Goal: Task Accomplishment & Management: Complete application form

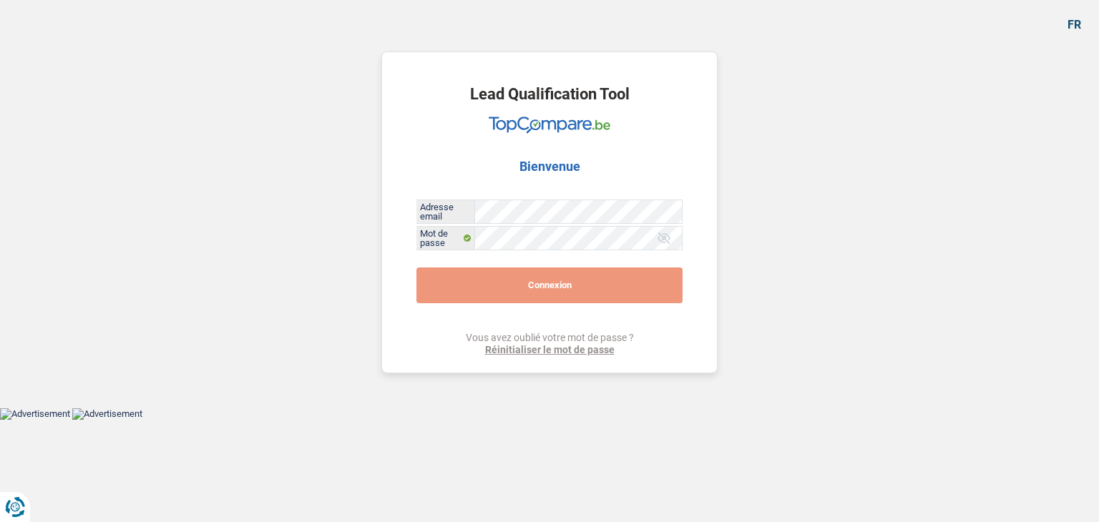
click at [535, 285] on button "Connexion" at bounding box center [549, 286] width 266 height 36
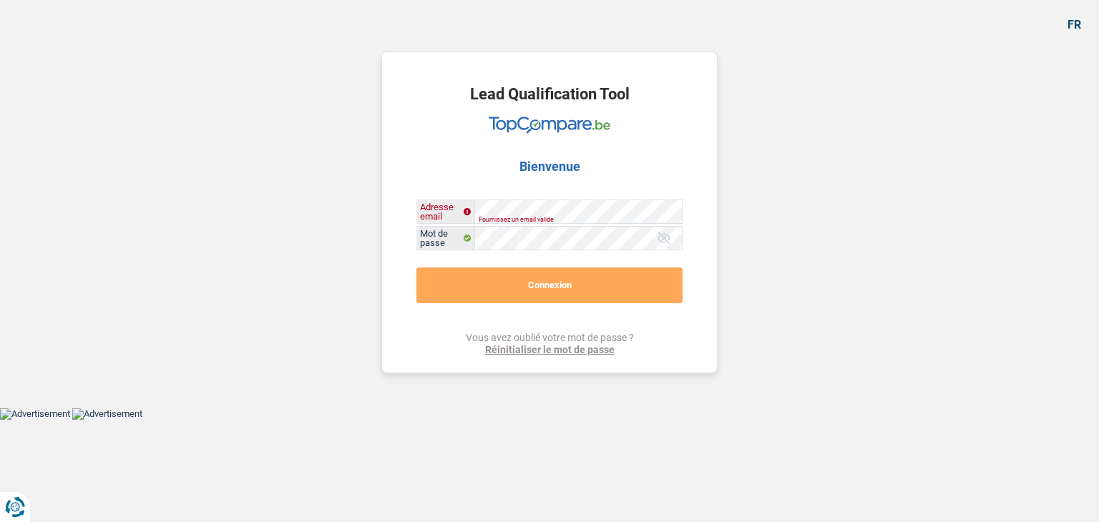
click at [429, 200] on div "Adresse email" at bounding box center [549, 211] width 265 height 23
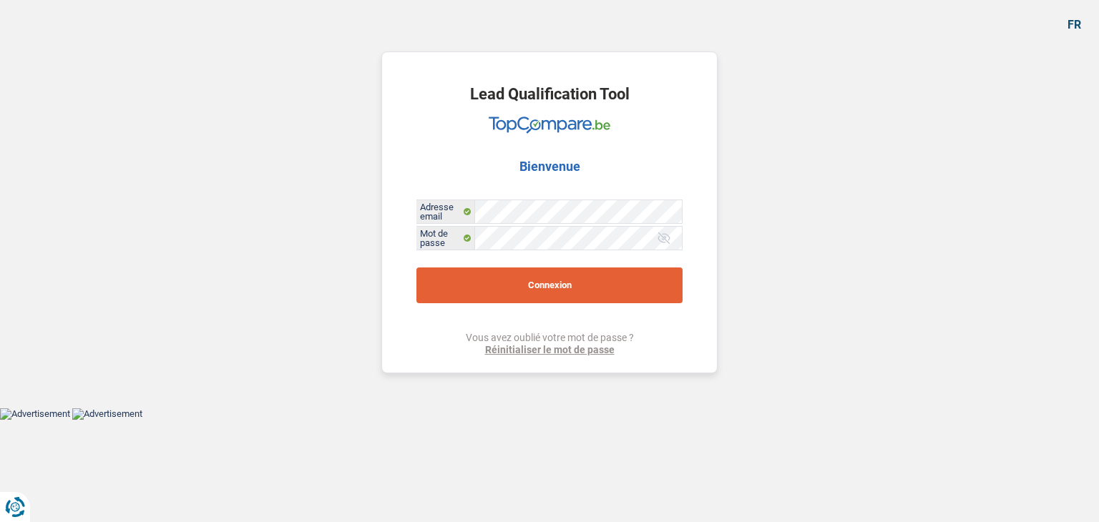
click at [521, 284] on button "Connexion" at bounding box center [549, 286] width 266 height 36
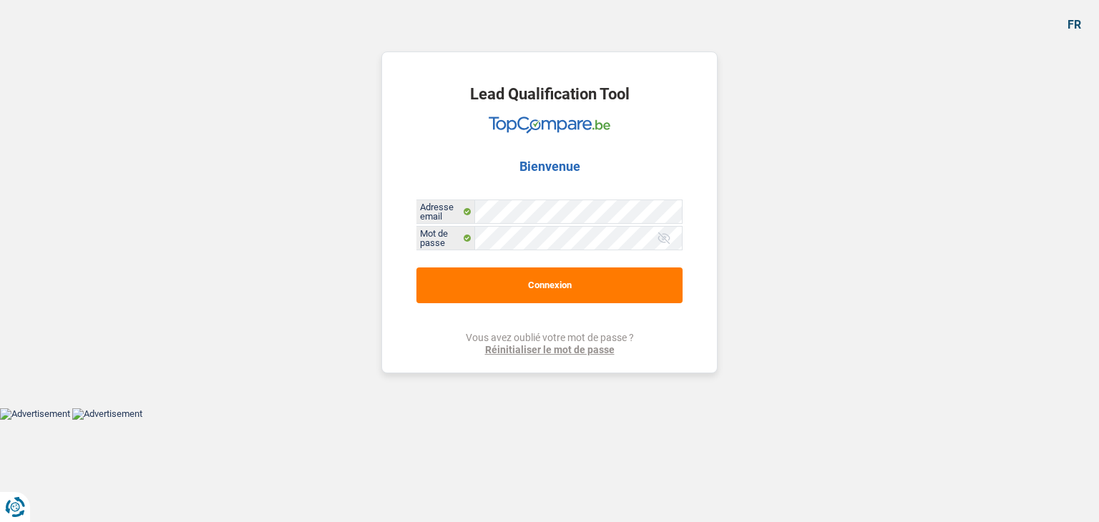
click at [521, 284] on div "Lead Qualification Tool Bienvenue Adresse email Mot de passe Connexion Vous ave…" at bounding box center [550, 204] width 358 height 408
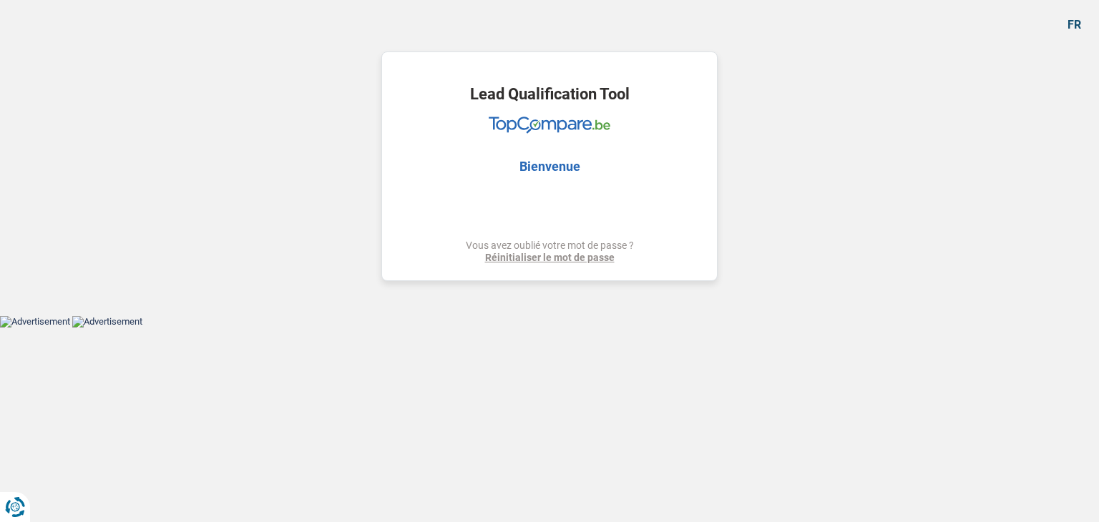
select select "medical"
select select "36"
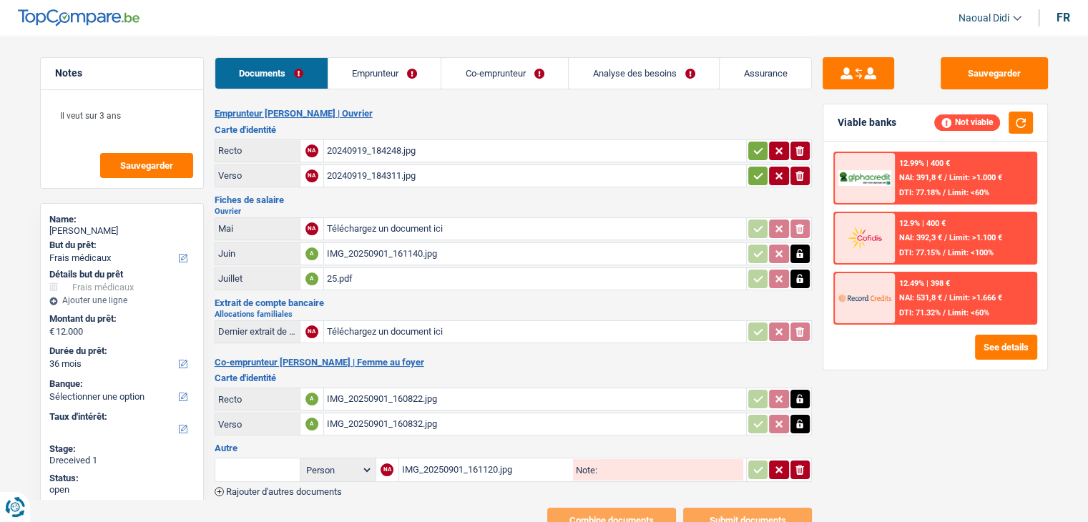
click at [375, 153] on div "20240919_184248.jpg" at bounding box center [535, 150] width 416 height 21
click at [381, 170] on div "20240919_184311.jpg" at bounding box center [535, 175] width 416 height 21
click at [357, 249] on div "IMG_20250901_161140.jpg" at bounding box center [535, 253] width 416 height 21
click at [352, 271] on div "25.pdf" at bounding box center [535, 278] width 416 height 21
click at [361, 396] on div "IMG_20250901_160822.jpg" at bounding box center [535, 398] width 416 height 21
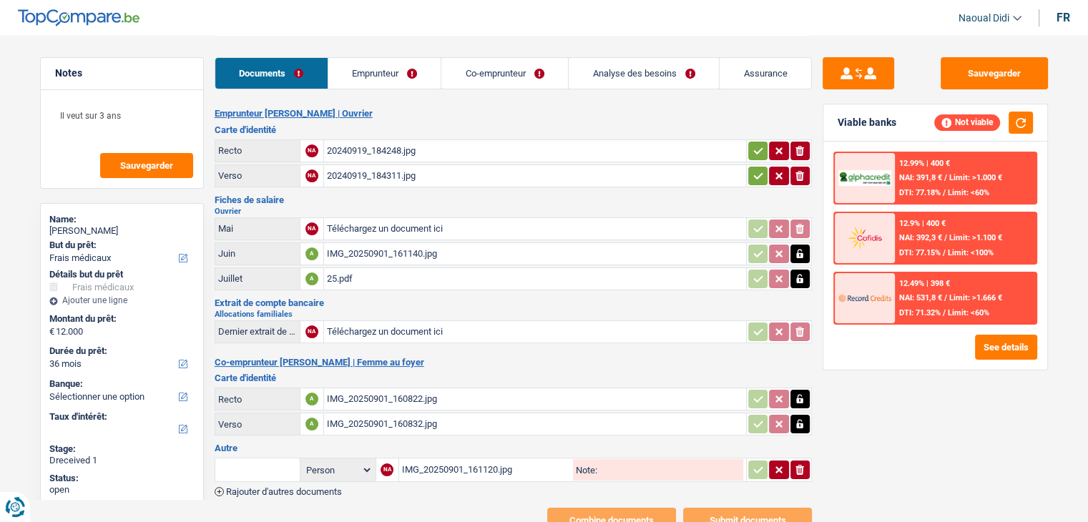
click at [378, 418] on div "IMG_20250901_160832.jpg" at bounding box center [535, 423] width 416 height 21
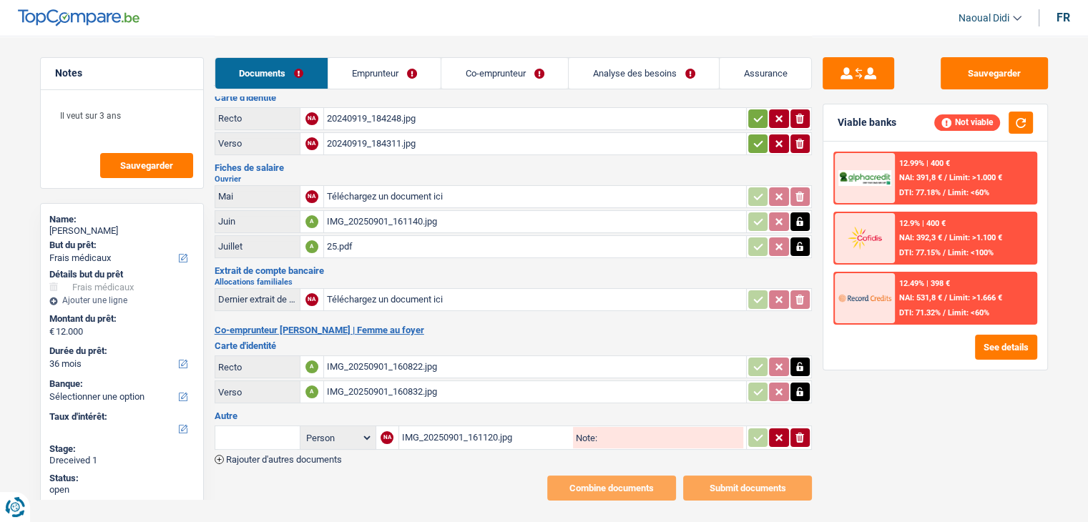
scroll to position [49, 0]
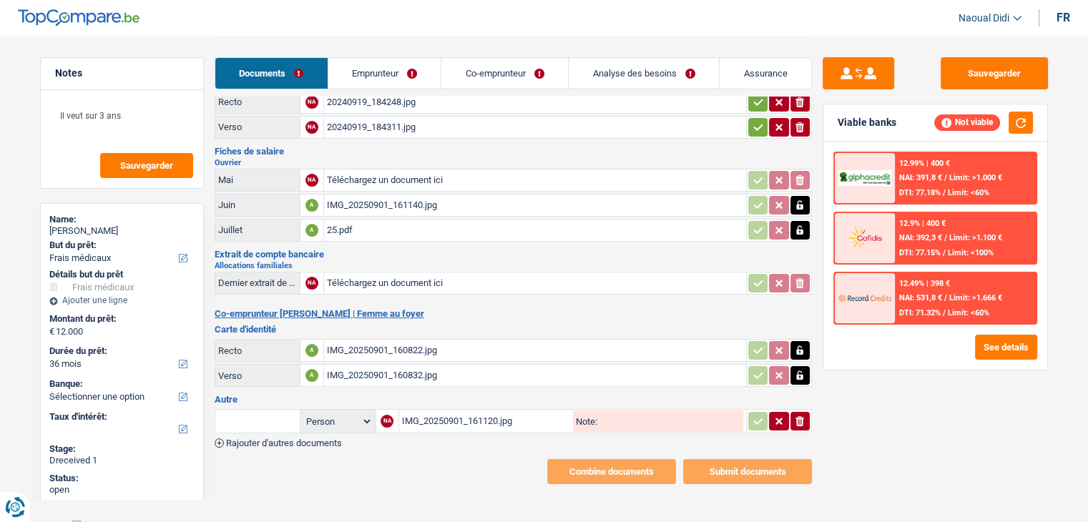
click at [280, 310] on h2 "Co-emprunteur Siham Lemaissi | Femme au foyer" at bounding box center [513, 313] width 597 height 11
click at [260, 311] on h2 "Co-emprunteur Siham Lemaissi | Femme au foyer" at bounding box center [513, 313] width 597 height 11
click at [355, 344] on div "IMG_20250901_160822.jpg" at bounding box center [535, 350] width 416 height 21
click at [372, 341] on div "IMG_20250901_160822.jpg" at bounding box center [535, 350] width 416 height 21
click at [392, 371] on div "IMG_20250901_160832.jpg" at bounding box center [535, 375] width 416 height 21
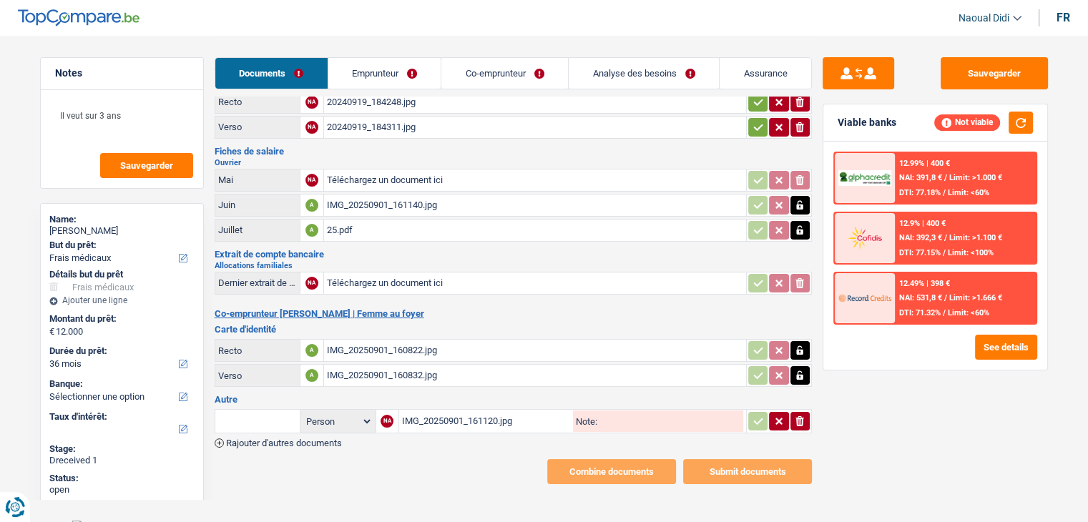
click at [795, 347] on icon "button" at bounding box center [799, 350] width 11 height 14
click at [800, 368] on icon "button" at bounding box center [799, 375] width 11 height 14
click at [797, 350] on icon "ionicons-v5-e" at bounding box center [799, 350] width 11 height 14
click at [799, 368] on icon "ionicons-v5-e" at bounding box center [799, 375] width 11 height 14
click at [408, 343] on input "Téléchargez un document ici" at bounding box center [535, 350] width 416 height 21
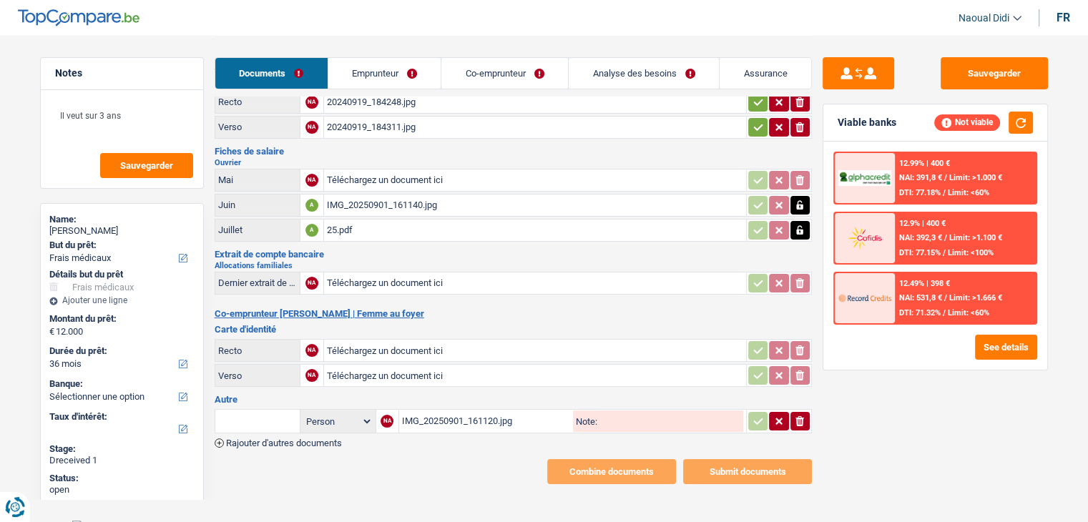
type input "C:\fakepath\IMG-20250901-WA0015.jpg"
click at [353, 371] on input "Téléchargez un document ici" at bounding box center [535, 375] width 416 height 21
type input "C:\fakepath\IMG-20250901-WA0014.jpg"
click at [353, 275] on input "Téléchargez un document ici" at bounding box center [535, 283] width 416 height 21
type input "C:\fakepath\allocation 08-25.pdf"
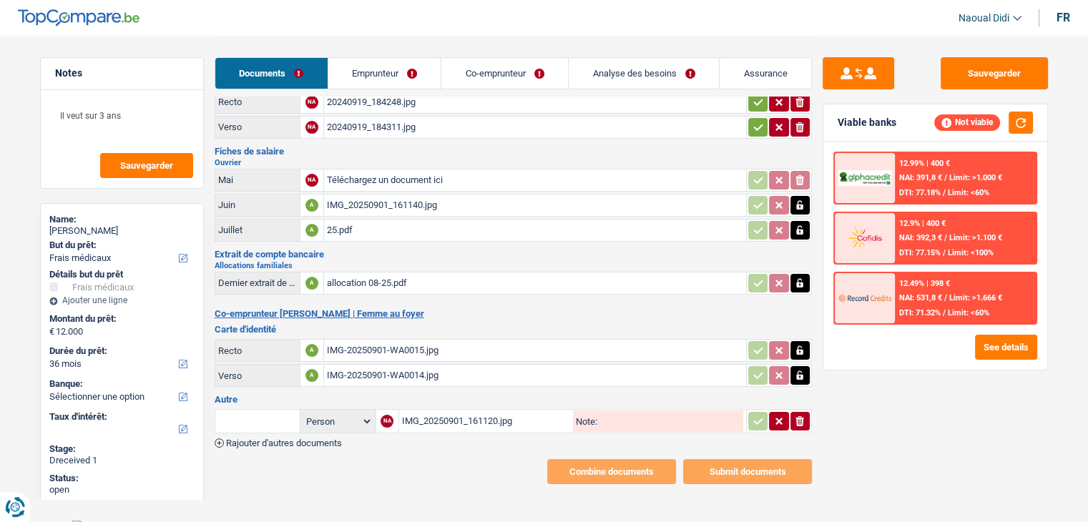
click at [227, 395] on h3 "Autre" at bounding box center [513, 399] width 597 height 9
click at [435, 412] on div "IMG_20250901_161120.jpg" at bounding box center [486, 421] width 169 height 21
click at [228, 395] on h3 "Autre" at bounding box center [513, 399] width 597 height 9
click at [229, 395] on h3 "Autre" at bounding box center [513, 399] width 597 height 9
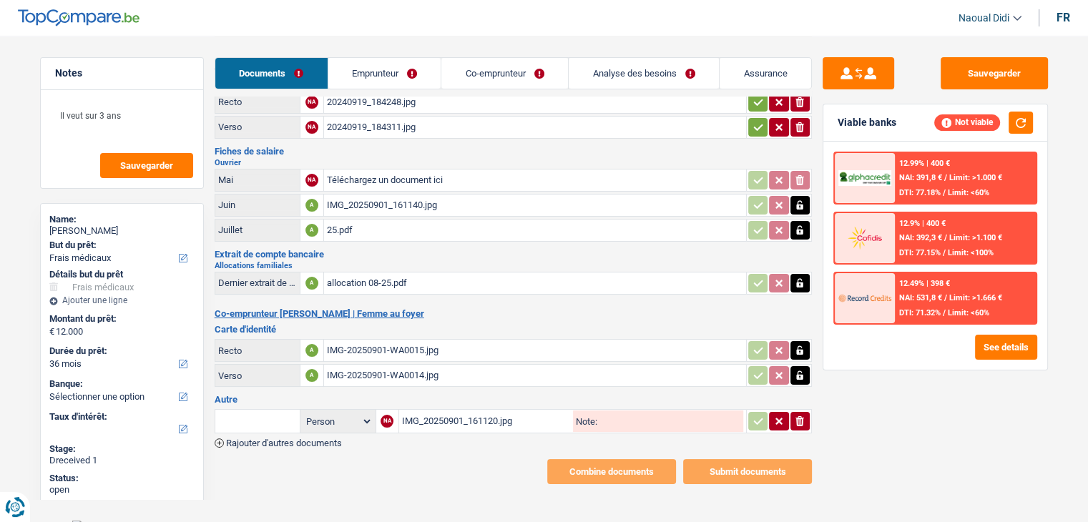
click at [229, 395] on h3 "Autre" at bounding box center [513, 399] width 597 height 9
click at [273, 440] on div "Emprunteur Ahmed Benaziba | Ouvrier Carte d'identité Recto NA 20240919_184248.j…" at bounding box center [513, 271] width 597 height 425
click at [273, 439] on div "Emprunteur Ahmed Benaziba | Ouvrier Carte d'identité Recto NA 20240919_184248.j…" at bounding box center [513, 271] width 597 height 425
click at [273, 439] on span "Rajouter d'autres documents" at bounding box center [284, 443] width 116 height 9
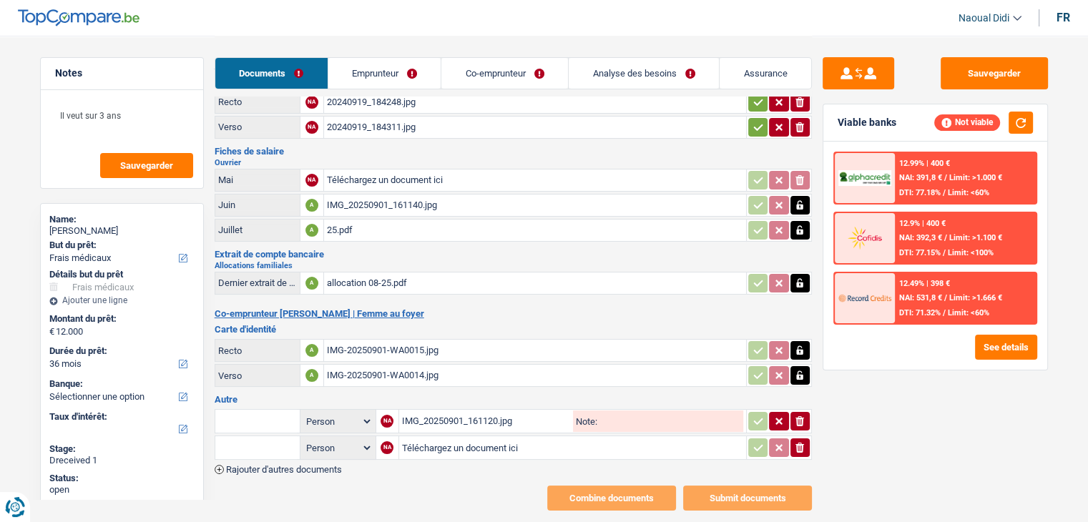
click at [273, 436] on input "text" at bounding box center [257, 447] width 79 height 23
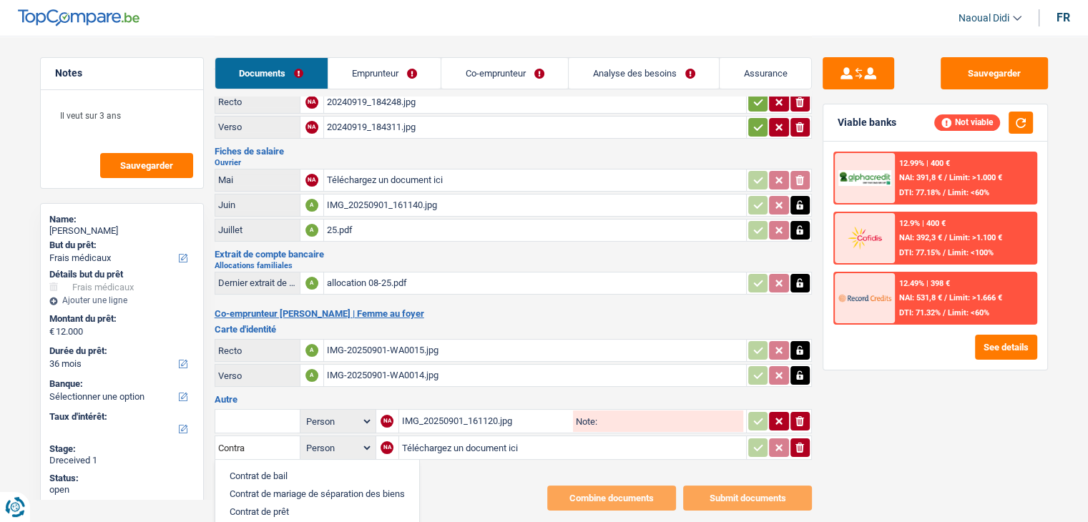
click at [283, 521] on li "Contrat de travail" at bounding box center [317, 530] width 190 height 18
type input "Contrat de travail"
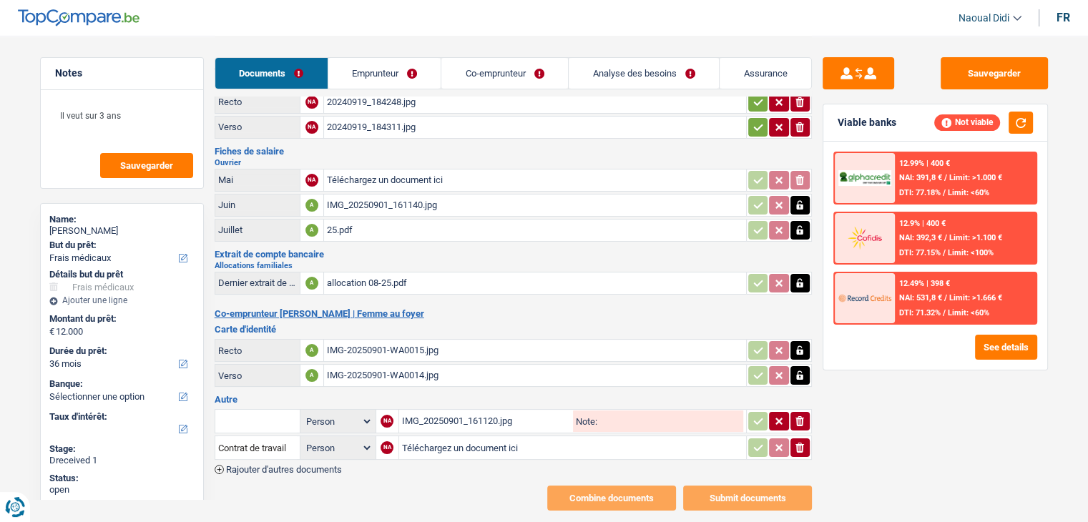
click at [484, 441] on input "Téléchargez un document ici" at bounding box center [572, 447] width 341 height 21
type input "C:\fakepath\CDI MR.jpg"
click at [303, 465] on span "Rajouter d'autres documents" at bounding box center [284, 469] width 116 height 9
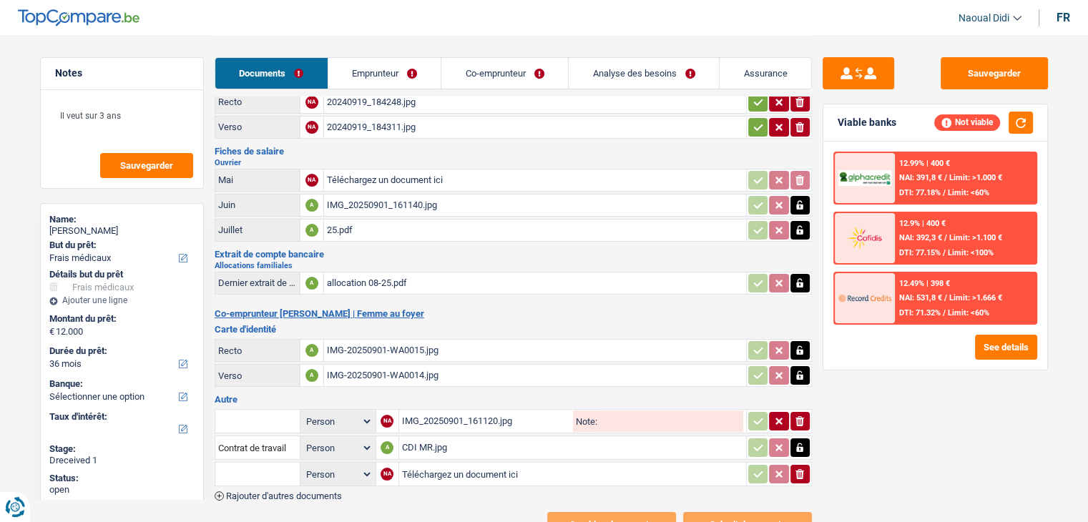
click at [426, 470] on input "Téléchargez un document ici" at bounding box center [572, 474] width 341 height 21
type input "C:\fakepath\CD MR 1.jpg"
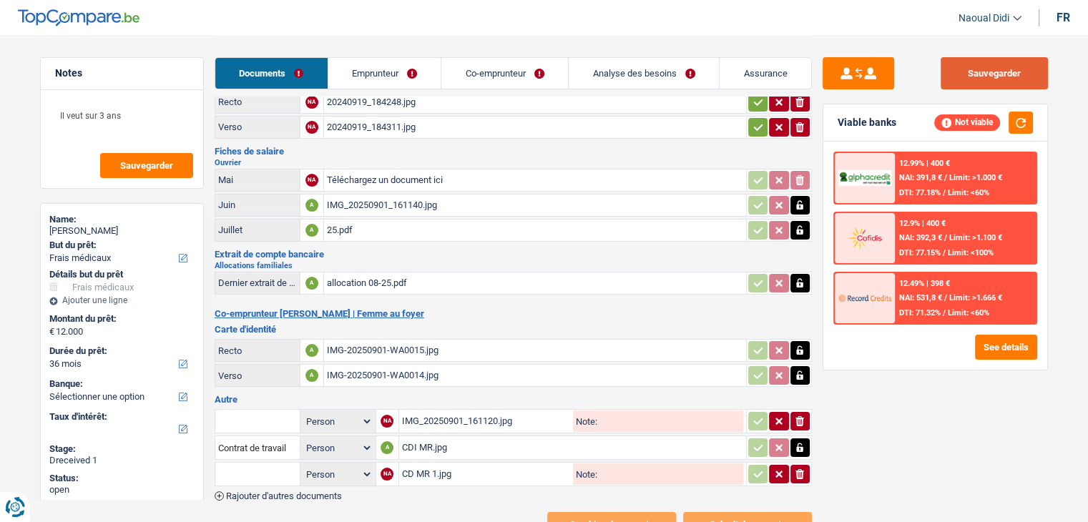
click at [977, 77] on button "Sauvegarder" at bounding box center [994, 73] width 107 height 32
click at [615, 418] on input "Note:" at bounding box center [670, 421] width 146 height 21
type input "FP suite"
click at [1001, 78] on button "Sauvegarder" at bounding box center [994, 73] width 107 height 32
click at [236, 413] on input "text" at bounding box center [257, 421] width 79 height 23
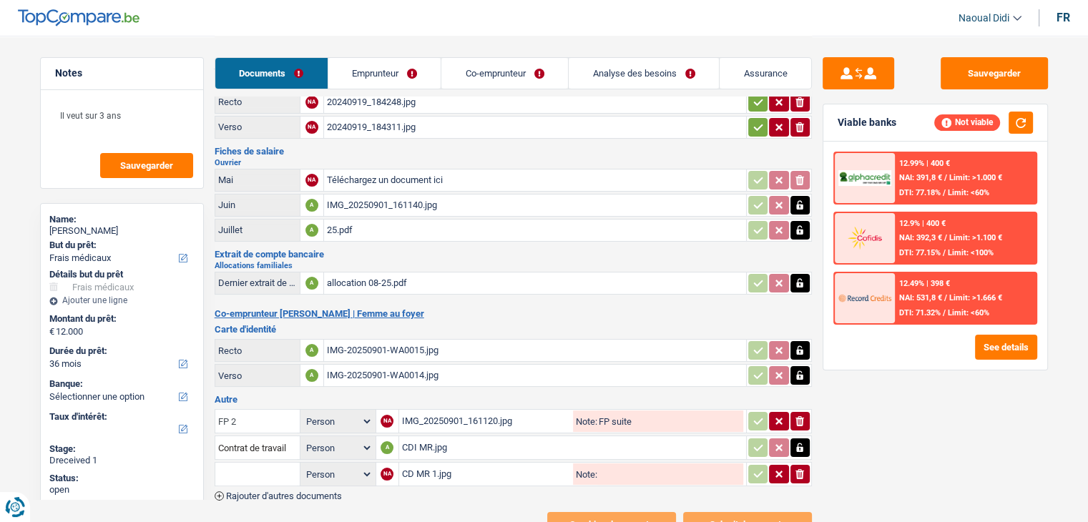
type input "FP 2"
click at [1005, 69] on button "Sauvegarder" at bounding box center [994, 73] width 107 height 32
click at [661, 78] on link "Analyse des besoins" at bounding box center [644, 73] width 150 height 31
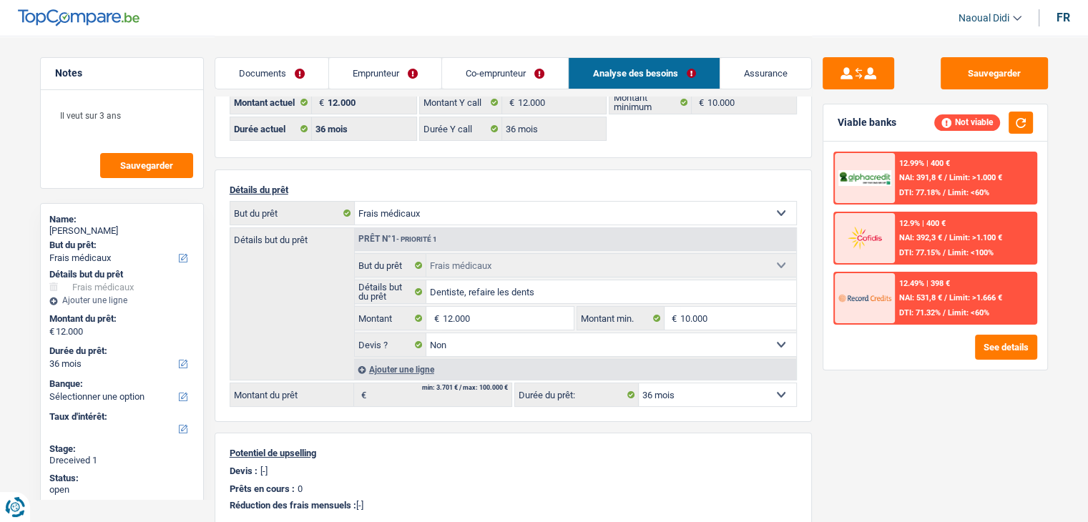
click at [273, 73] on link "Documents" at bounding box center [271, 73] width 113 height 31
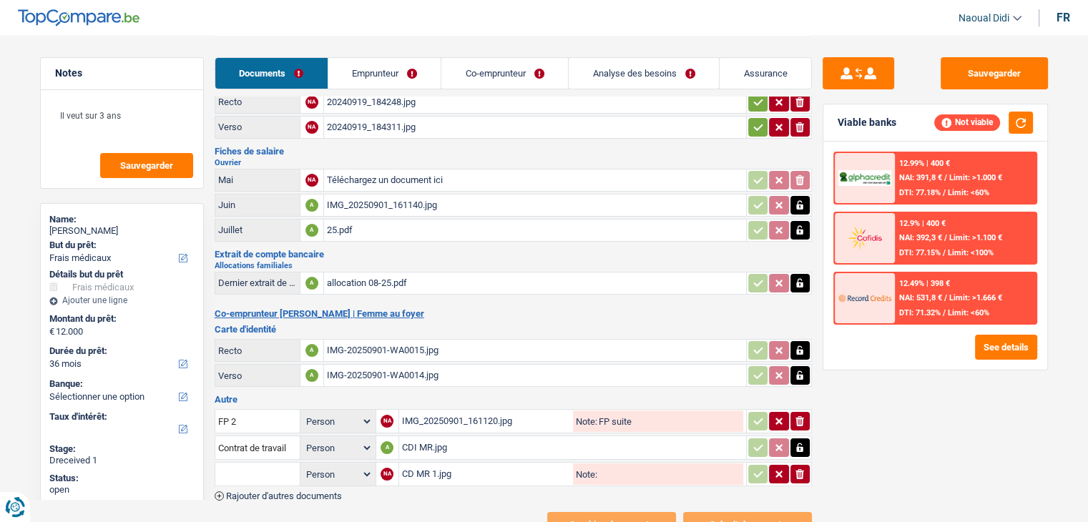
click at [753, 120] on icon "button" at bounding box center [758, 127] width 11 height 14
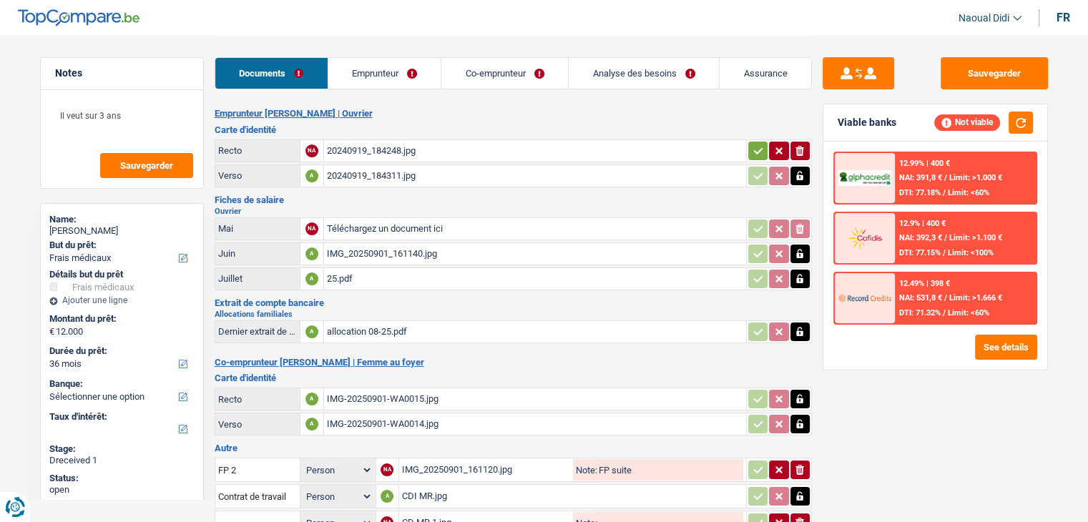
click at [750, 150] on button "button" at bounding box center [757, 151] width 19 height 19
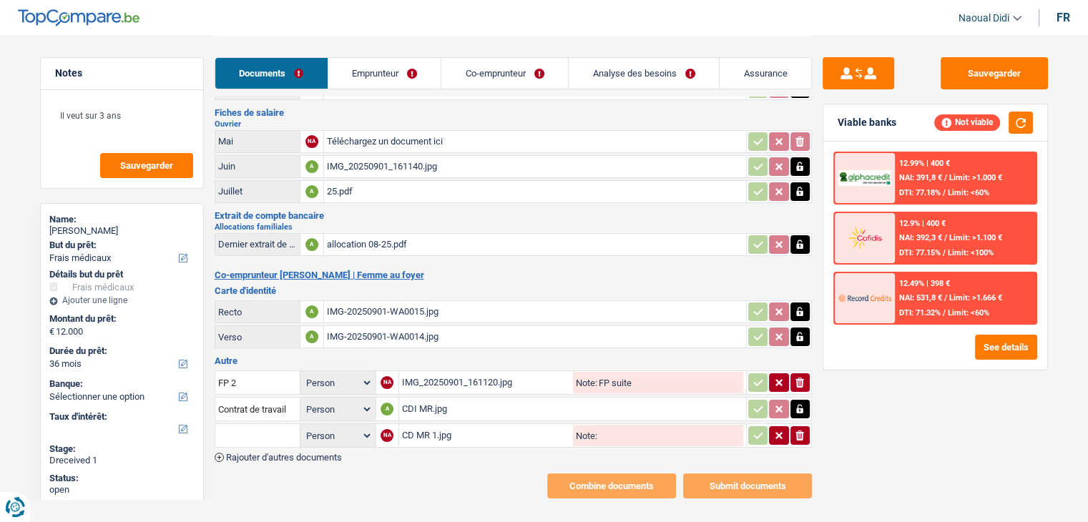
scroll to position [100, 0]
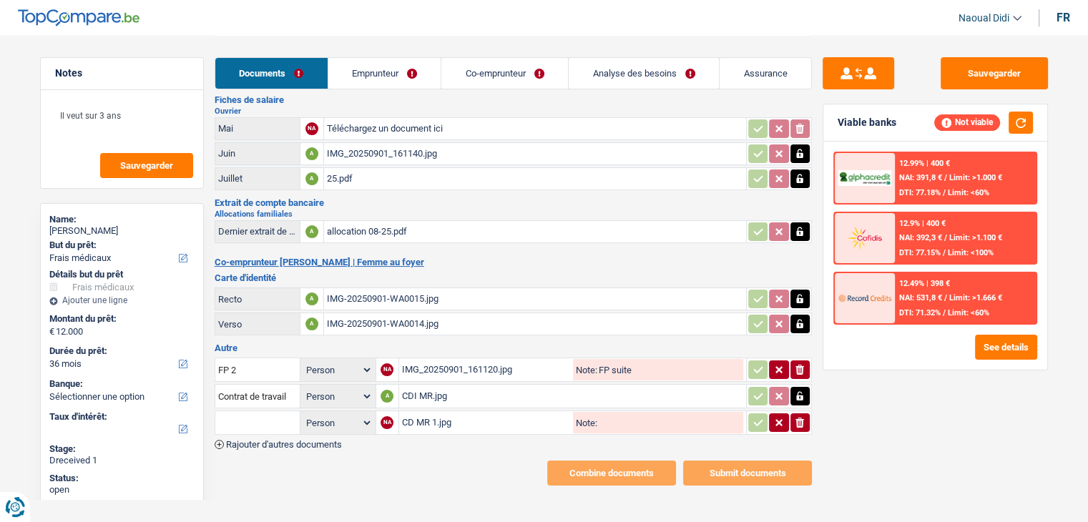
click at [265, 411] on input "text" at bounding box center [257, 422] width 79 height 23
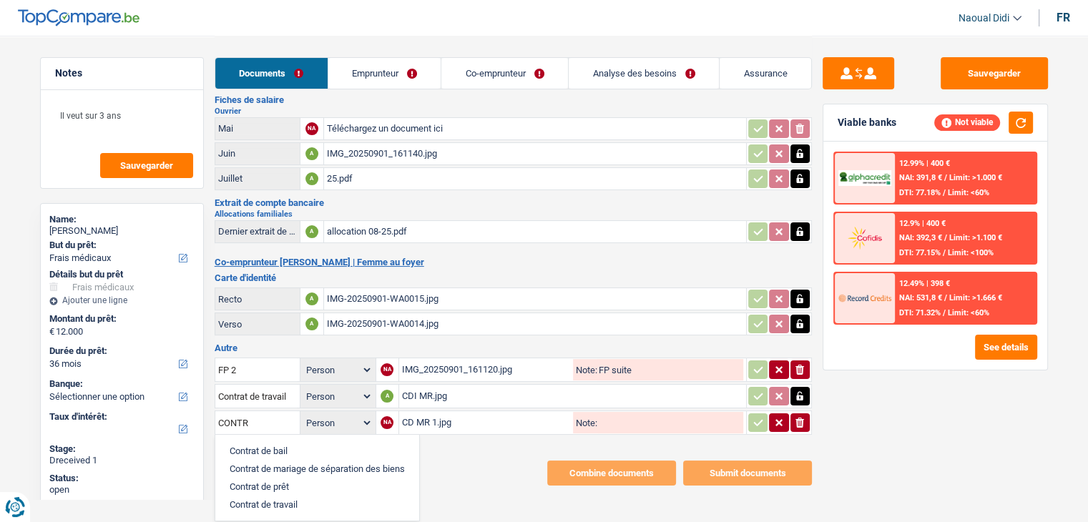
click at [286, 501] on li "Contrat de travail" at bounding box center [317, 505] width 190 height 18
type input "Contrat de travail"
click at [286, 501] on main "Notes Il veut sur 3 ans Sauvegarder Name: Ahmed Benaziba But du prêt: Confort m…" at bounding box center [544, 211] width 1088 height 622
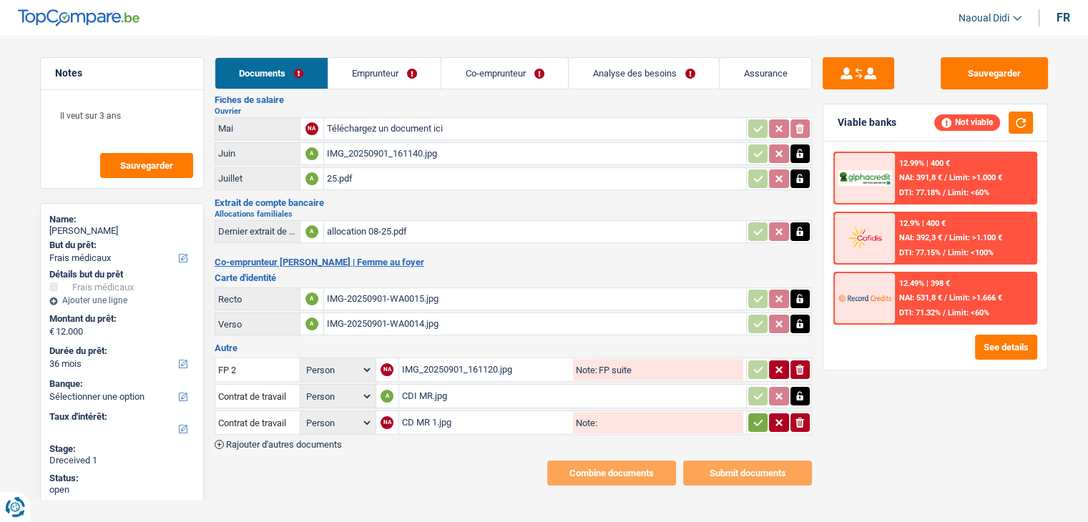
click at [758, 416] on icon "button" at bounding box center [758, 423] width 11 height 14
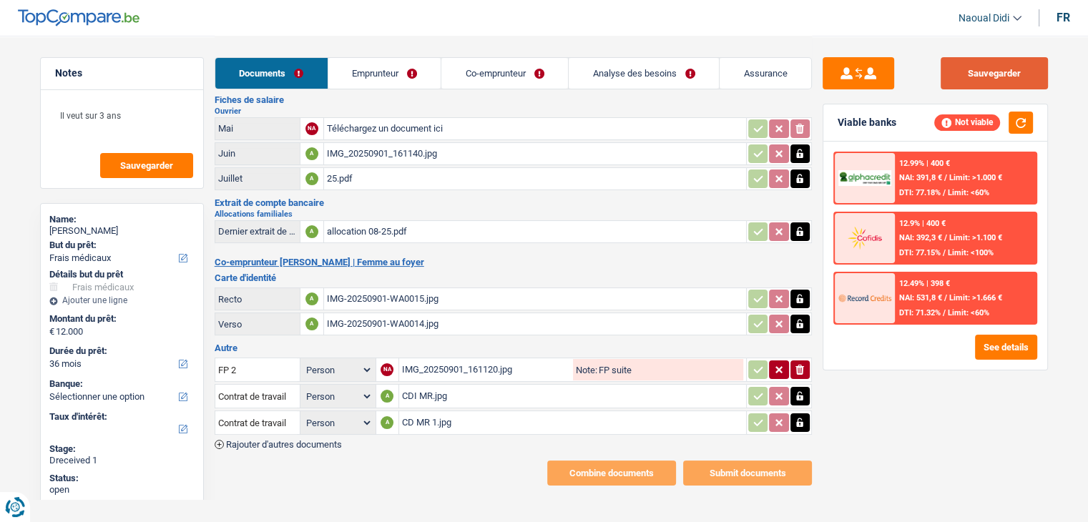
click at [980, 69] on button "Sauvegarder" at bounding box center [994, 73] width 107 height 32
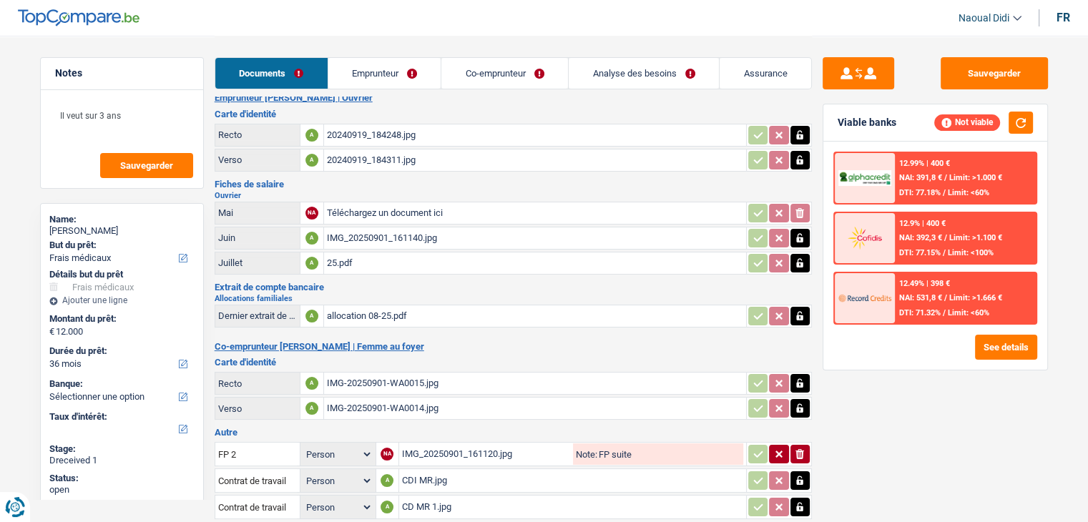
scroll to position [0, 0]
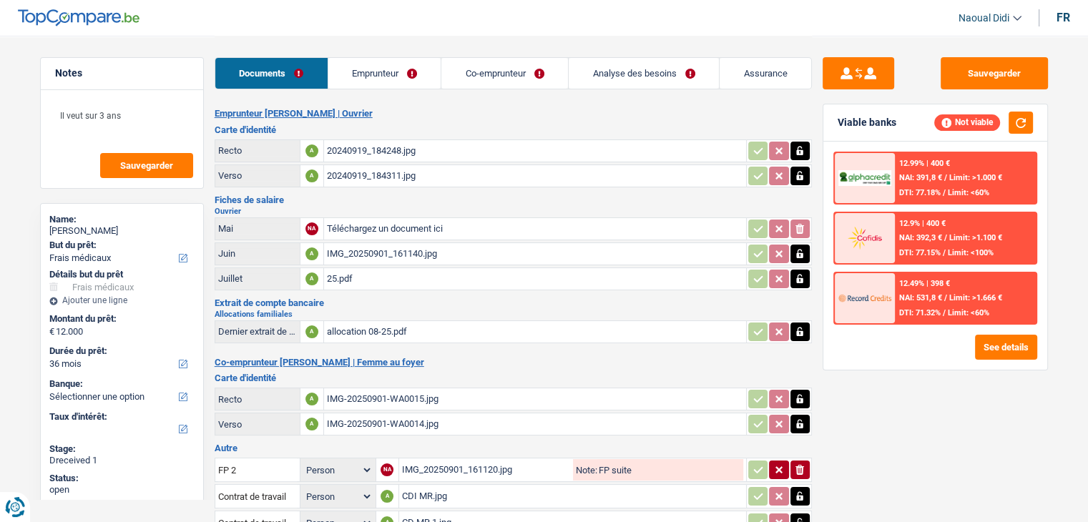
click at [363, 74] on link "Emprunteur" at bounding box center [384, 73] width 113 height 31
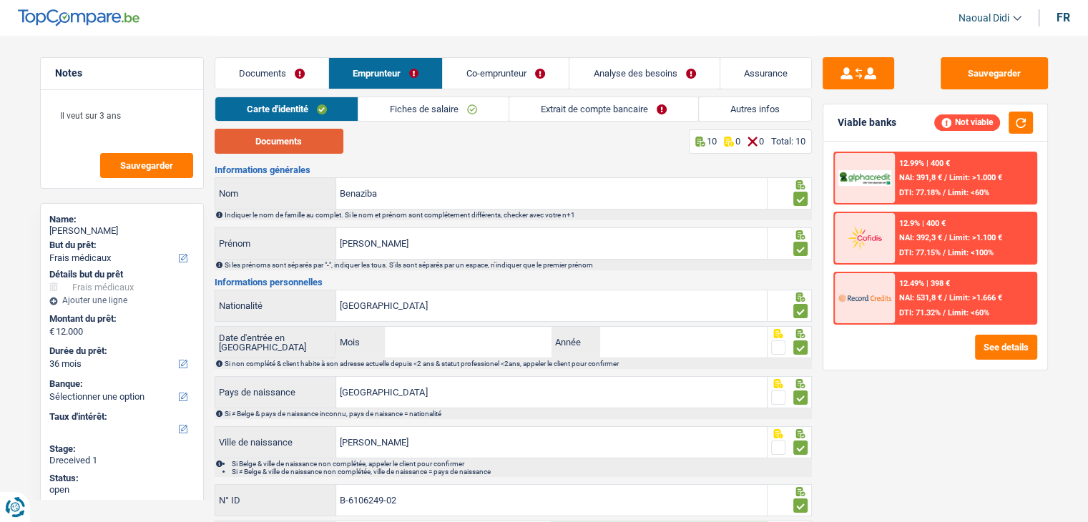
click at [313, 140] on button "Documents" at bounding box center [279, 141] width 129 height 25
click at [444, 348] on input "Mois" at bounding box center [468, 342] width 168 height 31
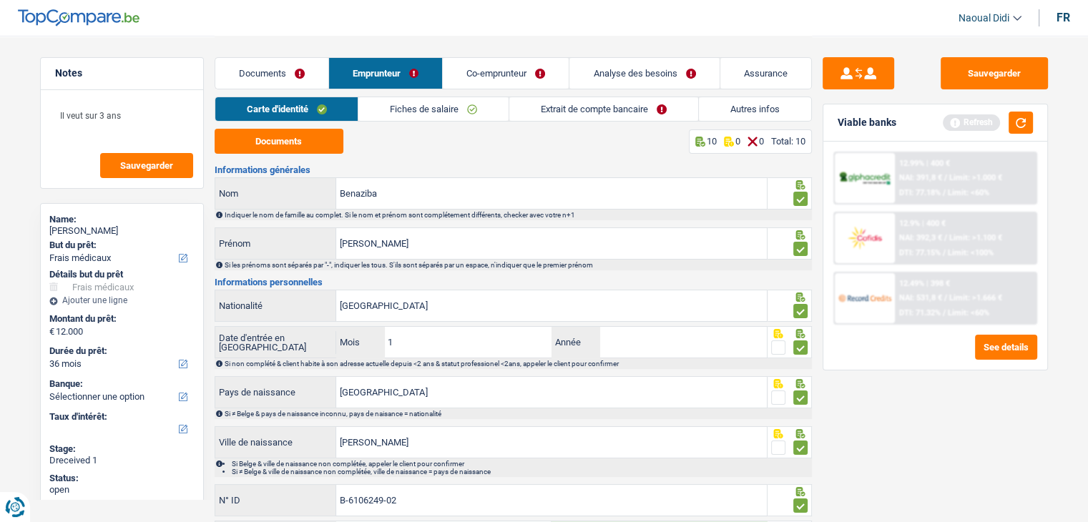
type input "10"
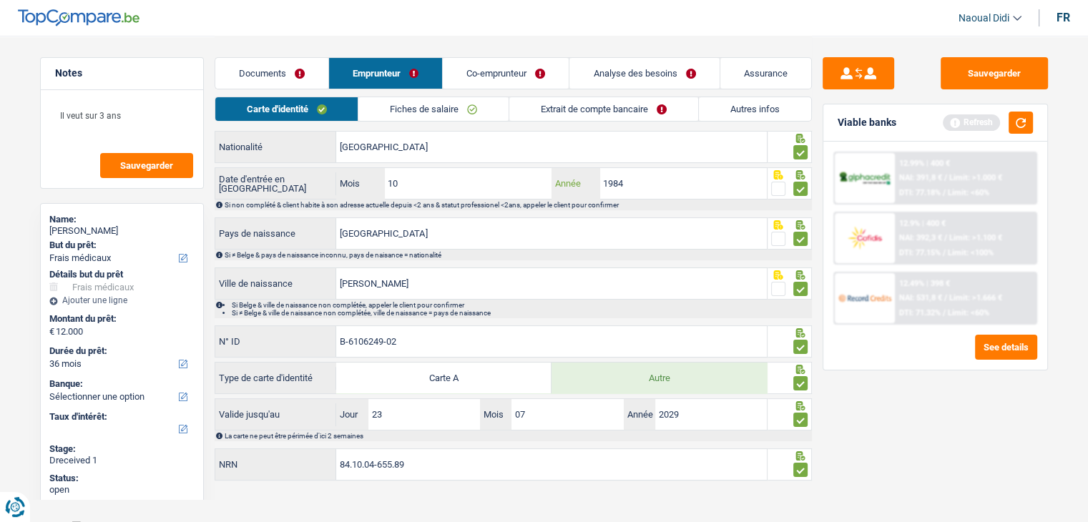
scroll to position [166, 0]
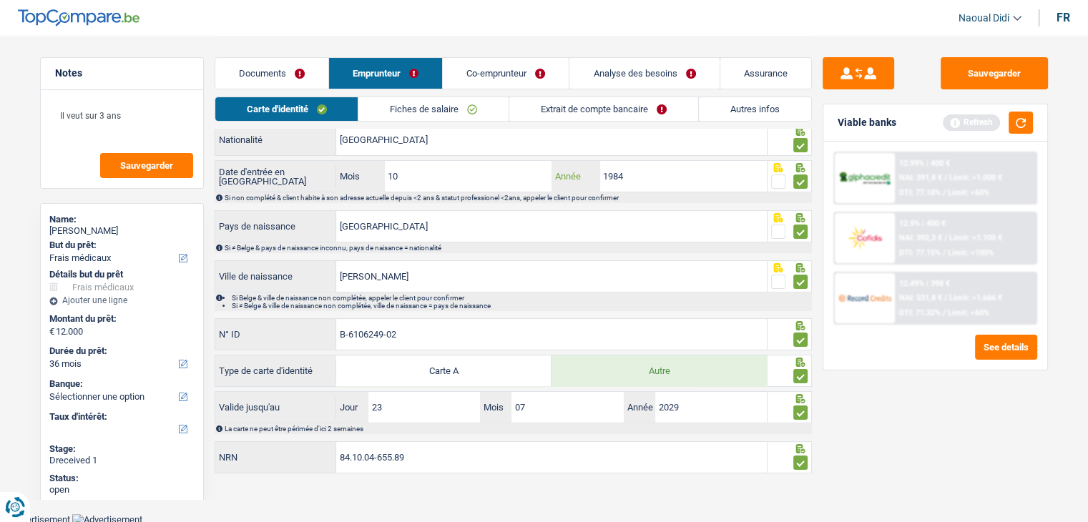
type input "1984"
click at [962, 82] on button "Sauvegarder" at bounding box center [994, 73] width 107 height 32
click at [434, 117] on link "Fiches de salaire" at bounding box center [433, 109] width 150 height 24
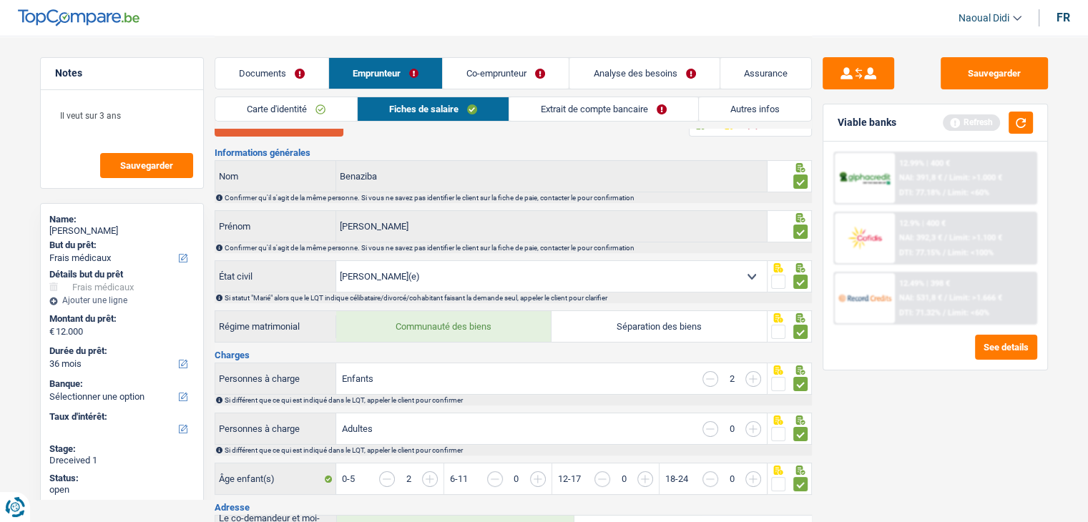
scroll to position [0, 0]
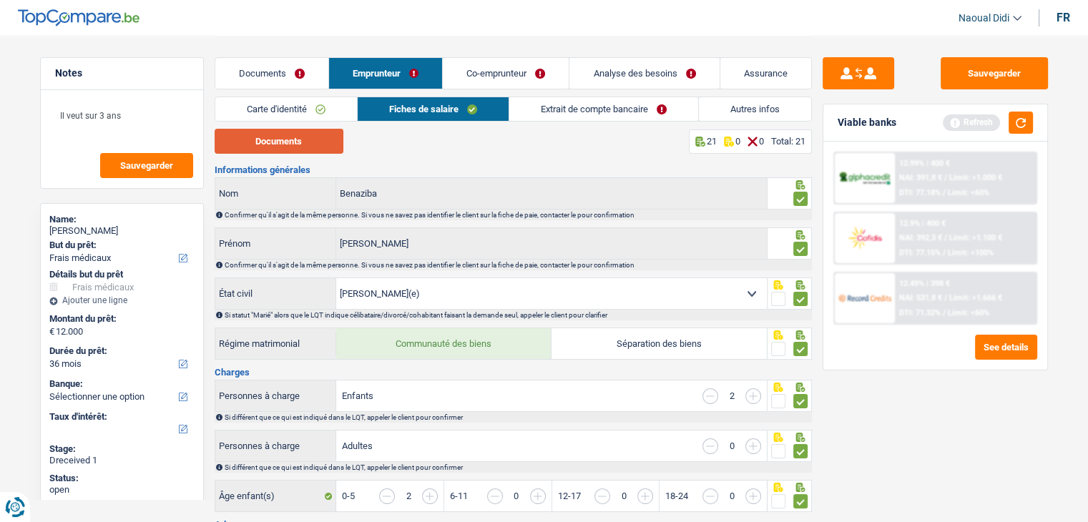
click at [293, 135] on button "Documents" at bounding box center [279, 141] width 129 height 25
click at [579, 117] on link "Extrait de compte bancaire" at bounding box center [603, 109] width 189 height 24
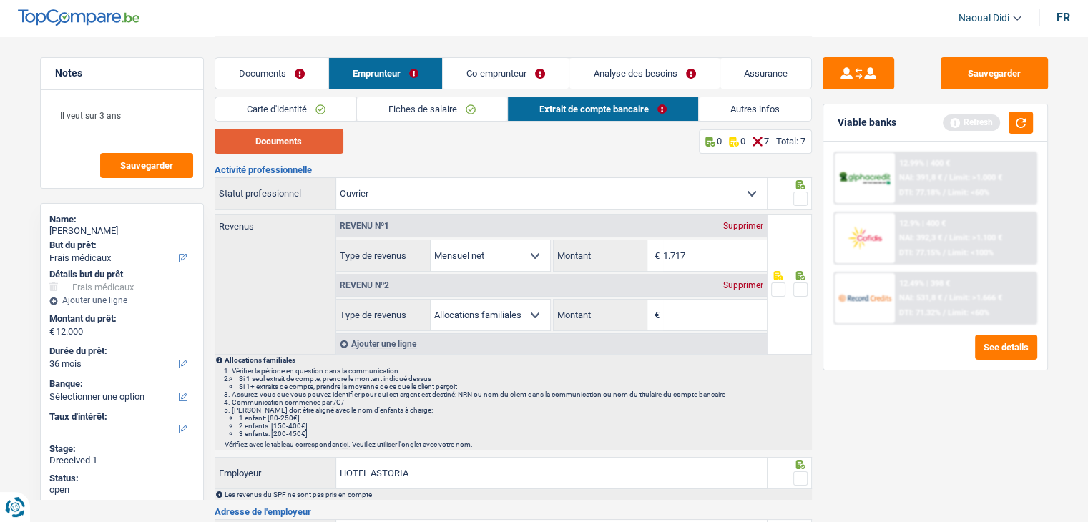
click at [305, 140] on button "Documents" at bounding box center [279, 141] width 129 height 25
click at [387, 106] on link "Fiches de salaire" at bounding box center [432, 109] width 150 height 24
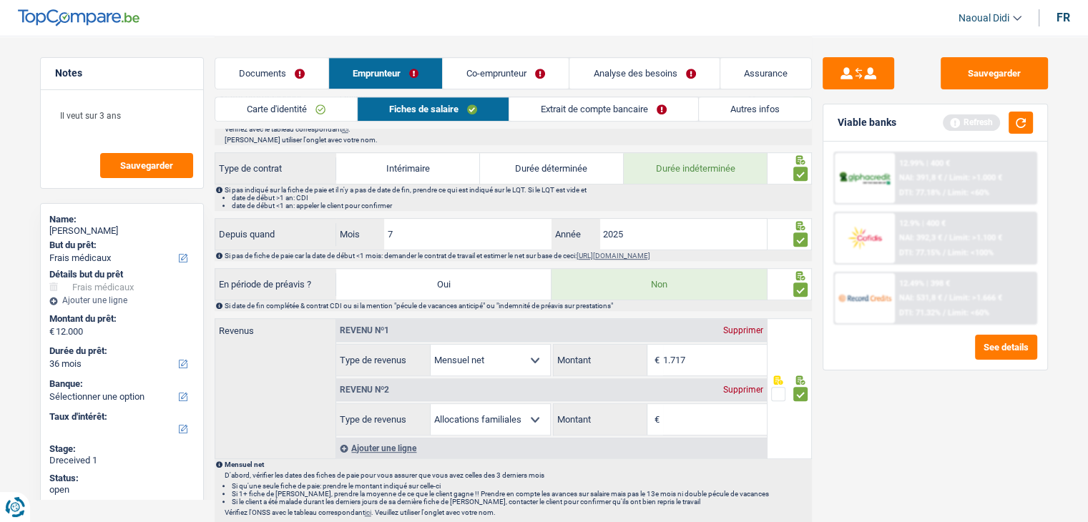
scroll to position [644, 0]
click at [319, 19] on header "Naoual Didi Se déconnecter fr" at bounding box center [544, 18] width 1088 height 36
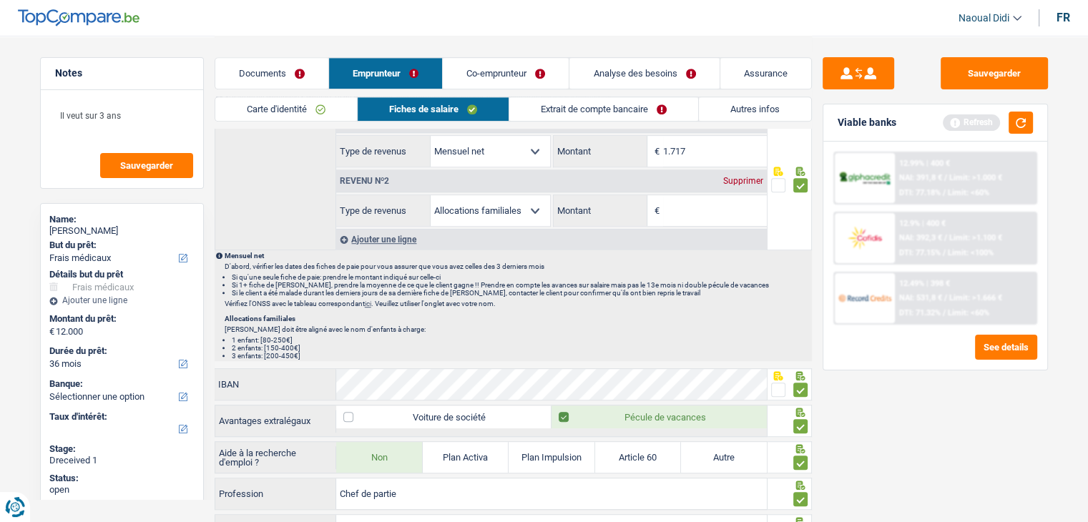
scroll to position [930, 0]
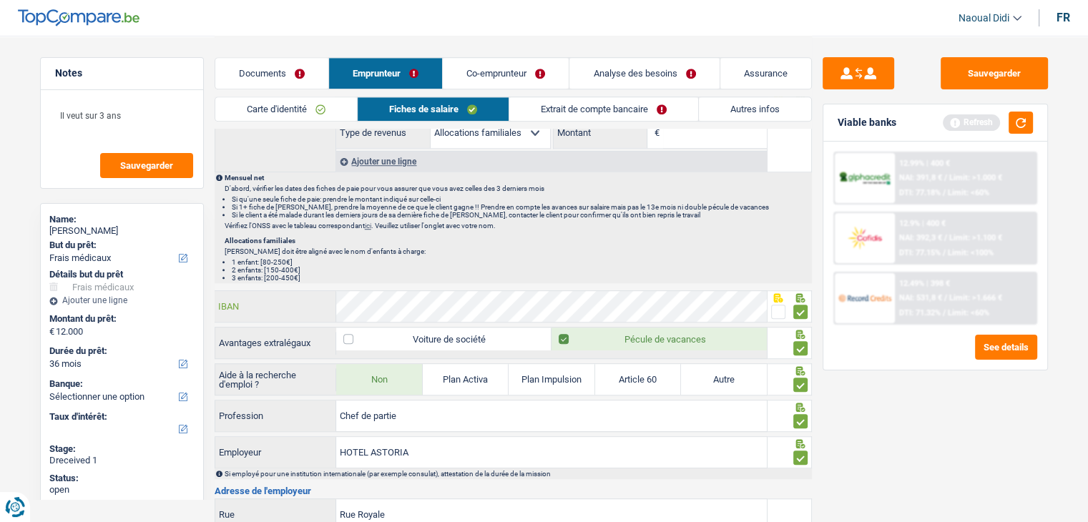
click at [296, 283] on div "Informations générales Benaziba Nom Confirmer qu'il s'agit de la même personne.…" at bounding box center [513, 9] width 597 height 1549
click at [292, 283] on div "Informations générales Benaziba Nom Confirmer qu'il s'agit de la même personne.…" at bounding box center [513, 9] width 597 height 1549
click at [326, 291] on div "IBAN" at bounding box center [491, 306] width 552 height 31
click at [326, 291] on label "IBAN" at bounding box center [276, 306] width 122 height 31
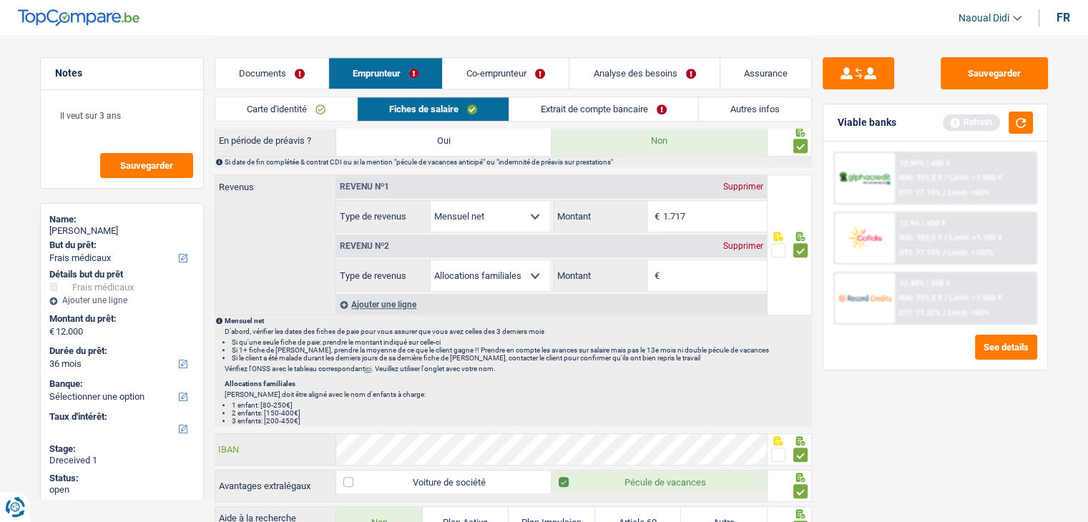
scroll to position [715, 0]
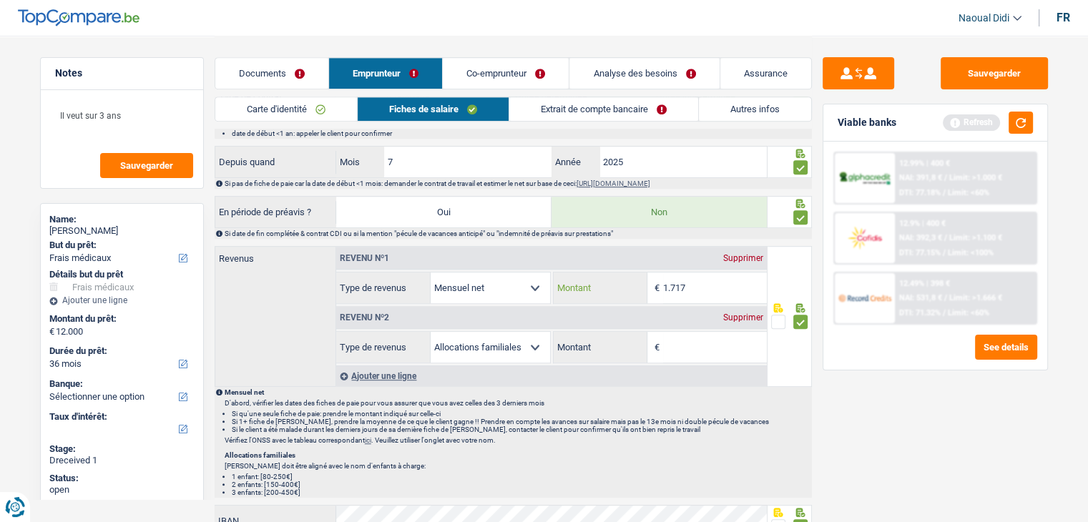
drag, startPoint x: 696, startPoint y: 280, endPoint x: 659, endPoint y: 275, distance: 37.4
click at [684, 279] on input "1.717" at bounding box center [715, 288] width 104 height 31
drag, startPoint x: 659, startPoint y: 275, endPoint x: 625, endPoint y: 273, distance: 34.4
click at [625, 273] on div "1.717 € Montant" at bounding box center [660, 288] width 213 height 31
click at [625, 273] on label "Montant" at bounding box center [601, 288] width 94 height 31
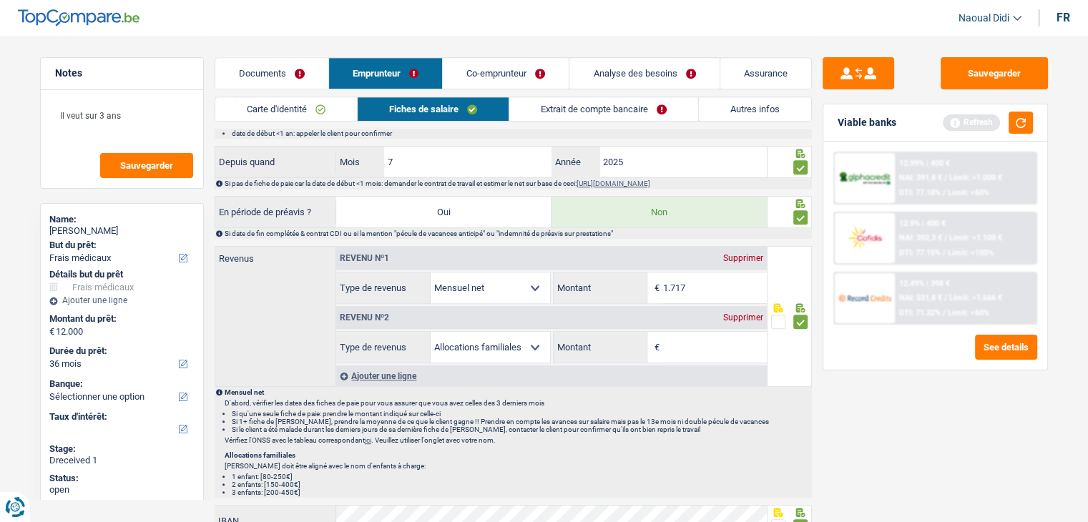
click at [663, 273] on input "1.717" at bounding box center [715, 288] width 104 height 31
click at [625, 273] on label "Montant" at bounding box center [601, 288] width 94 height 31
click at [663, 273] on input "1.717" at bounding box center [715, 288] width 104 height 31
click at [703, 287] on input "1.717" at bounding box center [715, 288] width 104 height 31
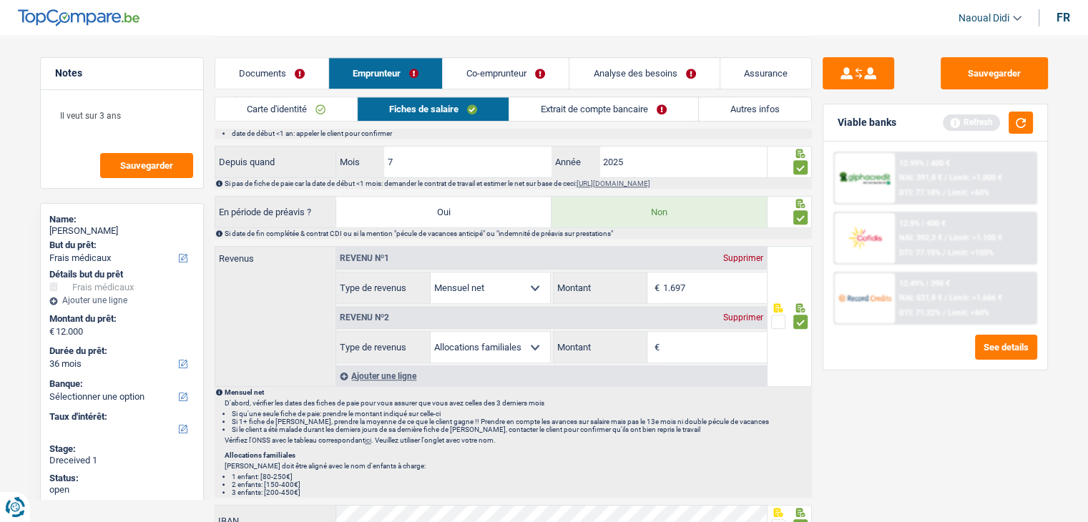
type input "1.697"
drag, startPoint x: 753, startPoint y: 300, endPoint x: 763, endPoint y: 299, distance: 10.1
click at [755, 304] on div "Revenu nº2 Supprimer Allocation d'handicap Allocations chômage Allocations fami…" at bounding box center [551, 333] width 431 height 59
click at [702, 344] on input "Montant" at bounding box center [715, 347] width 104 height 31
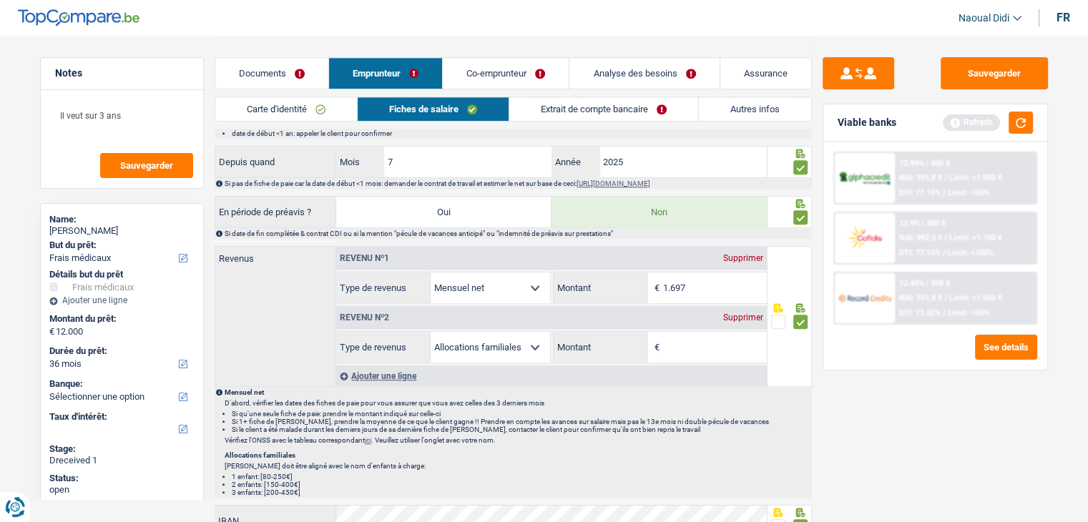
click at [748, 313] on div "Supprimer" at bounding box center [743, 317] width 47 height 9
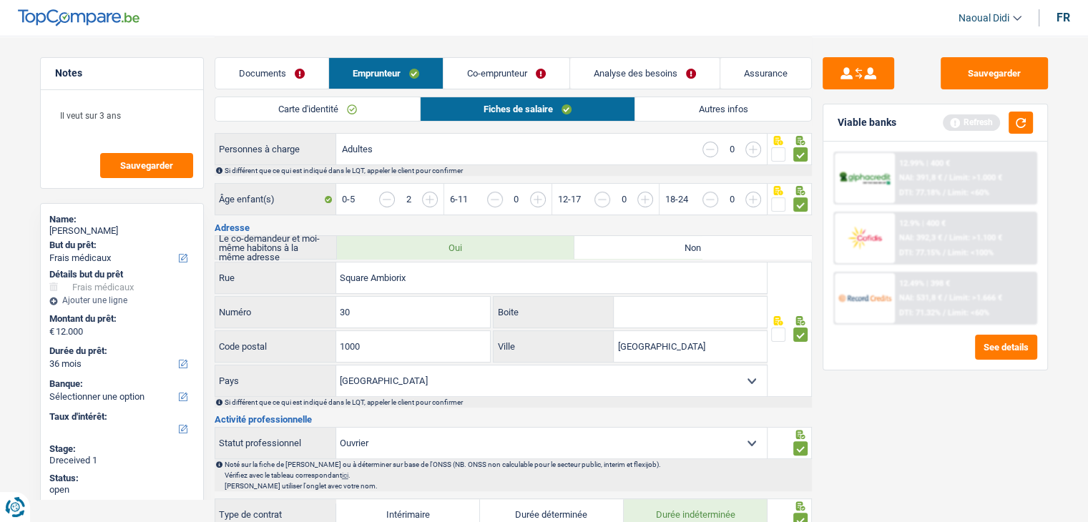
scroll to position [188, 0]
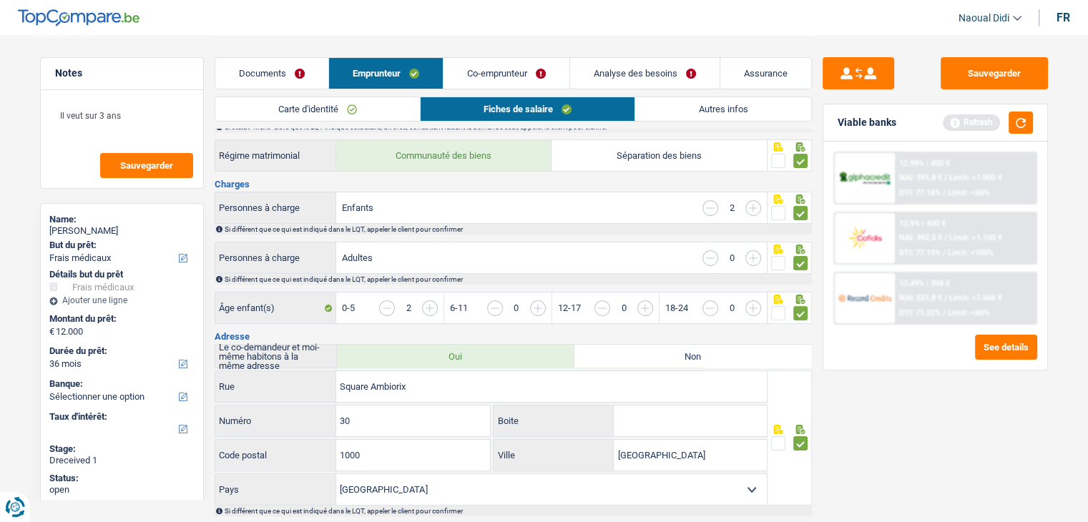
click at [514, 67] on link "Co-emprunteur" at bounding box center [507, 73] width 126 height 31
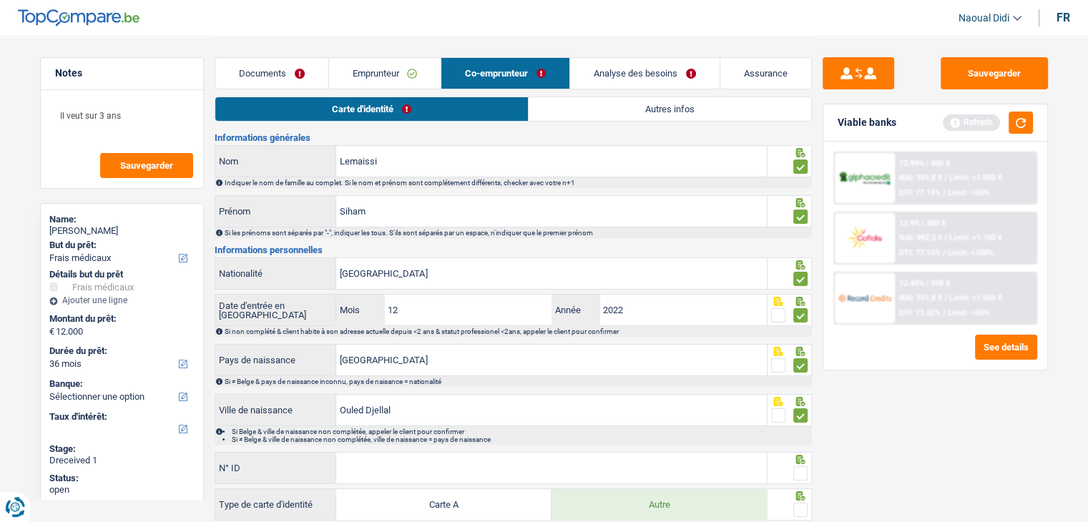
scroll to position [0, 0]
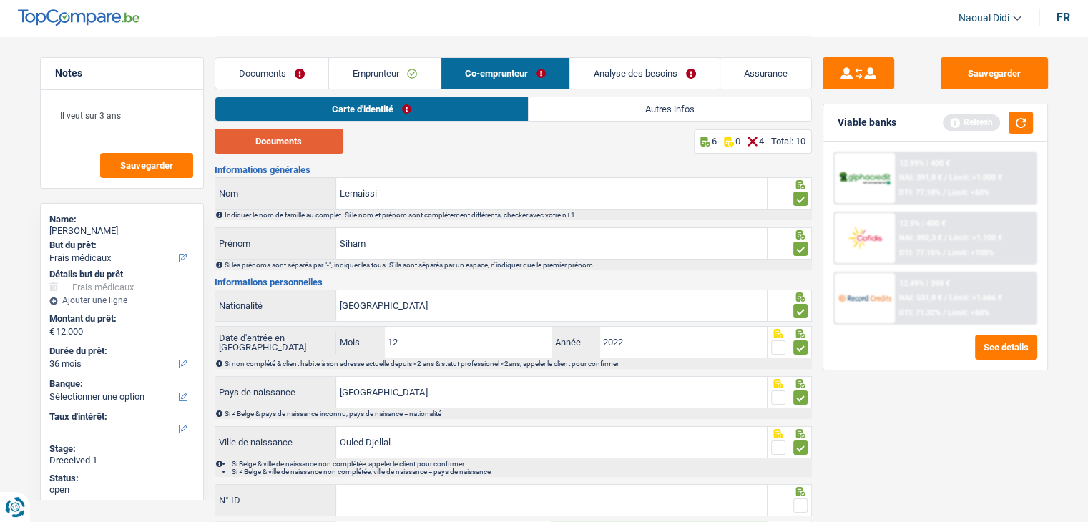
click at [317, 139] on button "Documents" at bounding box center [279, 141] width 129 height 25
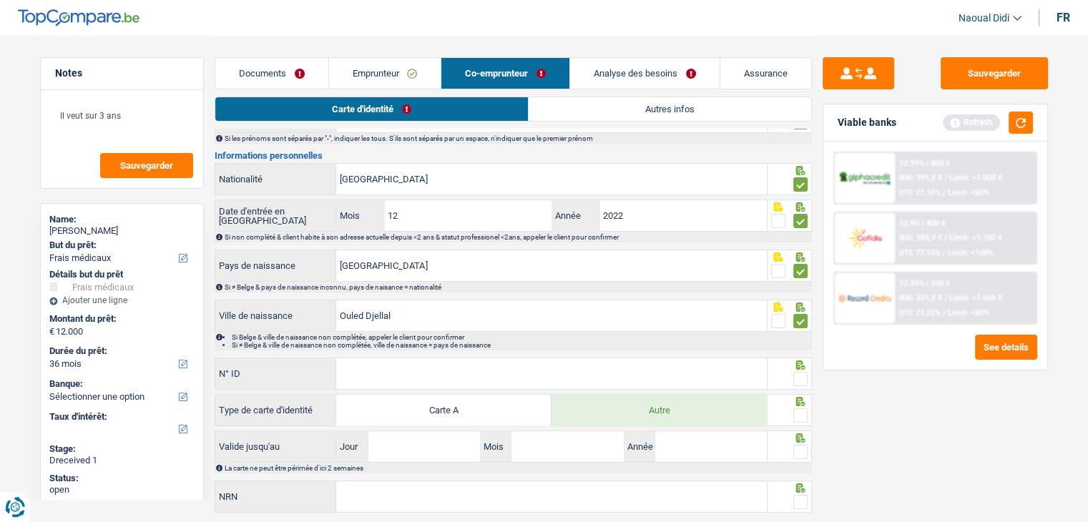
scroll to position [143, 0]
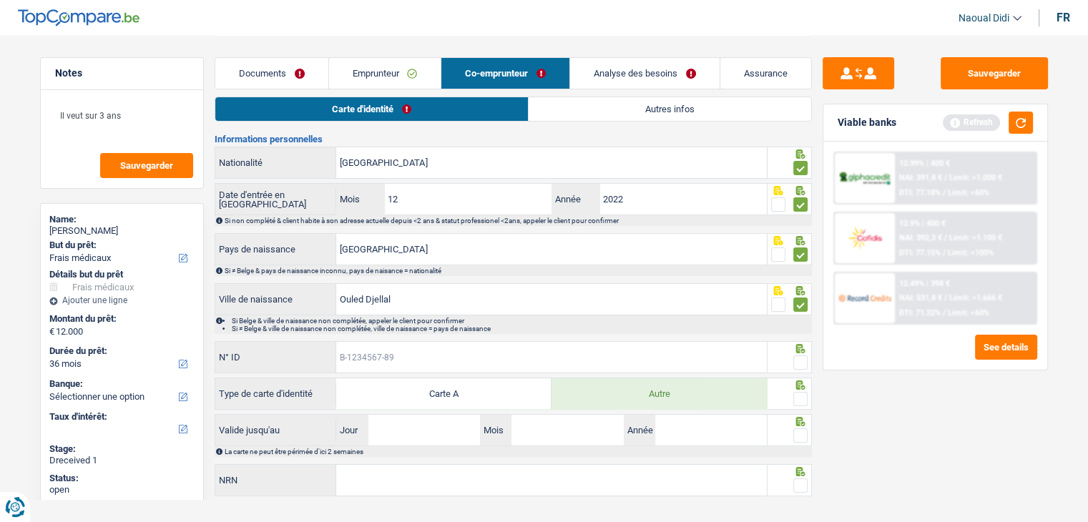
click at [388, 365] on input "N° ID" at bounding box center [551, 357] width 431 height 31
paste input "B-6213041-94"
type input "B-6213041-94"
click at [797, 358] on span at bounding box center [800, 363] width 14 height 14
click at [0, 0] on input "radio" at bounding box center [0, 0] width 0 height 0
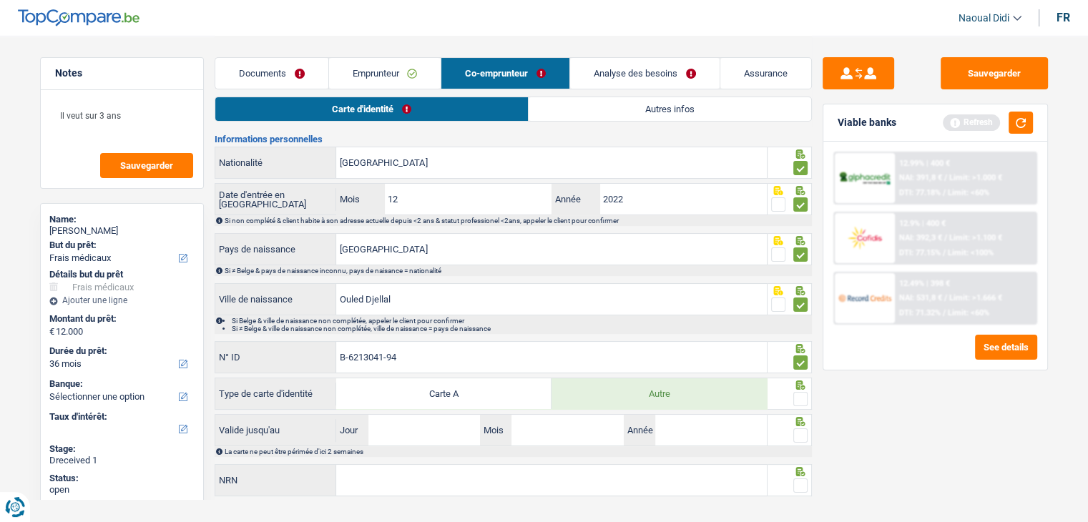
click at [798, 398] on span at bounding box center [800, 399] width 14 height 14
click at [0, 0] on input "radio" at bounding box center [0, 0] width 0 height 0
click at [438, 438] on input "Jour" at bounding box center [424, 430] width 112 height 31
type input "0"
type input "2"
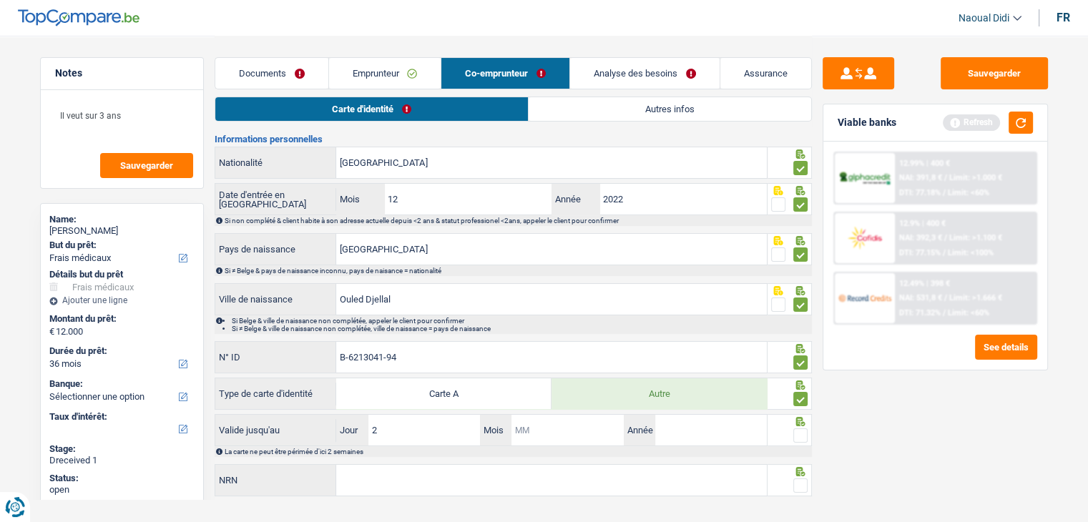
click at [553, 428] on input "Mois" at bounding box center [567, 430] width 112 height 31
type input "10"
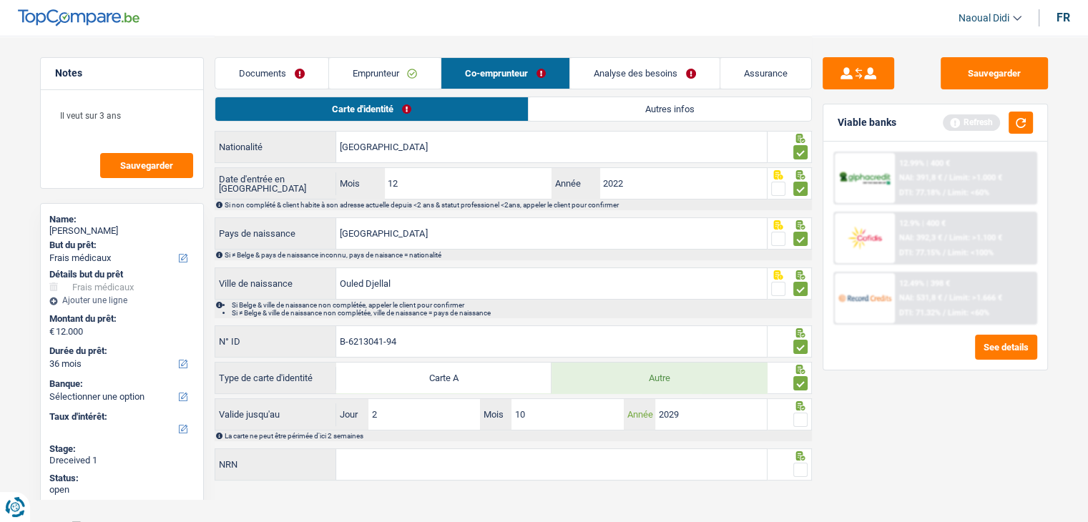
scroll to position [166, 0]
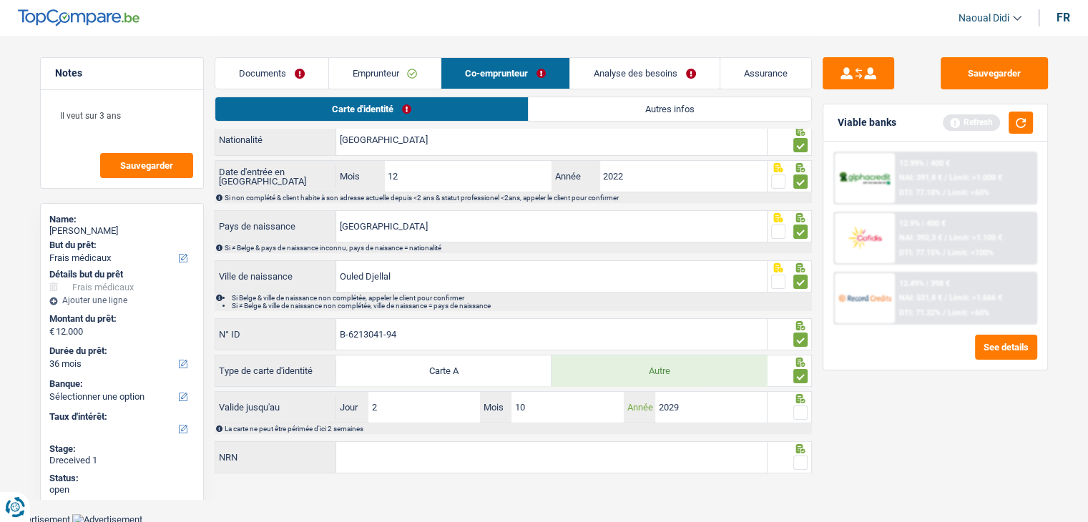
type input "2029"
click at [797, 414] on span at bounding box center [800, 413] width 14 height 14
click at [0, 0] on input "radio" at bounding box center [0, 0] width 0 height 0
click at [797, 414] on span at bounding box center [800, 413] width 14 height 14
click at [0, 0] on input "radio" at bounding box center [0, 0] width 0 height 0
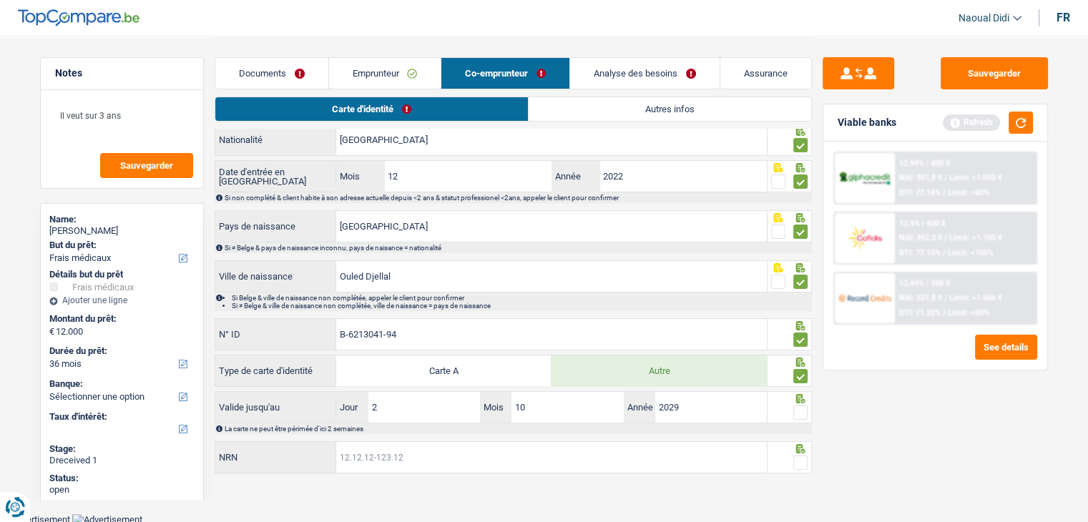
click at [436, 463] on input "NRN" at bounding box center [551, 457] width 431 height 31
paste input "89.01.16-668.4"
type input "89.01.16-668.49"
drag, startPoint x: 799, startPoint y: 416, endPoint x: 801, endPoint y: 428, distance: 12.3
click at [799, 416] on span at bounding box center [800, 413] width 14 height 14
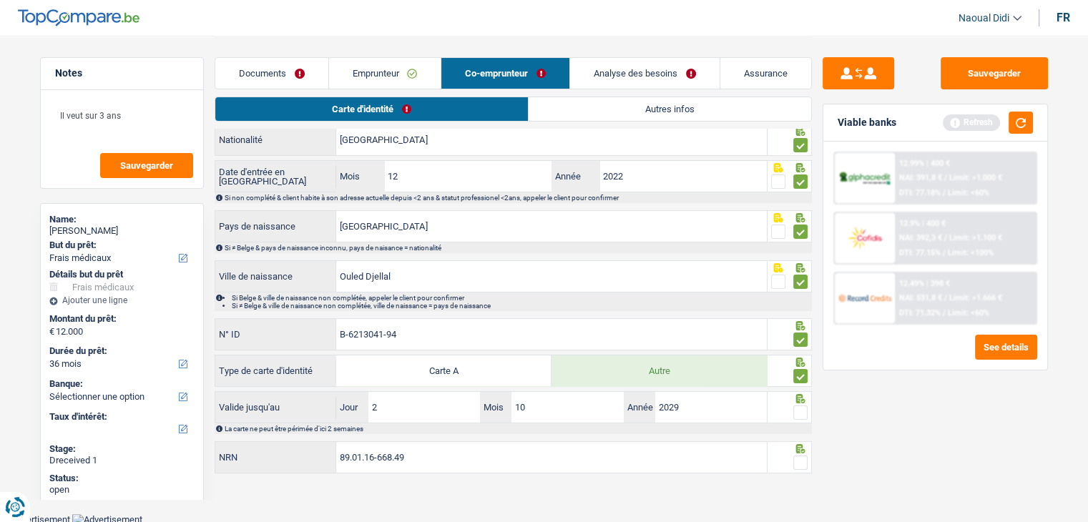
click at [0, 0] on input "radio" at bounding box center [0, 0] width 0 height 0
click at [799, 416] on span at bounding box center [800, 413] width 14 height 14
click at [0, 0] on input "radio" at bounding box center [0, 0] width 0 height 0
click at [801, 462] on span at bounding box center [800, 463] width 14 height 14
click at [0, 0] on input "radio" at bounding box center [0, 0] width 0 height 0
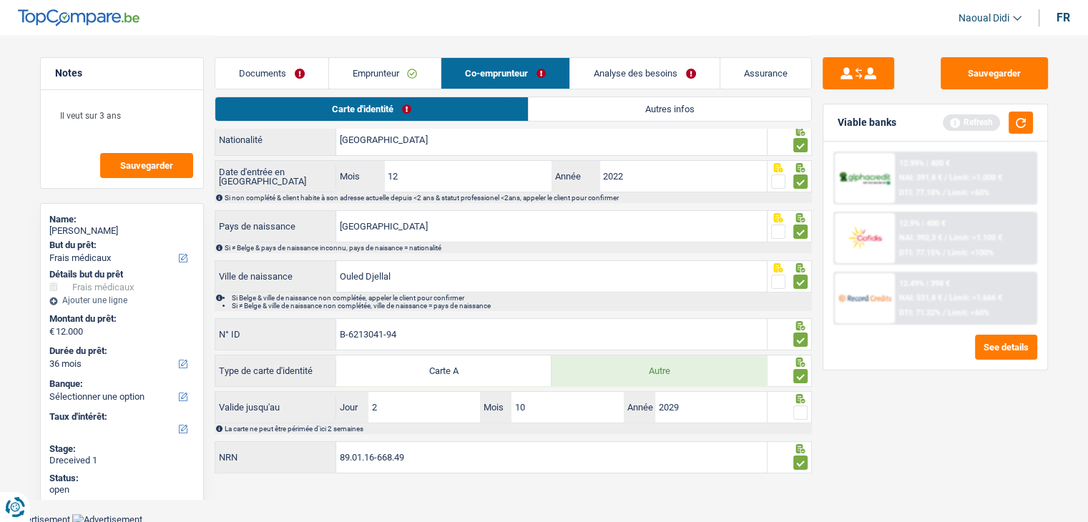
click at [799, 412] on span at bounding box center [800, 413] width 14 height 14
click at [0, 0] on input "radio" at bounding box center [0, 0] width 0 height 0
click at [799, 412] on span at bounding box center [800, 413] width 14 height 14
click at [0, 0] on input "radio" at bounding box center [0, 0] width 0 height 0
click at [798, 407] on span at bounding box center [800, 413] width 14 height 14
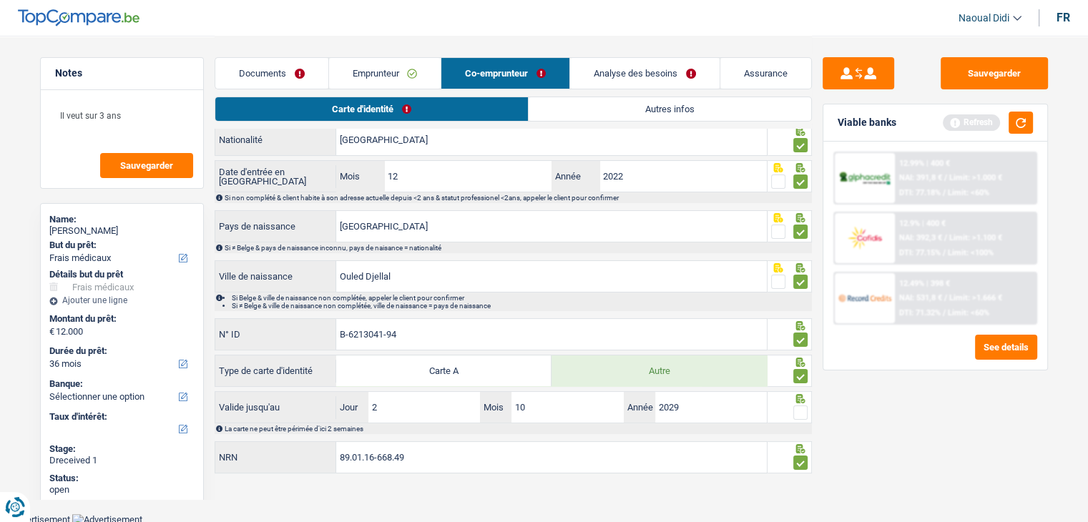
click at [0, 0] on input "radio" at bounding box center [0, 0] width 0 height 0
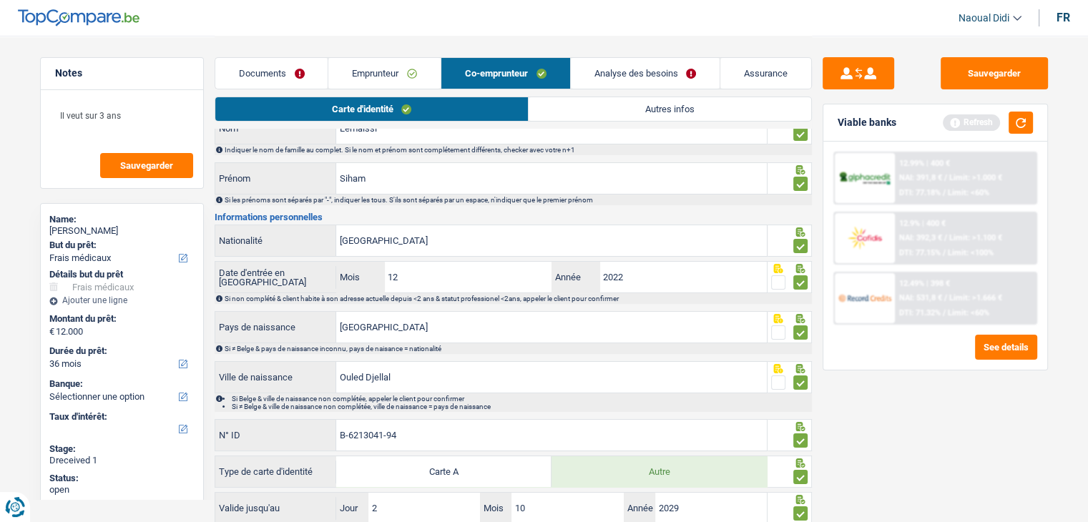
scroll to position [0, 0]
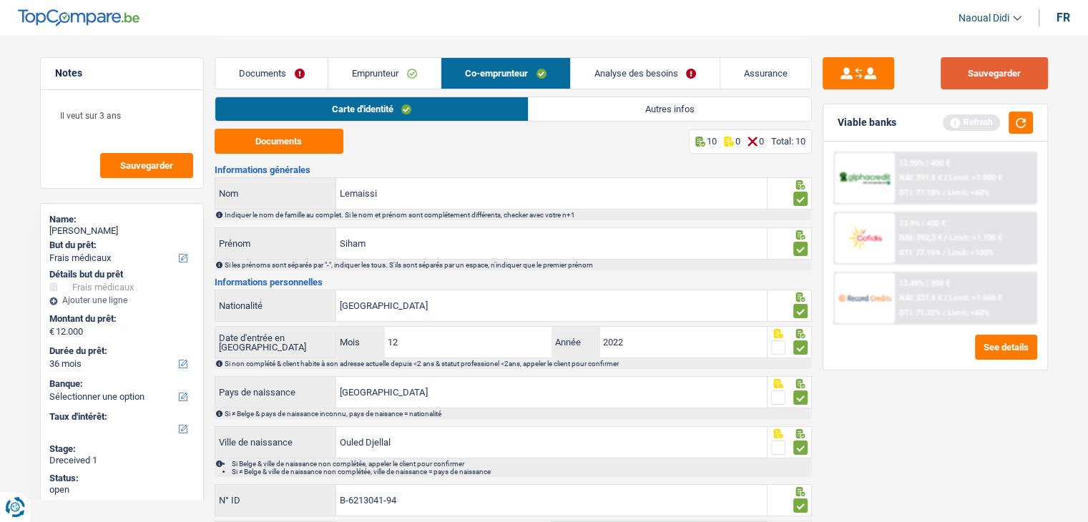
click at [1013, 72] on button "Sauvegarder" at bounding box center [994, 73] width 107 height 32
click at [653, 114] on link "Autres infos" at bounding box center [670, 109] width 283 height 24
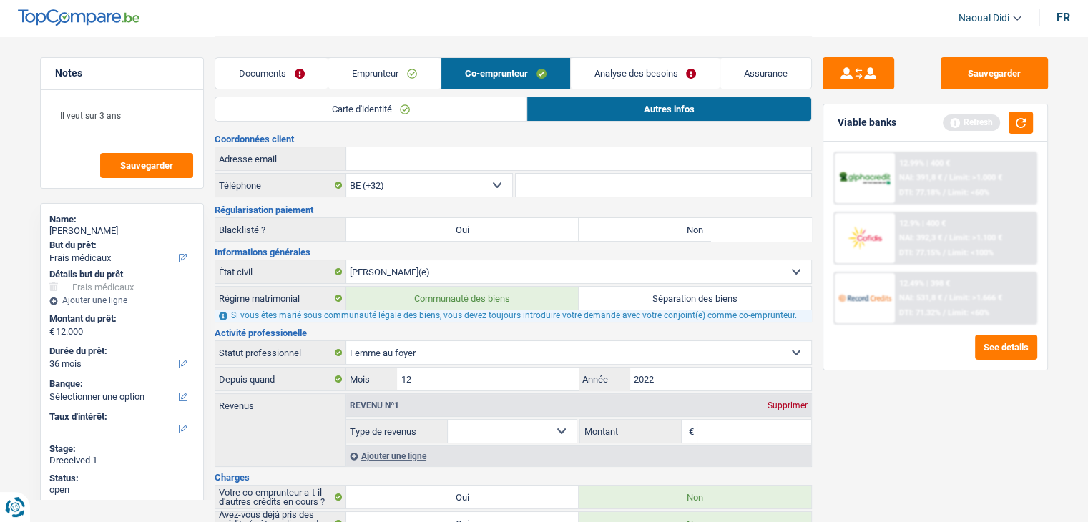
click at [377, 70] on link "Emprunteur" at bounding box center [384, 73] width 112 height 31
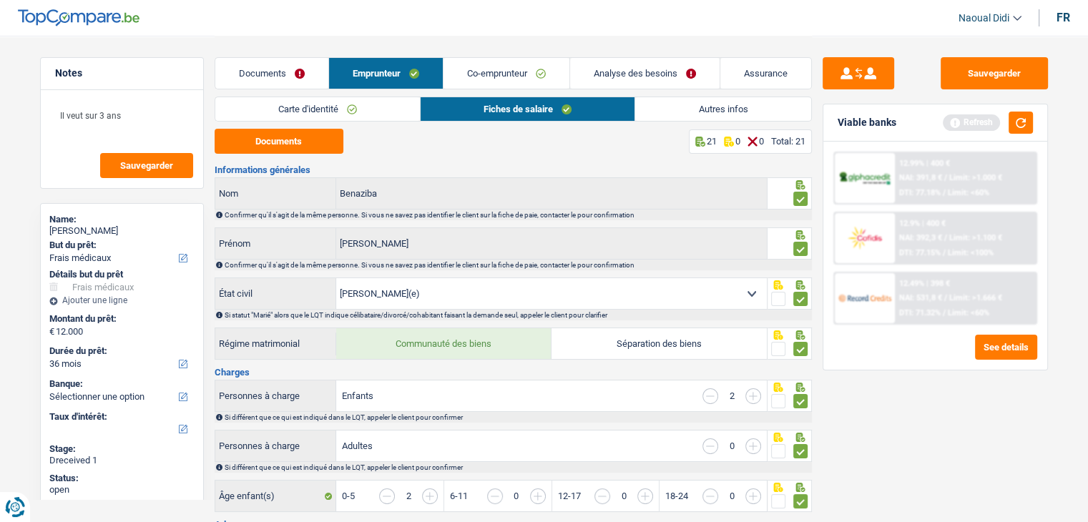
click at [378, 108] on link "Carte d'identité" at bounding box center [317, 109] width 205 height 24
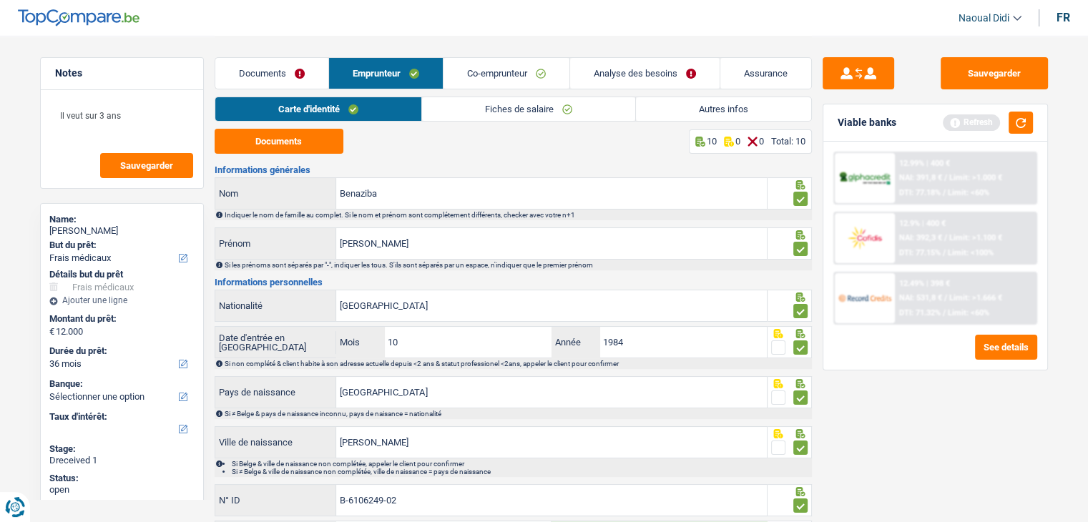
click at [486, 117] on link "Fiches de salaire" at bounding box center [528, 109] width 213 height 24
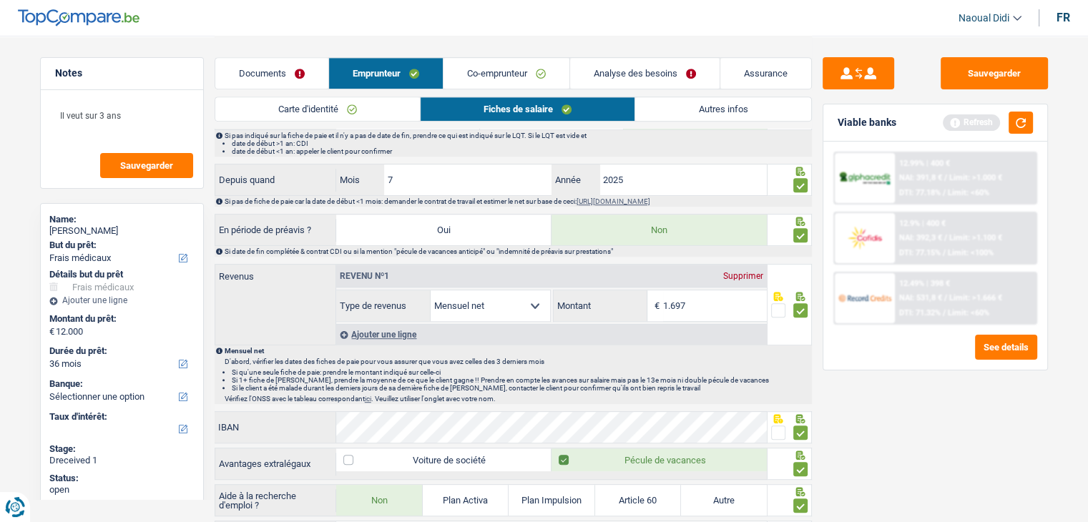
scroll to position [787, 0]
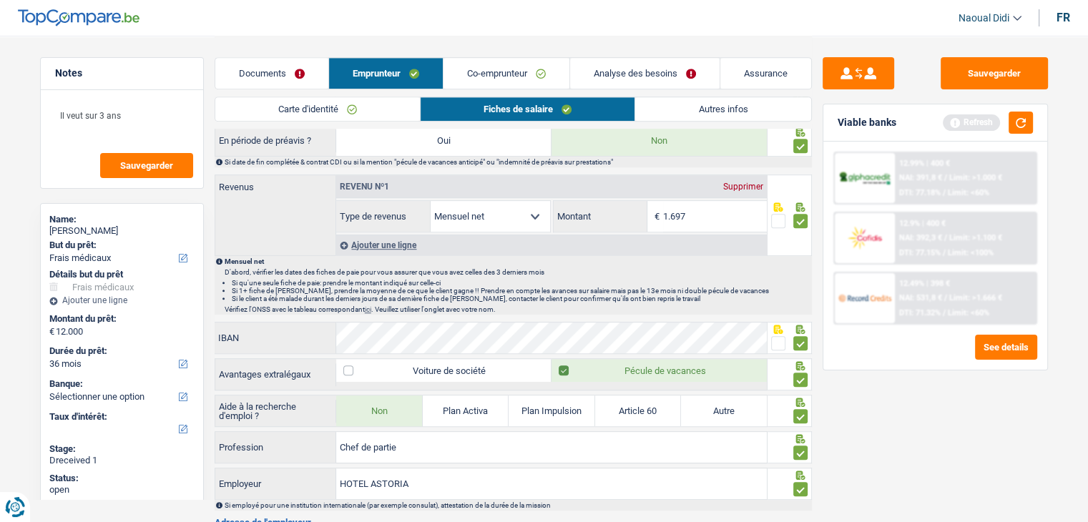
click at [392, 237] on div "Ajouter une ligne" at bounding box center [551, 245] width 431 height 21
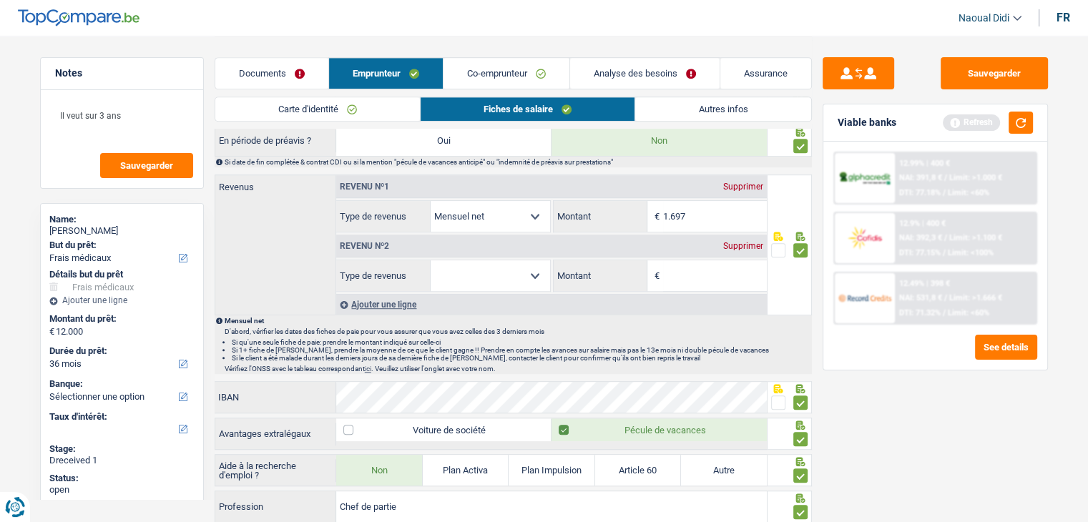
click at [451, 268] on select "Allocation d'handicap Allocations chômage Allocations familiales Chèques repas …" at bounding box center [490, 275] width 119 height 31
select select "familyAllowances"
click at [431, 260] on select "Allocation d'handicap Allocations chômage Allocations familiales Chèques repas …" at bounding box center [490, 275] width 119 height 31
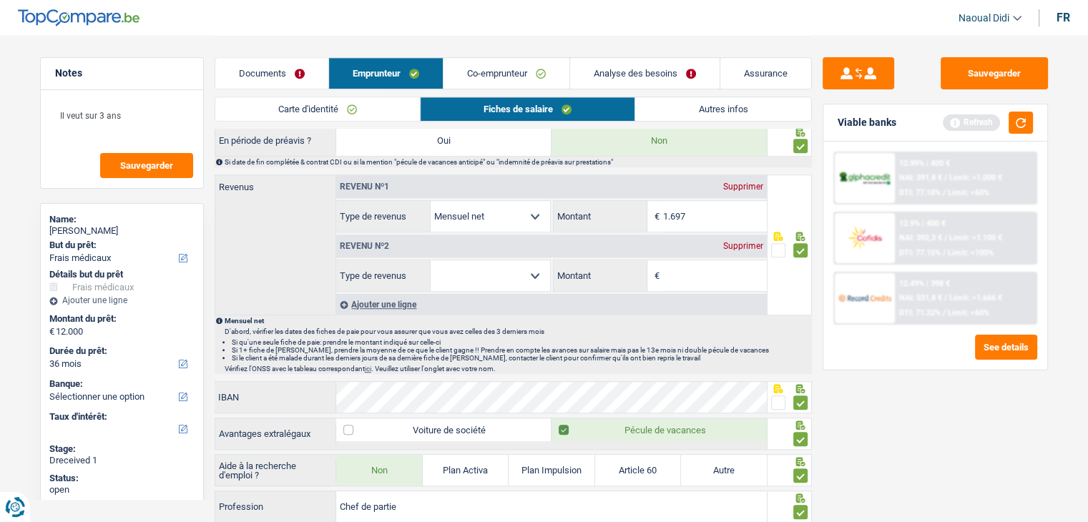
drag, startPoint x: 504, startPoint y: 12, endPoint x: 501, endPoint y: 72, distance: 60.1
click at [505, 52] on div "Documents Emprunteur Co-emprunteur Analyse des besoins Assurance" at bounding box center [513, 66] width 597 height 61
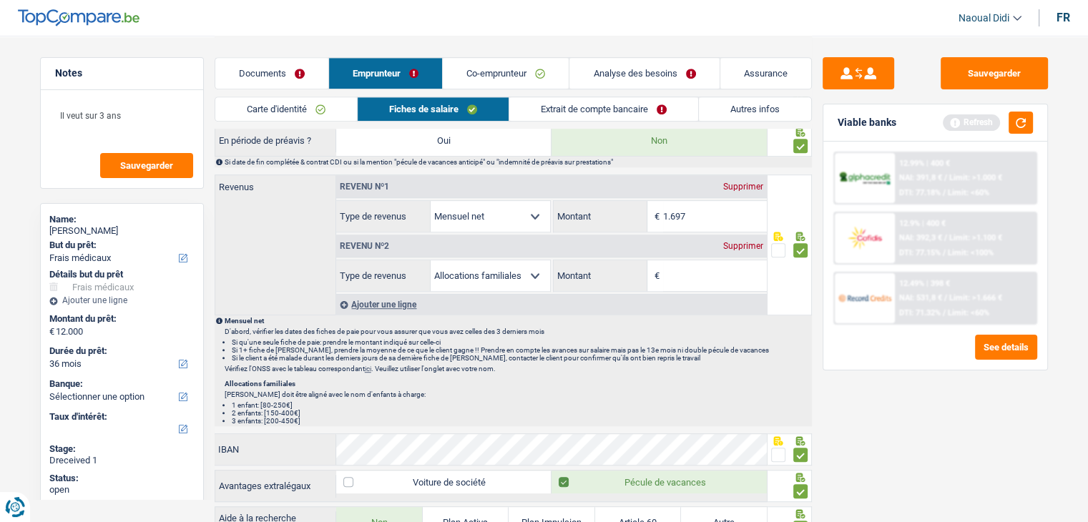
click at [705, 267] on input "Montant" at bounding box center [715, 275] width 104 height 31
type input "422"
click at [1014, 67] on button "Sauvegarder" at bounding box center [994, 73] width 107 height 32
click at [667, 72] on link "Analyse des besoins" at bounding box center [644, 73] width 150 height 31
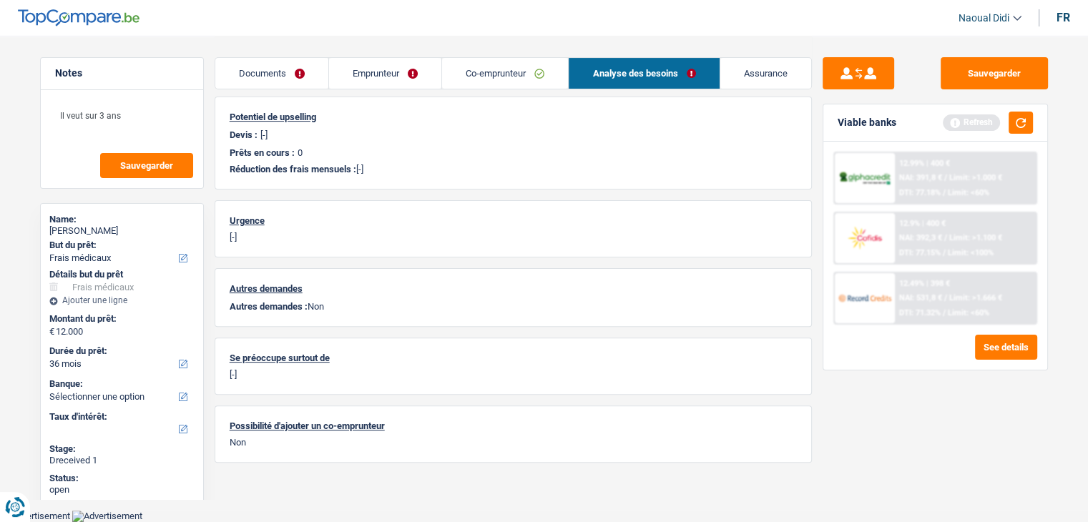
scroll to position [381, 0]
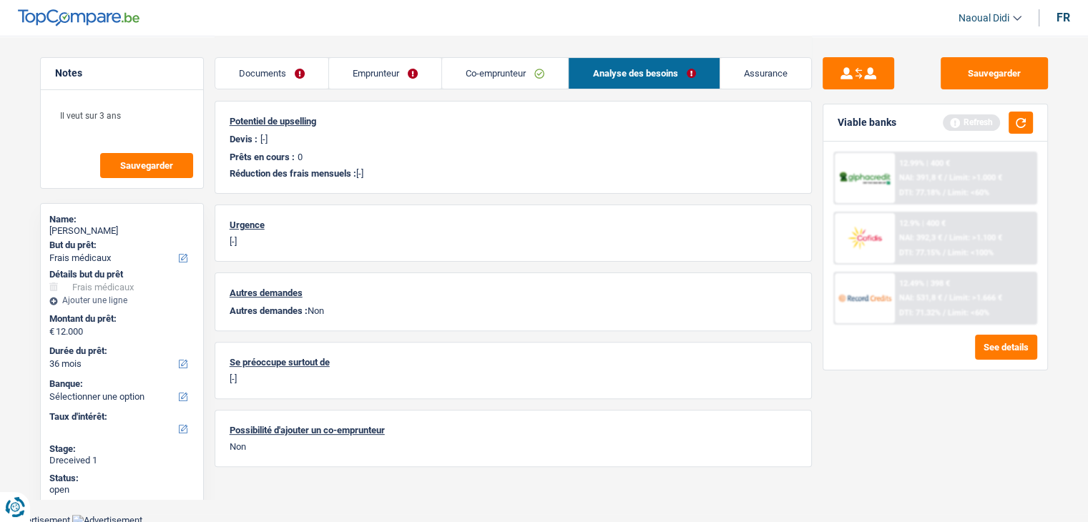
click at [500, 75] on link "Co-emprunteur" at bounding box center [505, 73] width 126 height 31
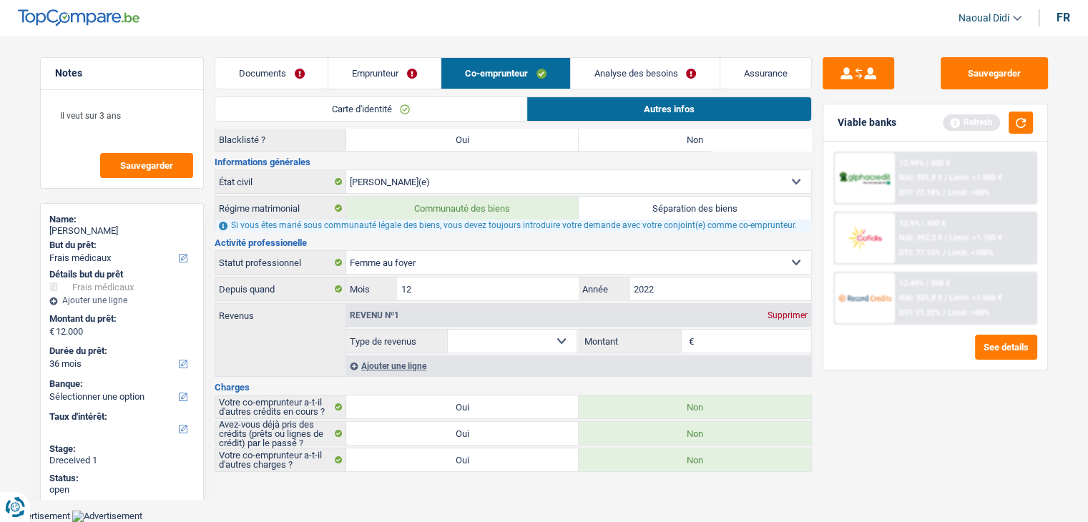
scroll to position [86, 0]
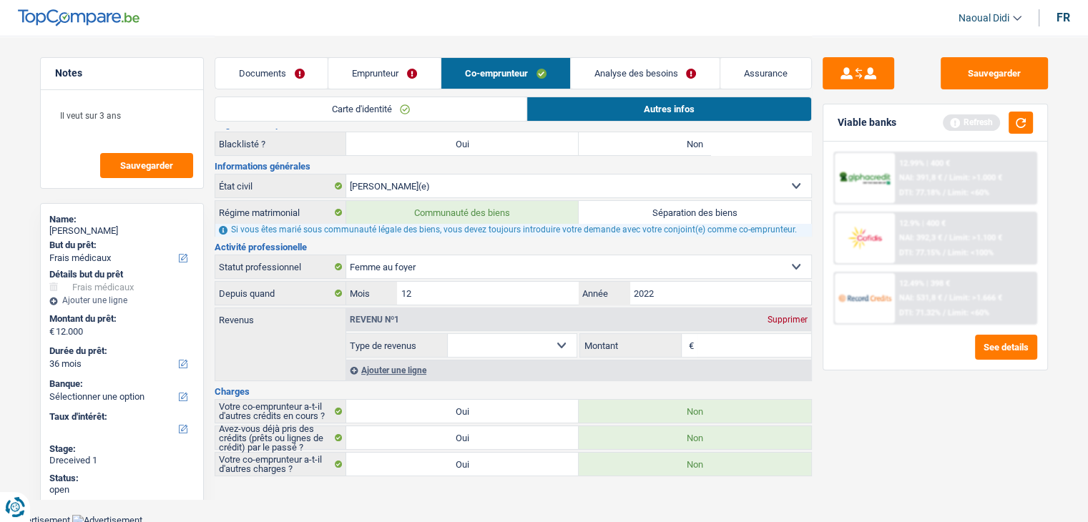
click at [410, 76] on link "Emprunteur" at bounding box center [384, 73] width 112 height 31
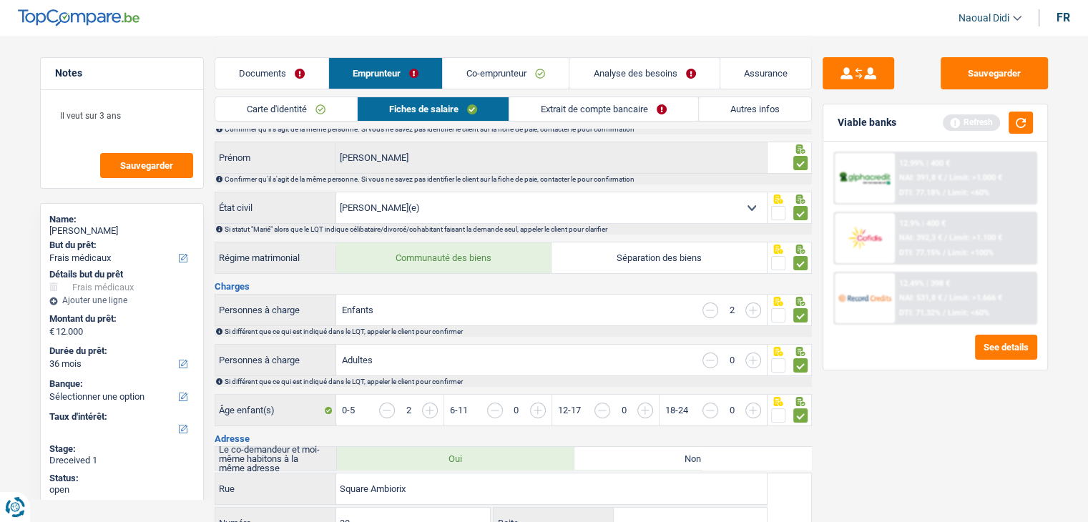
click at [572, 112] on link "Extrait de compte bancaire" at bounding box center [603, 109] width 189 height 24
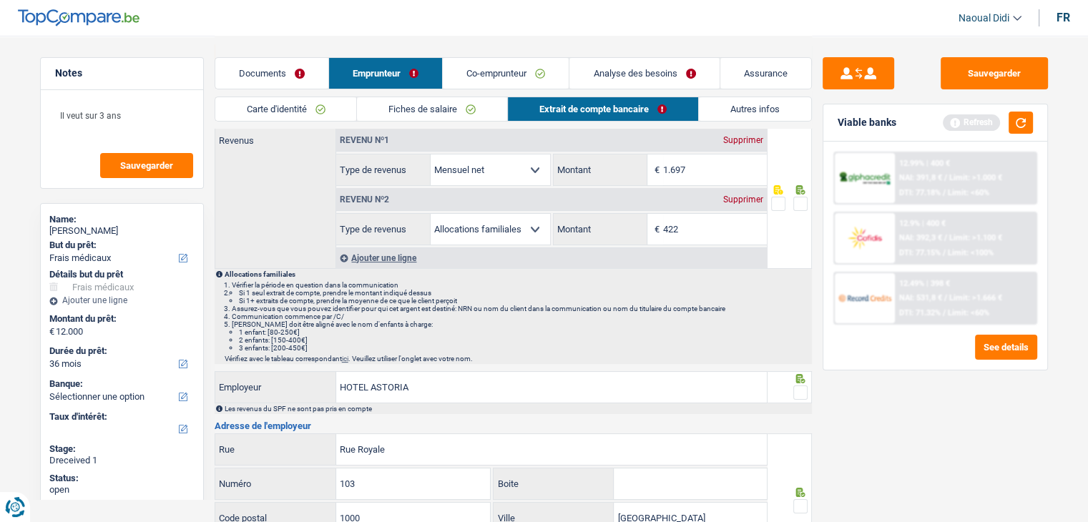
click at [806, 201] on span at bounding box center [800, 204] width 14 height 14
click at [0, 0] on input "radio" at bounding box center [0, 0] width 0 height 0
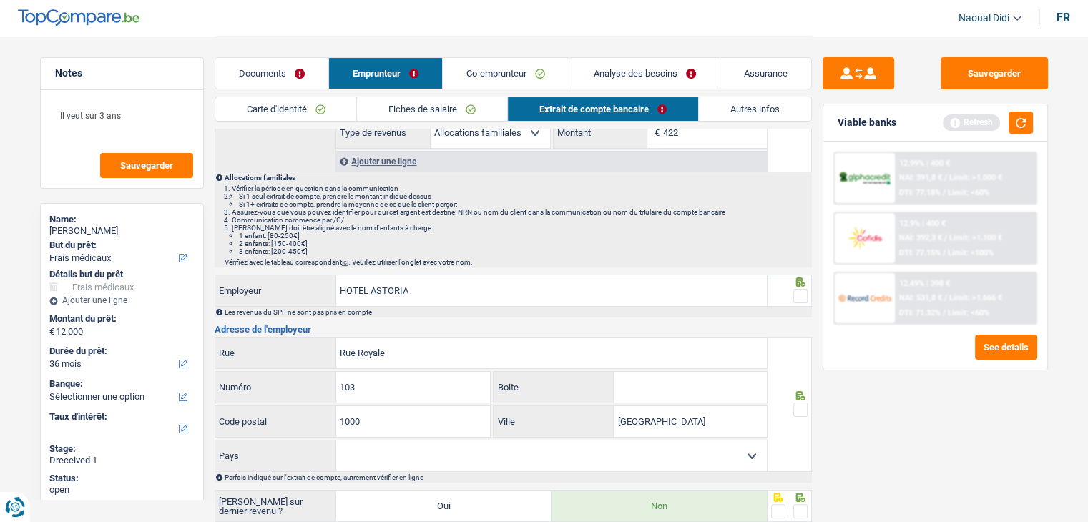
scroll to position [300, 0]
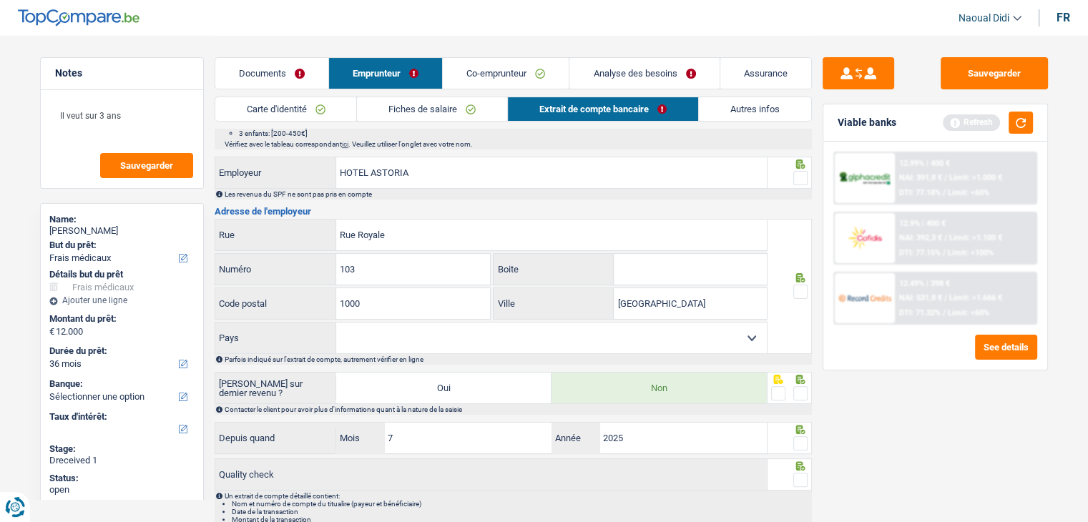
click at [801, 172] on span at bounding box center [800, 178] width 14 height 14
click at [0, 0] on input "radio" at bounding box center [0, 0] width 0 height 0
click at [803, 295] on span at bounding box center [800, 292] width 14 height 14
click at [0, 0] on input "radio" at bounding box center [0, 0] width 0 height 0
click at [803, 391] on span at bounding box center [800, 393] width 14 height 14
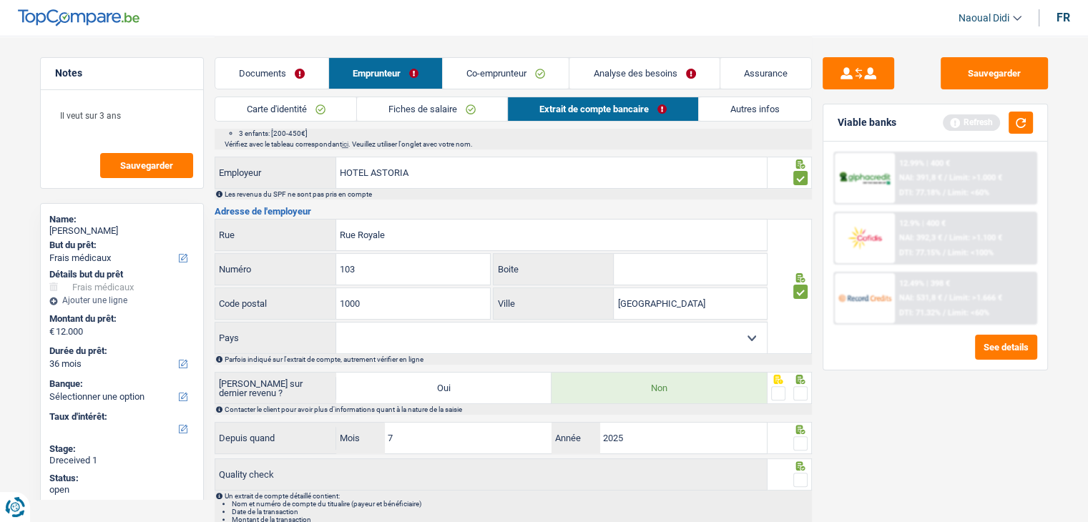
click at [0, 0] on input "radio" at bounding box center [0, 0] width 0 height 0
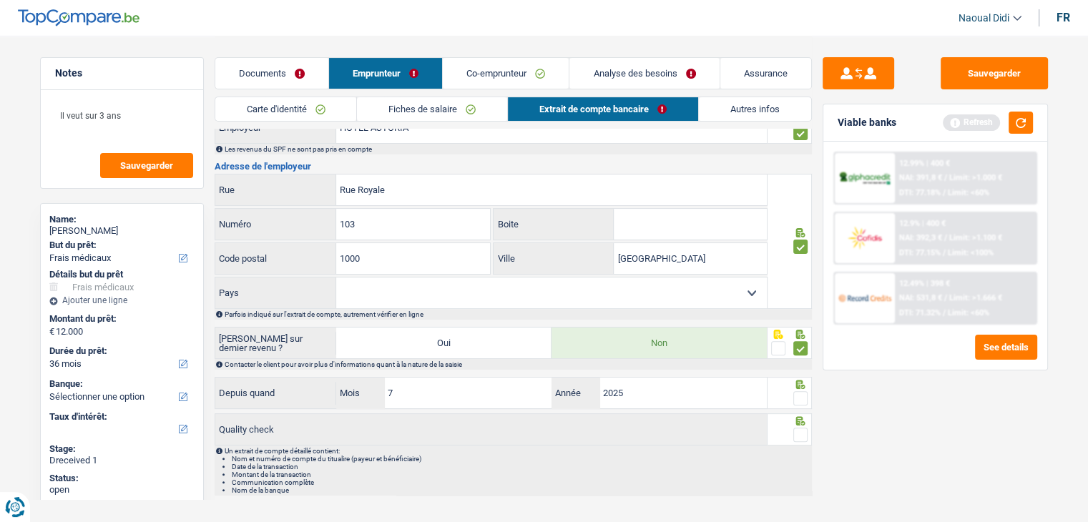
scroll to position [369, 0]
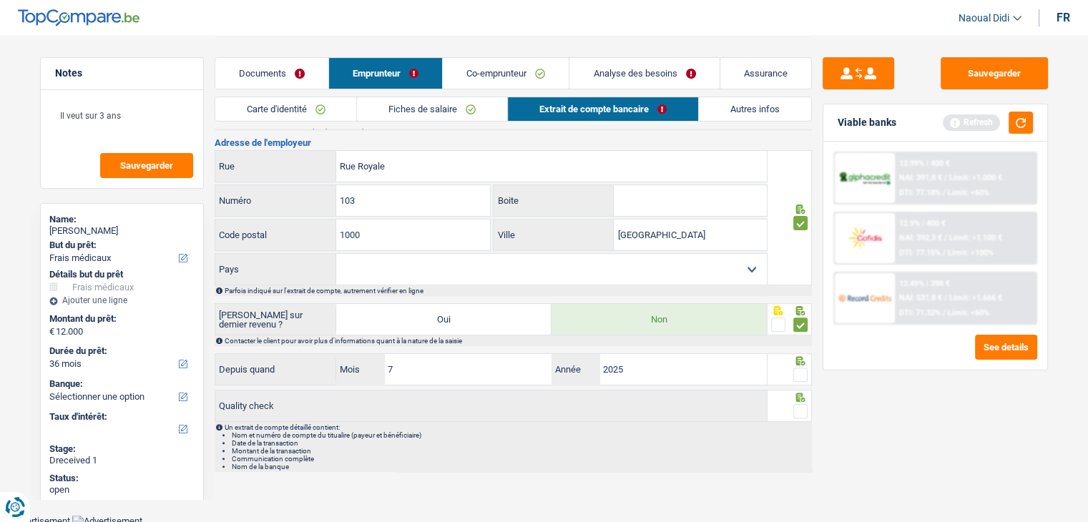
click at [801, 373] on span at bounding box center [800, 375] width 14 height 14
click at [0, 0] on input "radio" at bounding box center [0, 0] width 0 height 0
click at [803, 405] on span at bounding box center [800, 411] width 14 height 14
click at [0, 0] on input "radio" at bounding box center [0, 0] width 0 height 0
click at [992, 75] on button "Sauvegarder" at bounding box center [994, 73] width 107 height 32
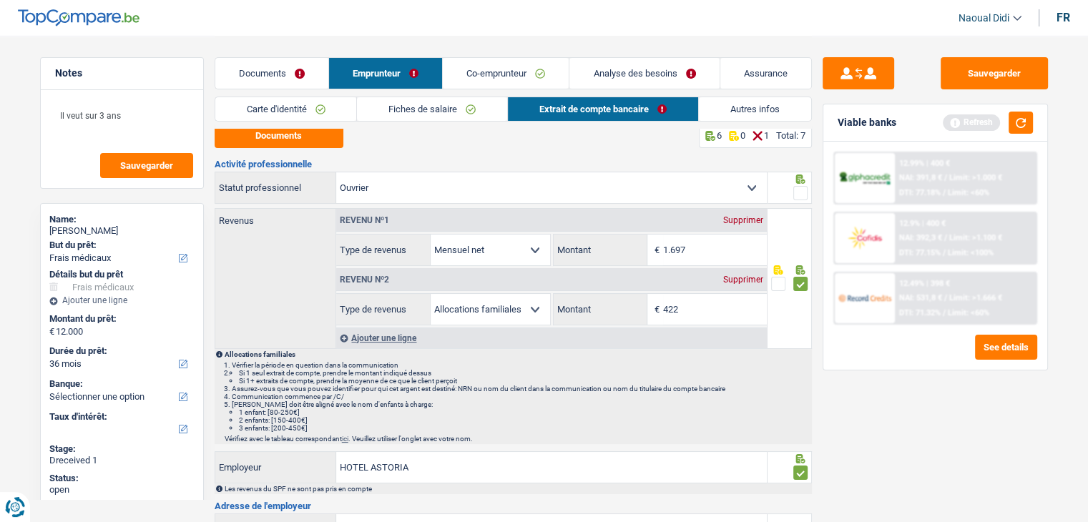
scroll to position [0, 0]
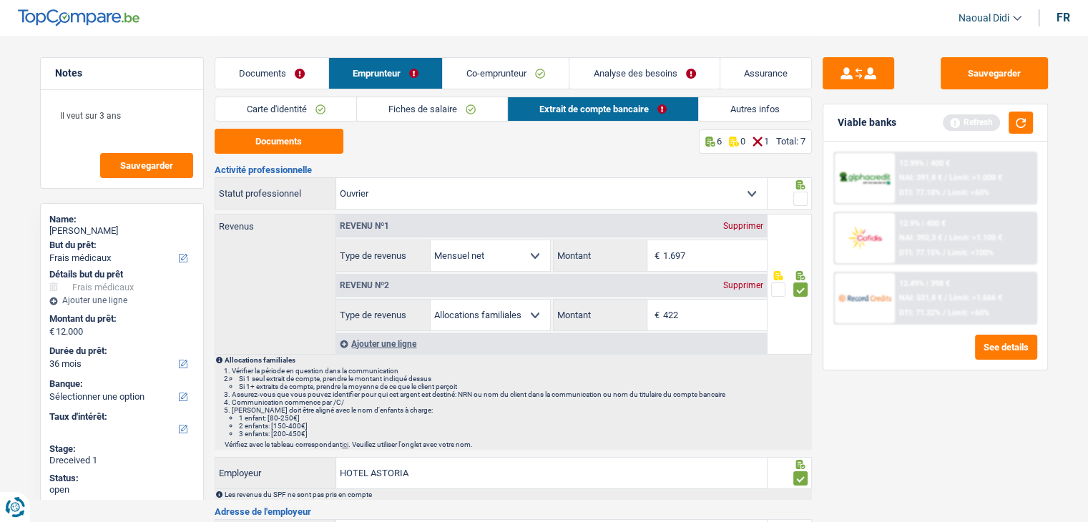
click at [797, 199] on span at bounding box center [800, 199] width 14 height 14
click at [0, 0] on input "radio" at bounding box center [0, 0] width 0 height 0
click at [797, 199] on span at bounding box center [800, 199] width 14 height 14
click at [0, 0] on input "radio" at bounding box center [0, 0] width 0 height 0
click at [800, 200] on span at bounding box center [800, 199] width 14 height 14
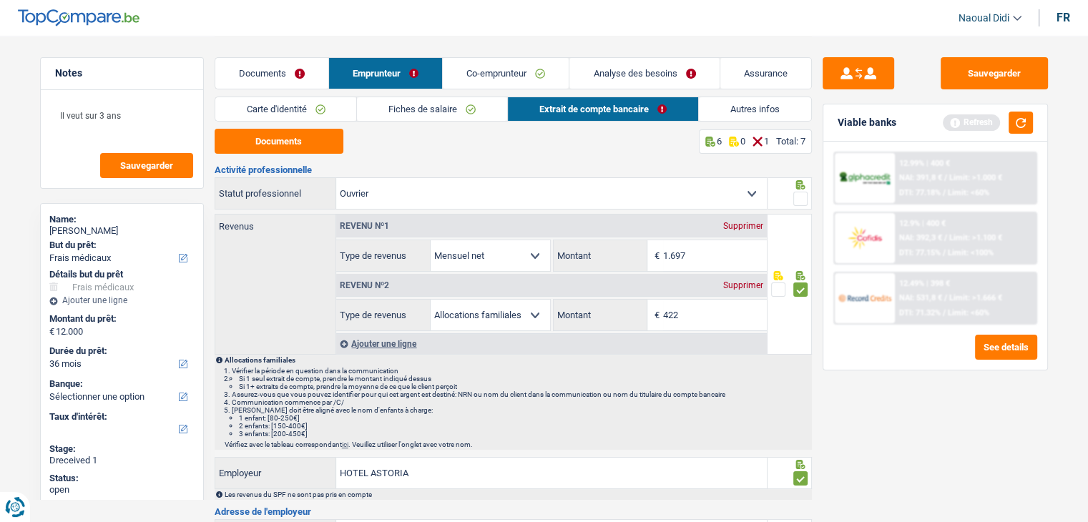
click at [0, 0] on input "radio" at bounding box center [0, 0] width 0 height 0
click at [1001, 76] on button "Sauvegarder" at bounding box center [994, 73] width 107 height 32
click at [290, 69] on link "Documents" at bounding box center [271, 73] width 113 height 31
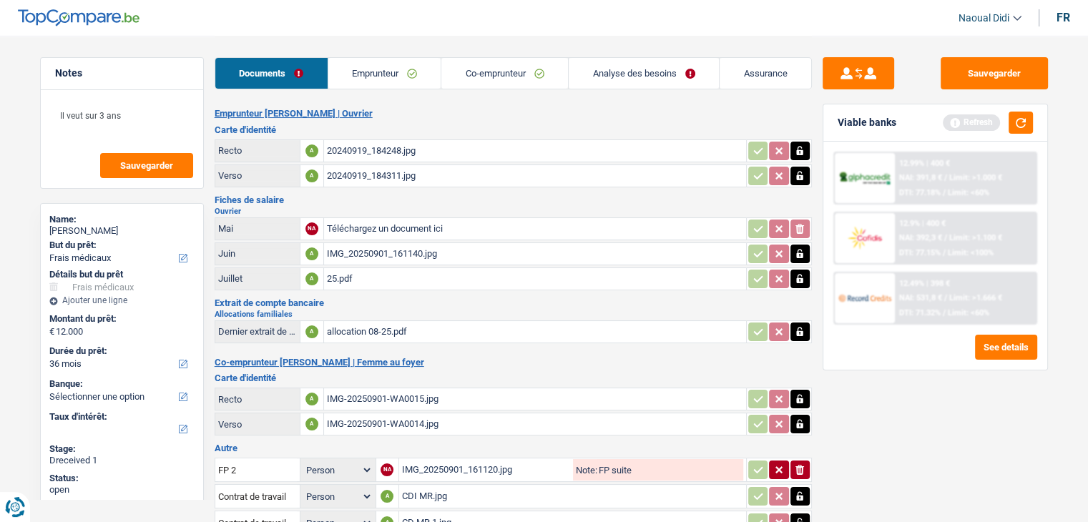
click at [678, 72] on link "Analyse des besoins" at bounding box center [644, 73] width 150 height 31
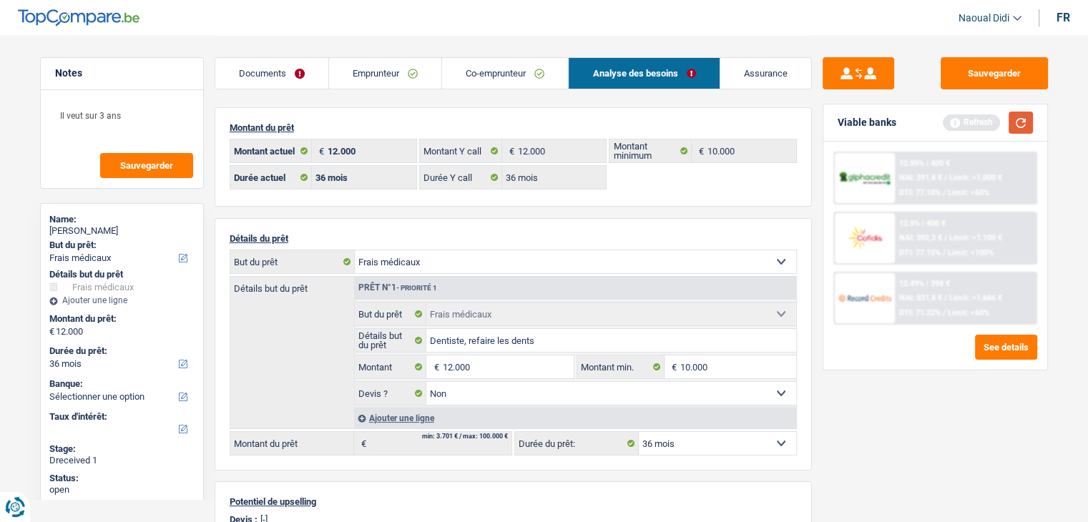
click at [1017, 120] on button "button" at bounding box center [1021, 123] width 24 height 22
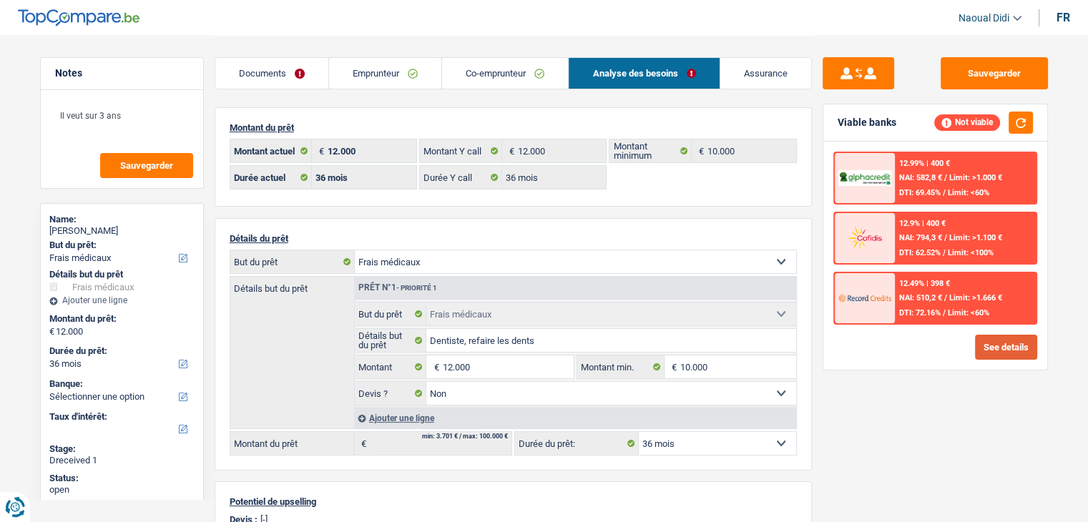
click at [1007, 341] on button "See details" at bounding box center [1006, 347] width 62 height 25
click at [981, 348] on button "See details" at bounding box center [1006, 347] width 62 height 25
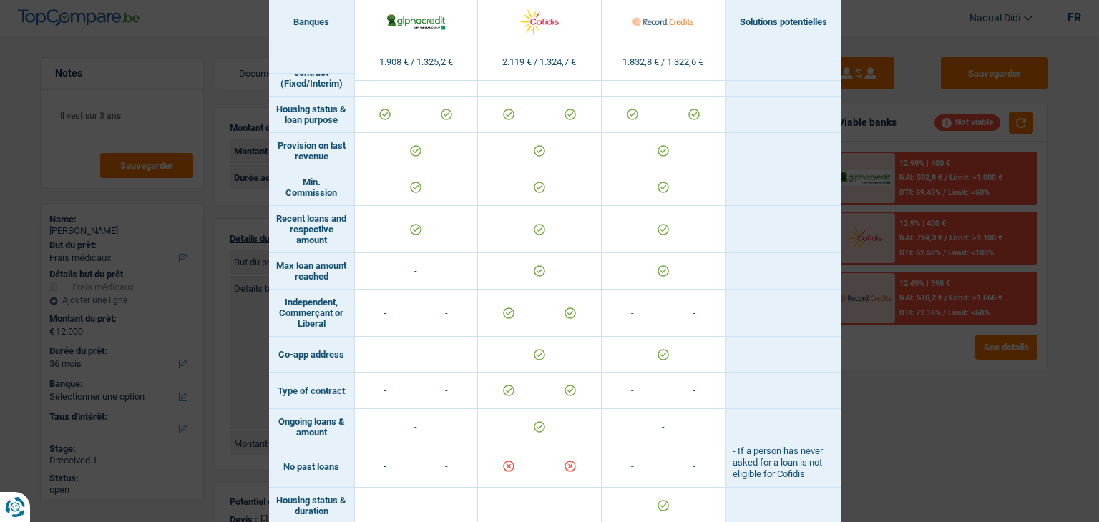
scroll to position [1237, 0]
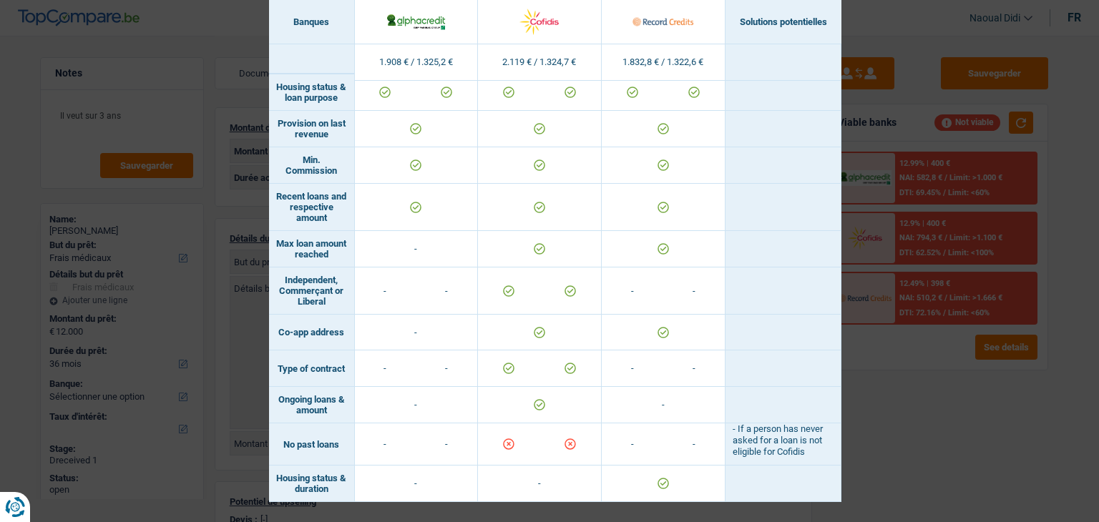
click at [919, 403] on div "Banks conditions × Banques Solutions potentielles Revenus / Charges 1.908 € / 1…" at bounding box center [549, 261] width 1099 height 522
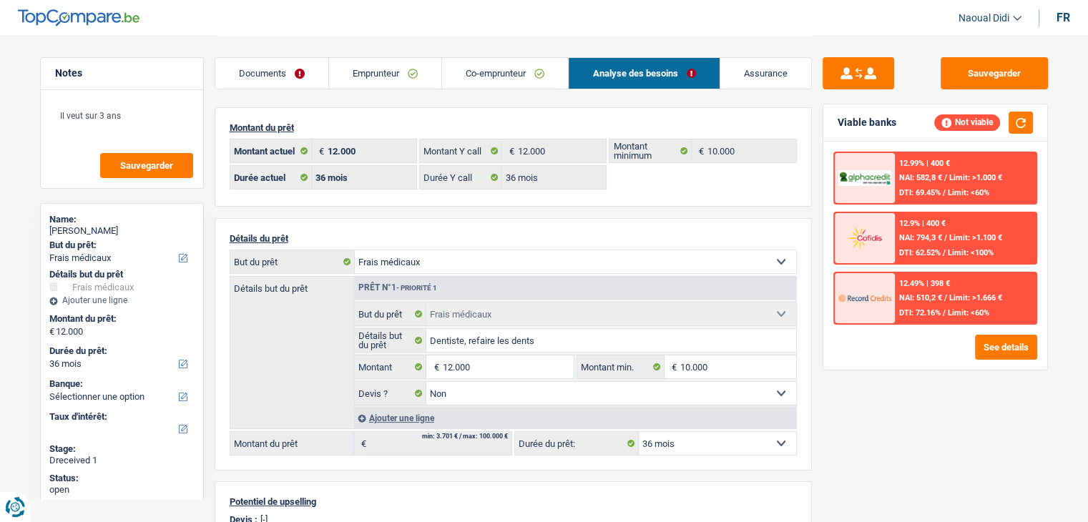
click at [704, 447] on select "12 mois 18 mois 24 mois 30 mois 36 mois 42 mois 48 mois 60 mois Sélectionner un…" at bounding box center [717, 443] width 157 height 23
click at [705, 447] on select "12 mois 18 mois 24 mois 30 mois 36 mois 42 mois 48 mois 60 mois Sélectionner un…" at bounding box center [717, 443] width 157 height 23
select select "60"
click at [639, 432] on select "12 mois 18 mois 24 mois 30 mois 36 mois 42 mois 48 mois 60 mois Sélectionner un…" at bounding box center [717, 443] width 157 height 23
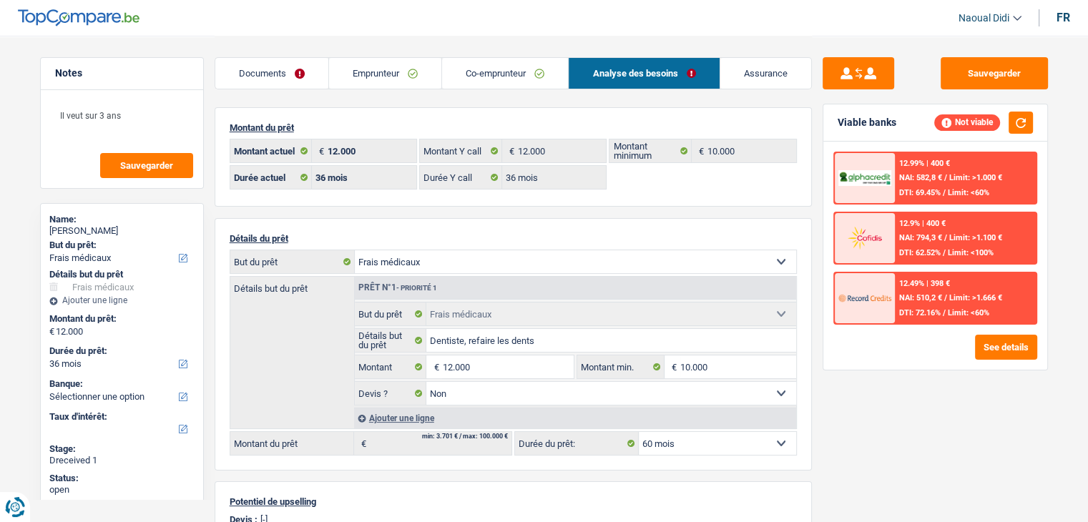
select select "60"
click at [976, 347] on button "See details" at bounding box center [1006, 347] width 62 height 25
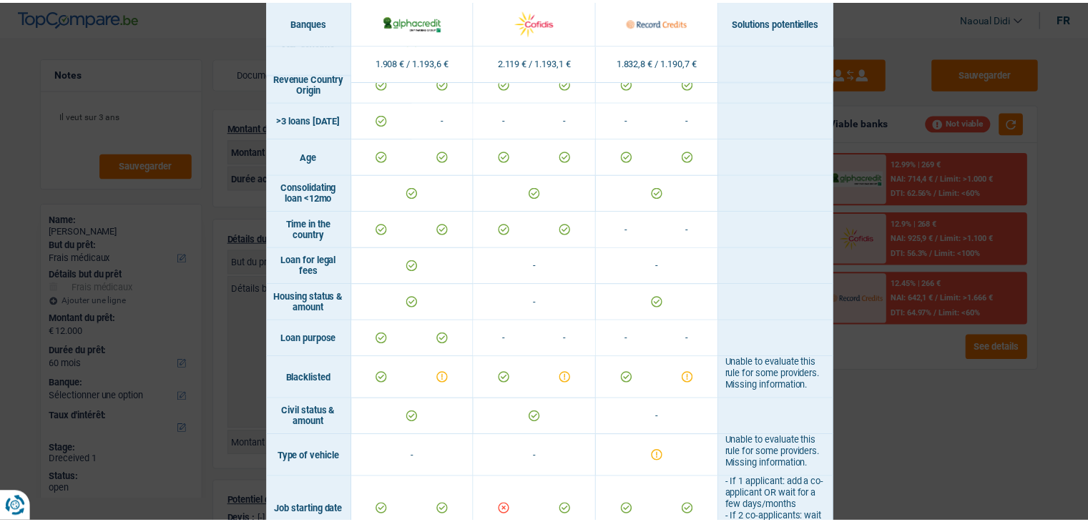
scroll to position [0, 0]
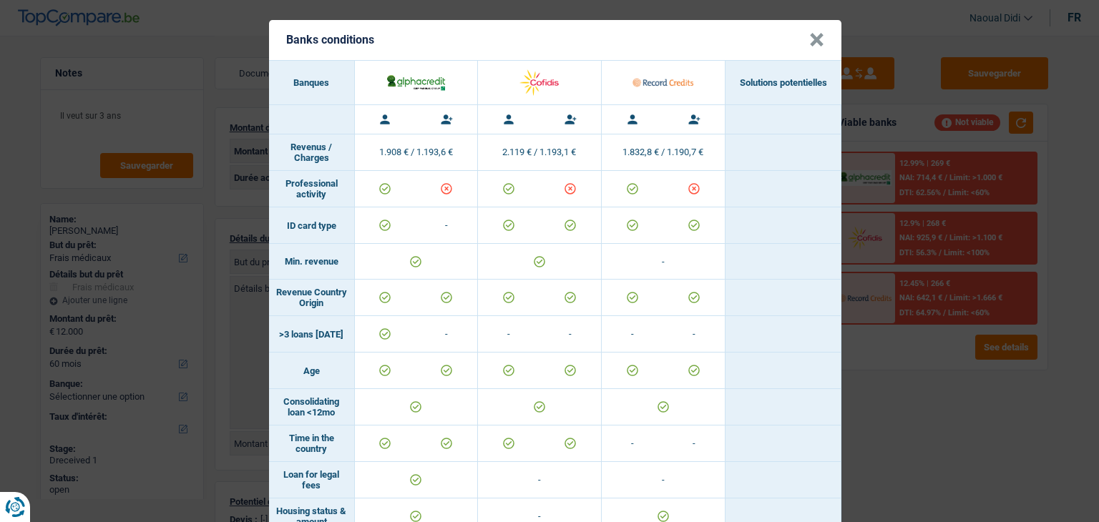
click at [896, 379] on div "Banks conditions × Banques Solutions potentielles Revenus / Charges 1.908 € / 1…" at bounding box center [549, 261] width 1099 height 522
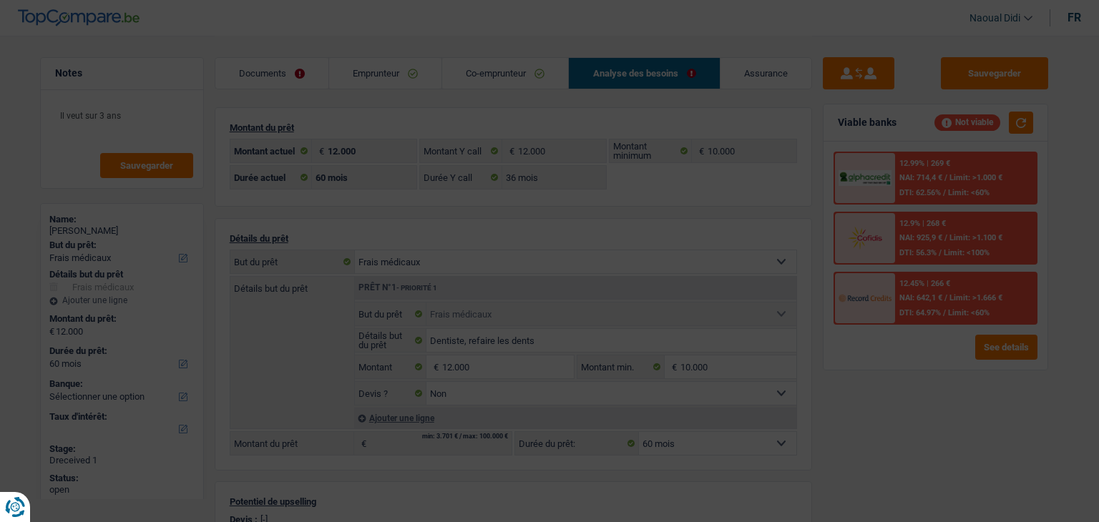
click at [896, 379] on div "Banks conditions × Banques Solutions potentielles Revenus / Charges 1.908 € / 1…" at bounding box center [549, 261] width 1099 height 522
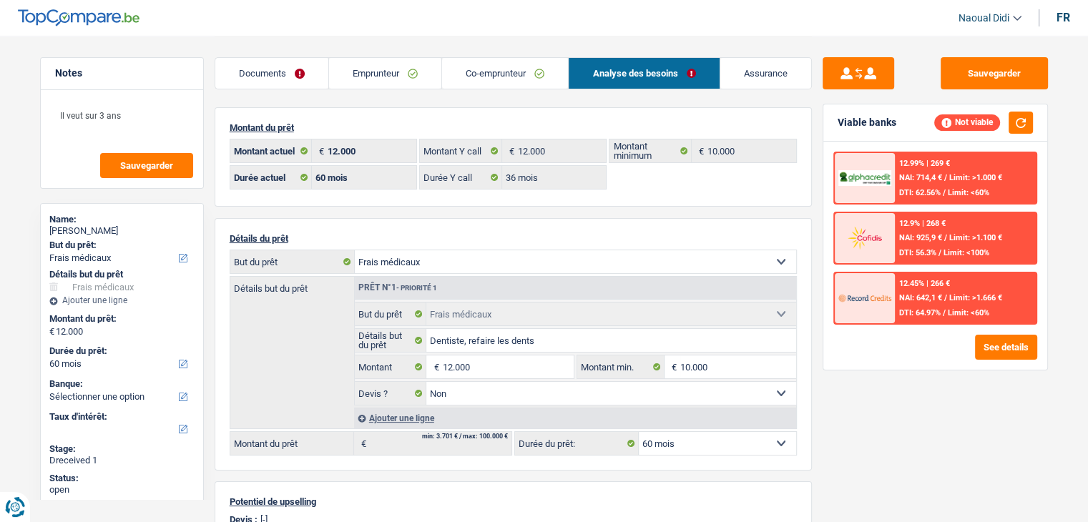
click at [377, 77] on link "Emprunteur" at bounding box center [385, 73] width 112 height 31
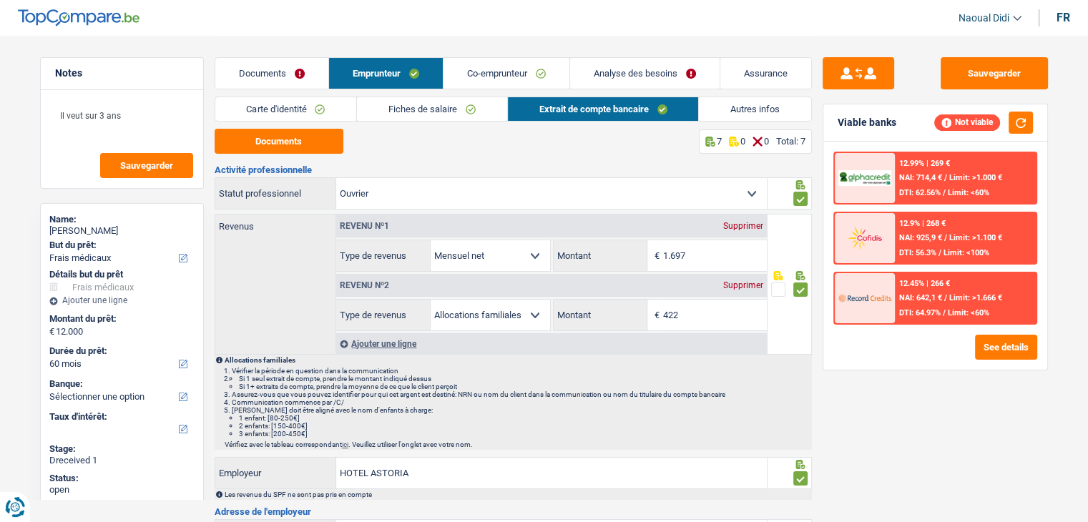
click at [475, 81] on link "Co-emprunteur" at bounding box center [507, 73] width 126 height 31
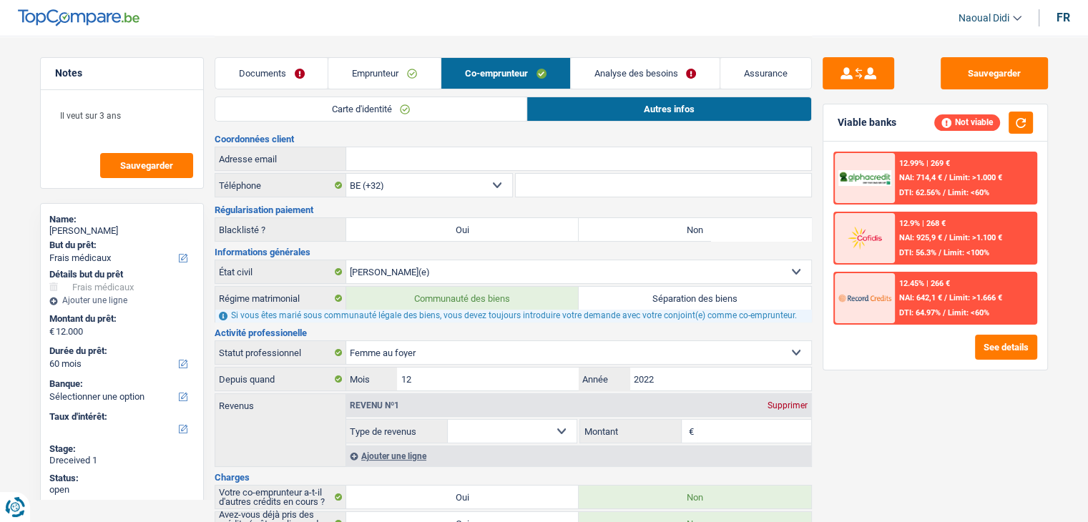
click at [680, 114] on link "Autres infos" at bounding box center [669, 109] width 284 height 24
click at [403, 72] on link "Emprunteur" at bounding box center [384, 73] width 112 height 31
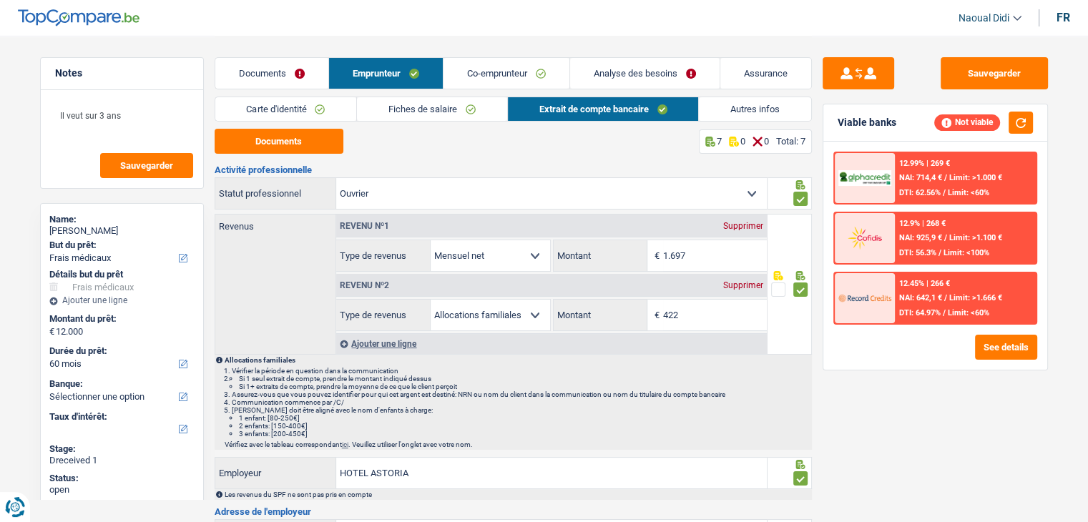
click at [655, 68] on link "Analyse des besoins" at bounding box center [645, 73] width 150 height 31
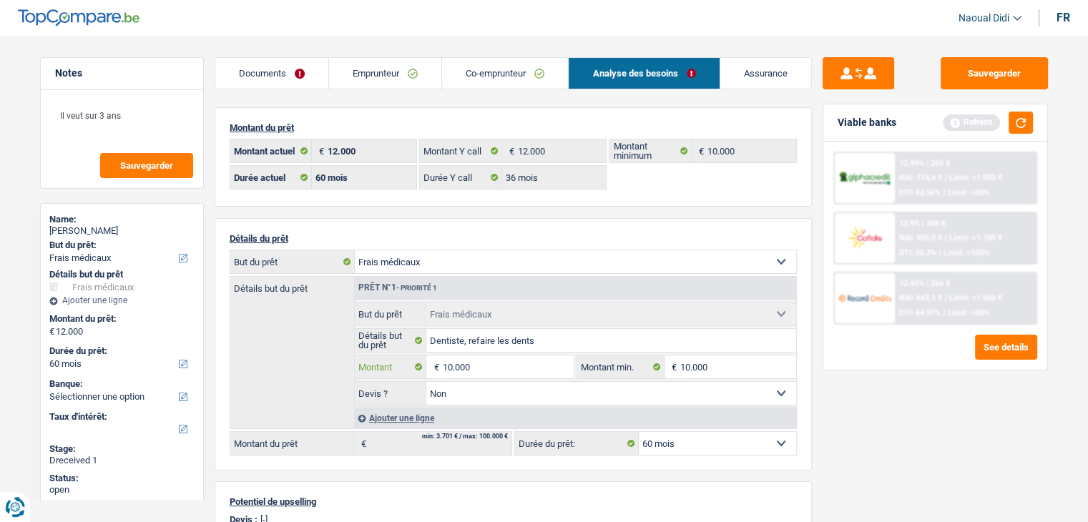
type input "10.000"
select select "48"
type input "10.000"
select select "48"
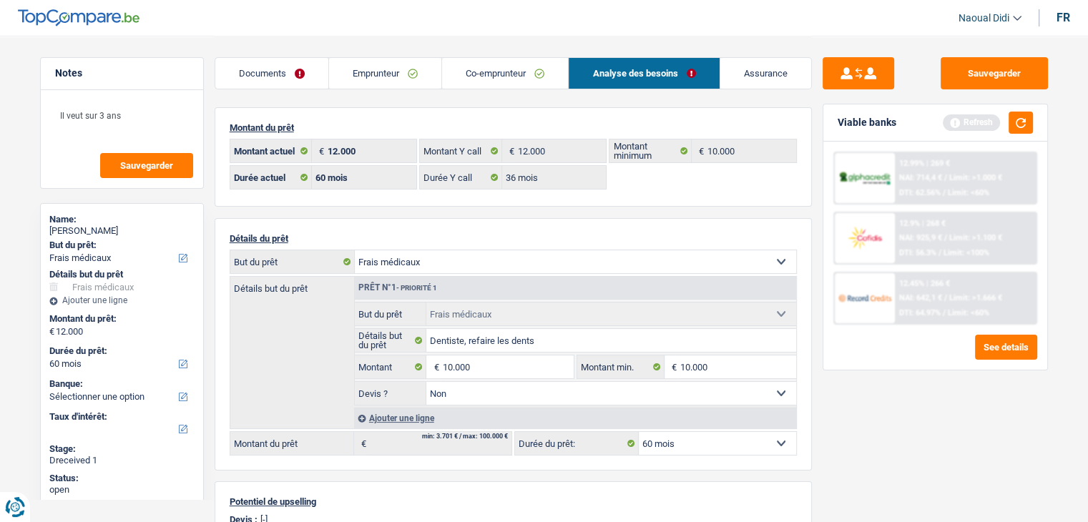
type input "10.000"
select select "48"
click at [854, 416] on div "Sauvegarder Viable banks Refresh 12.99% | 269 € NAI: 714,4 € / Limit: >1.000 € …" at bounding box center [935, 278] width 247 height 442
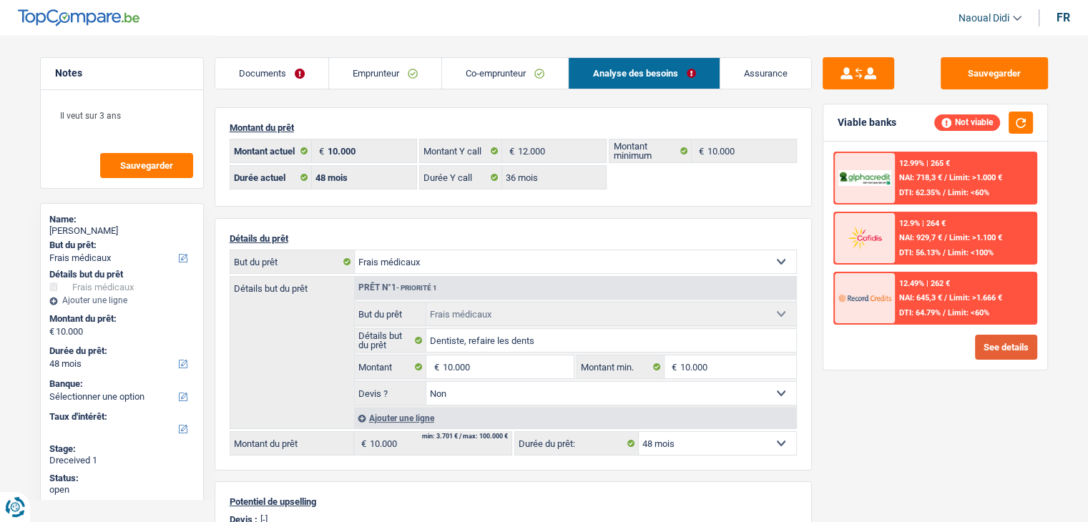
click at [1011, 348] on button "See details" at bounding box center [1006, 347] width 62 height 25
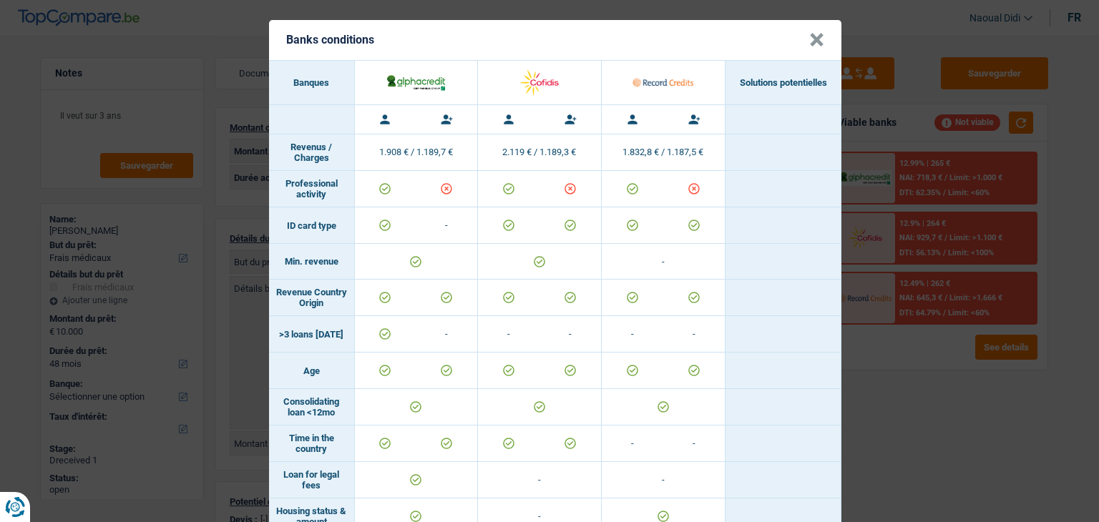
click at [809, 39] on button "×" at bounding box center [816, 40] width 15 height 14
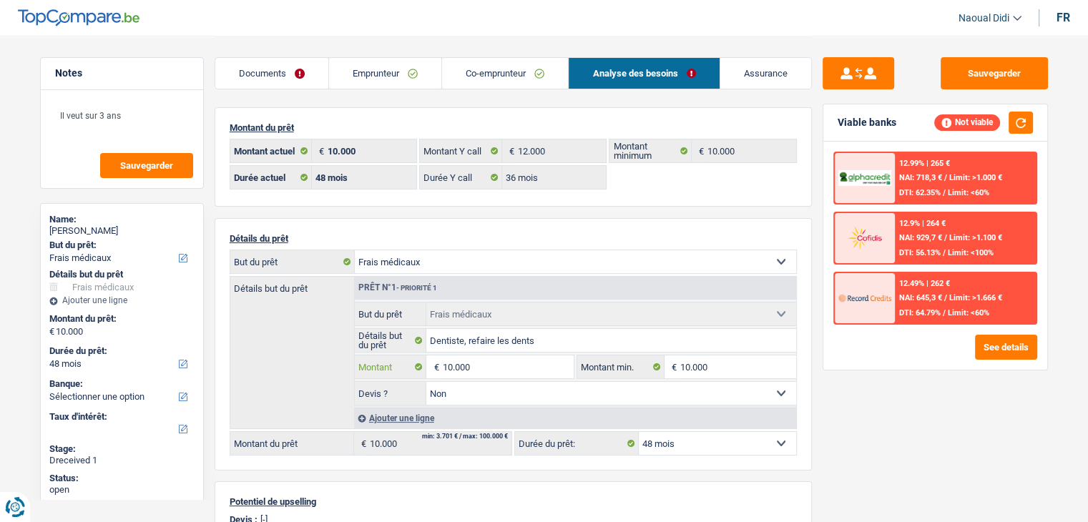
click at [495, 365] on input "10.000" at bounding box center [507, 367] width 131 height 23
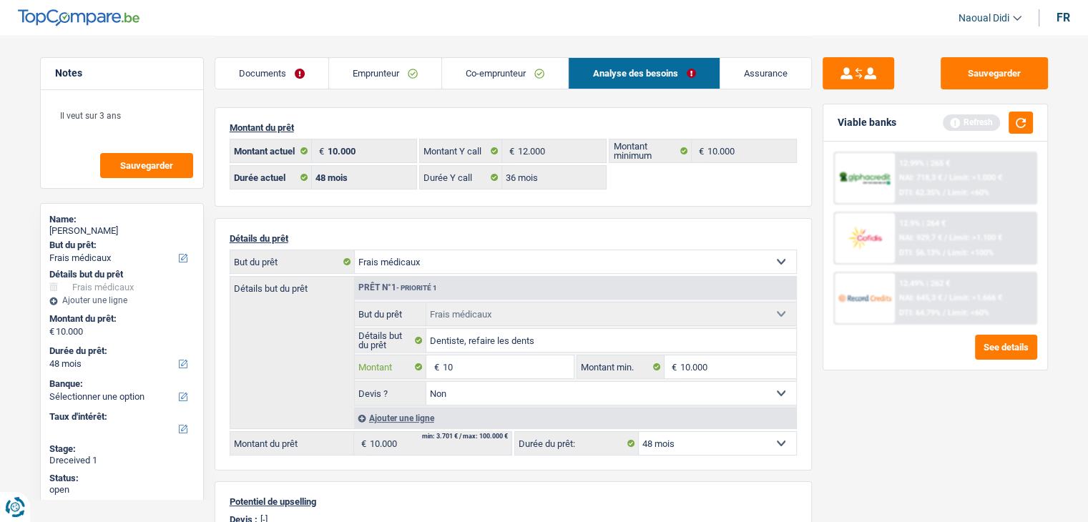
type input "1"
type input "9.000"
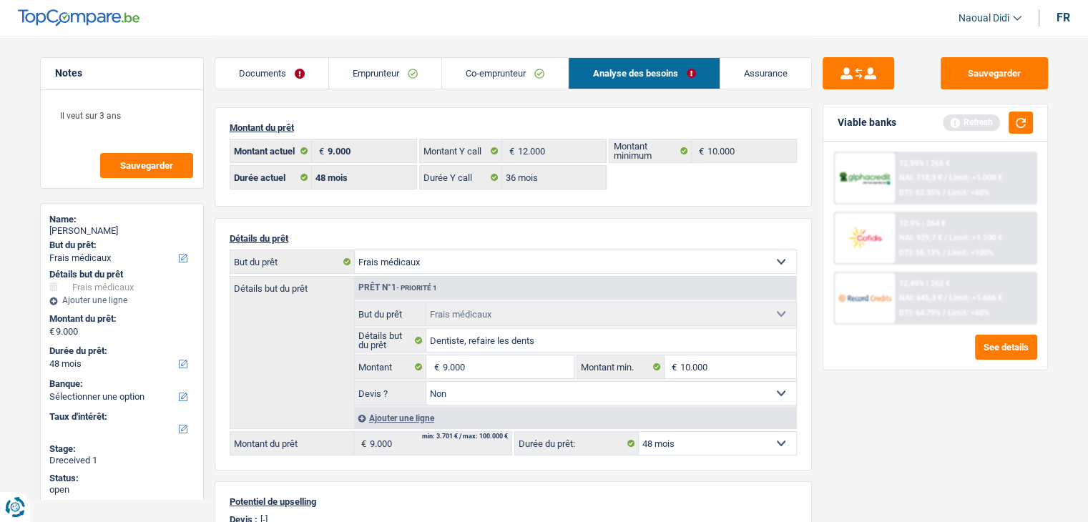
click at [945, 471] on div "Sauvegarder Viable banks Refresh 12.99% | 265 € NAI: 718,3 € / Limit: >1.000 € …" at bounding box center [935, 278] width 247 height 442
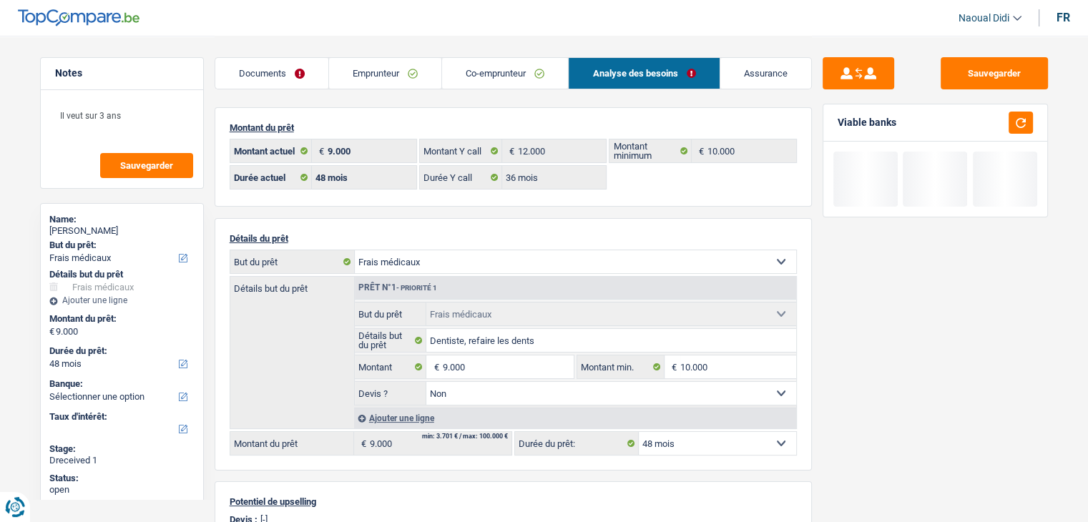
click at [675, 441] on select "12 mois 18 mois 24 mois 30 mois 36 mois 42 mois 48 mois Sélectionner une option" at bounding box center [717, 443] width 157 height 23
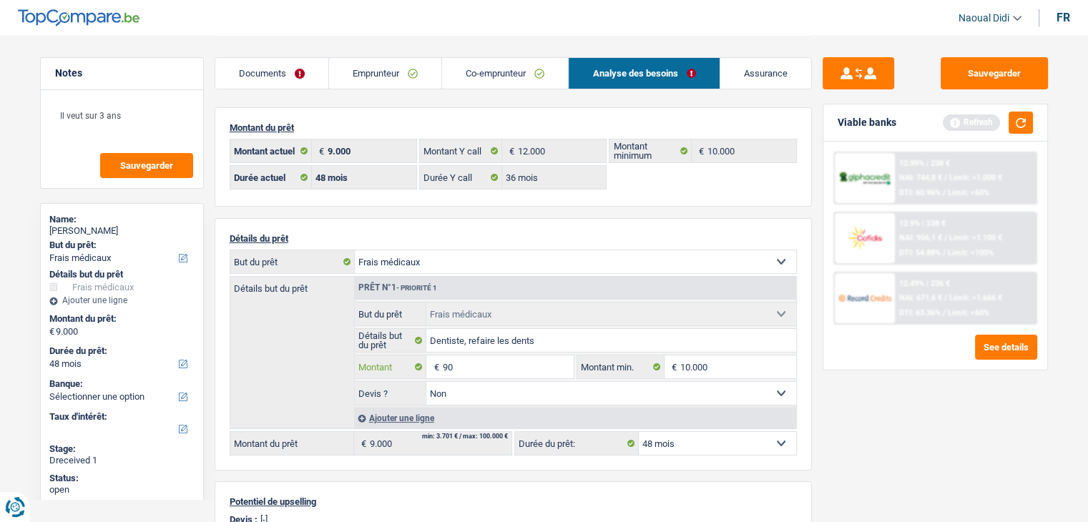
type input "9"
type input "7.501"
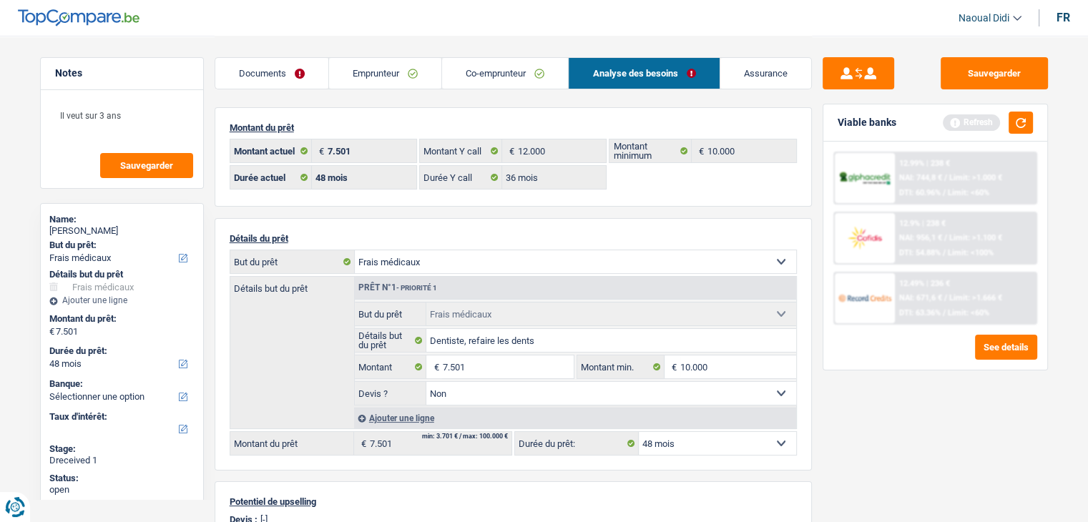
click at [852, 431] on div "Sauvegarder Viable banks Refresh 12.99% | 238 € NAI: 744,8 € / Limit: >1.000 € …" at bounding box center [935, 278] width 247 height 442
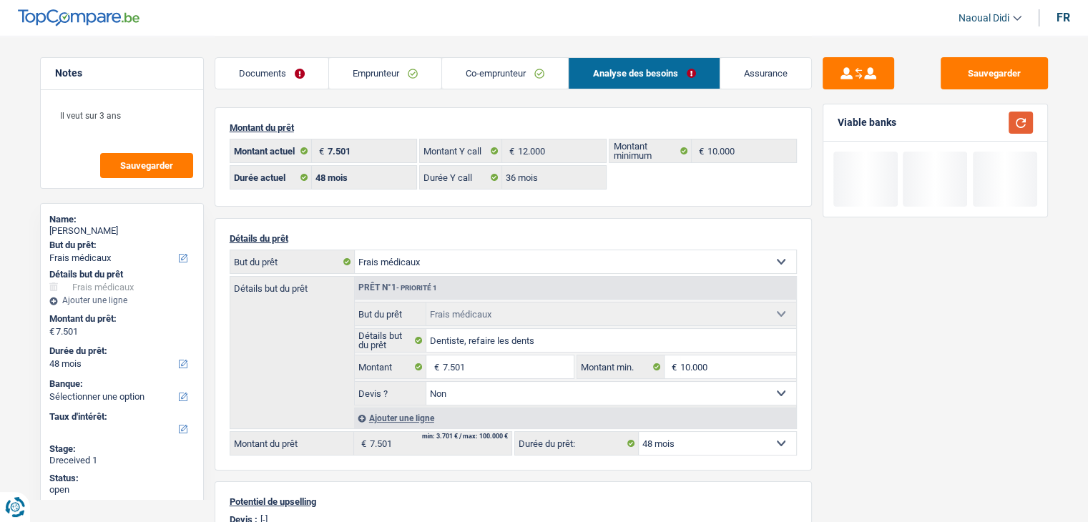
click at [1022, 123] on button "button" at bounding box center [1021, 123] width 24 height 22
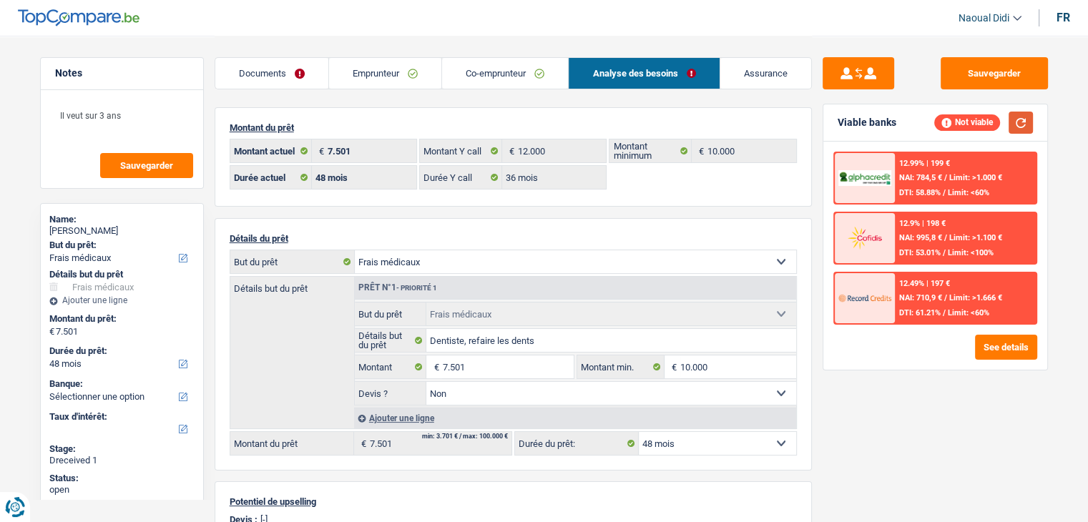
click at [1022, 123] on button "button" at bounding box center [1021, 123] width 24 height 22
click at [475, 365] on input "7.501" at bounding box center [507, 367] width 131 height 23
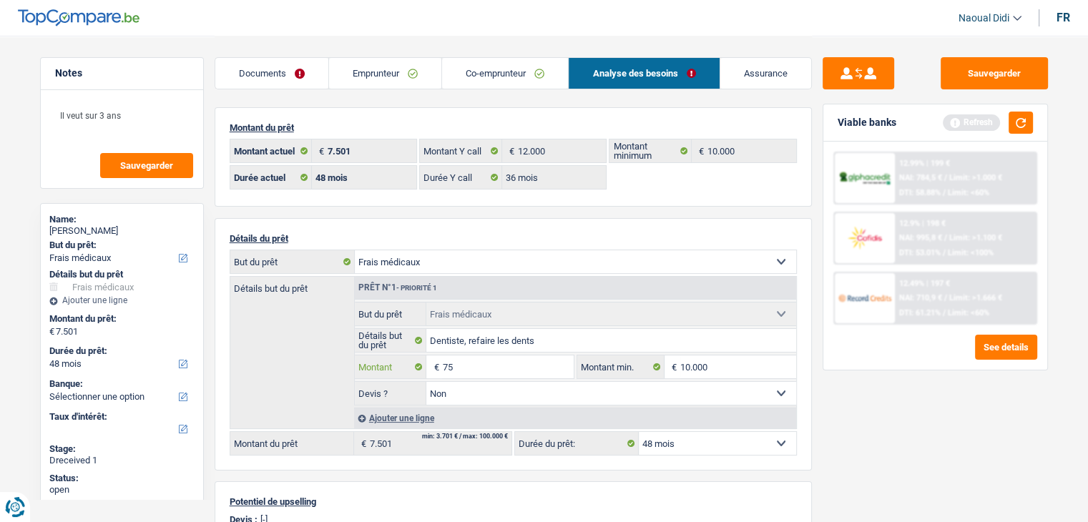
type input "7"
type input "5.000"
click at [910, 439] on div "Sauvegarder Viable banks Refresh 12.99% | 199 € NAI: 784,5 € / Limit: >1.000 € …" at bounding box center [935, 278] width 247 height 442
type input "5.000"
select select "36"
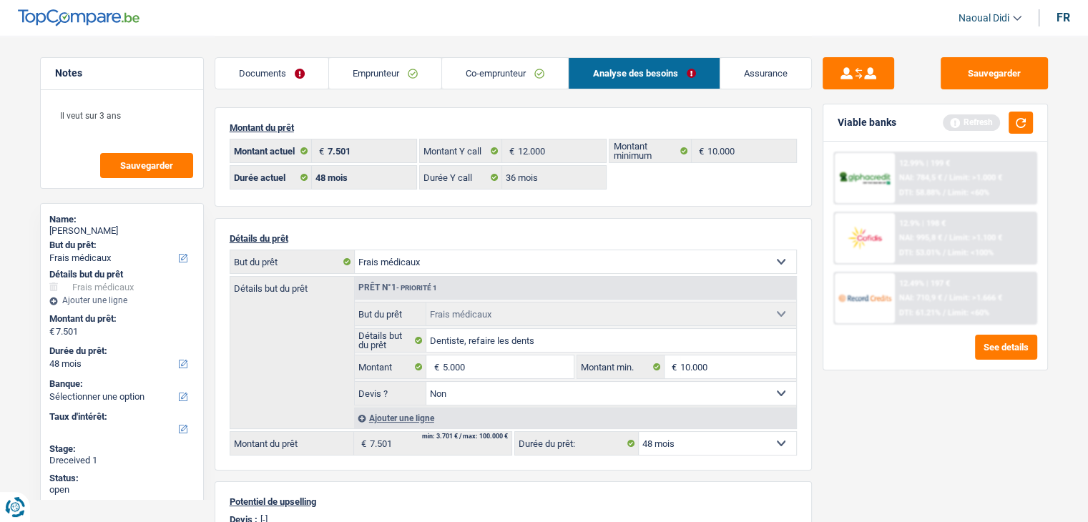
type input "5.000"
select select "36"
type input "5.000"
select select "36"
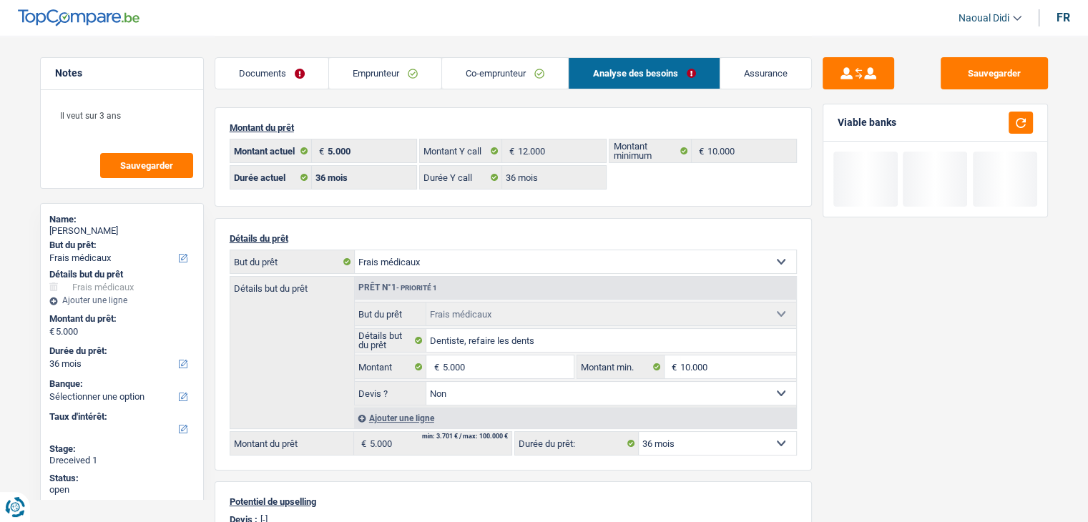
click at [910, 439] on div "Sauvegarder Viable banks" at bounding box center [935, 278] width 247 height 442
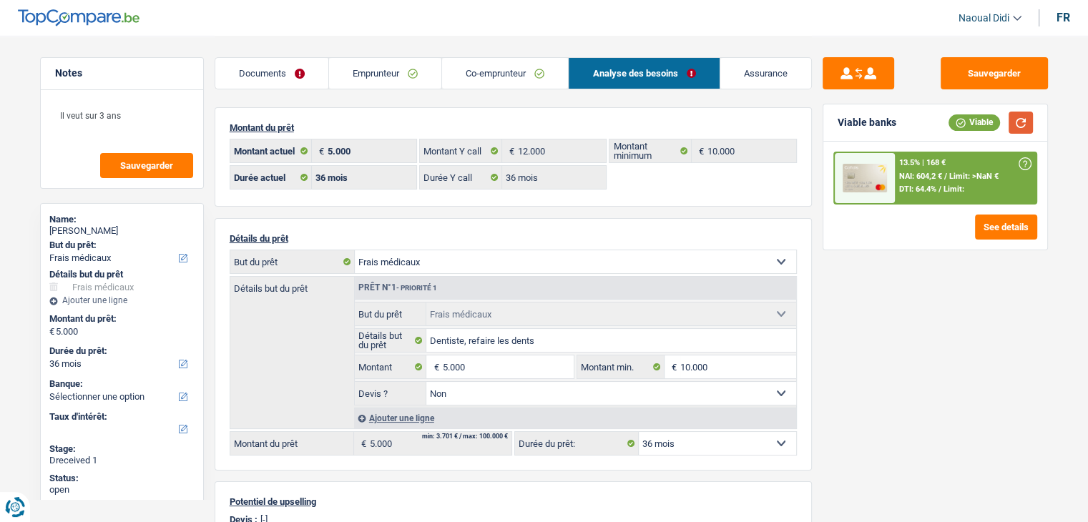
click at [1019, 122] on button "button" at bounding box center [1021, 123] width 24 height 22
click at [506, 369] on input "5.000" at bounding box center [507, 367] width 131 height 23
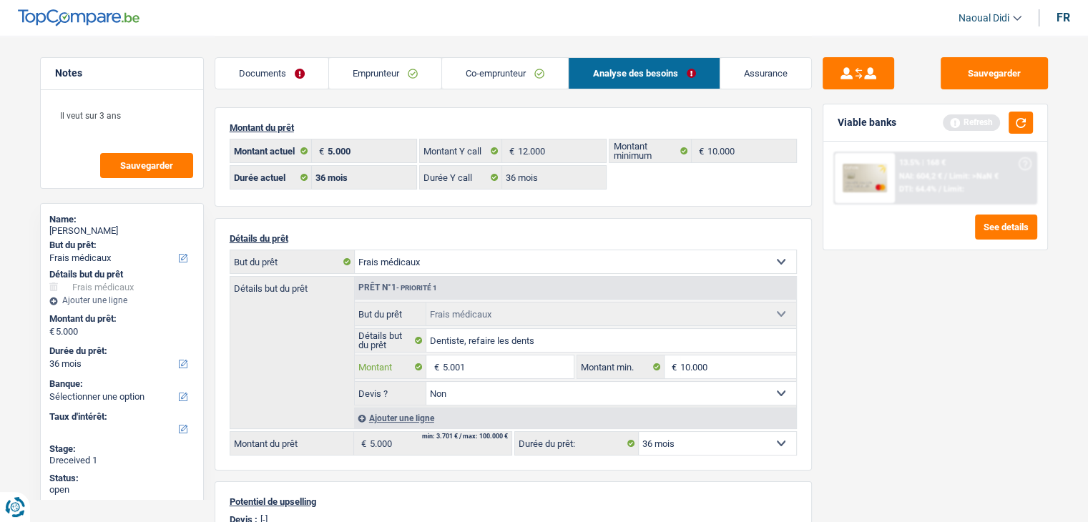
type input "5.001"
click at [908, 361] on div "Sauvegarder Viable banks Refresh 13.5% | 168 € NAI: 604,2 € / Limit: >NaN € DTI…" at bounding box center [935, 278] width 247 height 442
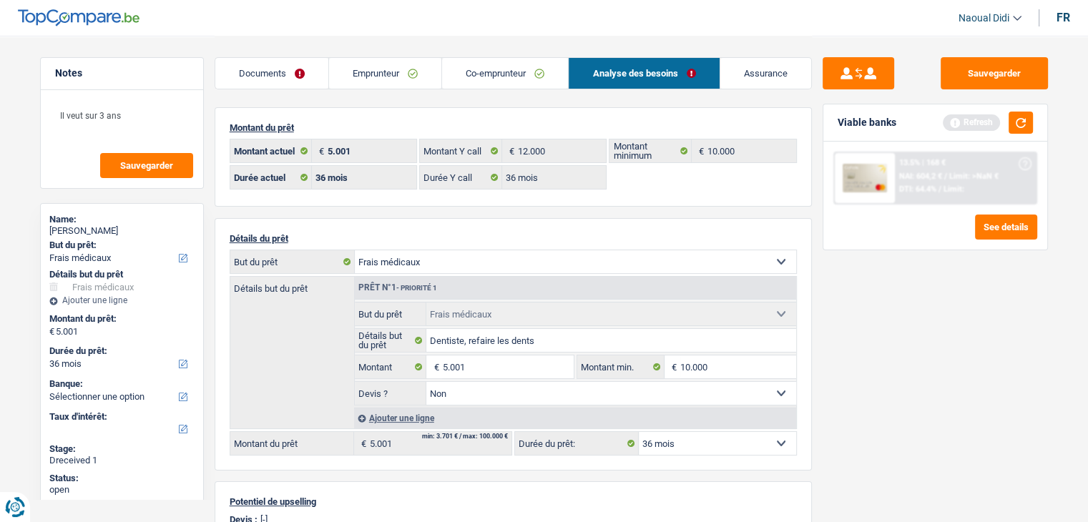
click at [908, 361] on div "Sauvegarder Viable banks Refresh 13.5% | 168 € NAI: 604,2 € / Limit: >NaN € DTI…" at bounding box center [935, 278] width 247 height 442
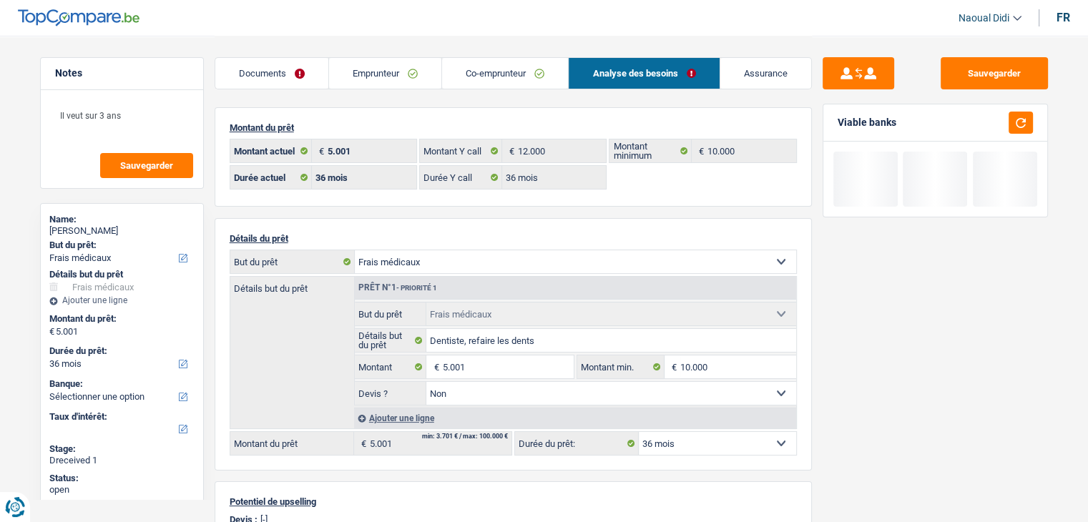
click at [1023, 137] on div "Viable banks" at bounding box center [935, 122] width 224 height 37
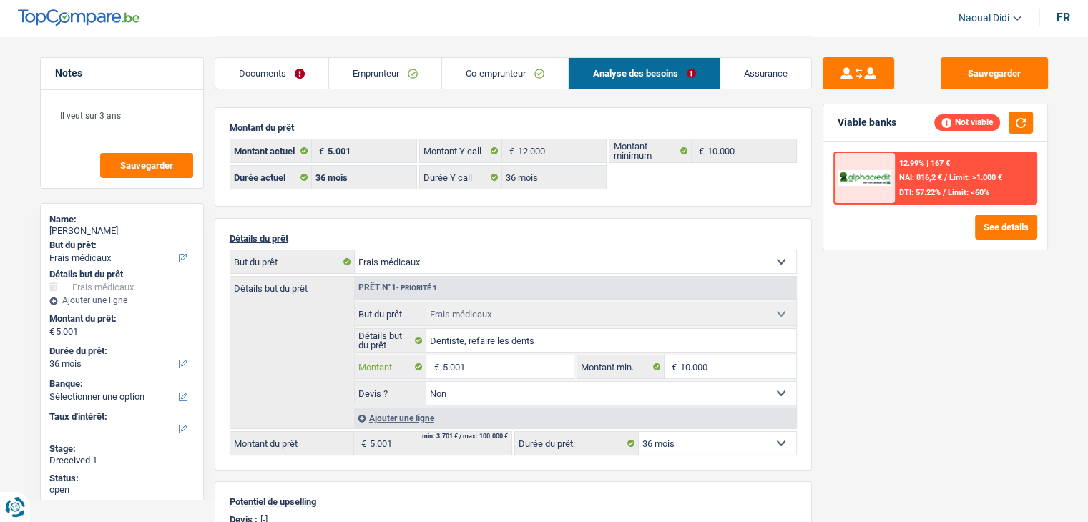
click at [500, 368] on input "5.001" at bounding box center [507, 367] width 131 height 23
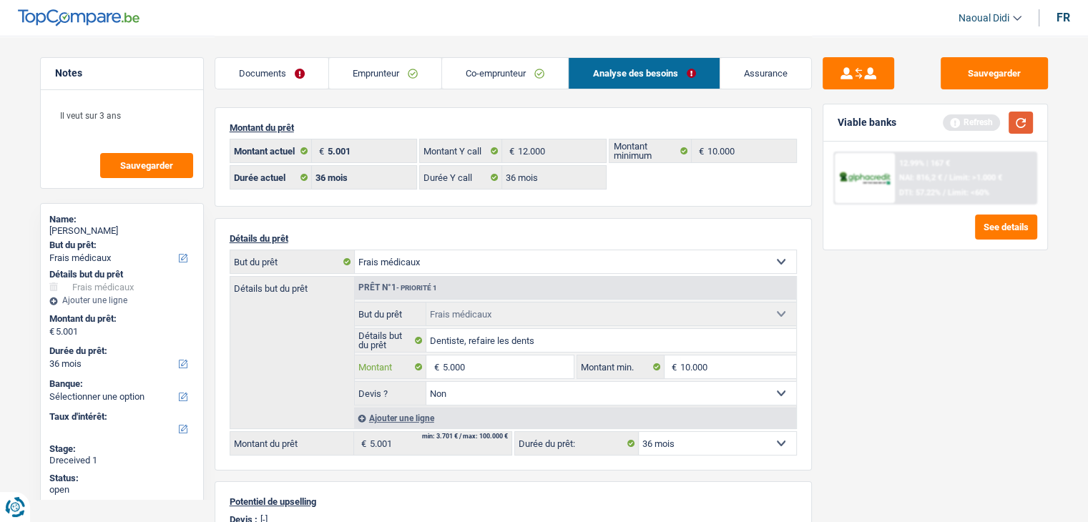
type input "5.000"
click at [1022, 122] on button "button" at bounding box center [1021, 123] width 24 height 22
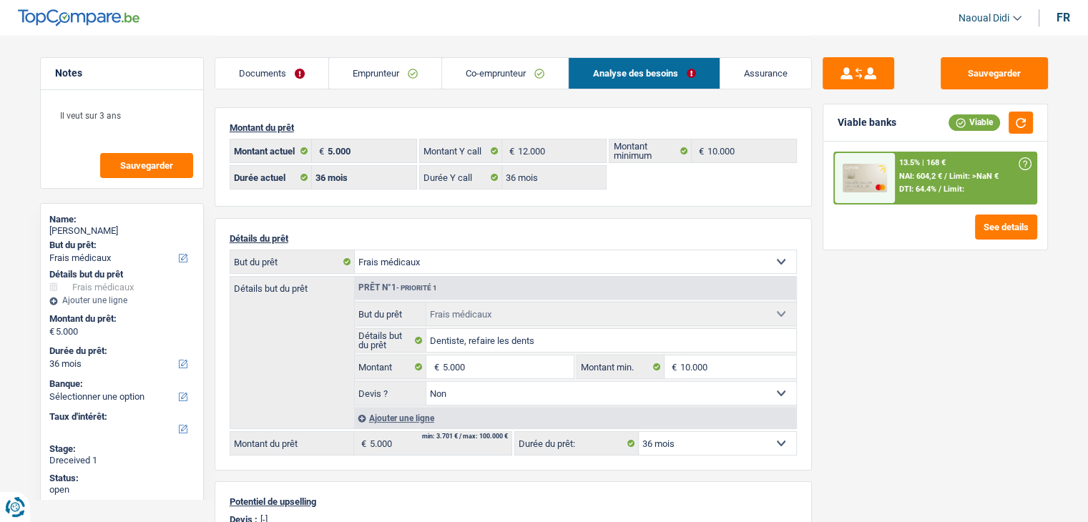
click at [958, 182] on div "13.5% | 168 € NAI: 604,2 € / Limit: >NaN € DTI: 64.4% / Limit:" at bounding box center [965, 178] width 141 height 50
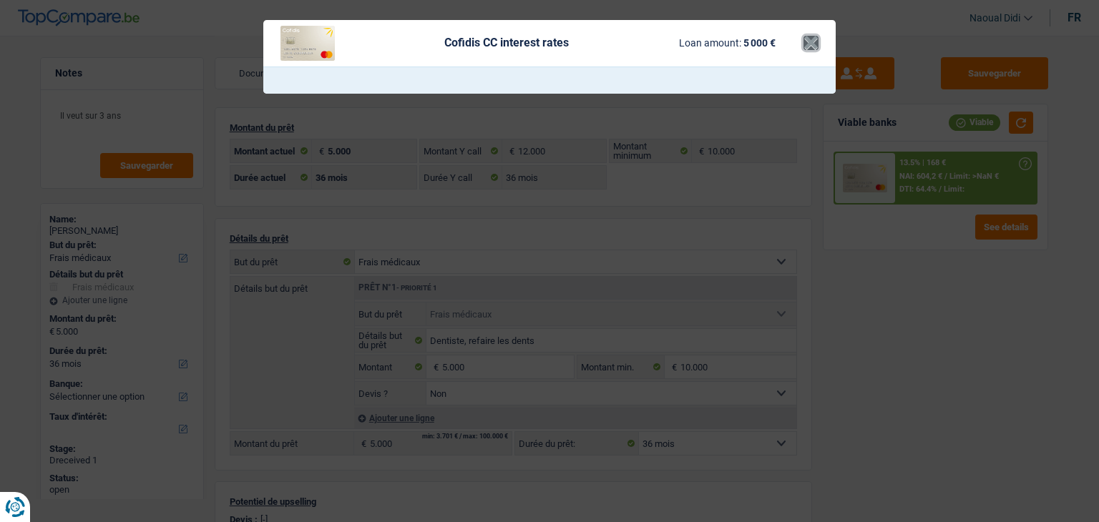
click at [805, 49] on button "×" at bounding box center [810, 43] width 15 height 14
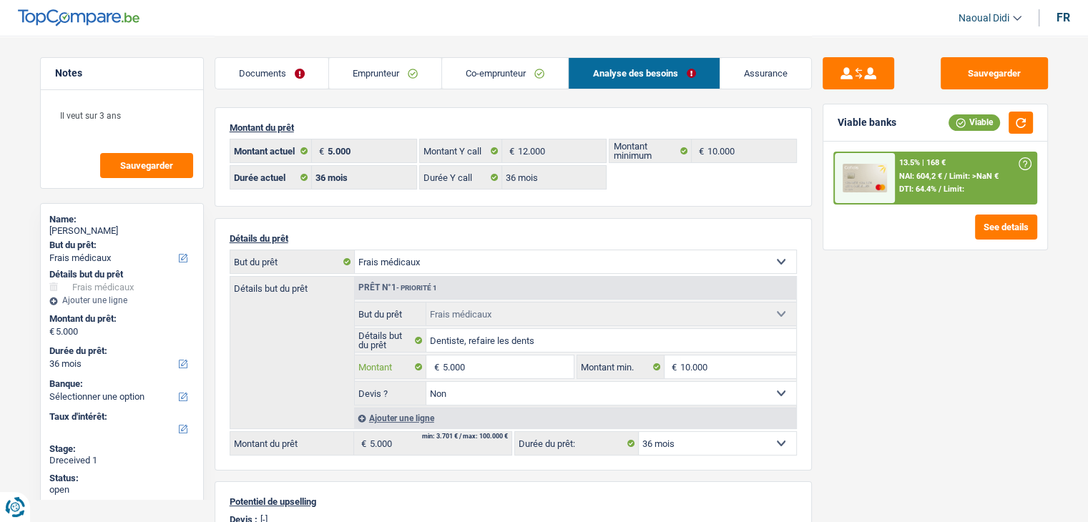
click at [499, 373] on input "5.000" at bounding box center [507, 367] width 131 height 23
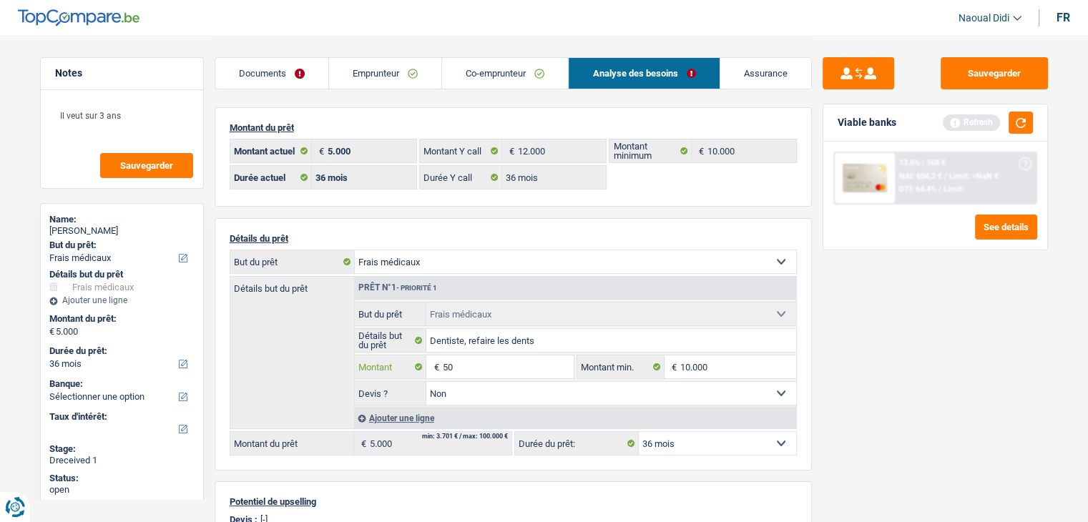
type input "5"
type input "6.501"
select select "42"
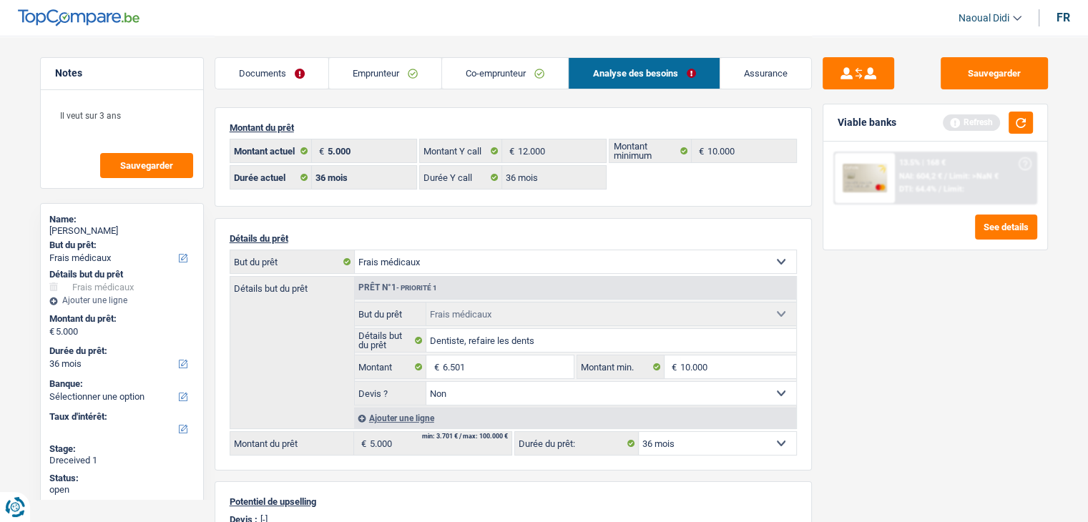
type input "6.501"
click at [839, 396] on div "Sauvegarder Viable banks Refresh 13.5% | 168 € NAI: 604,2 € / Limit: >NaN € DTI…" at bounding box center [935, 278] width 247 height 442
select select "42"
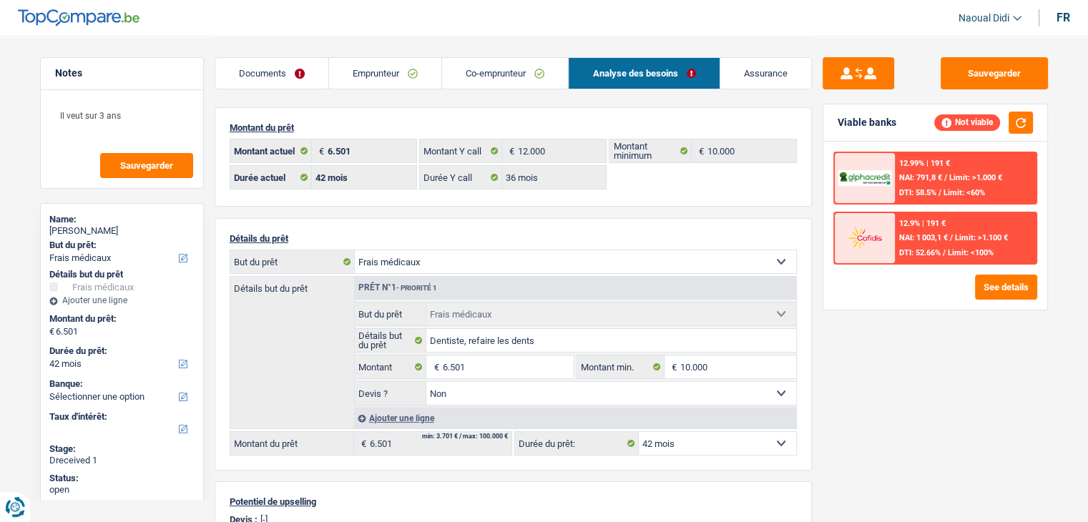
click at [380, 73] on link "Emprunteur" at bounding box center [385, 73] width 112 height 31
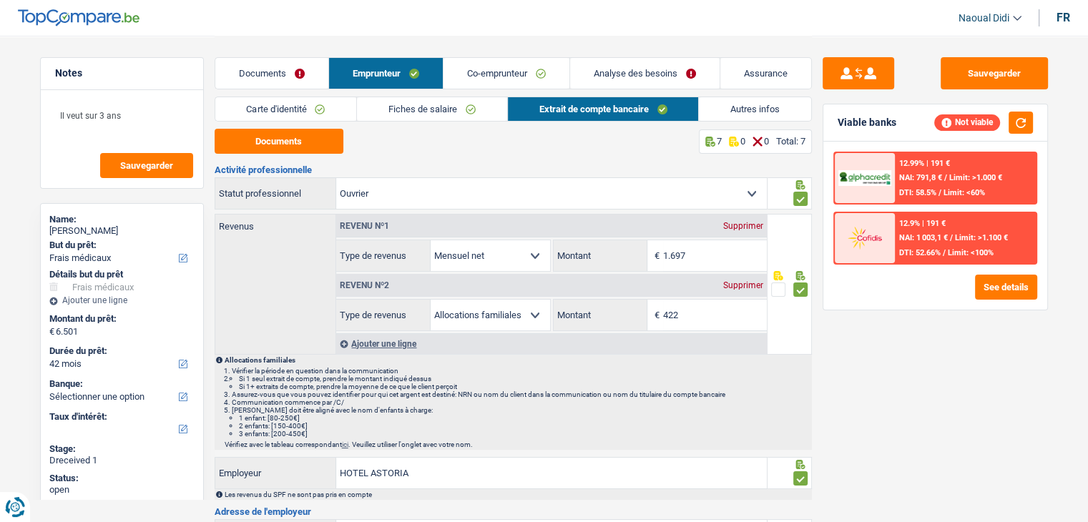
click at [499, 70] on link "Co-emprunteur" at bounding box center [507, 73] width 126 height 31
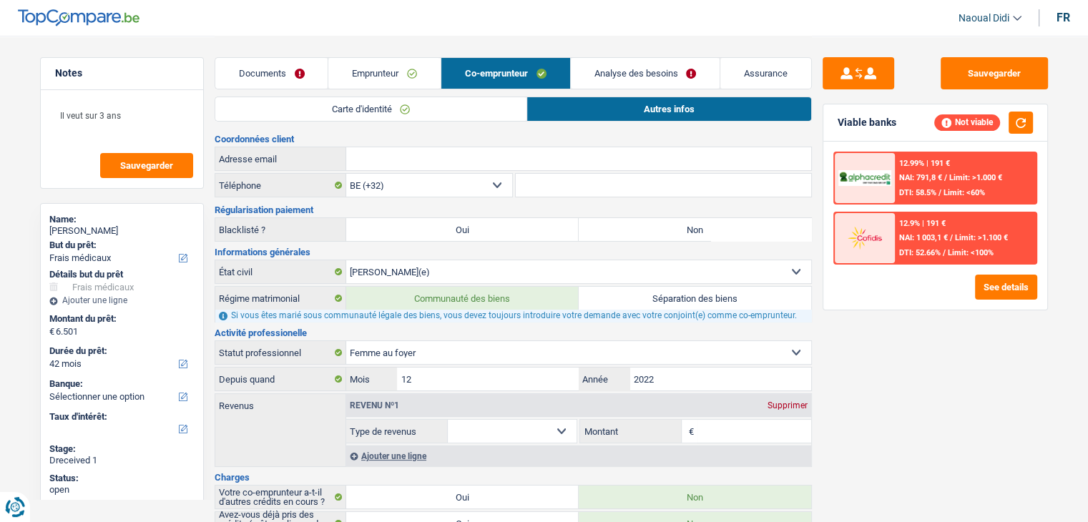
click at [647, 75] on link "Analyse des besoins" at bounding box center [646, 73] width 150 height 31
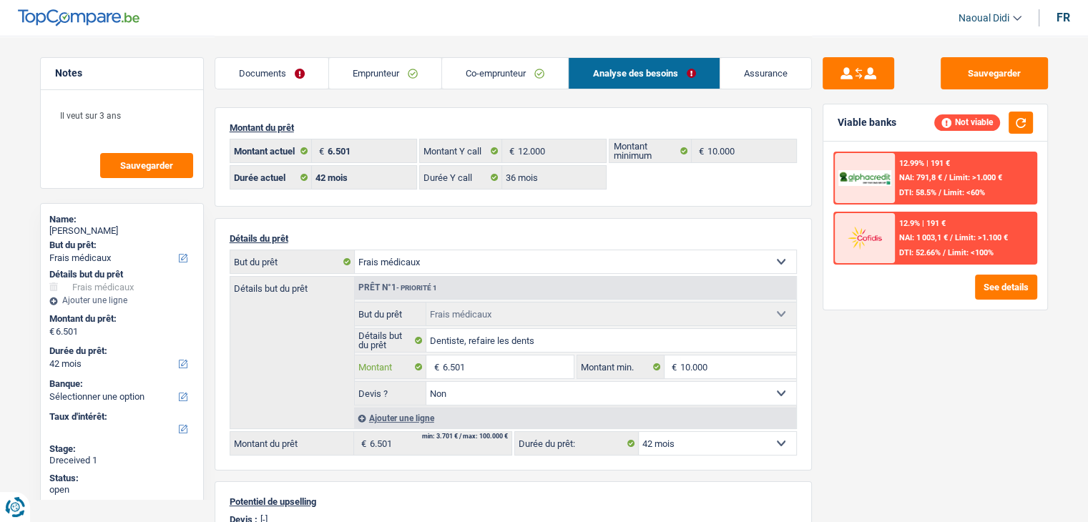
drag, startPoint x: 504, startPoint y: 353, endPoint x: 395, endPoint y: 351, distance: 108.8
click at [395, 351] on fieldset "Confort maison: meubles, textile, peinture, électroménager, outillage non-profe…" at bounding box center [575, 354] width 441 height 104
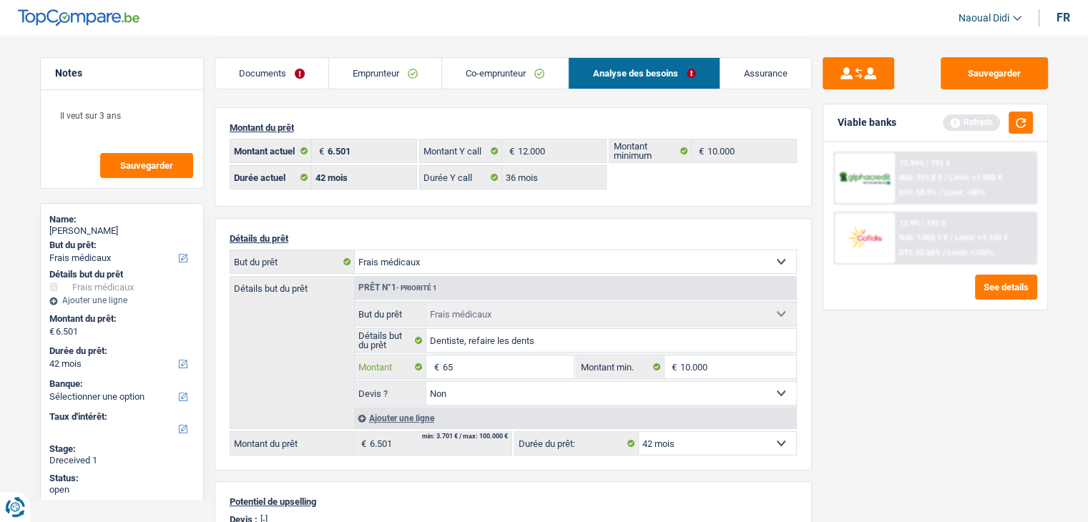
type input "6"
type input "12.000"
select select "60"
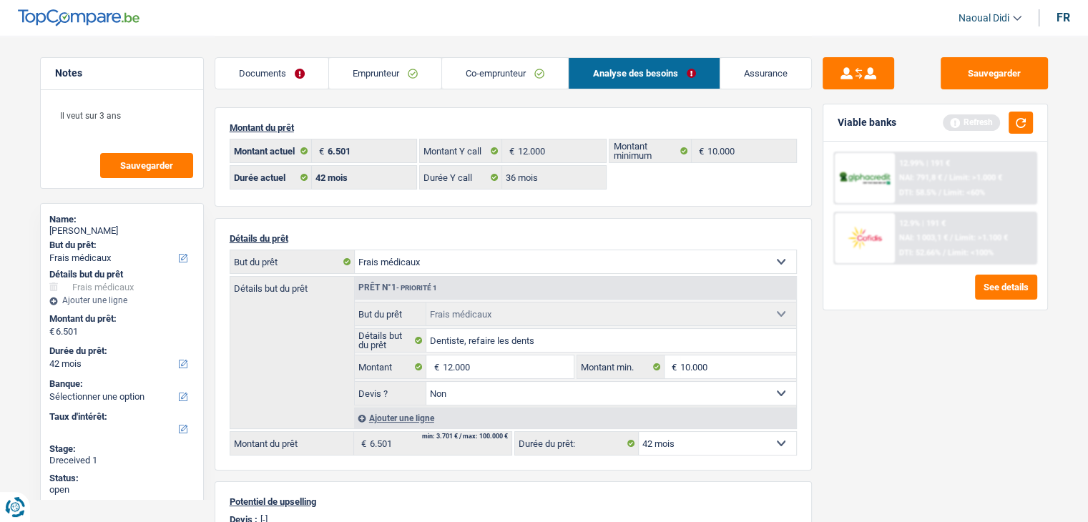
type input "12.000"
click at [1001, 406] on div "Sauvegarder Viable banks Refresh 12.99% | 191 € NAI: 791,8 € / Limit: >1.000 € …" at bounding box center [935, 278] width 247 height 442
select select "60"
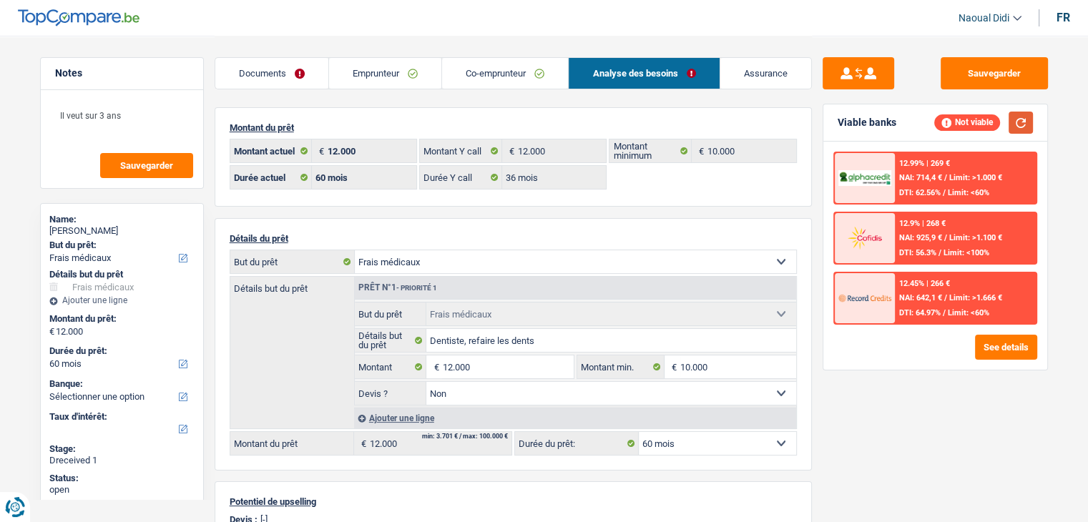
click at [1027, 127] on button "button" at bounding box center [1021, 123] width 24 height 22
click at [1006, 353] on button "See details" at bounding box center [1006, 347] width 62 height 25
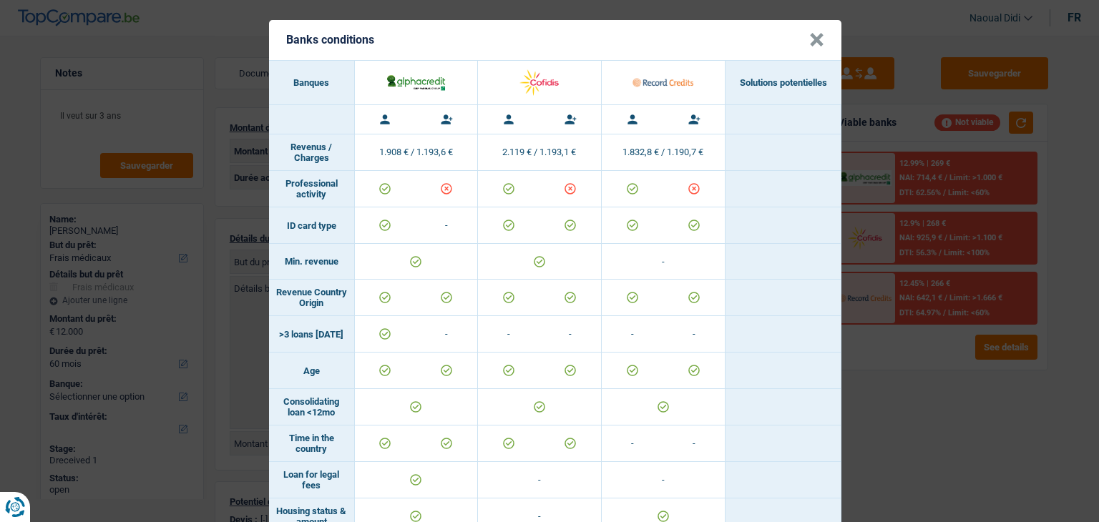
drag, startPoint x: 335, startPoint y: 200, endPoint x: 271, endPoint y: 184, distance: 65.6
click at [271, 184] on td "Professional activity" at bounding box center [312, 189] width 86 height 36
copy td "Professional activity"
click at [809, 47] on button "×" at bounding box center [816, 40] width 15 height 14
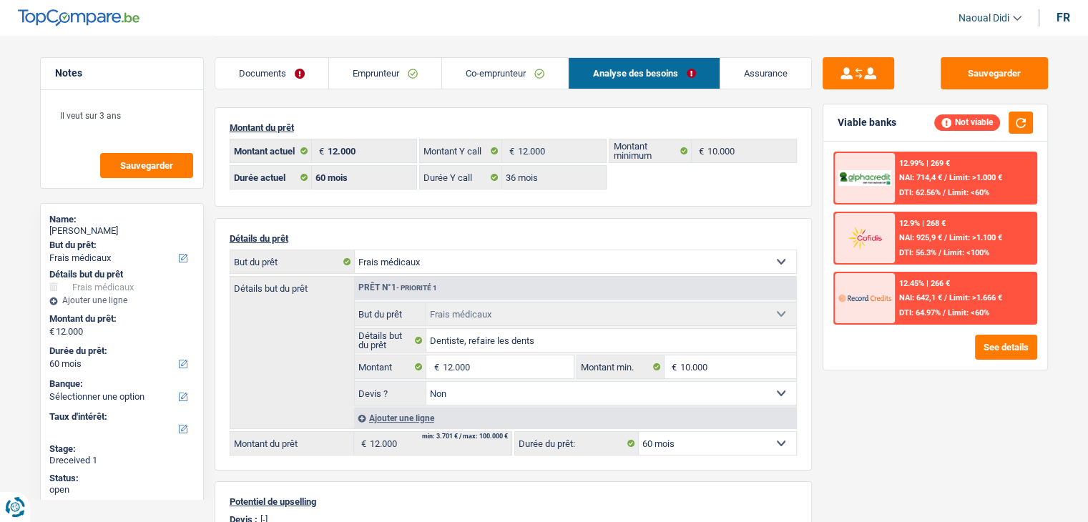
click at [357, 74] on link "Emprunteur" at bounding box center [385, 73] width 112 height 31
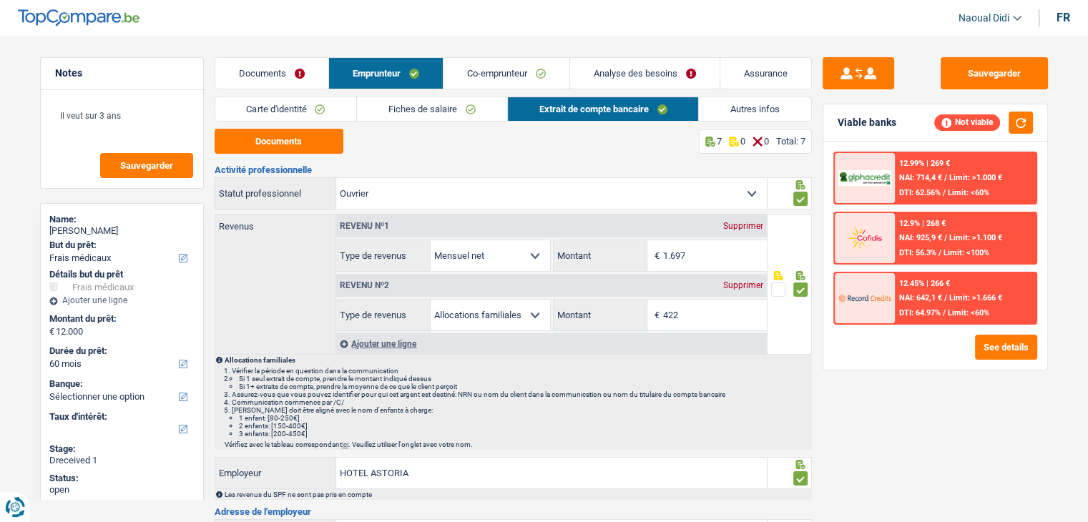
click at [715, 107] on link "Autres infos" at bounding box center [755, 109] width 112 height 24
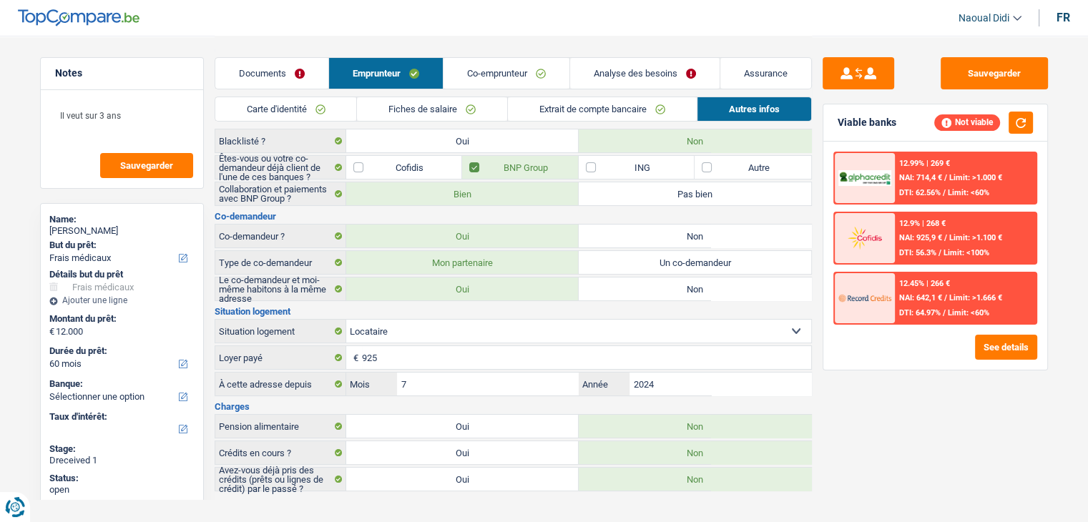
scroll to position [103, 0]
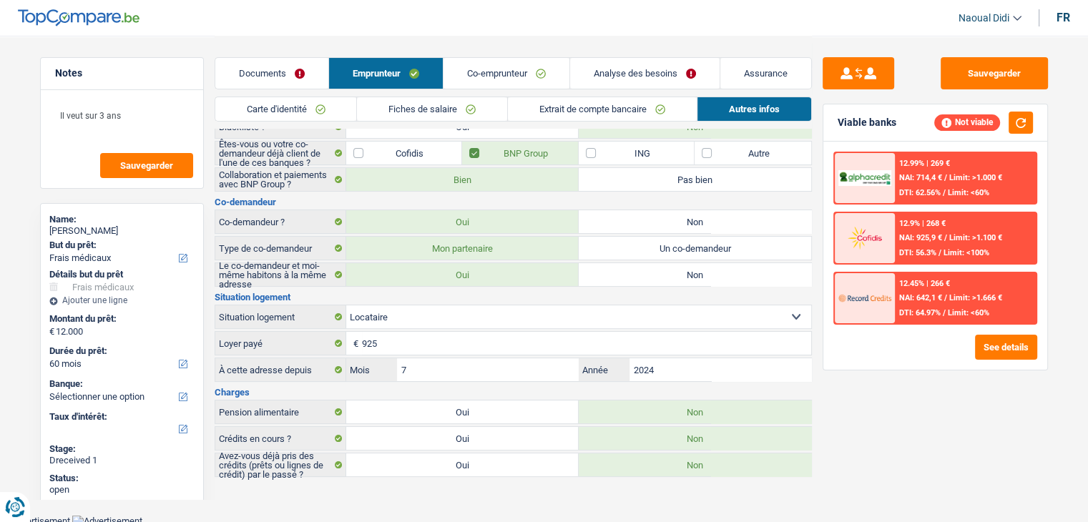
click at [533, 439] on label "Oui" at bounding box center [462, 438] width 232 height 23
click at [533, 439] on input "Oui" at bounding box center [462, 438] width 232 height 23
radio input "true"
click at [533, 439] on label "Oui" at bounding box center [462, 438] width 232 height 23
click at [533, 439] on input "Oui" at bounding box center [462, 438] width 232 height 23
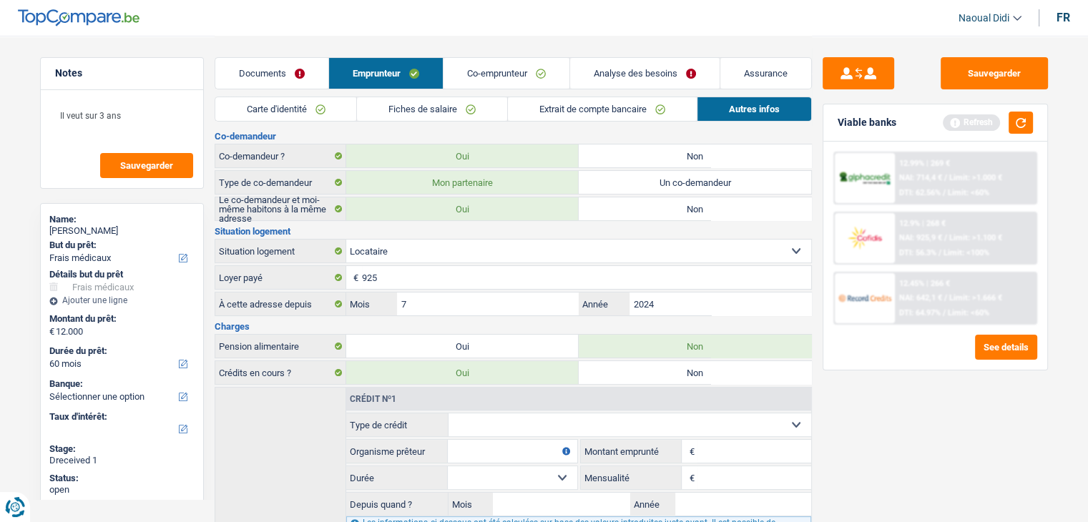
scroll to position [246, 0]
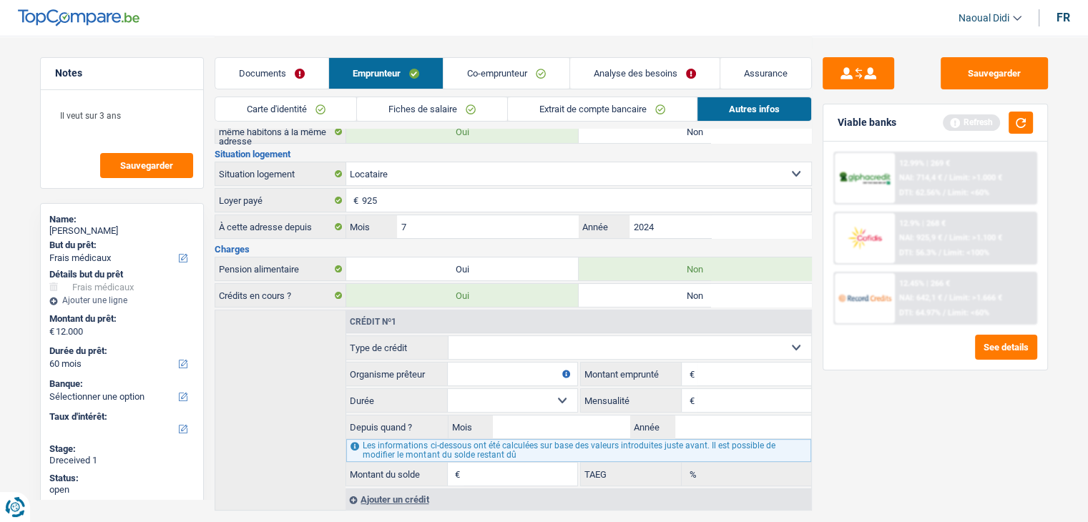
click at [680, 285] on label "Non" at bounding box center [695, 295] width 232 height 23
click at [680, 285] on input "Non" at bounding box center [695, 295] width 232 height 23
radio input "true"
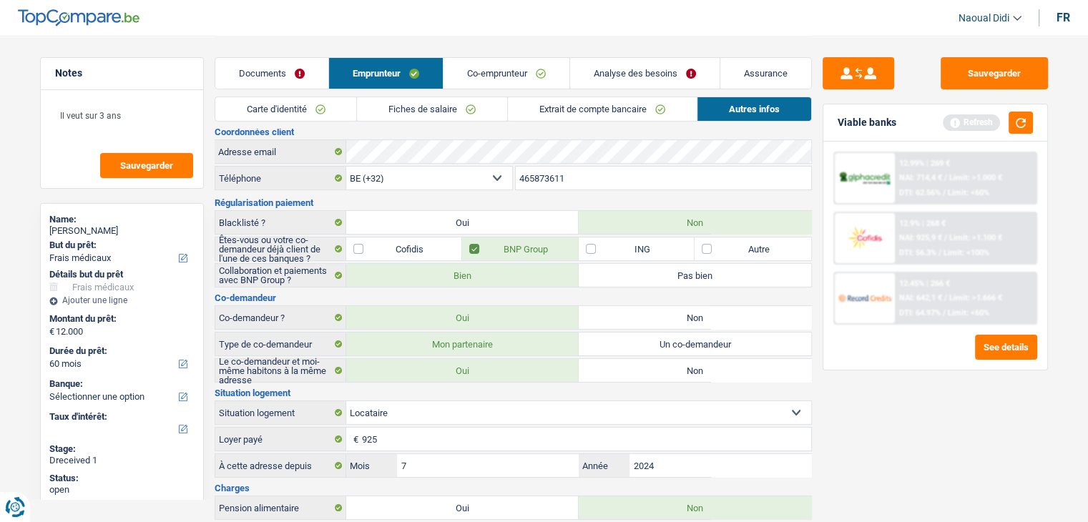
scroll to position [0, 0]
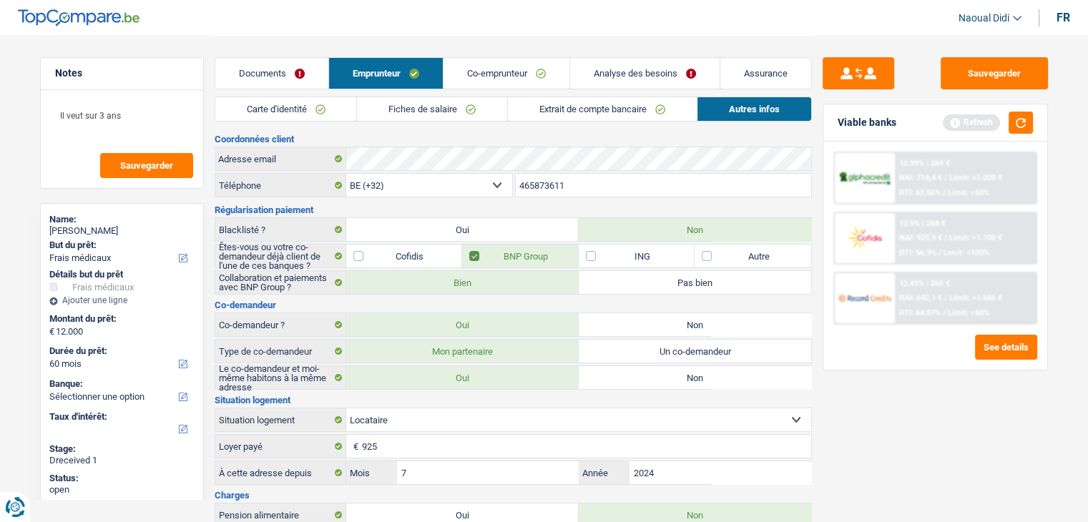
click at [451, 103] on link "Fiches de salaire" at bounding box center [432, 109] width 150 height 24
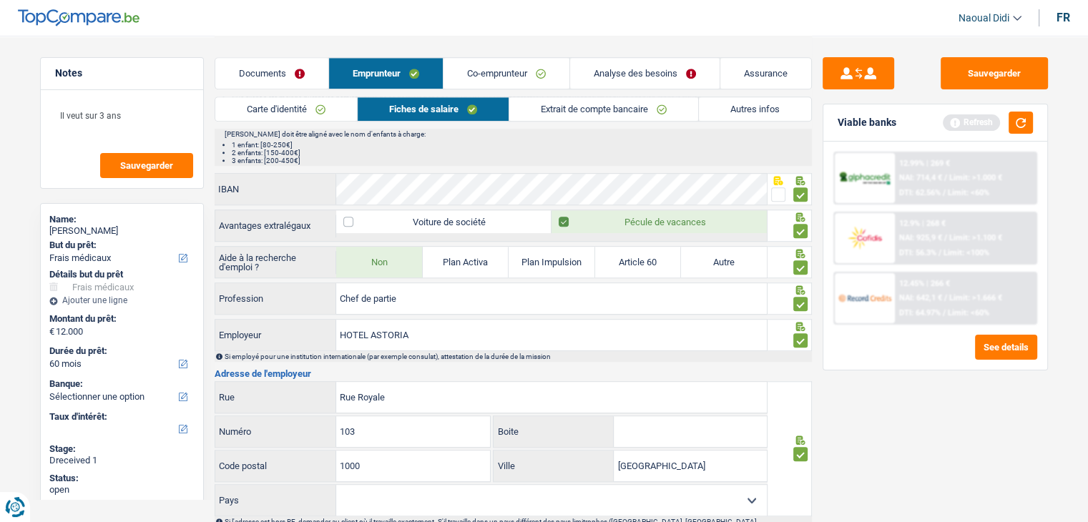
scroll to position [1073, 0]
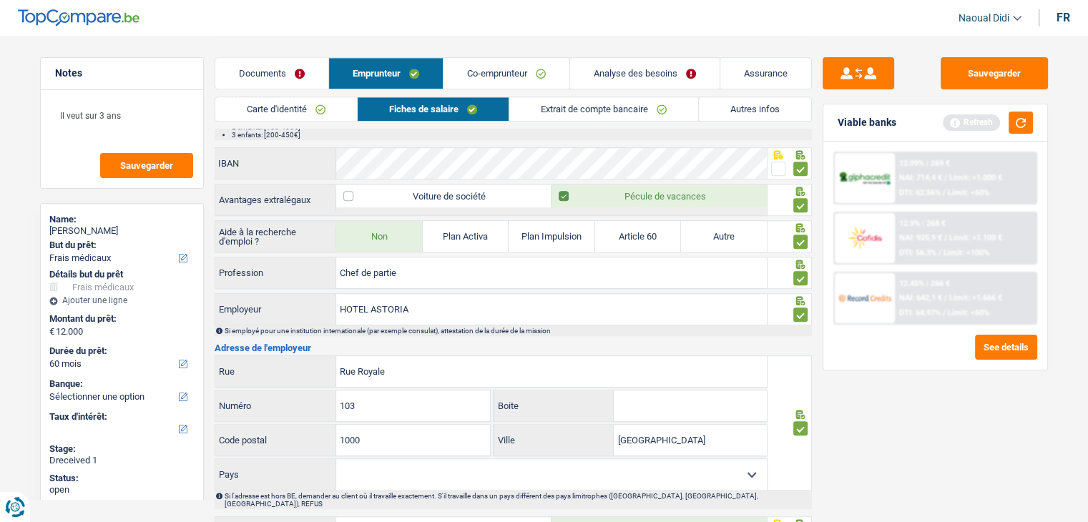
click at [386, 471] on select "Belgique France Allemagne Italie Luxembourg Pays-Bas Espagne Suisse Sélectionne…" at bounding box center [551, 474] width 431 height 31
select select "BE"
click at [336, 459] on select "Belgique France Allemagne Italie Luxembourg Pays-Bas Espagne Suisse Sélectionne…" at bounding box center [551, 474] width 431 height 31
click at [399, 328] on div "Si employé pour une institution internationale (par exemple consulat), attestat…" at bounding box center [513, 330] width 597 height 11
click at [975, 80] on button "Sauvegarder" at bounding box center [994, 73] width 107 height 32
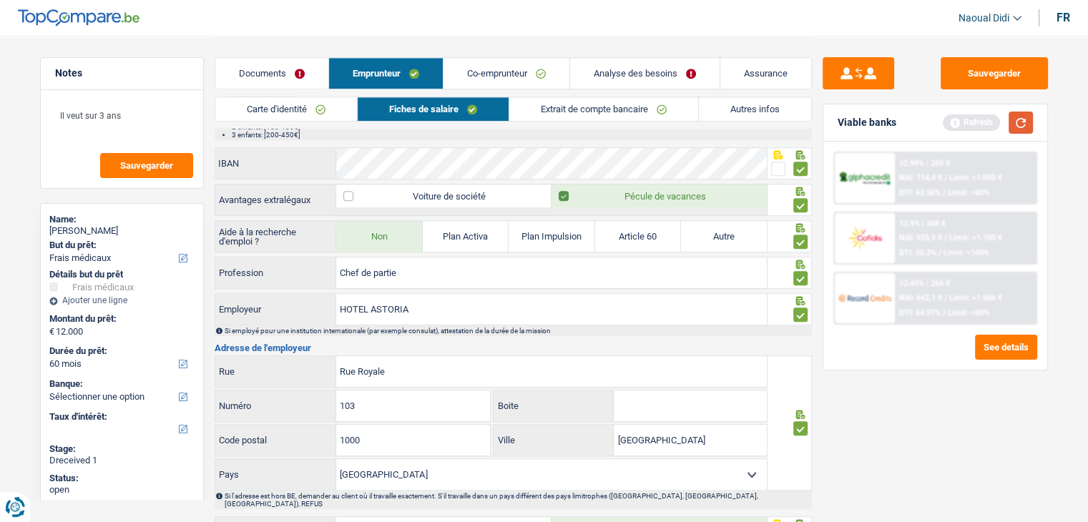
click at [1025, 122] on button "button" at bounding box center [1021, 123] width 24 height 22
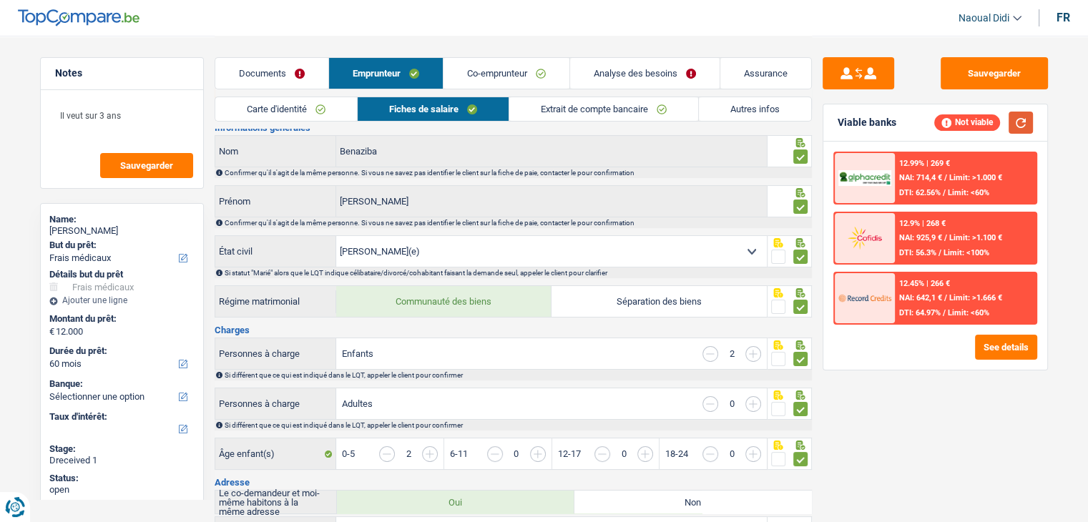
scroll to position [0, 0]
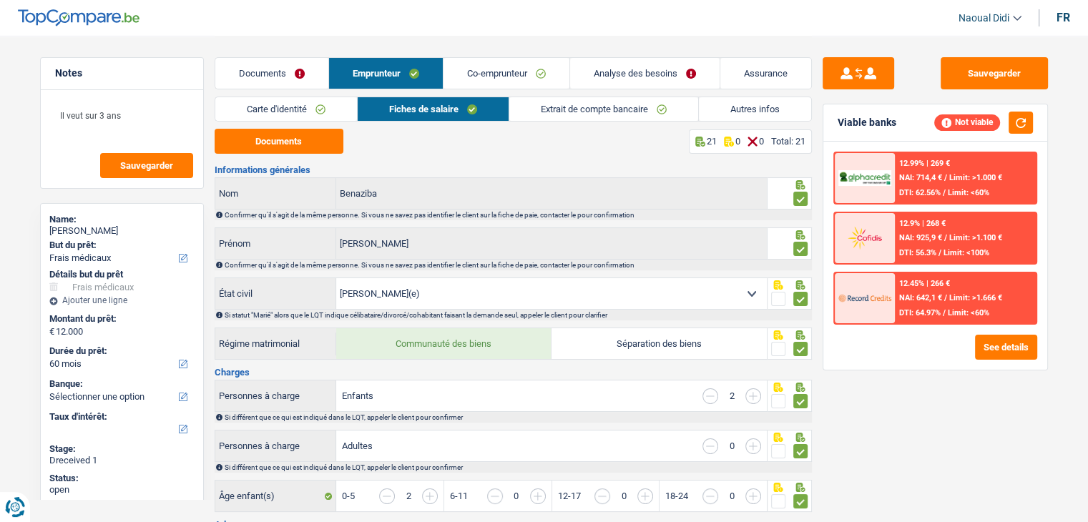
click at [627, 107] on link "Extrait de compte bancaire" at bounding box center [603, 109] width 189 height 24
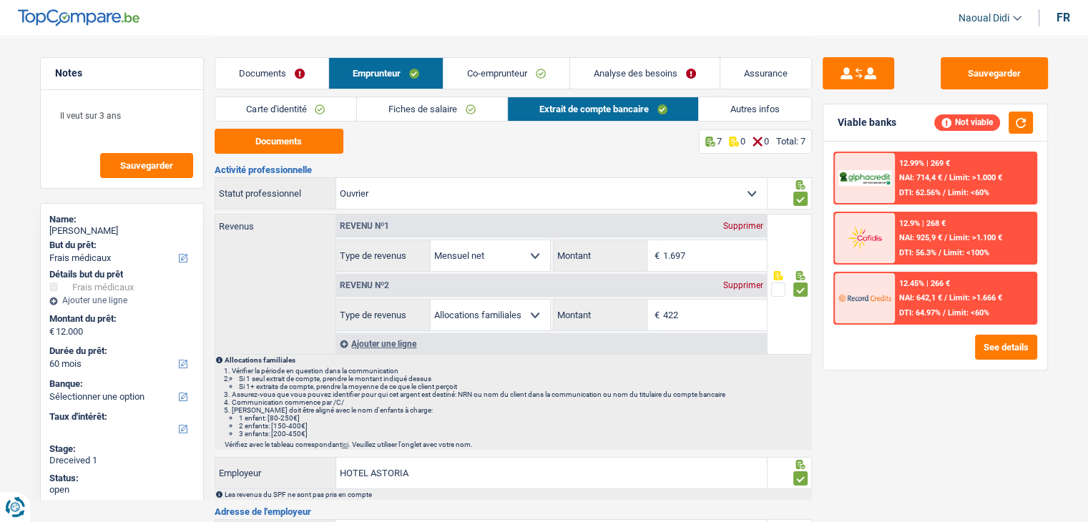
click at [762, 107] on link "Autres infos" at bounding box center [755, 109] width 112 height 24
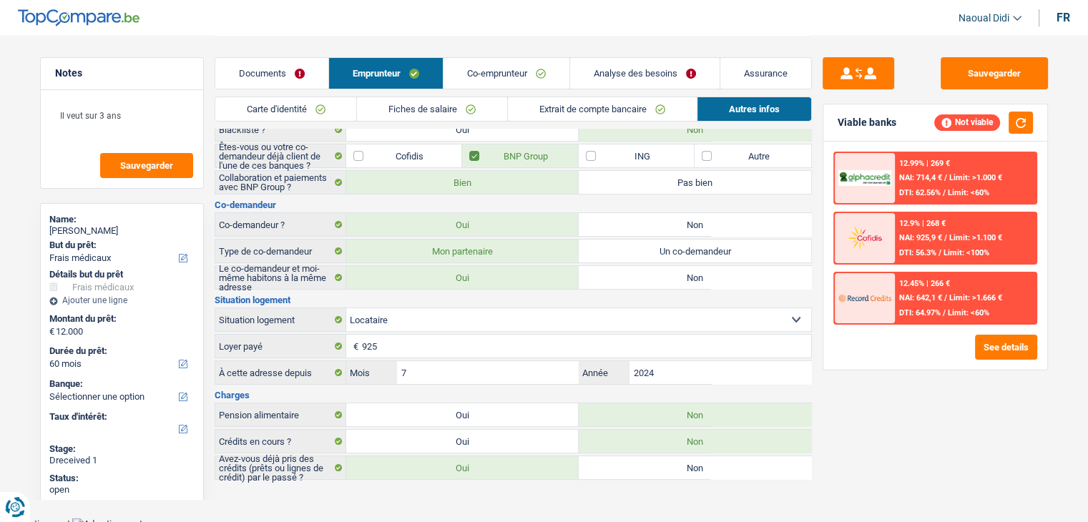
scroll to position [103, 0]
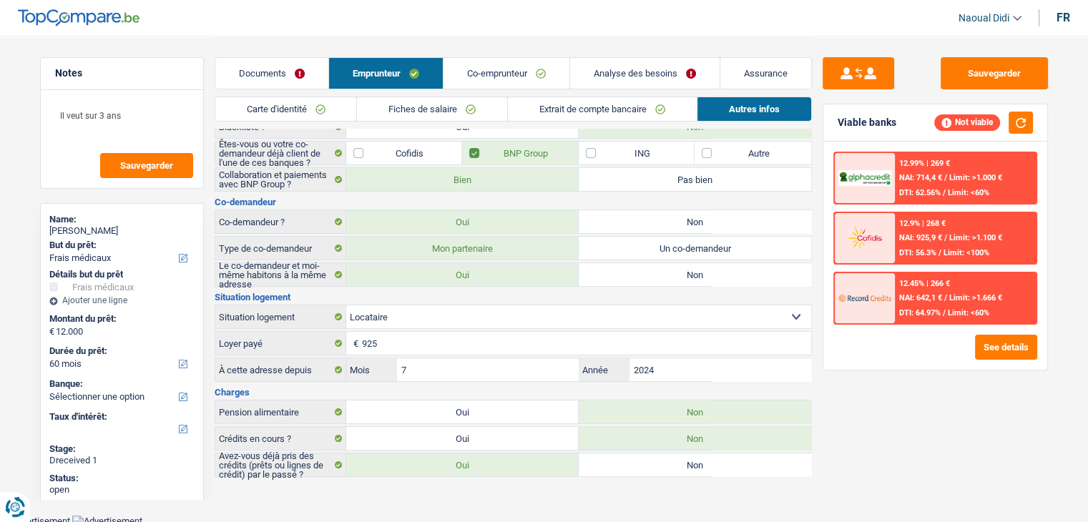
click at [293, 75] on link "Documents" at bounding box center [271, 73] width 113 height 31
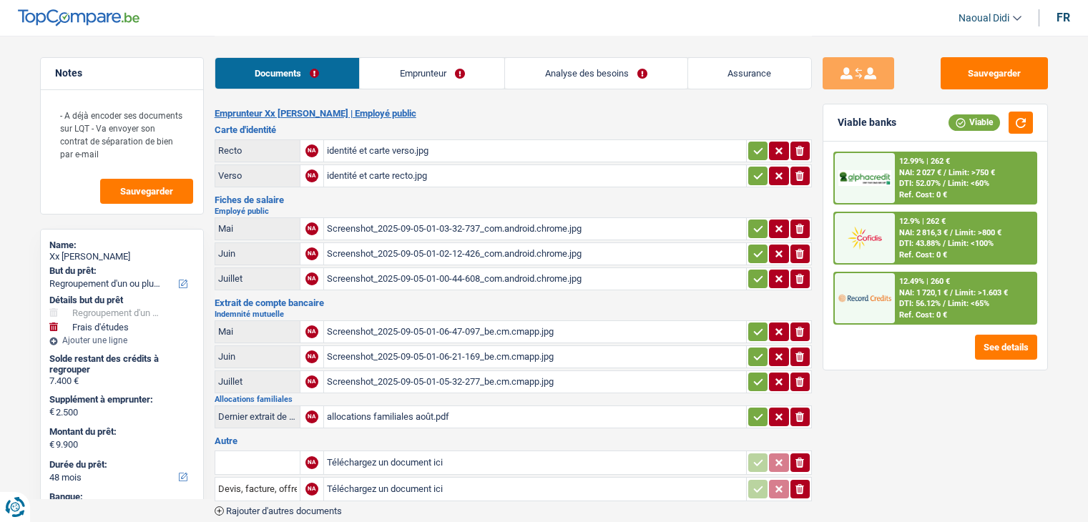
select select "refinancing"
select select "study"
select select "48"
select select "record credits"
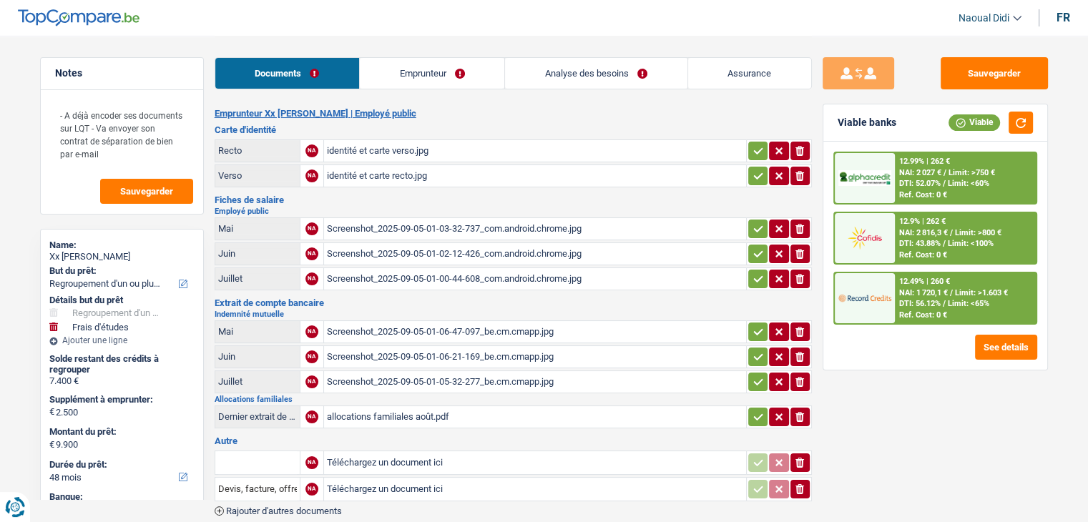
click at [367, 150] on div "identité et carte verso.jpg" at bounding box center [535, 150] width 416 height 21
click at [378, 170] on div "identité et carte recto.jpg" at bounding box center [535, 175] width 416 height 21
click at [349, 225] on div "Screenshot_2025-09-05-01-03-32-737_com.android.chrome.jpg" at bounding box center [535, 228] width 416 height 21
click at [410, 245] on div "Screenshot_2025-09-05-01-02-12-426_com.android.chrome.jpg" at bounding box center [535, 253] width 416 height 21
click at [447, 273] on div "Screenshot_2025-09-05-01-00-44-608_com.android.chrome.jpg" at bounding box center [535, 278] width 416 height 21
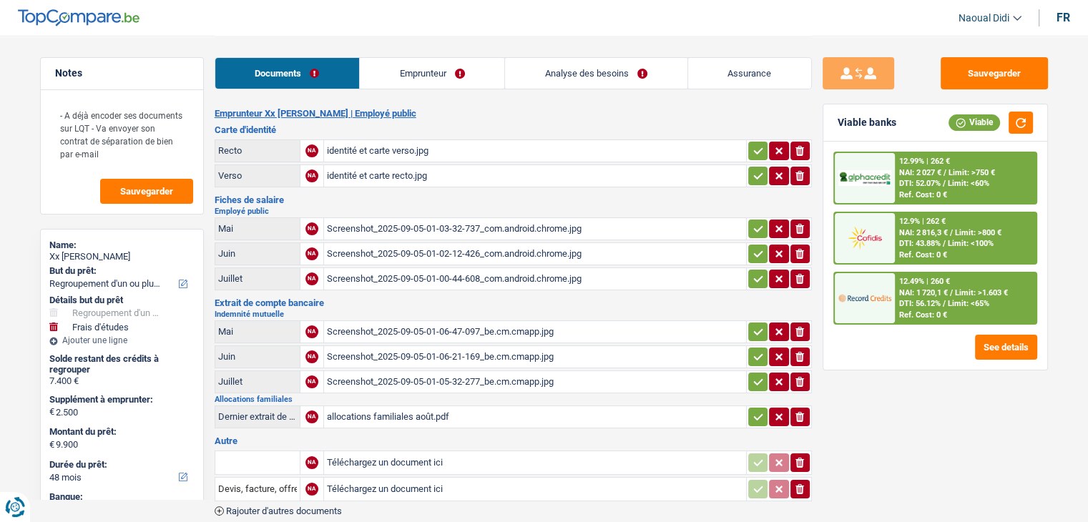
click at [437, 325] on div "Screenshot_2025-09-05-01-06-47-097_be.cm.cmapp.jpg" at bounding box center [535, 331] width 416 height 21
click at [413, 222] on div "Screenshot_2025-09-05-01-03-32-737_com.android.chrome.jpg" at bounding box center [535, 228] width 416 height 21
click at [410, 353] on div "Screenshot_2025-09-05-01-06-21-169_be.cm.cmapp.jpg" at bounding box center [535, 356] width 416 height 21
click at [358, 376] on div "Screenshot_2025-09-05-01-05-32-277_be.cm.cmapp.jpg" at bounding box center [535, 381] width 416 height 21
click at [395, 406] on div "allocations familiales août.pdf" at bounding box center [535, 416] width 416 height 21
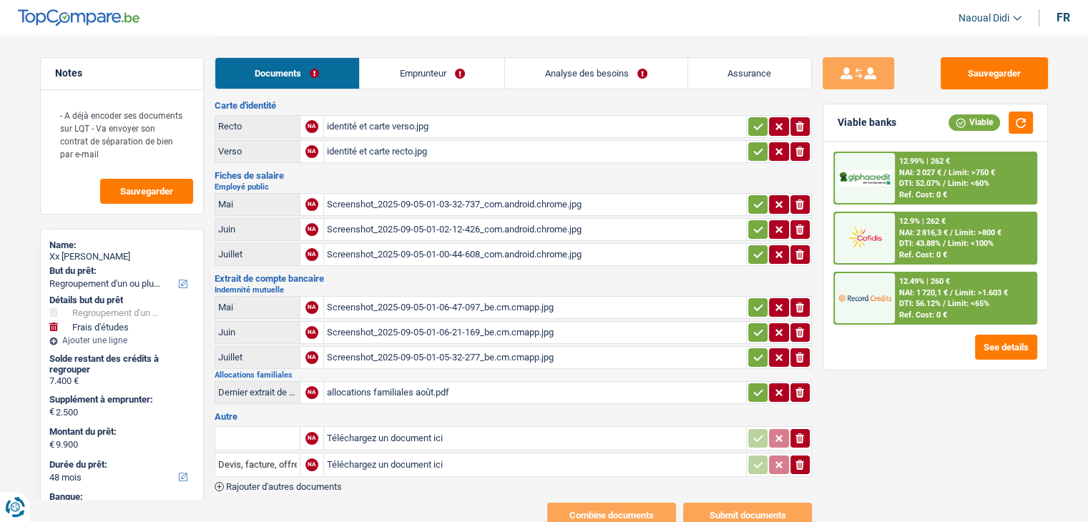
scroll to position [67, 0]
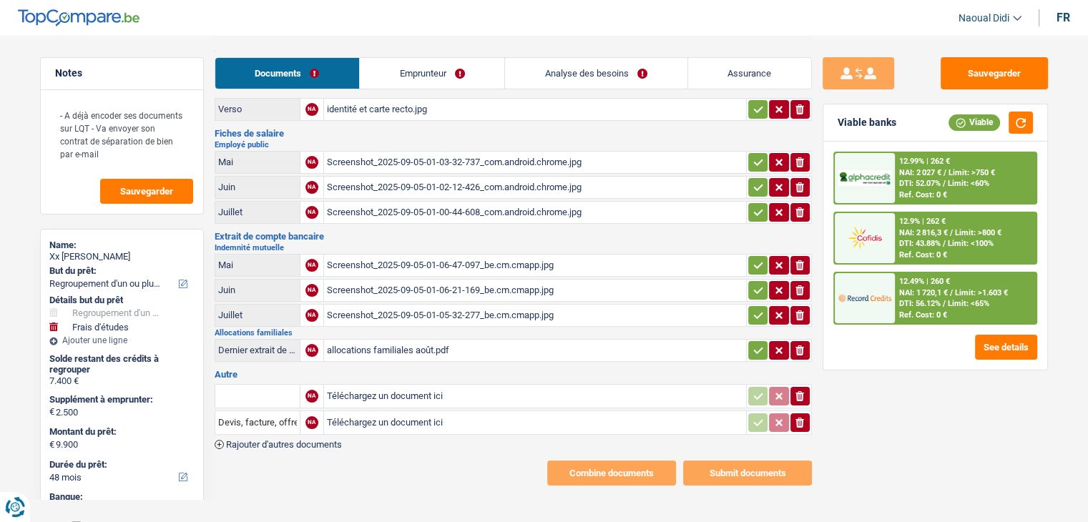
click at [280, 385] on input "text" at bounding box center [257, 396] width 79 height 23
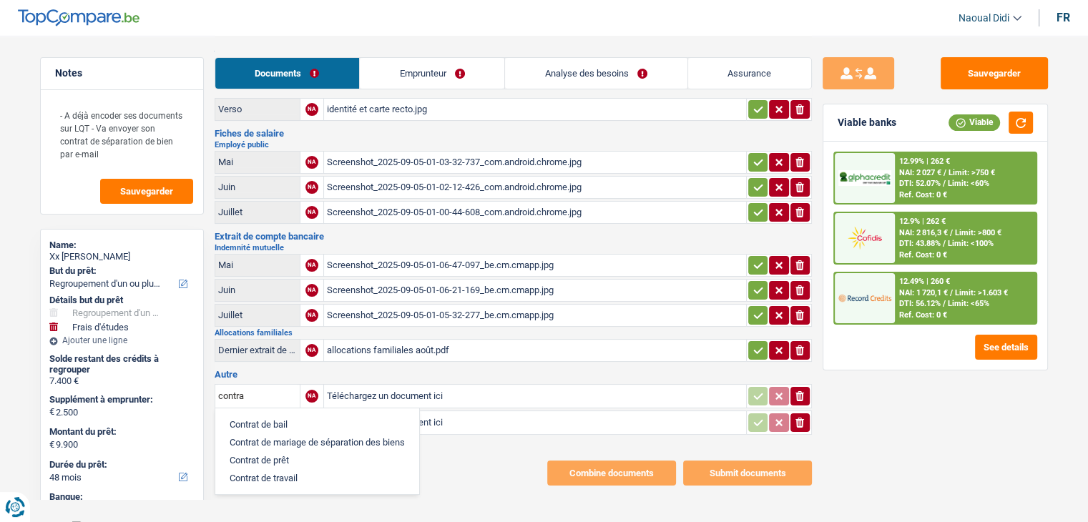
click at [295, 434] on li "Contrat de mariage de séparation des biens" at bounding box center [317, 443] width 190 height 18
type input "Contrat de mariage de séparation des biens"
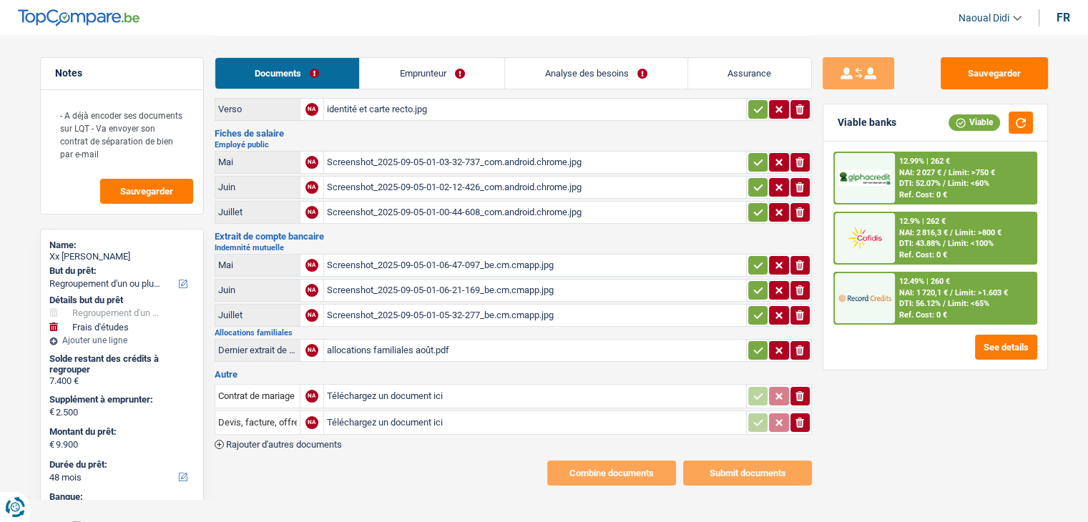
click at [370, 390] on input "Téléchargez un document ici" at bounding box center [535, 396] width 416 height 21
type input "C:\fakepath\contrat de mariage.pdf"
click at [427, 70] on link "Emprunteur" at bounding box center [432, 73] width 145 height 31
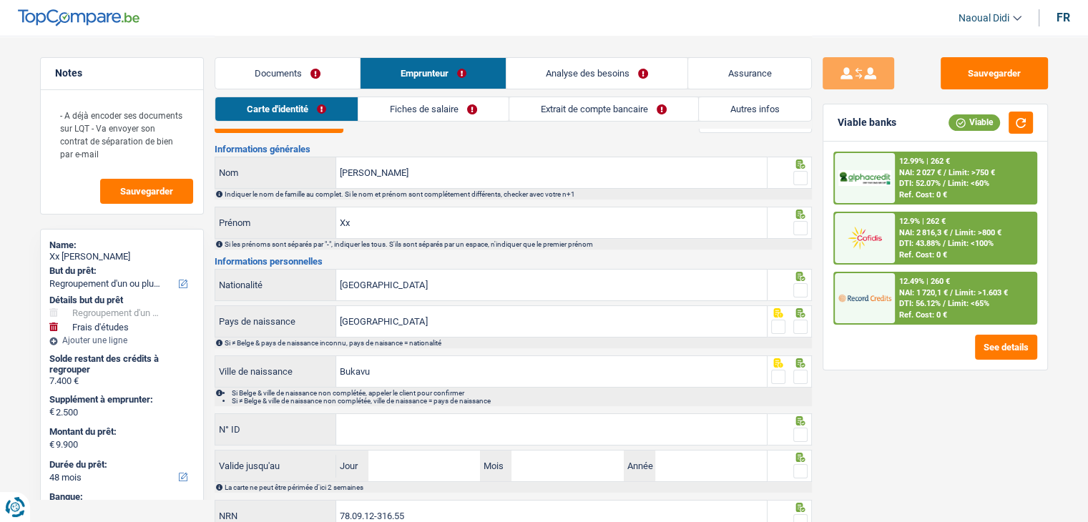
scroll to position [0, 0]
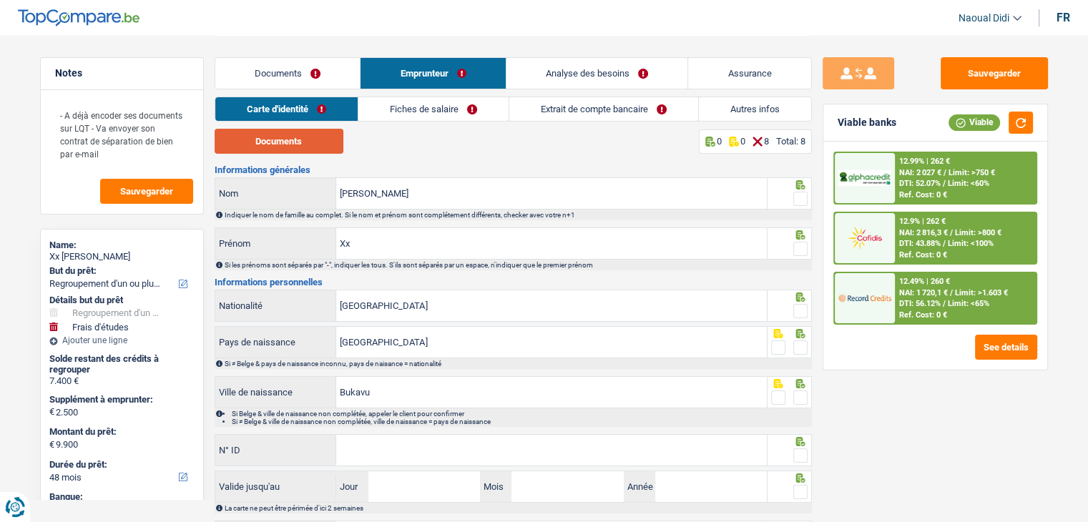
click at [300, 145] on button "Documents" at bounding box center [279, 141] width 129 height 25
drag, startPoint x: 799, startPoint y: 201, endPoint x: 803, endPoint y: 215, distance: 14.7
click at [799, 201] on span at bounding box center [800, 199] width 14 height 14
click at [0, 0] on input "radio" at bounding box center [0, 0] width 0 height 0
click at [801, 249] on span at bounding box center [800, 249] width 14 height 14
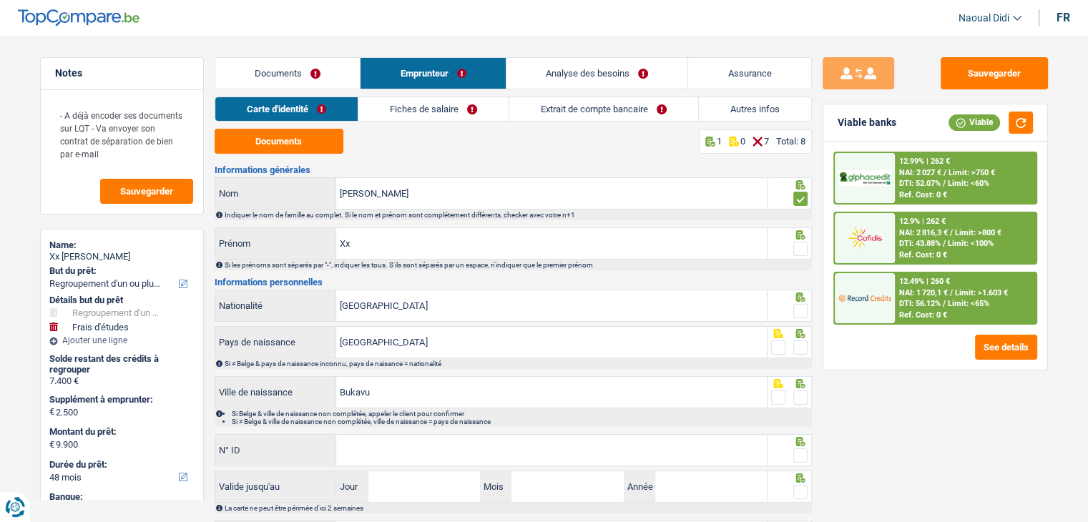
click at [0, 0] on input "radio" at bounding box center [0, 0] width 0 height 0
click at [801, 313] on span at bounding box center [800, 311] width 14 height 14
click at [0, 0] on input "radio" at bounding box center [0, 0] width 0 height 0
click at [801, 350] on span at bounding box center [800, 348] width 14 height 14
click at [0, 0] on input "radio" at bounding box center [0, 0] width 0 height 0
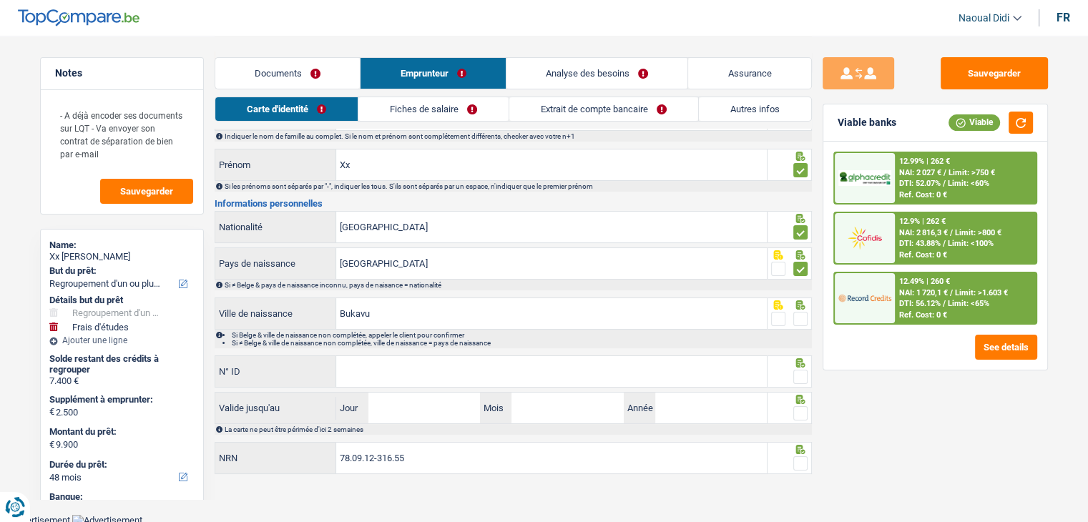
scroll to position [79, 0]
click at [799, 320] on span at bounding box center [800, 318] width 14 height 14
click at [0, 0] on input "radio" at bounding box center [0, 0] width 0 height 0
click at [423, 370] on input "N° ID" at bounding box center [551, 371] width 431 height 31
paste input "592-3133584-80"
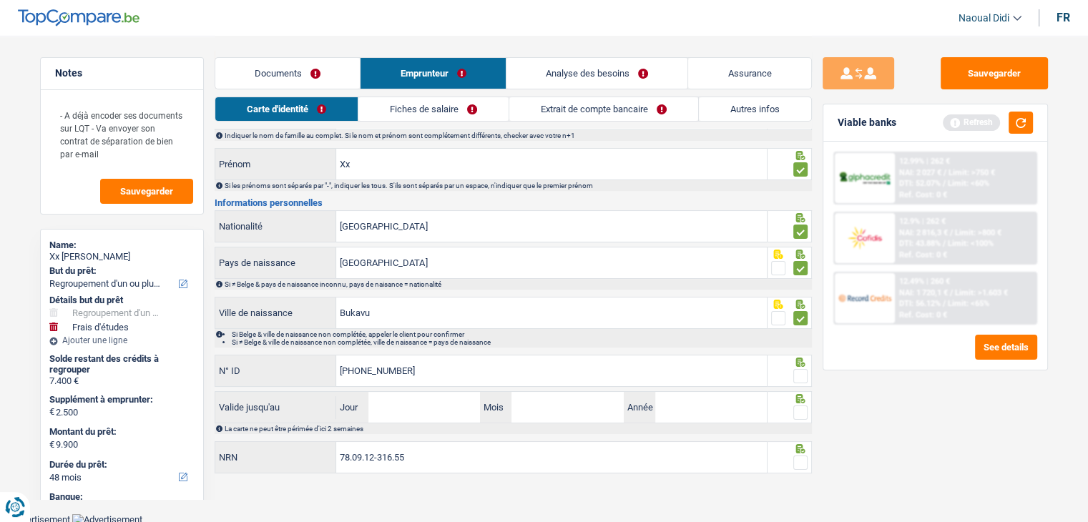
type input "592-3133584-80"
click at [447, 408] on input "Jour" at bounding box center [424, 407] width 112 height 31
drag, startPoint x: 407, startPoint y: 410, endPoint x: 360, endPoint y: 403, distance: 47.7
click at [360, 403] on div "1 Jour" at bounding box center [408, 407] width 144 height 31
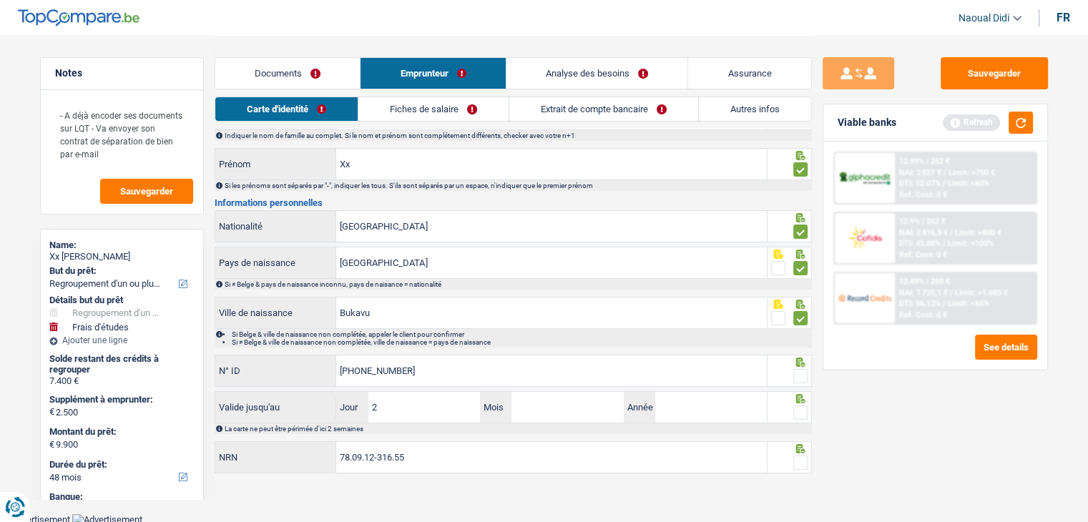
type input "26"
type input "02"
type input "2026"
drag, startPoint x: 438, startPoint y: 459, endPoint x: 323, endPoint y: 450, distance: 114.8
click at [323, 450] on div "78.09.12-316.55 NRN" at bounding box center [491, 457] width 552 height 31
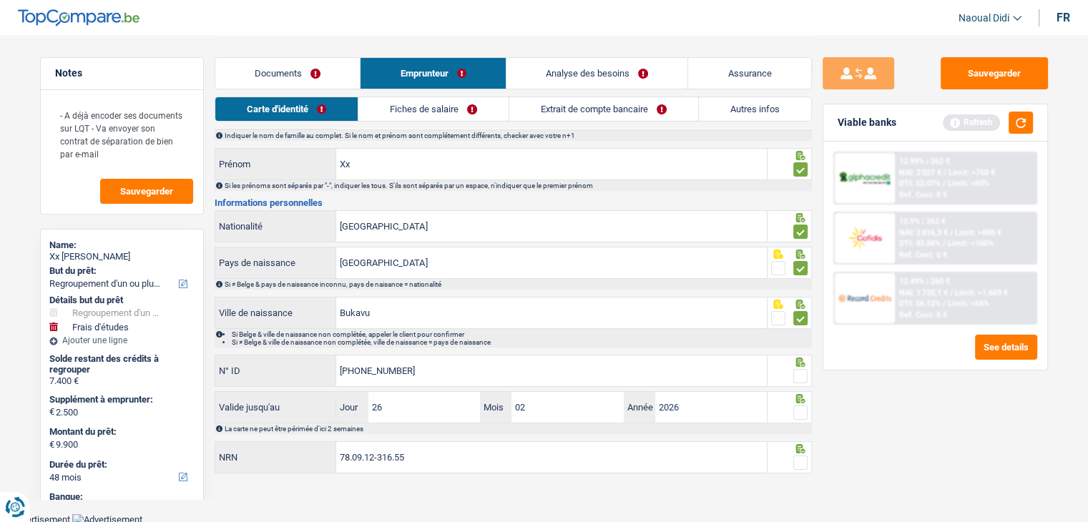
click at [803, 459] on span at bounding box center [800, 463] width 14 height 14
click at [0, 0] on input "radio" at bounding box center [0, 0] width 0 height 0
click at [798, 407] on span at bounding box center [800, 413] width 14 height 14
click at [0, 0] on input "radio" at bounding box center [0, 0] width 0 height 0
click at [805, 371] on span at bounding box center [800, 376] width 14 height 14
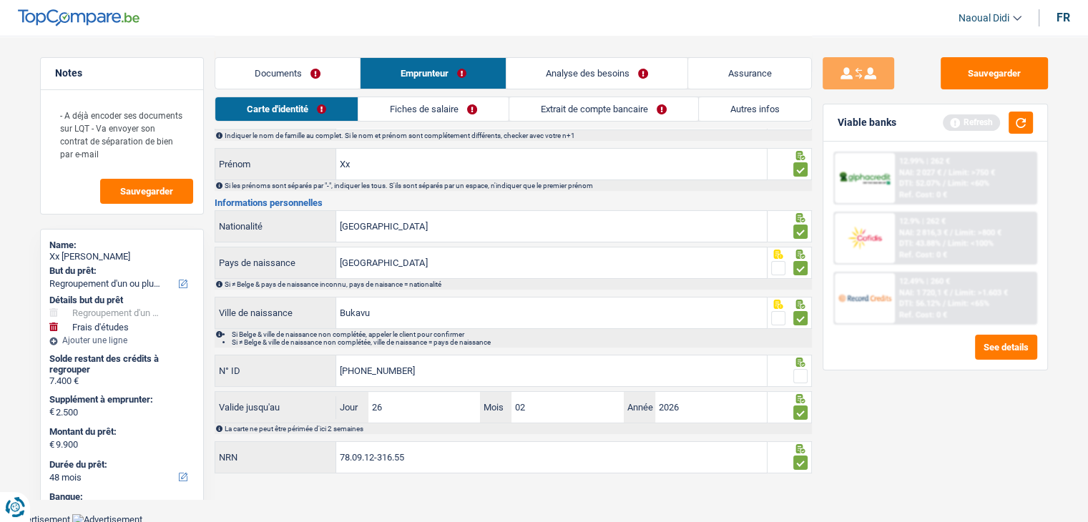
click at [0, 0] on input "radio" at bounding box center [0, 0] width 0 height 0
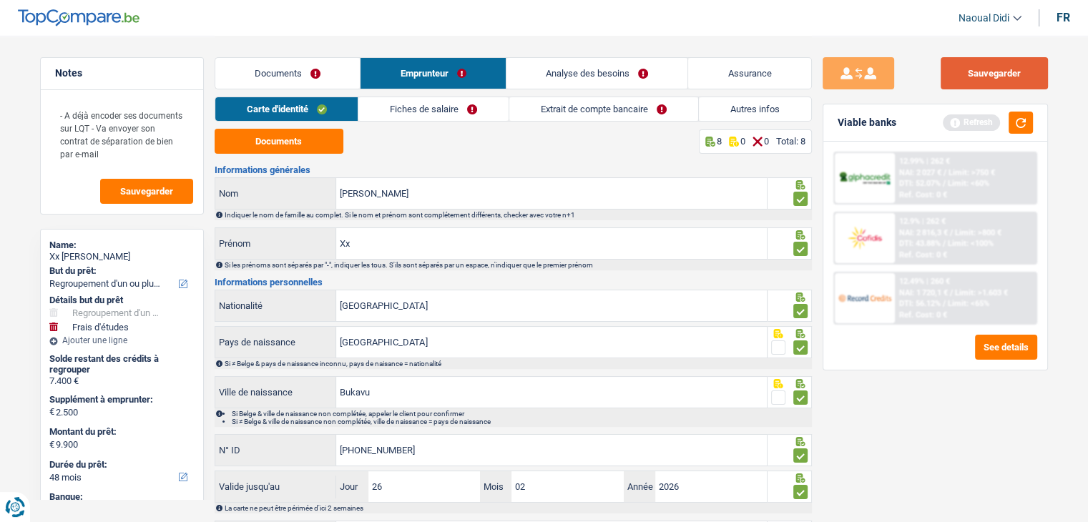
click at [973, 70] on button "Sauvegarder" at bounding box center [994, 73] width 107 height 32
click at [426, 112] on link "Fiches de salaire" at bounding box center [433, 109] width 150 height 24
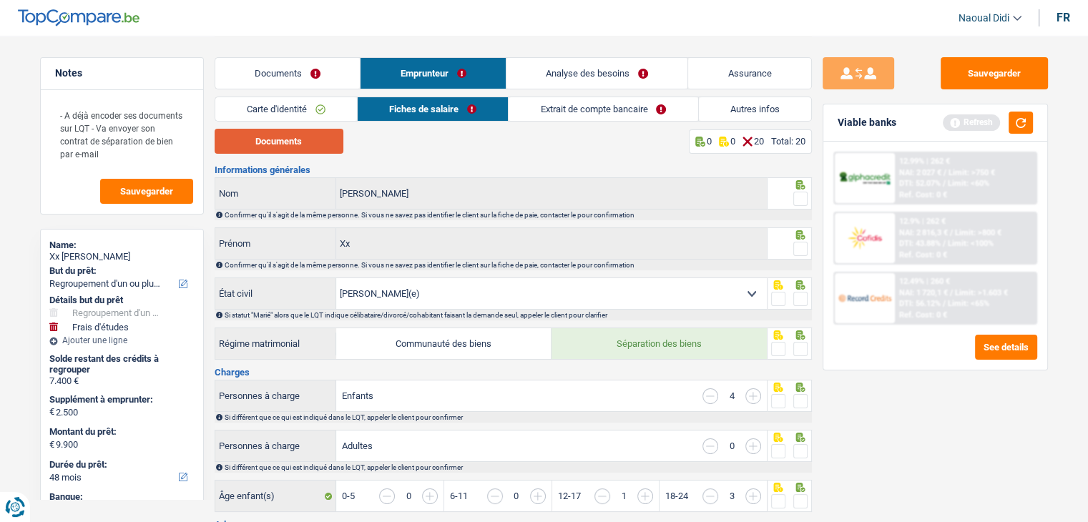
click at [286, 142] on button "Documents" at bounding box center [279, 141] width 129 height 25
click at [798, 197] on span at bounding box center [800, 199] width 14 height 14
click at [0, 0] on input "radio" at bounding box center [0, 0] width 0 height 0
click at [798, 197] on span at bounding box center [800, 199] width 14 height 14
click at [0, 0] on input "radio" at bounding box center [0, 0] width 0 height 0
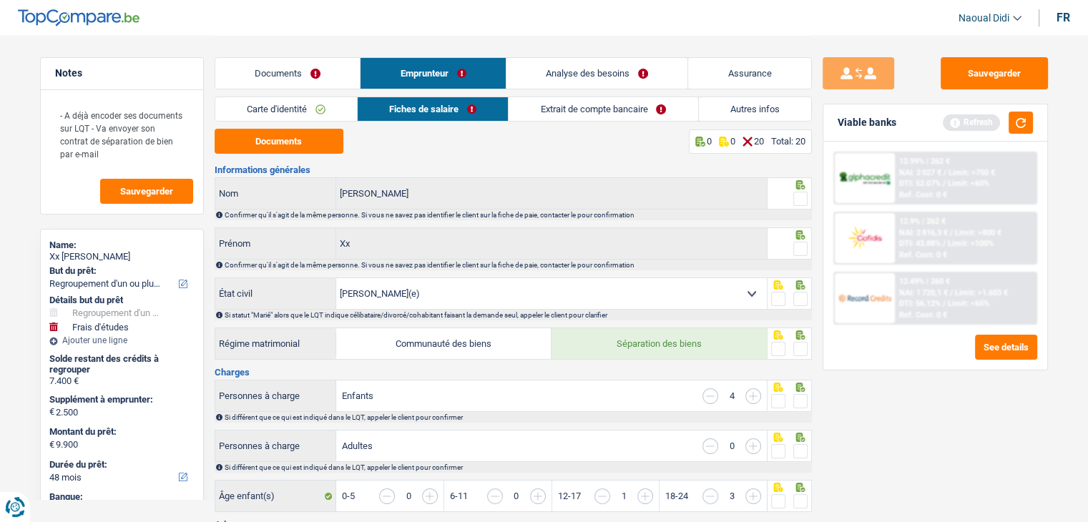
click at [803, 251] on span at bounding box center [800, 249] width 14 height 14
click at [0, 0] on input "radio" at bounding box center [0, 0] width 0 height 0
click at [803, 193] on span at bounding box center [800, 199] width 14 height 14
click at [0, 0] on input "radio" at bounding box center [0, 0] width 0 height 0
click at [803, 193] on span at bounding box center [800, 199] width 14 height 14
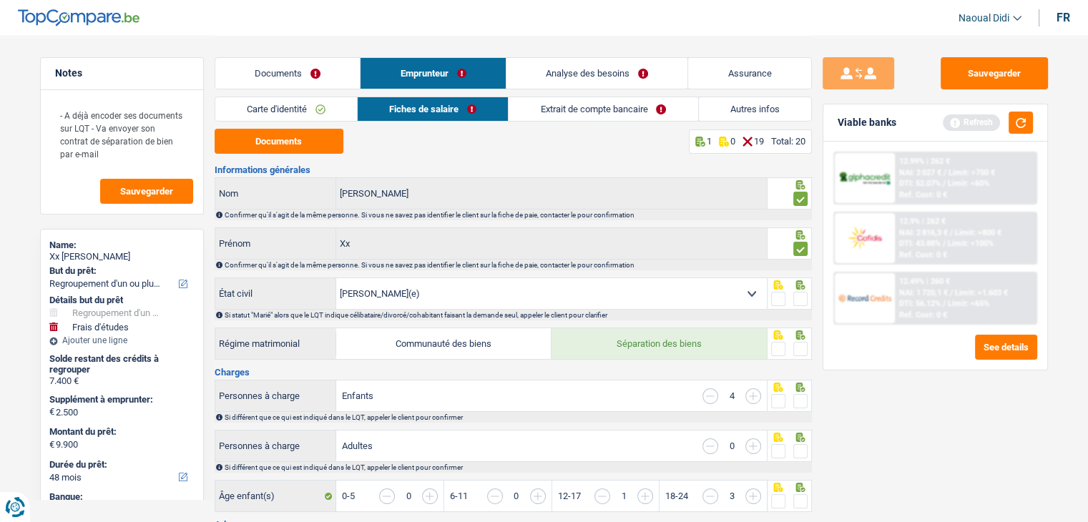
click at [0, 0] on input "radio" at bounding box center [0, 0] width 0 height 0
click at [803, 202] on span at bounding box center [800, 199] width 14 height 14
click at [0, 0] on input "radio" at bounding box center [0, 0] width 0 height 0
click at [799, 302] on span at bounding box center [800, 299] width 14 height 14
click at [0, 0] on input "radio" at bounding box center [0, 0] width 0 height 0
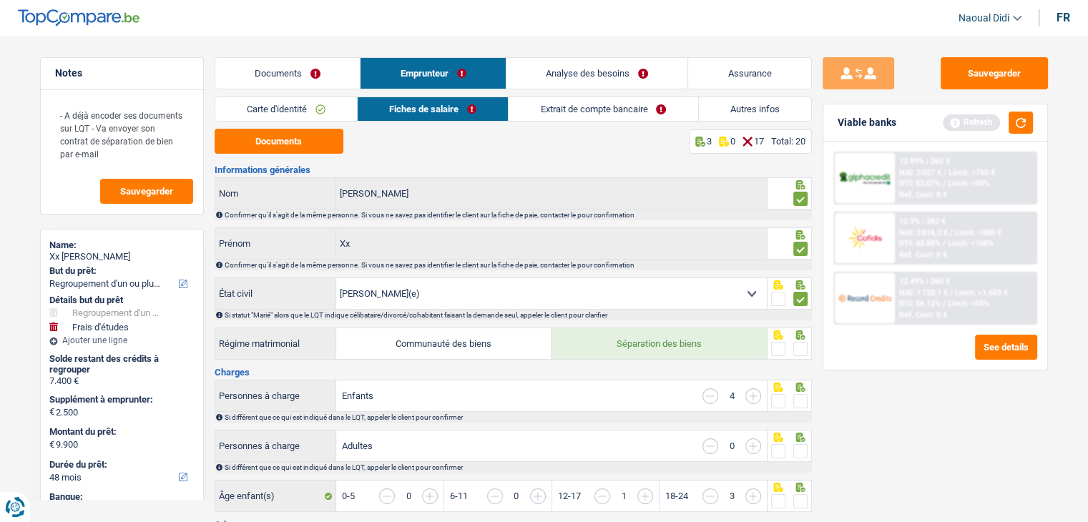
click at [800, 342] on span at bounding box center [800, 349] width 14 height 14
click at [0, 0] on input "radio" at bounding box center [0, 0] width 0 height 0
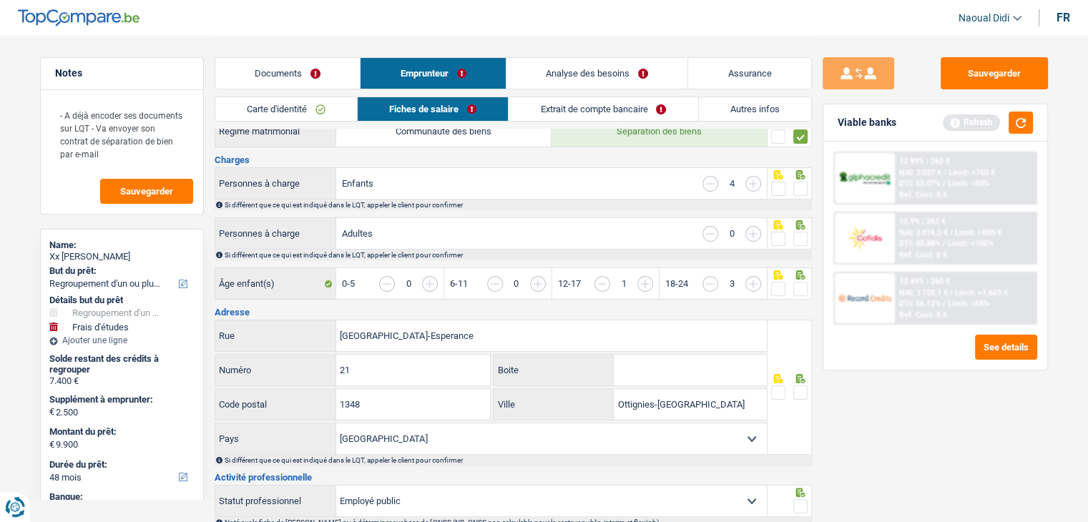
scroll to position [215, 0]
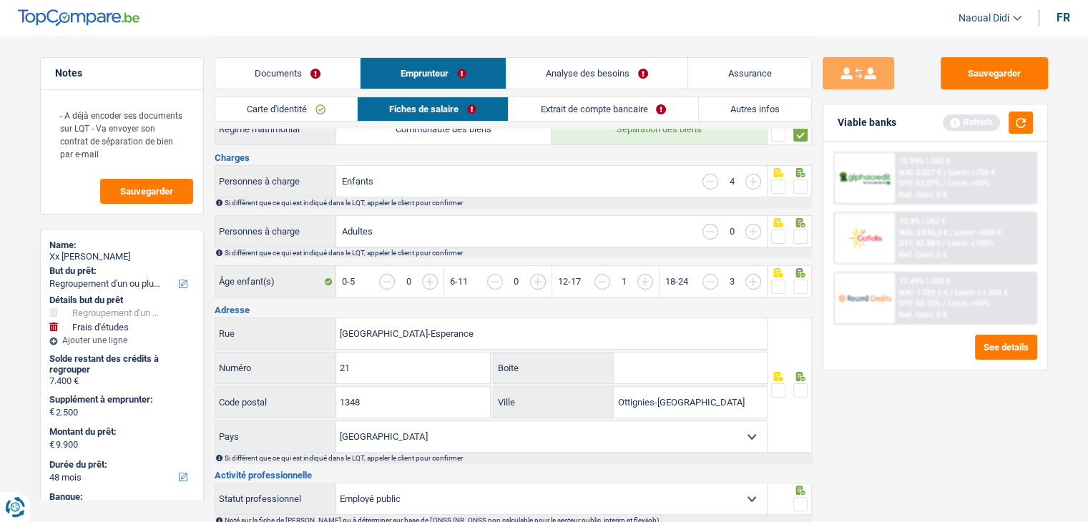
click at [800, 187] on span at bounding box center [800, 187] width 14 height 14
click at [0, 0] on input "radio" at bounding box center [0, 0] width 0 height 0
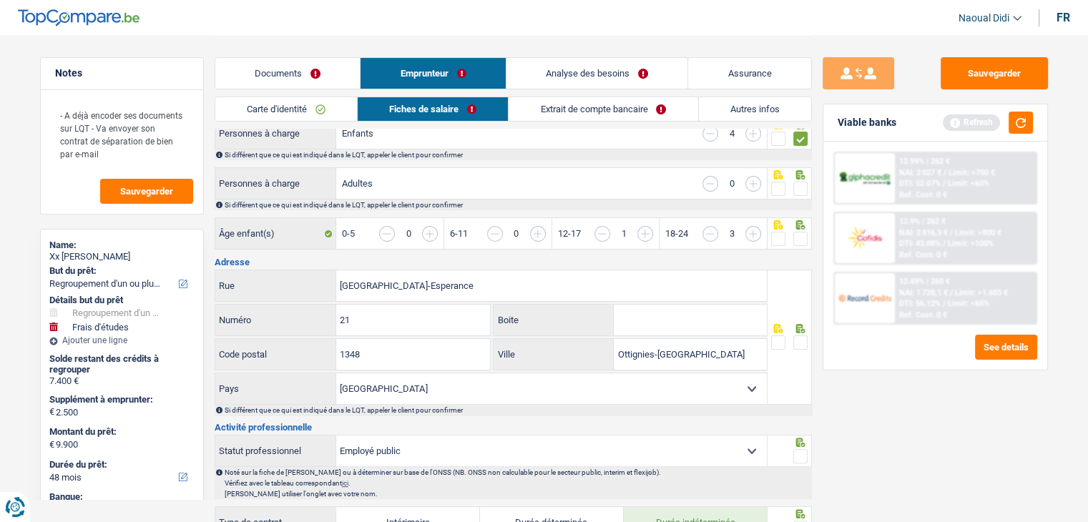
scroll to position [286, 0]
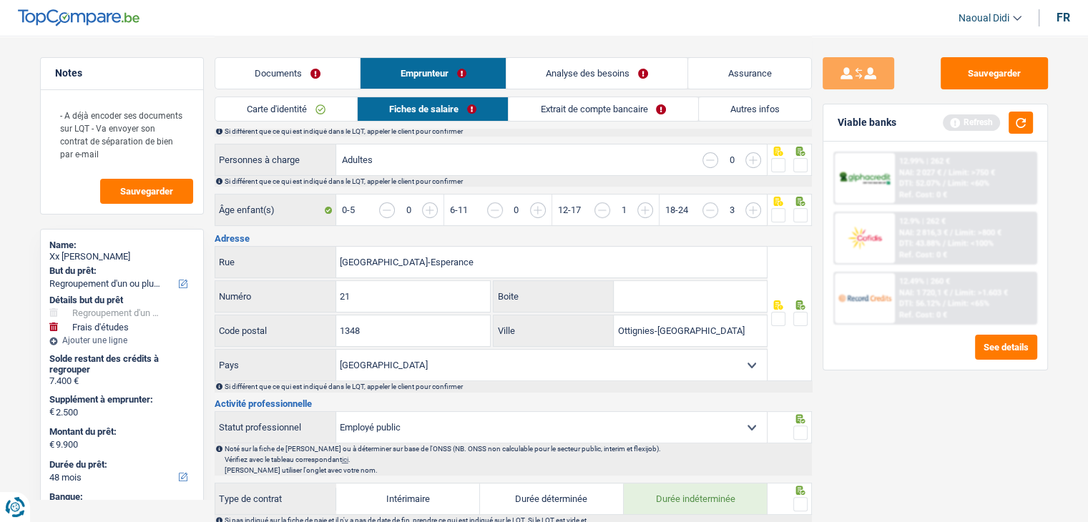
click at [797, 212] on span at bounding box center [800, 215] width 14 height 14
click at [0, 0] on input "radio" at bounding box center [0, 0] width 0 height 0
click at [803, 167] on span at bounding box center [800, 165] width 14 height 14
click at [0, 0] on input "radio" at bounding box center [0, 0] width 0 height 0
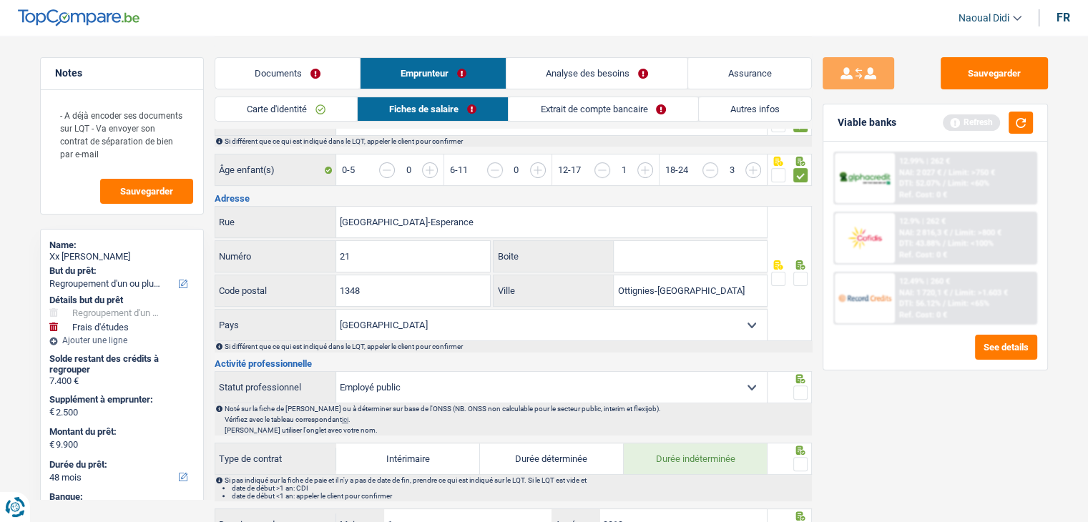
scroll to position [358, 0]
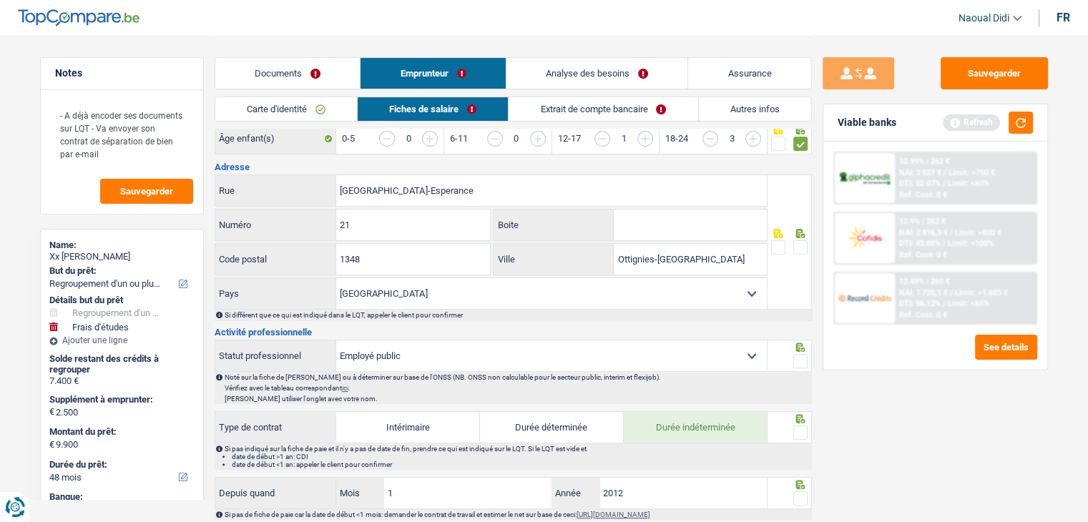
click at [805, 246] on span at bounding box center [800, 247] width 14 height 14
click at [0, 0] on input "radio" at bounding box center [0, 0] width 0 height 0
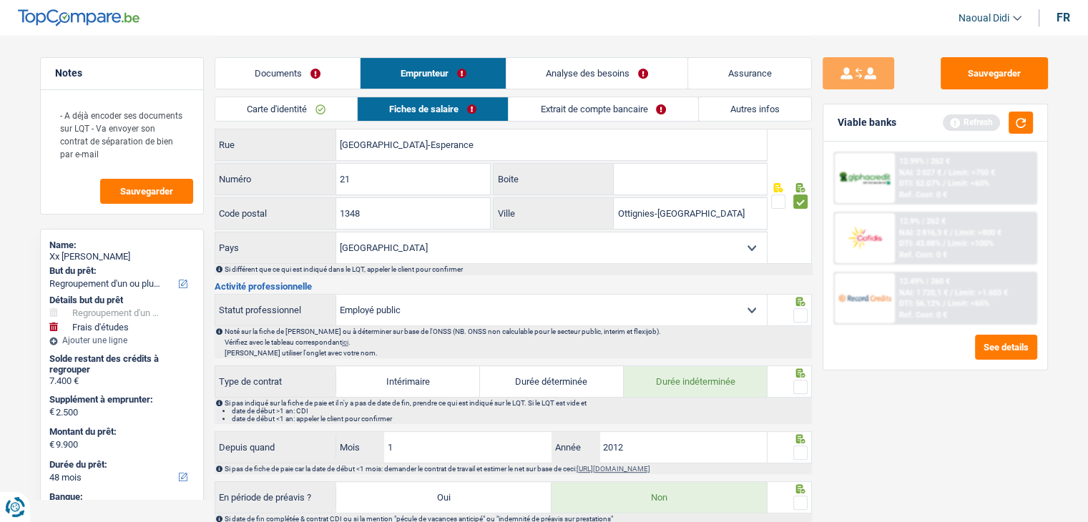
scroll to position [429, 0]
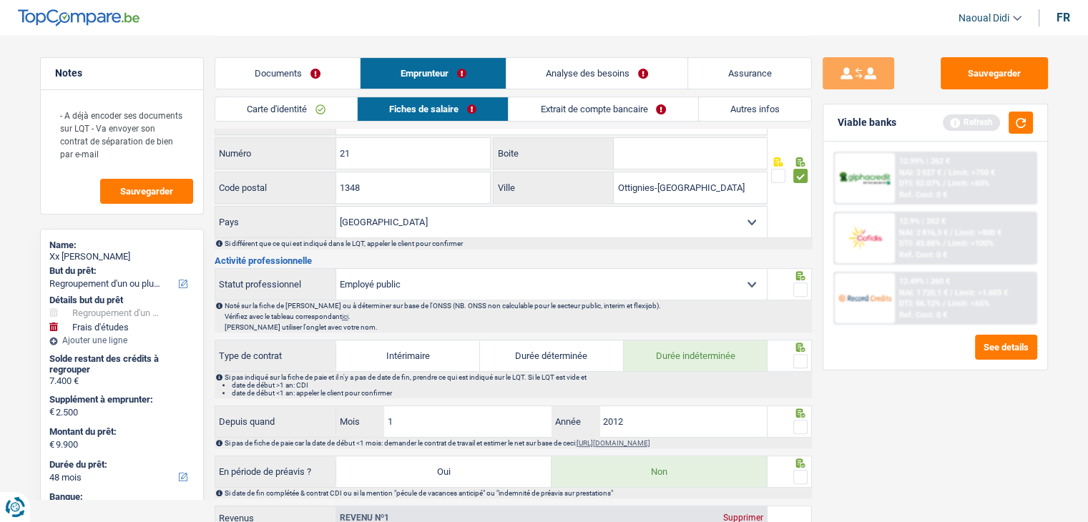
click at [796, 283] on span at bounding box center [800, 290] width 14 height 14
click at [0, 0] on input "radio" at bounding box center [0, 0] width 0 height 0
click at [796, 283] on span at bounding box center [800, 290] width 14 height 14
click at [0, 0] on input "radio" at bounding box center [0, 0] width 0 height 0
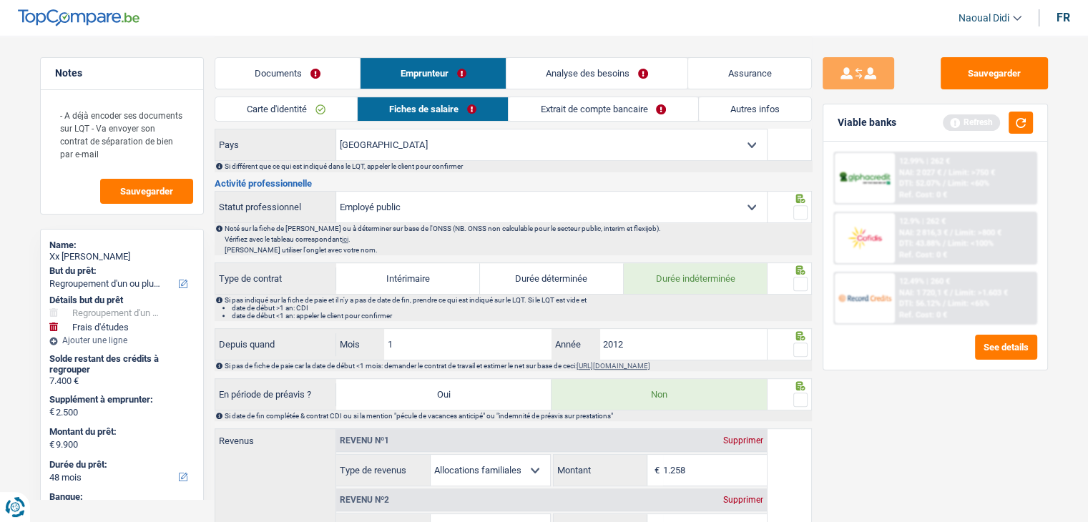
scroll to position [572, 0]
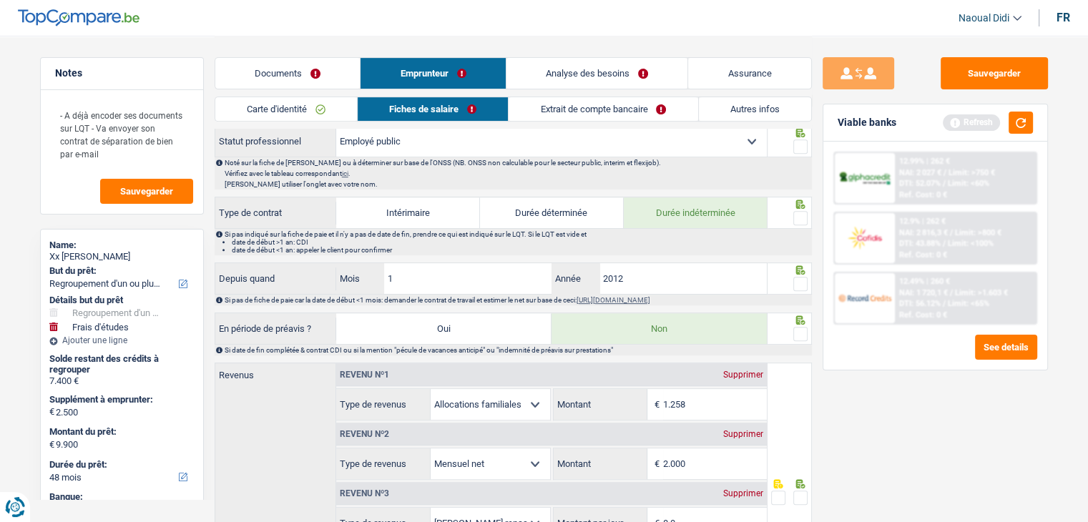
click at [803, 215] on span at bounding box center [800, 218] width 14 height 14
click at [0, 0] on input "radio" at bounding box center [0, 0] width 0 height 0
click at [798, 141] on span at bounding box center [800, 146] width 14 height 14
click at [0, 0] on input "radio" at bounding box center [0, 0] width 0 height 0
click at [798, 141] on span at bounding box center [800, 146] width 14 height 14
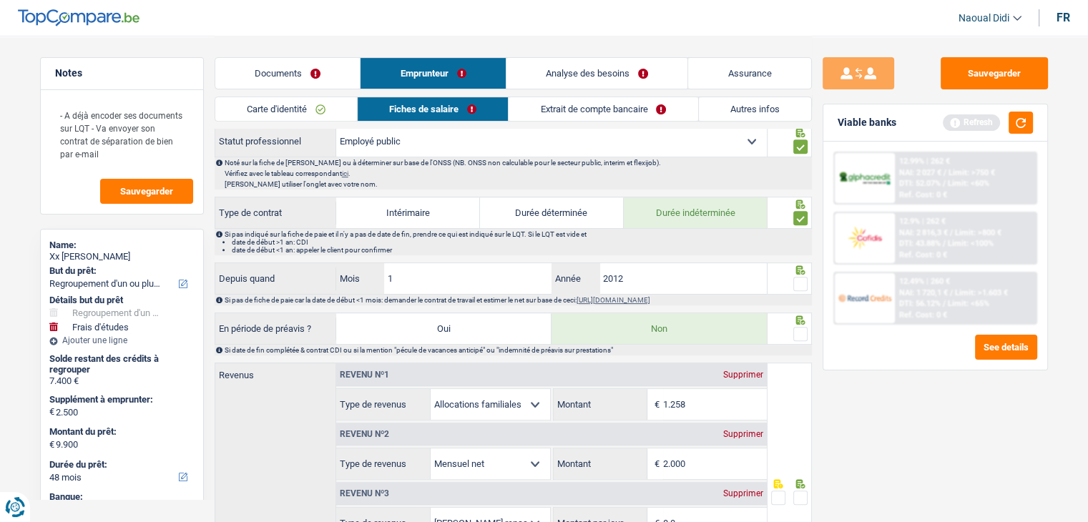
click at [0, 0] on input "radio" at bounding box center [0, 0] width 0 height 0
click at [798, 141] on span at bounding box center [800, 146] width 14 height 14
click at [0, 0] on input "radio" at bounding box center [0, 0] width 0 height 0
click at [798, 141] on span at bounding box center [800, 146] width 14 height 14
click at [0, 0] on input "radio" at bounding box center [0, 0] width 0 height 0
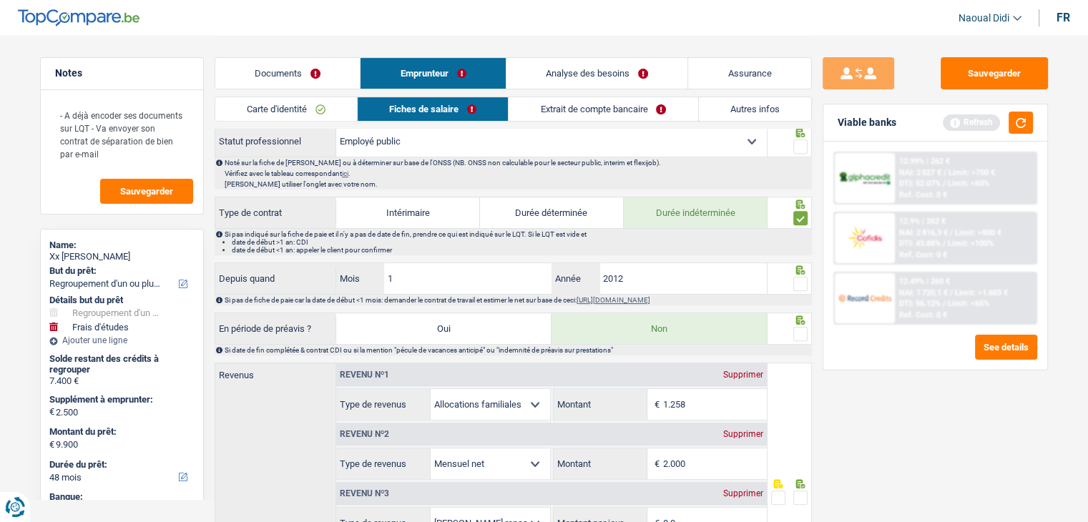
click at [800, 146] on span at bounding box center [800, 146] width 14 height 14
click at [0, 0] on input "radio" at bounding box center [0, 0] width 0 height 0
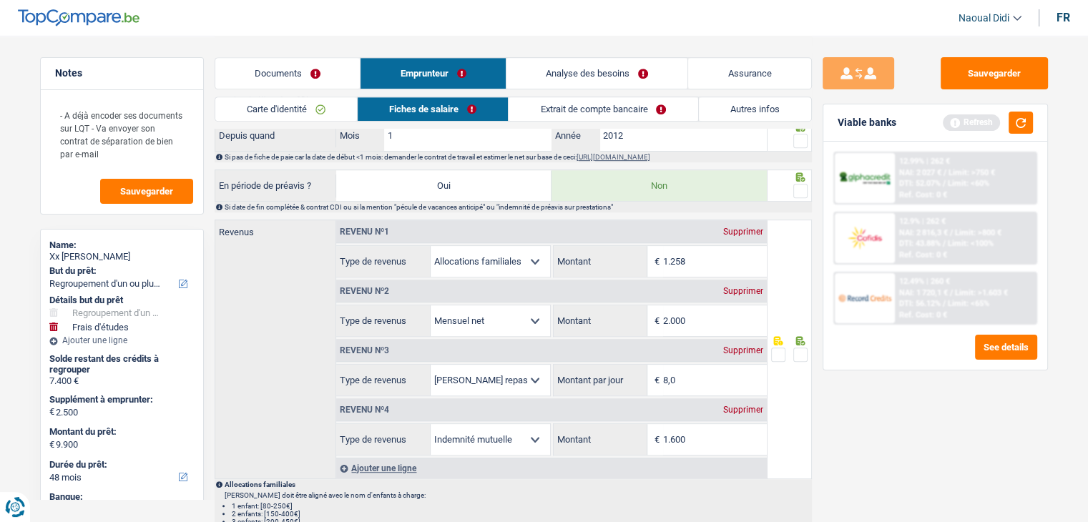
scroll to position [644, 0]
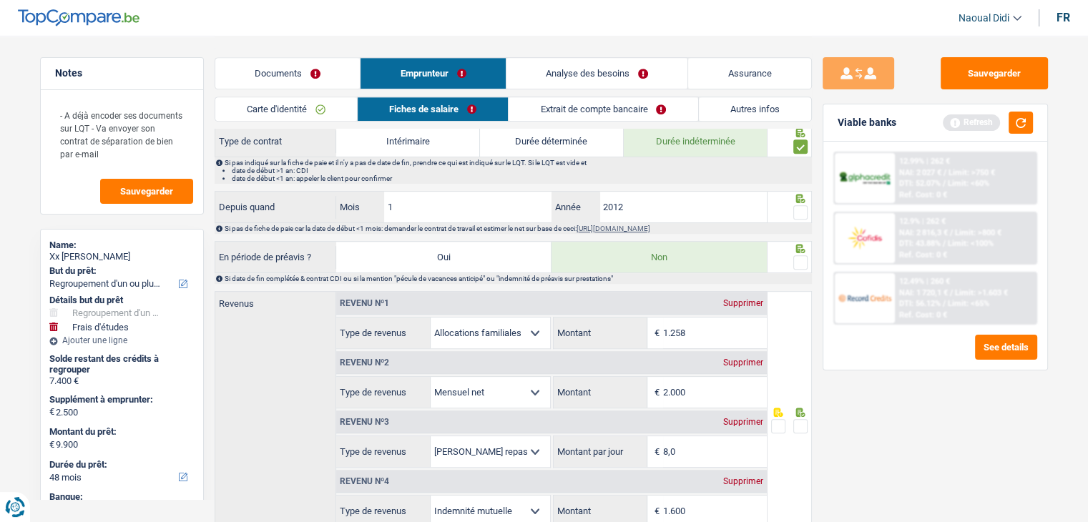
click at [803, 210] on span at bounding box center [800, 212] width 14 height 14
click at [0, 0] on input "radio" at bounding box center [0, 0] width 0 height 0
click at [799, 255] on span at bounding box center [800, 262] width 14 height 14
click at [0, 0] on input "radio" at bounding box center [0, 0] width 0 height 0
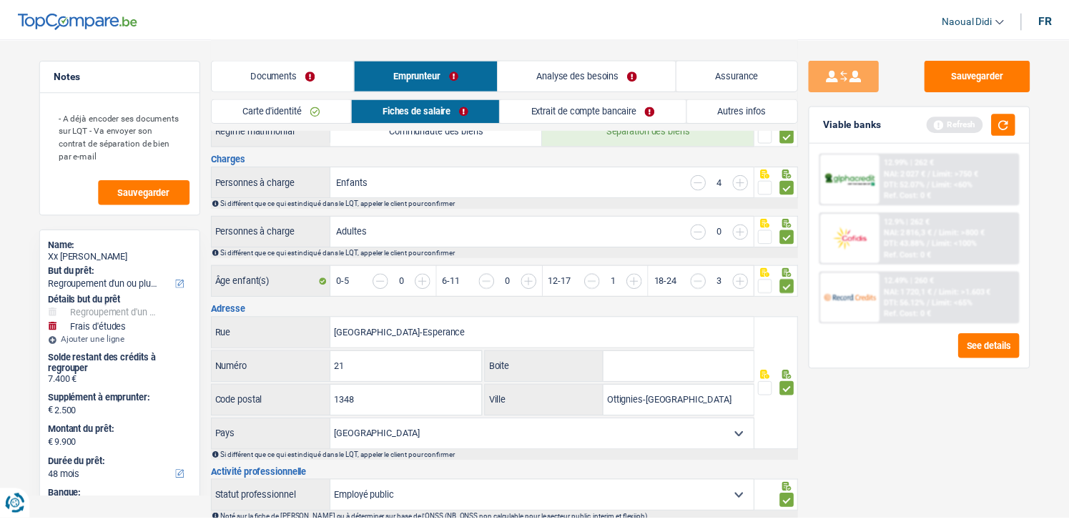
scroll to position [0, 0]
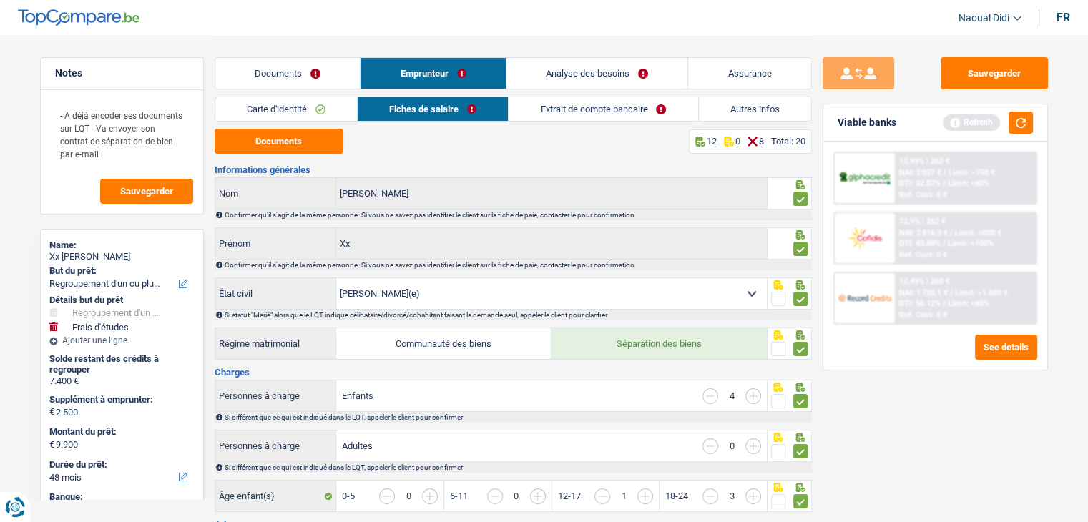
click at [562, 102] on link "Extrait de compte bancaire" at bounding box center [603, 109] width 189 height 24
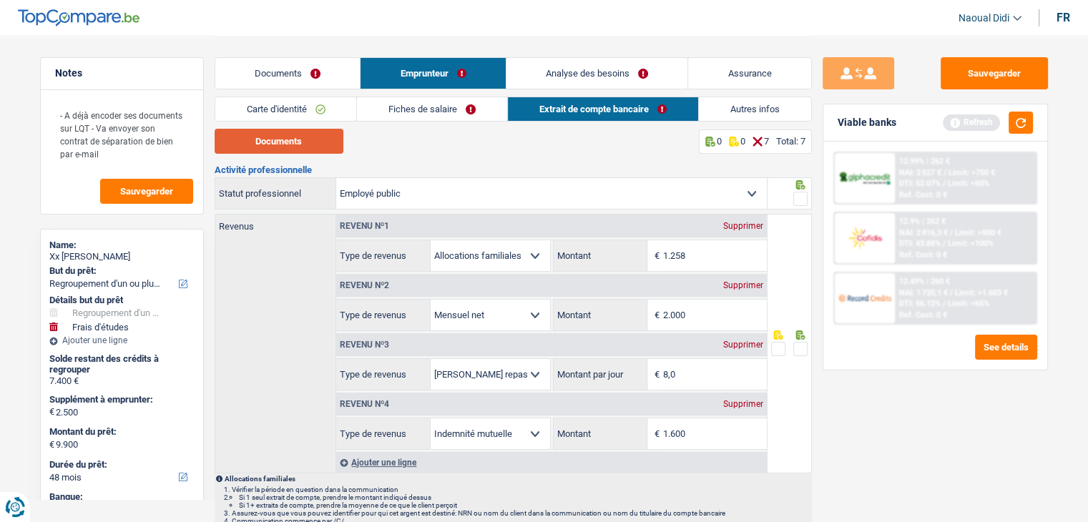
click at [281, 152] on button "Documents" at bounding box center [279, 141] width 129 height 25
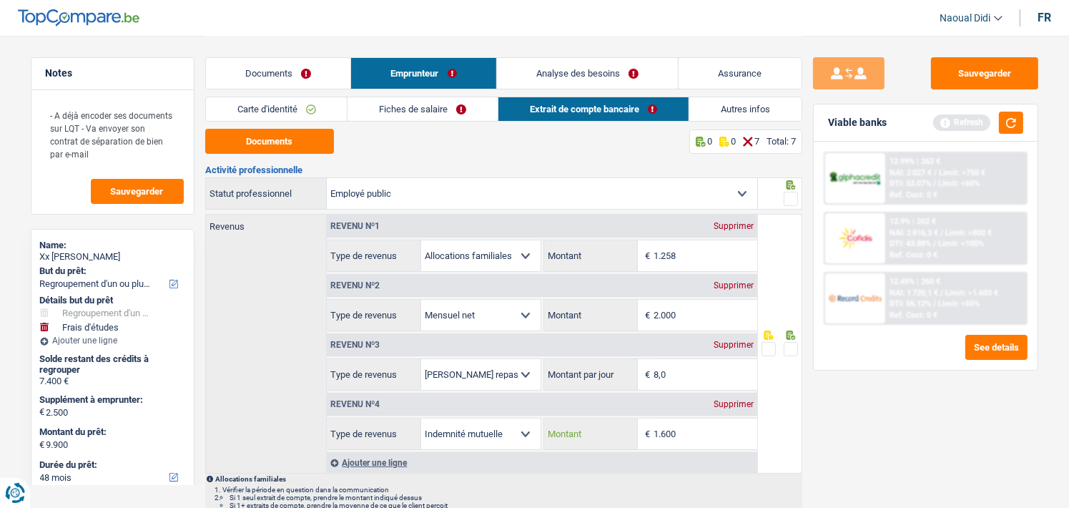
click at [690, 428] on input "1.600" at bounding box center [706, 433] width 104 height 31
type input "1.653"
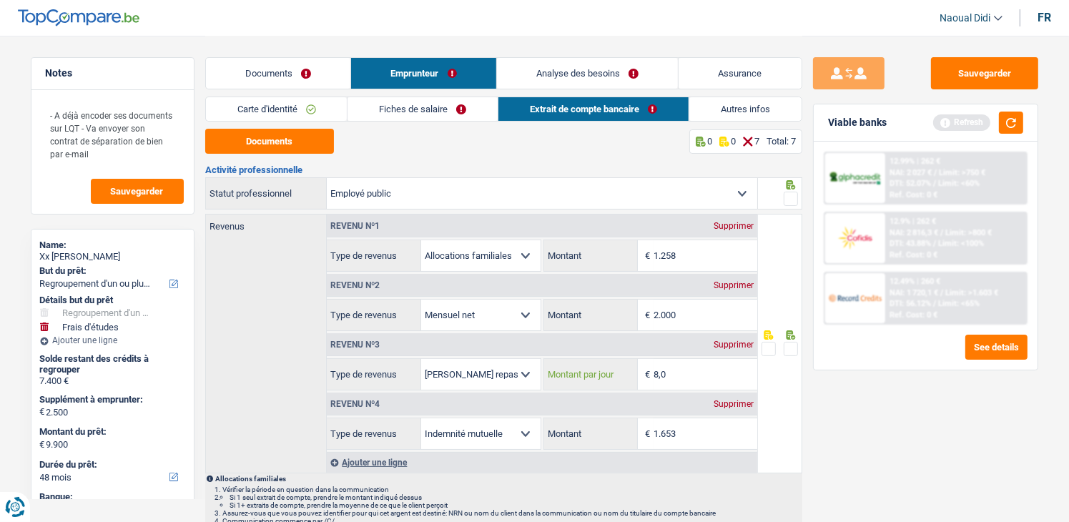
click at [682, 378] on input "8,0" at bounding box center [706, 374] width 104 height 31
drag, startPoint x: 682, startPoint y: 373, endPoint x: 638, endPoint y: 373, distance: 43.6
click at [667, 373] on input "8,0" at bounding box center [706, 374] width 104 height 31
click at [637, 373] on div "8,0 € Montant par jour" at bounding box center [650, 374] width 213 height 31
click at [678, 381] on input "4,0" at bounding box center [706, 374] width 104 height 31
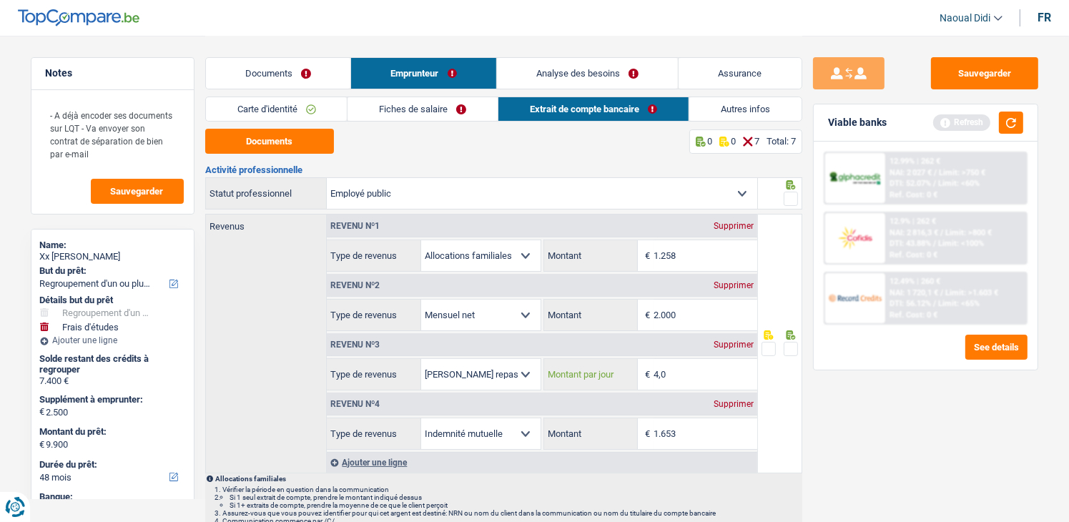
click at [678, 381] on input "4,0" at bounding box center [706, 374] width 104 height 31
type input "4,0"
click at [790, 350] on span at bounding box center [791, 349] width 14 height 14
click at [0, 0] on input "radio" at bounding box center [0, 0] width 0 height 0
click at [692, 258] on input "1.258" at bounding box center [706, 255] width 104 height 31
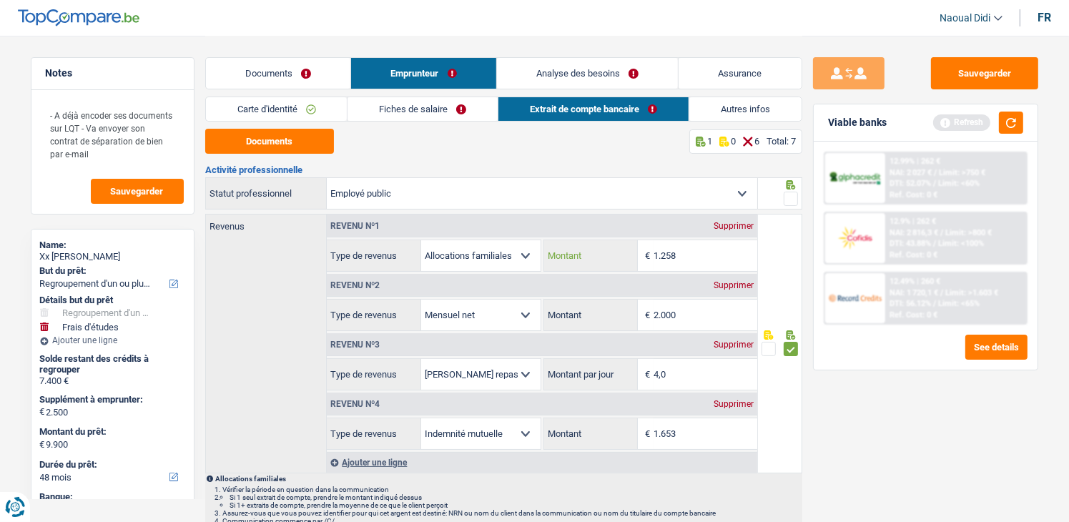
drag, startPoint x: 684, startPoint y: 260, endPoint x: 644, endPoint y: 250, distance: 41.3
click at [644, 250] on div "1.258 € Montant" at bounding box center [650, 255] width 213 height 31
click at [644, 250] on span "€" at bounding box center [646, 255] width 16 height 31
click at [691, 257] on input "1.258" at bounding box center [706, 255] width 104 height 31
drag, startPoint x: 691, startPoint y: 257, endPoint x: 660, endPoint y: 250, distance: 31.6
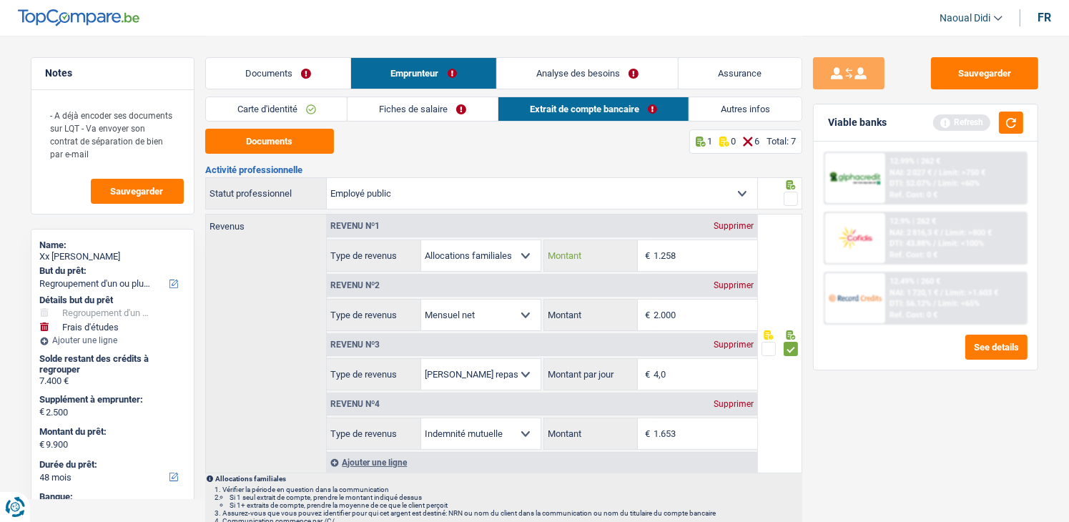
click at [660, 250] on input "1.258" at bounding box center [706, 255] width 104 height 31
drag, startPoint x: 690, startPoint y: 262, endPoint x: 609, endPoint y: 247, distance: 81.5
click at [650, 254] on div "15.258 € Montant" at bounding box center [650, 255] width 213 height 31
click at [607, 246] on label "Montant" at bounding box center [591, 255] width 94 height 31
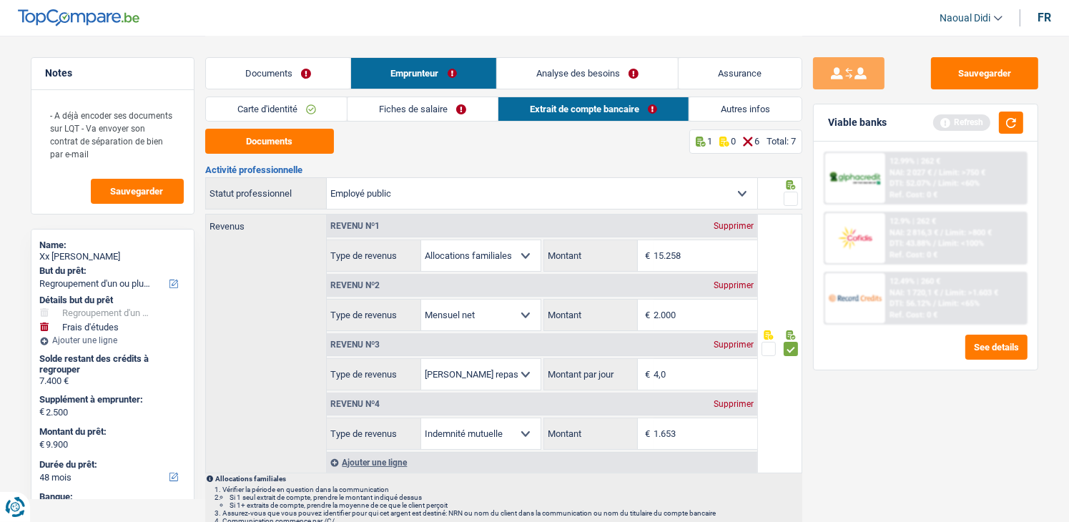
click at [0, 0] on input "15.258" at bounding box center [0, 0] width 0 height 0
click at [607, 246] on label "Montant" at bounding box center [591, 255] width 94 height 31
click at [0, 0] on input "15.258" at bounding box center [0, 0] width 0 height 0
click at [687, 256] on input "15.258" at bounding box center [706, 255] width 104 height 31
type input "1.653"
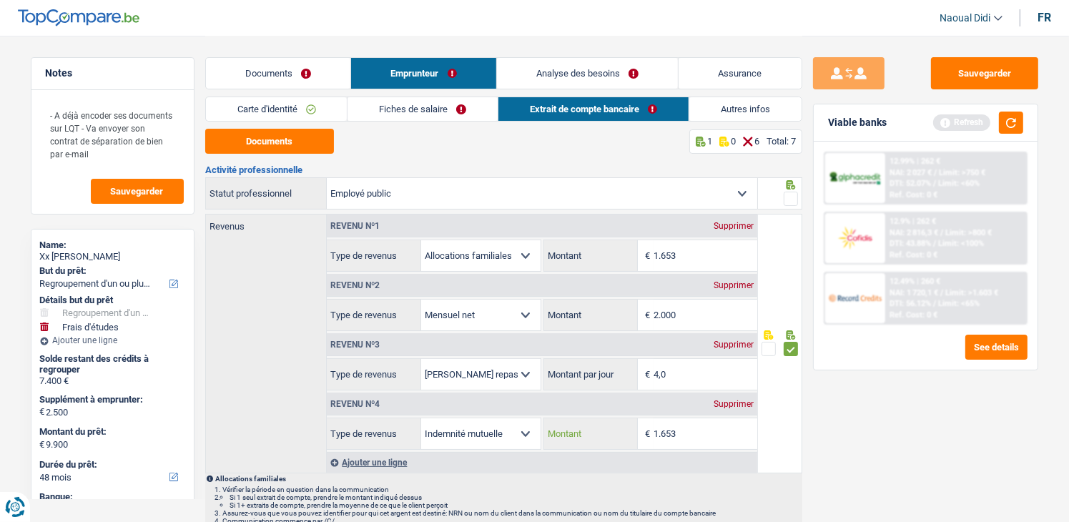
click at [691, 440] on input "1.653" at bounding box center [706, 433] width 104 height 31
type input "1.619"
click at [689, 315] on input "2.000" at bounding box center [706, 315] width 104 height 31
type input "2.106"
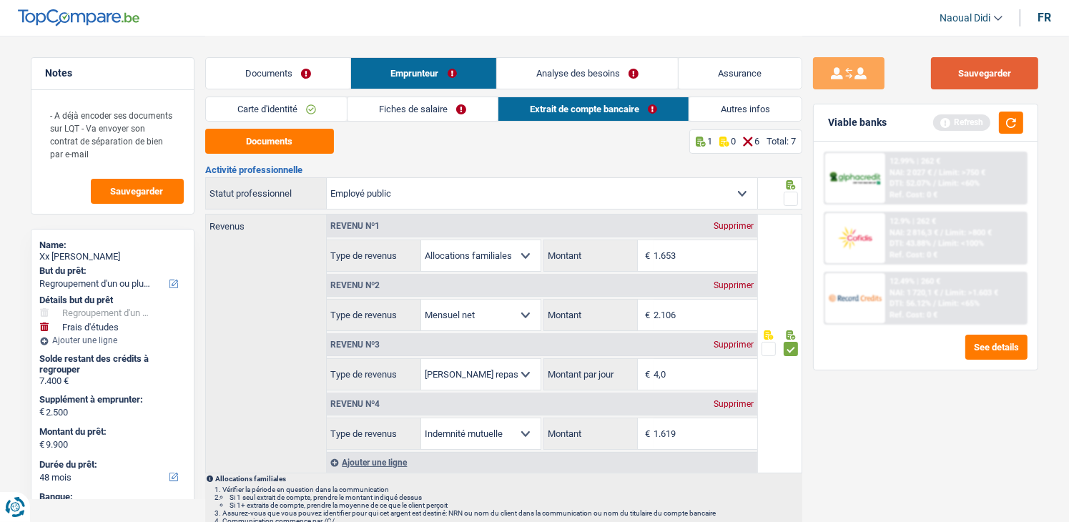
click at [1004, 72] on button "Sauvegarder" at bounding box center [984, 73] width 107 height 32
click at [793, 200] on span at bounding box center [791, 199] width 14 height 14
click at [0, 0] on input "radio" at bounding box center [0, 0] width 0 height 0
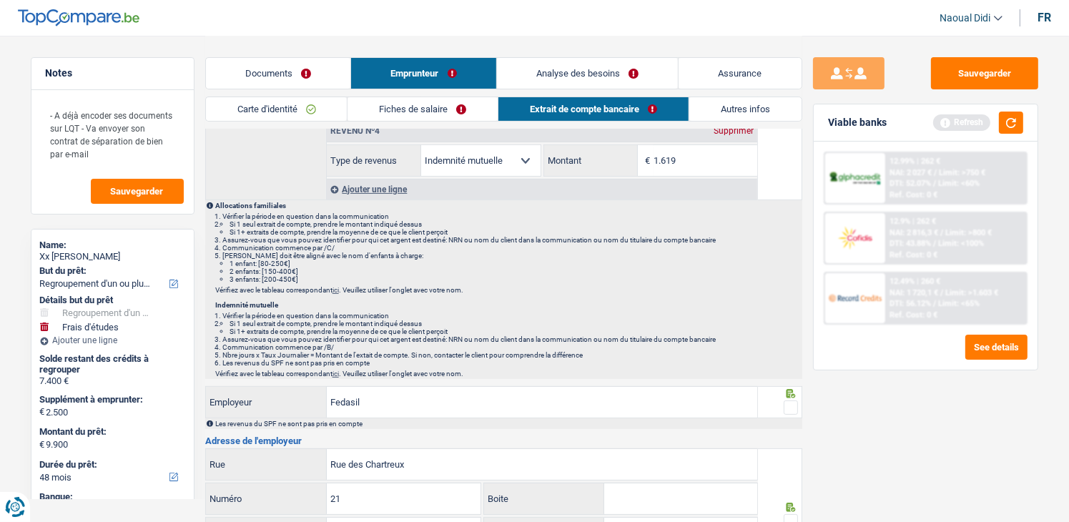
scroll to position [358, 0]
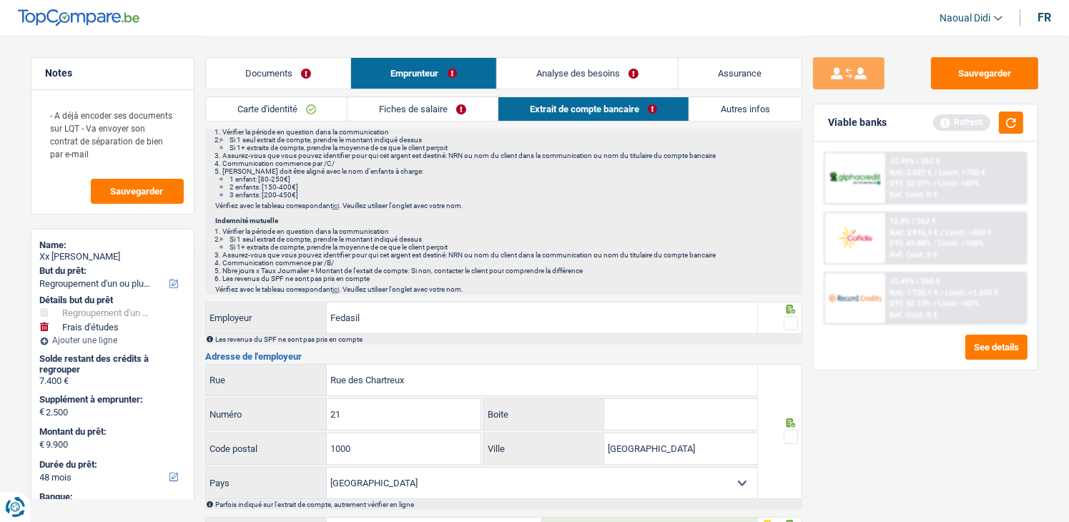
click at [791, 320] on span at bounding box center [791, 323] width 14 height 14
click at [0, 0] on input "radio" at bounding box center [0, 0] width 0 height 0
click at [791, 320] on span at bounding box center [791, 323] width 14 height 14
click at [0, 0] on input "radio" at bounding box center [0, 0] width 0 height 0
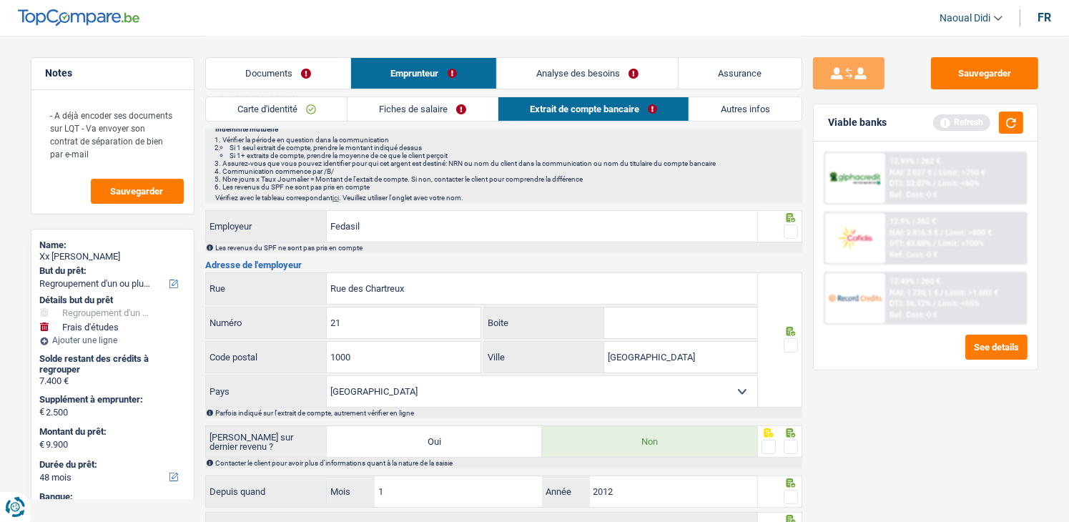
scroll to position [501, 0]
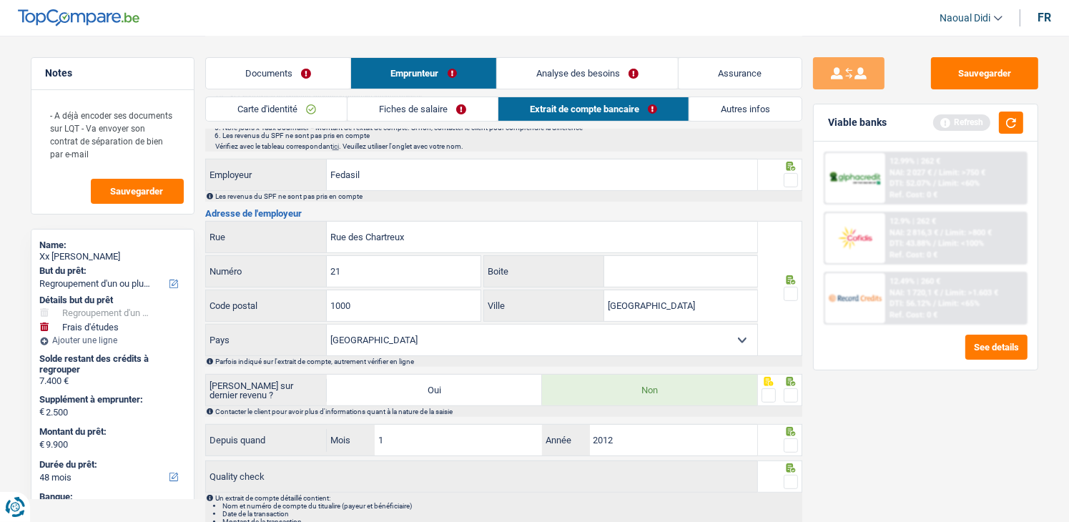
click at [793, 290] on span at bounding box center [791, 294] width 14 height 14
click at [0, 0] on input "radio" at bounding box center [0, 0] width 0 height 0
click at [797, 176] on span at bounding box center [791, 180] width 14 height 14
click at [0, 0] on input "radio" at bounding box center [0, 0] width 0 height 0
click at [797, 176] on span at bounding box center [791, 180] width 14 height 14
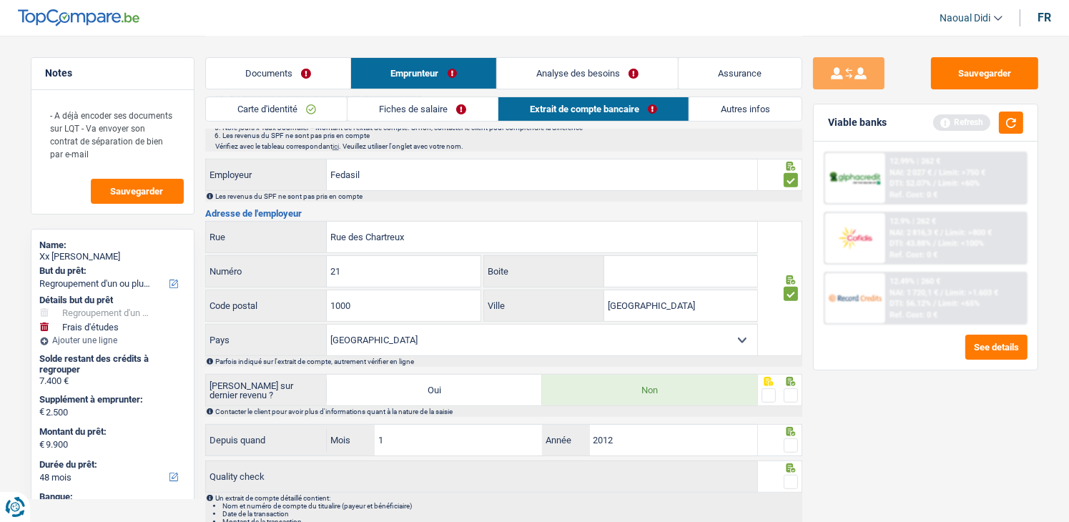
click at [0, 0] on input "radio" at bounding box center [0, 0] width 0 height 0
click at [790, 182] on span at bounding box center [791, 180] width 14 height 14
click at [0, 0] on input "radio" at bounding box center [0, 0] width 0 height 0
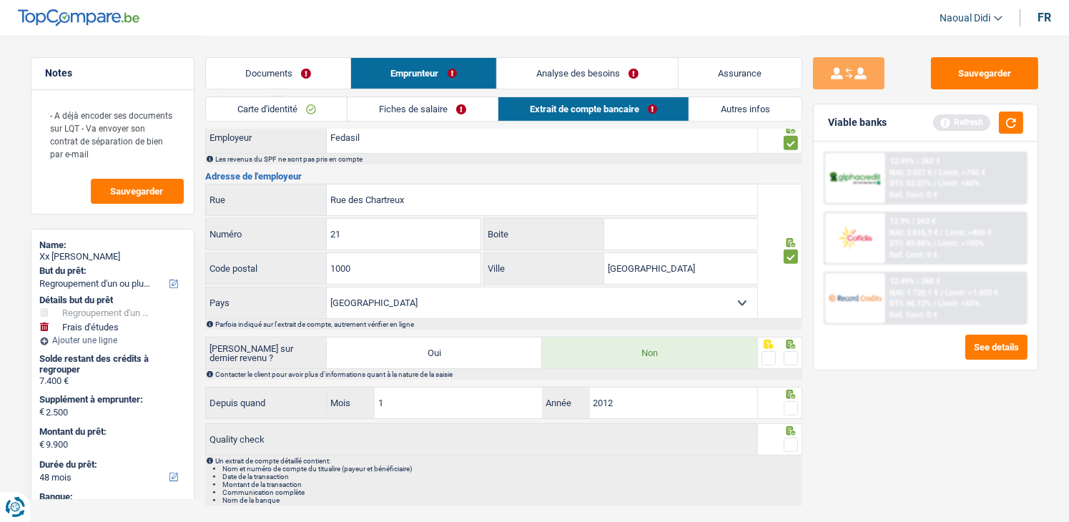
scroll to position [572, 0]
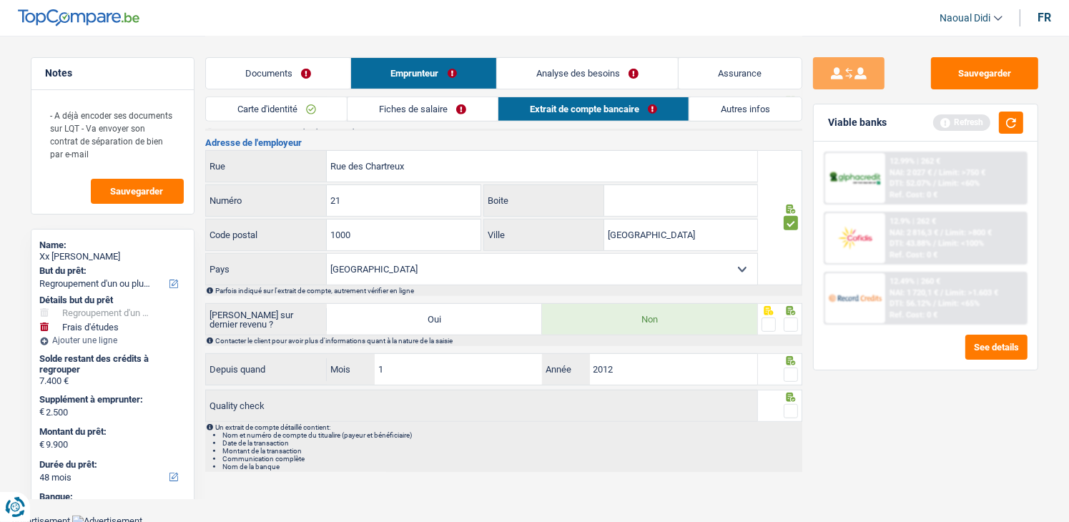
click at [795, 322] on span at bounding box center [791, 325] width 14 height 14
click at [0, 0] on input "radio" at bounding box center [0, 0] width 0 height 0
click at [795, 322] on span at bounding box center [791, 325] width 14 height 14
click at [0, 0] on input "radio" at bounding box center [0, 0] width 0 height 0
click at [793, 319] on span at bounding box center [791, 325] width 14 height 14
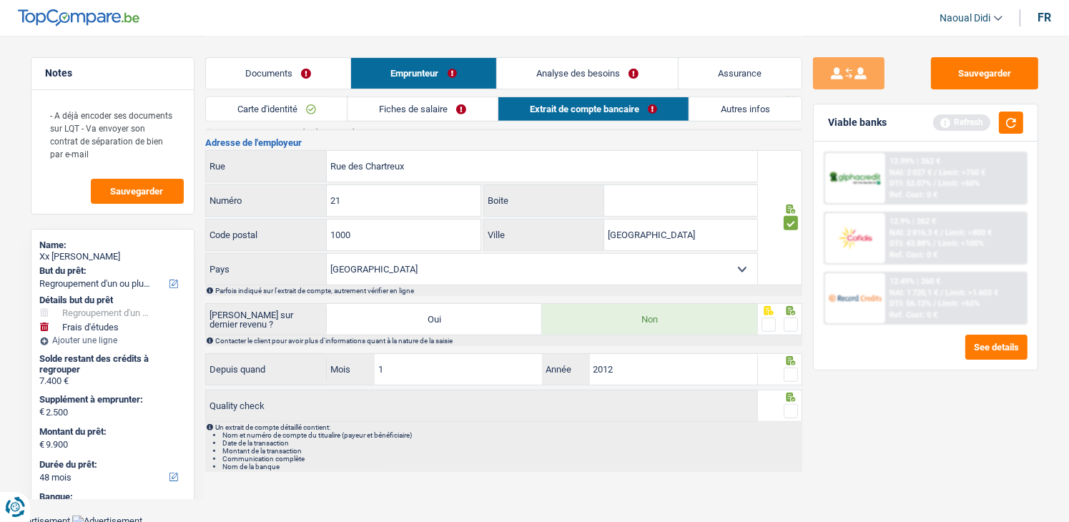
click at [0, 0] on input "radio" at bounding box center [0, 0] width 0 height 0
click at [793, 370] on span at bounding box center [791, 375] width 14 height 14
click at [0, 0] on input "radio" at bounding box center [0, 0] width 0 height 0
click at [793, 370] on span at bounding box center [791, 375] width 14 height 14
click at [0, 0] on input "radio" at bounding box center [0, 0] width 0 height 0
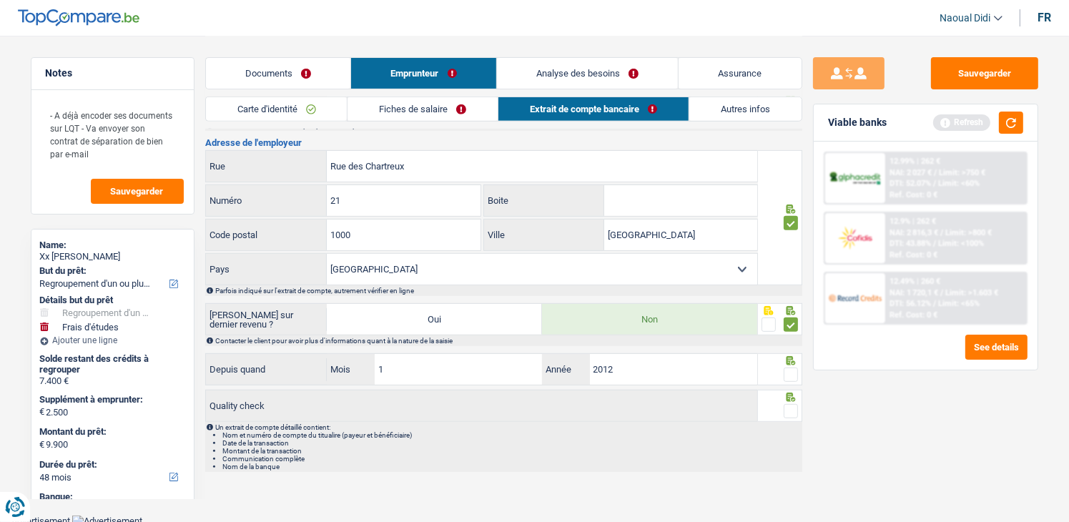
click at [787, 405] on span at bounding box center [791, 411] width 14 height 14
click at [0, 0] on input "radio" at bounding box center [0, 0] width 0 height 0
click at [787, 372] on span at bounding box center [791, 375] width 14 height 14
click at [0, 0] on input "radio" at bounding box center [0, 0] width 0 height 0
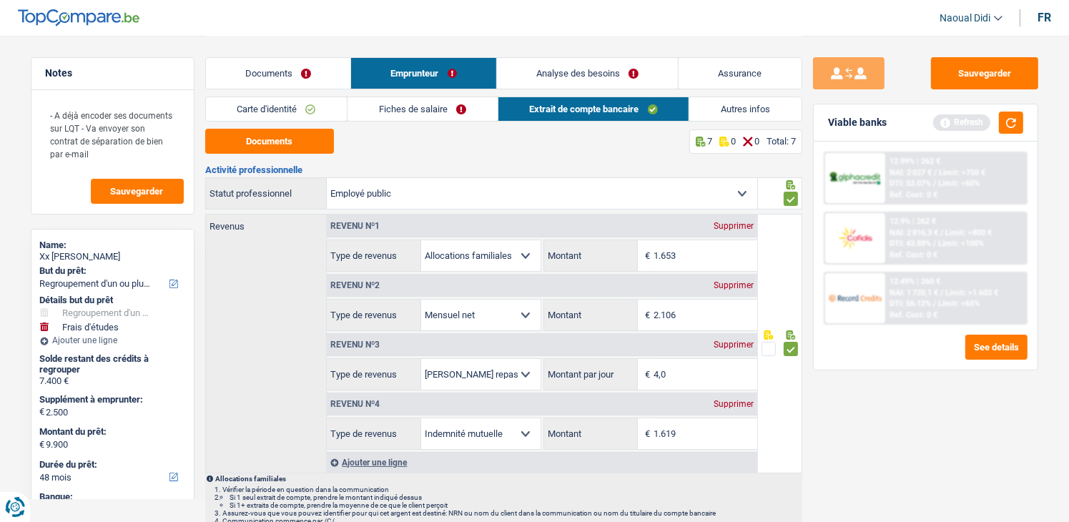
scroll to position [0, 0]
click at [1004, 69] on button "Sauvegarder" at bounding box center [984, 73] width 107 height 32
click at [647, 78] on link "Analyse des besoins" at bounding box center [588, 73] width 182 height 31
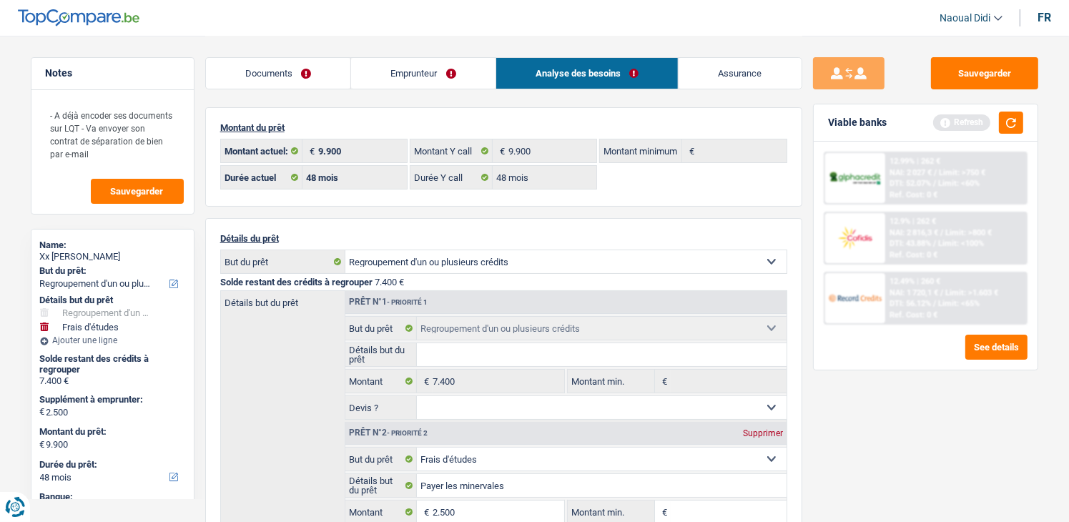
click at [390, 72] on link "Emprunteur" at bounding box center [423, 73] width 145 height 31
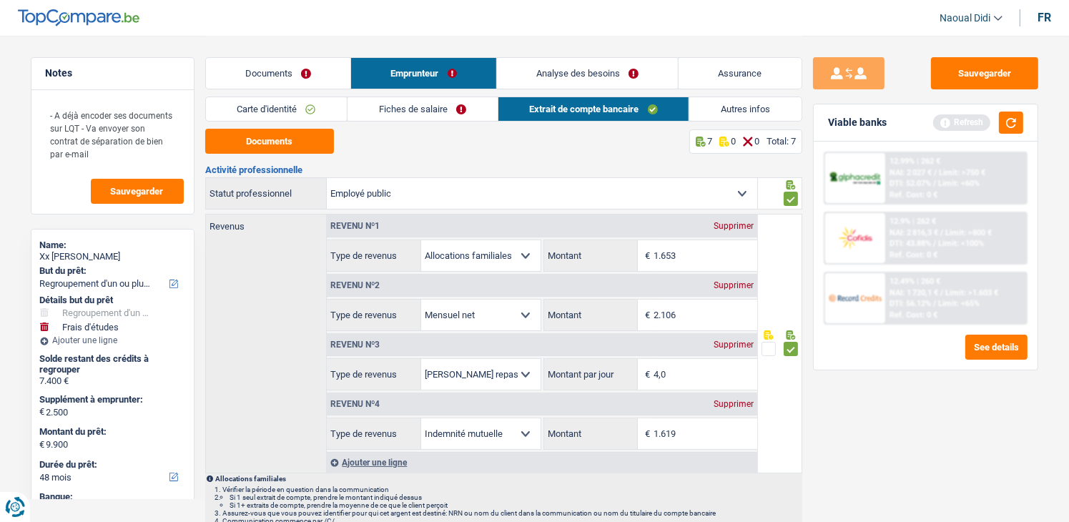
click at [400, 114] on link "Fiches de salaire" at bounding box center [423, 109] width 150 height 24
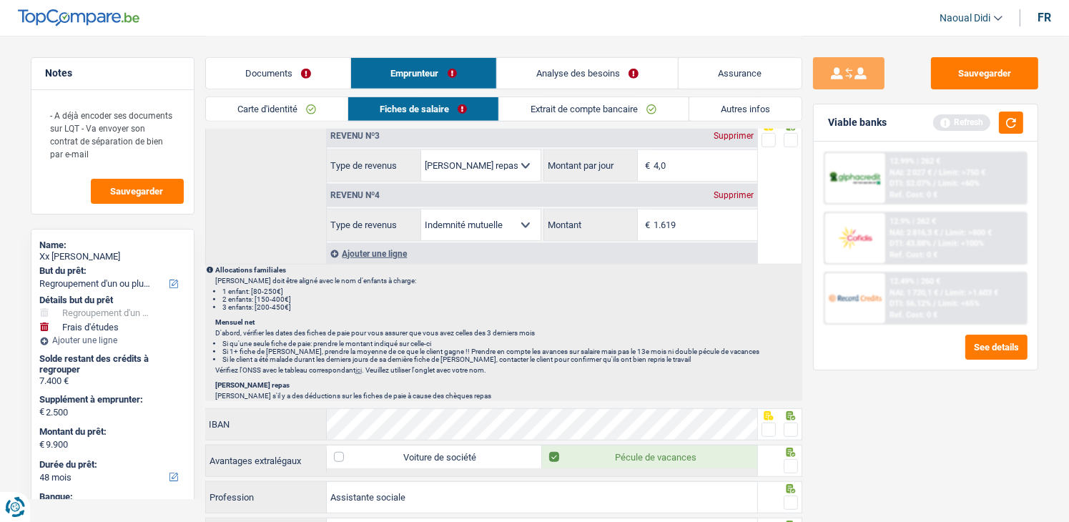
scroll to position [858, 0]
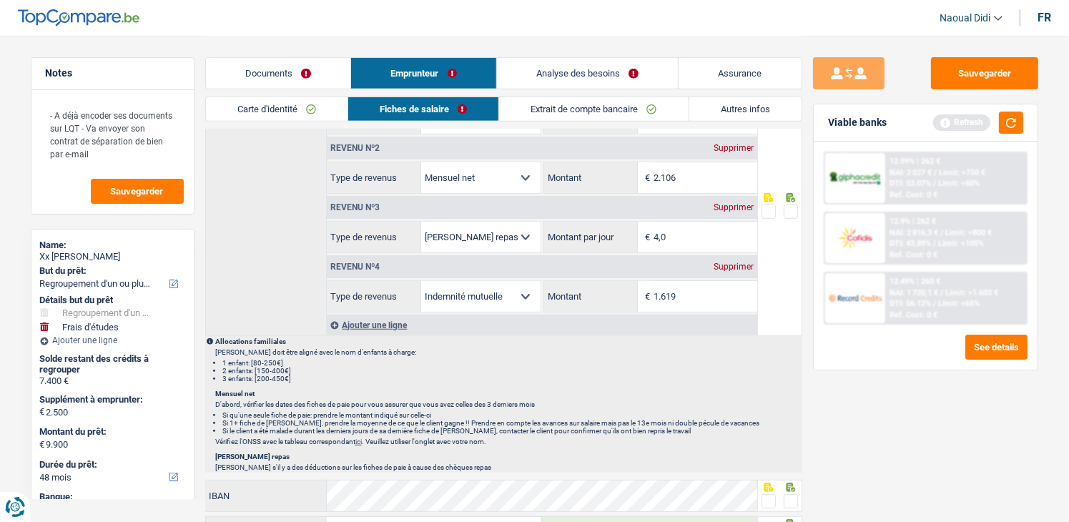
click at [795, 205] on span at bounding box center [791, 212] width 14 height 14
click at [0, 0] on input "radio" at bounding box center [0, 0] width 0 height 0
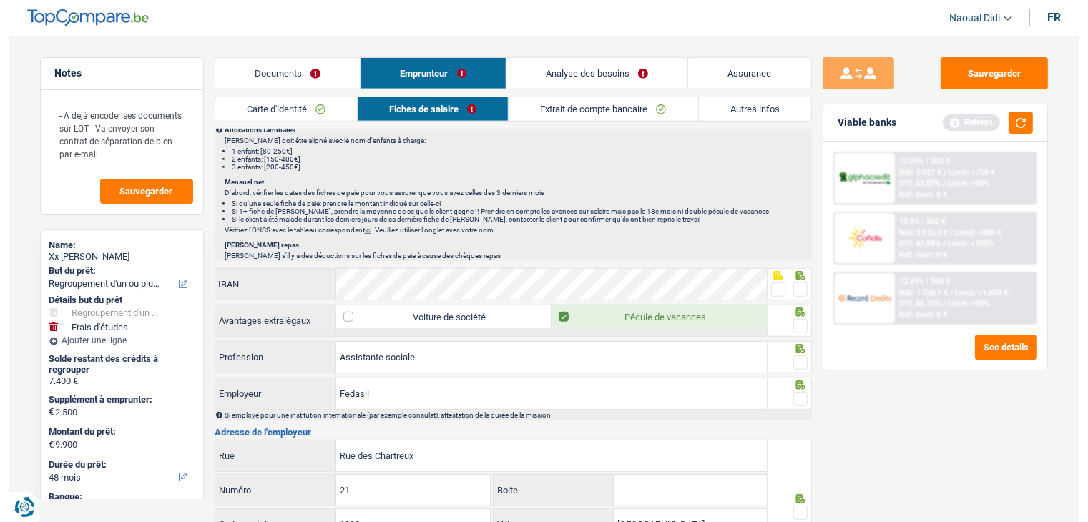
scroll to position [1073, 0]
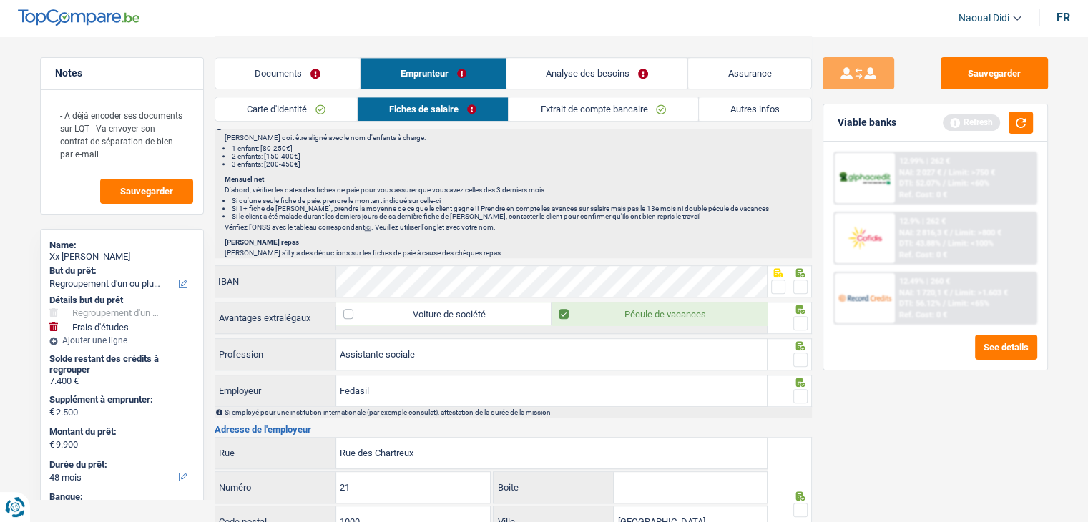
click at [798, 281] on span at bounding box center [800, 287] width 14 height 14
click at [0, 0] on input "radio" at bounding box center [0, 0] width 0 height 0
click at [804, 316] on span at bounding box center [800, 323] width 14 height 14
click at [0, 0] on input "radio" at bounding box center [0, 0] width 0 height 0
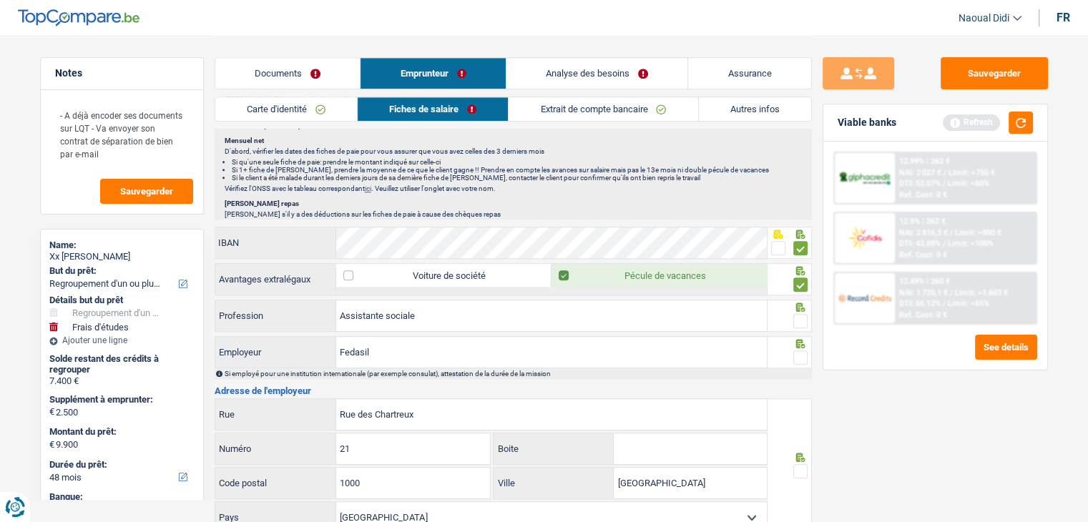
scroll to position [1145, 0]
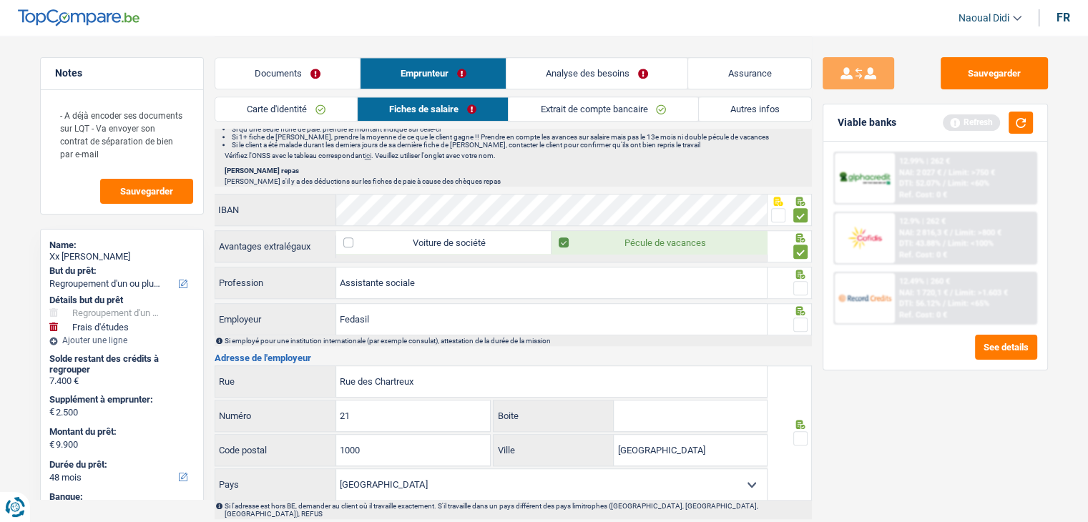
click at [798, 287] on span at bounding box center [800, 288] width 14 height 14
click at [0, 0] on input "radio" at bounding box center [0, 0] width 0 height 0
click at [805, 323] on span at bounding box center [800, 325] width 14 height 14
click at [0, 0] on input "radio" at bounding box center [0, 0] width 0 height 0
click at [805, 323] on span at bounding box center [800, 325] width 14 height 14
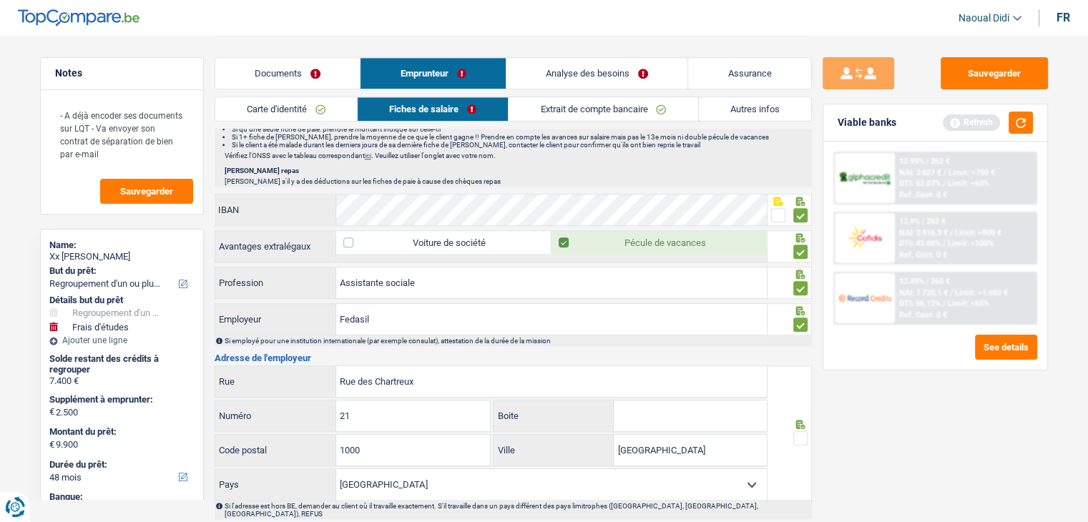
click at [0, 0] on input "radio" at bounding box center [0, 0] width 0 height 0
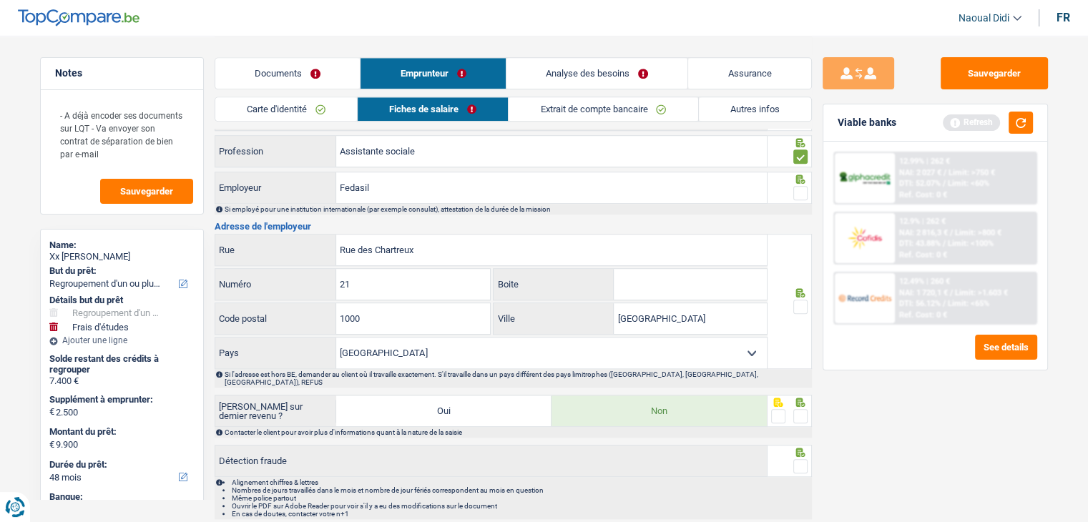
scroll to position [1288, 0]
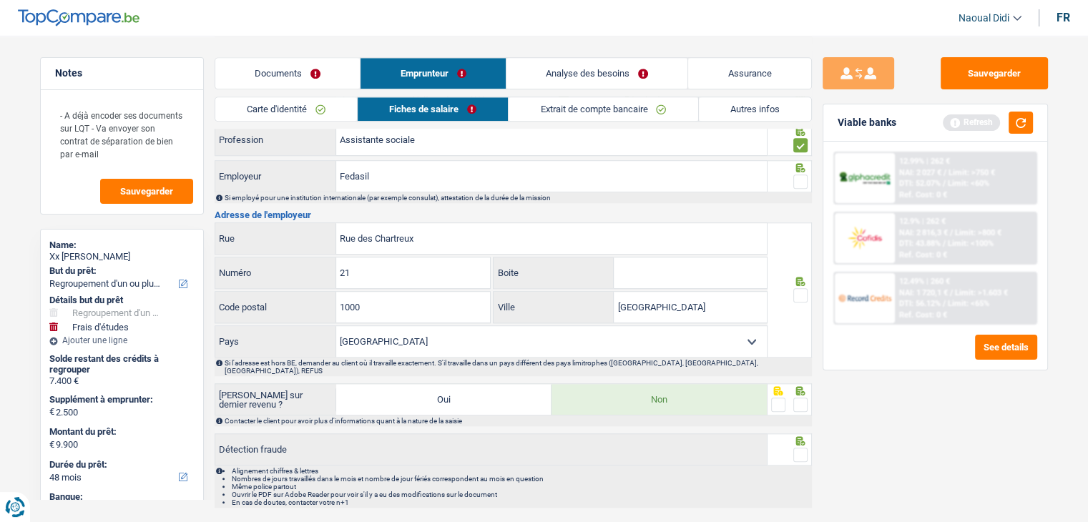
click at [799, 289] on span at bounding box center [800, 295] width 14 height 14
click at [0, 0] on input "radio" at bounding box center [0, 0] width 0 height 0
click at [798, 175] on span at bounding box center [800, 182] width 14 height 14
click at [0, 0] on input "radio" at bounding box center [0, 0] width 0 height 0
click at [803, 398] on span at bounding box center [800, 405] width 14 height 14
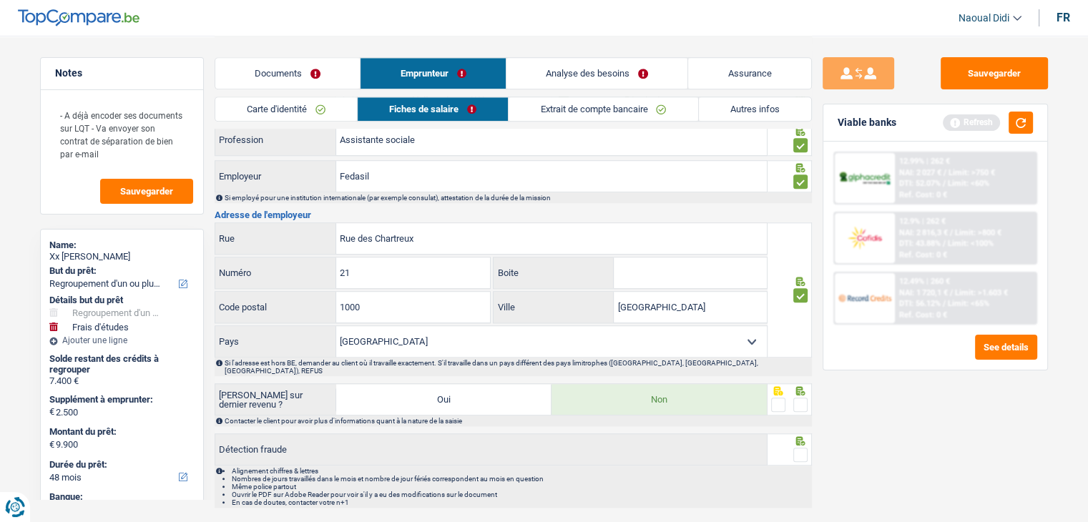
click at [0, 0] on input "radio" at bounding box center [0, 0] width 0 height 0
click at [804, 448] on span at bounding box center [800, 455] width 14 height 14
click at [0, 0] on input "radio" at bounding box center [0, 0] width 0 height 0
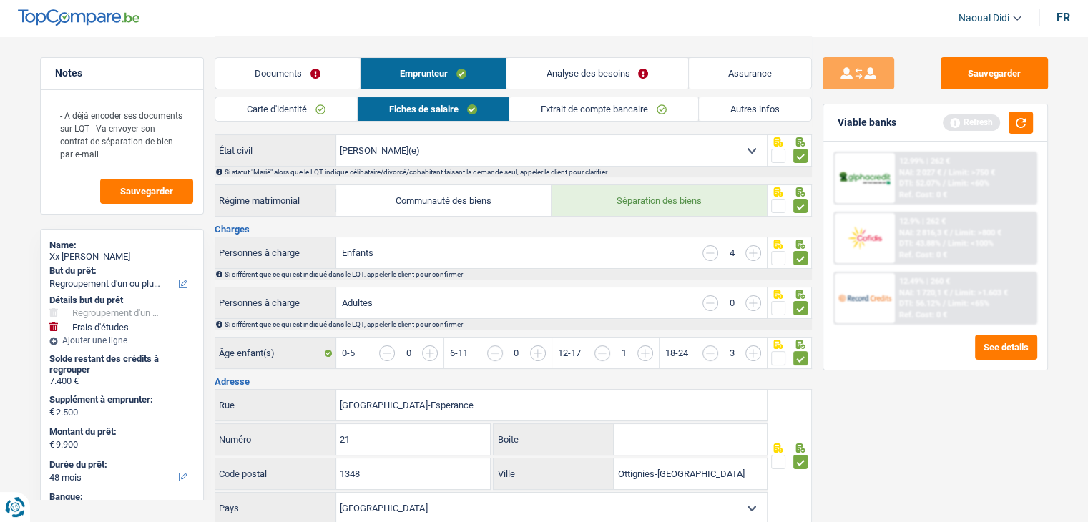
scroll to position [0, 0]
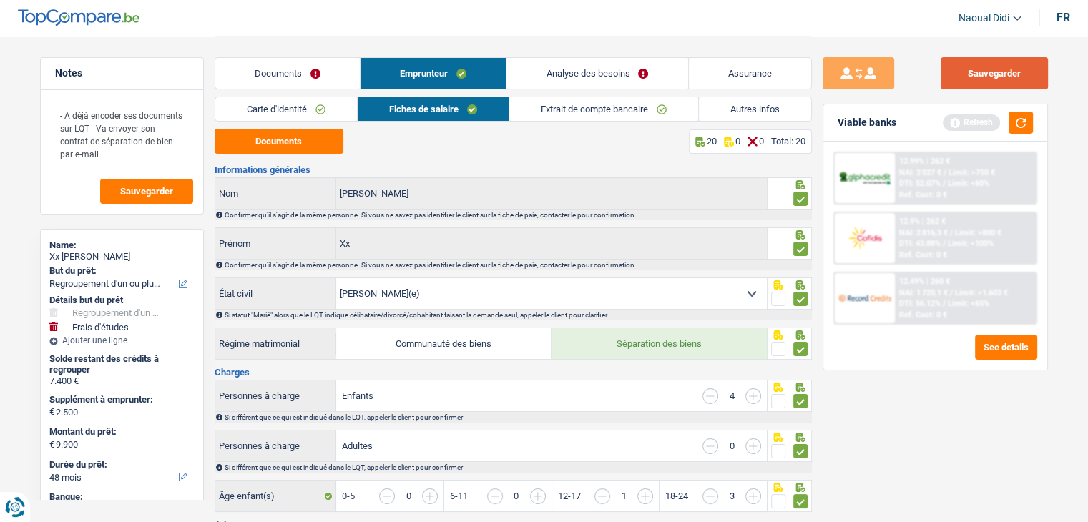
click at [1007, 66] on button "Sauvegarder" at bounding box center [994, 73] width 107 height 32
click at [589, 73] on link "Analyse des besoins" at bounding box center [596, 73] width 181 height 31
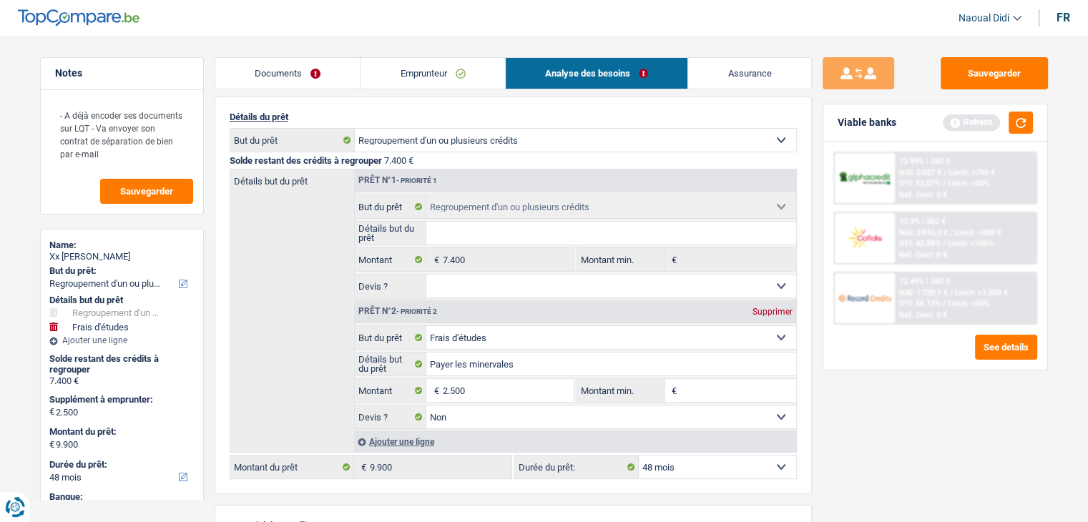
scroll to position [143, 0]
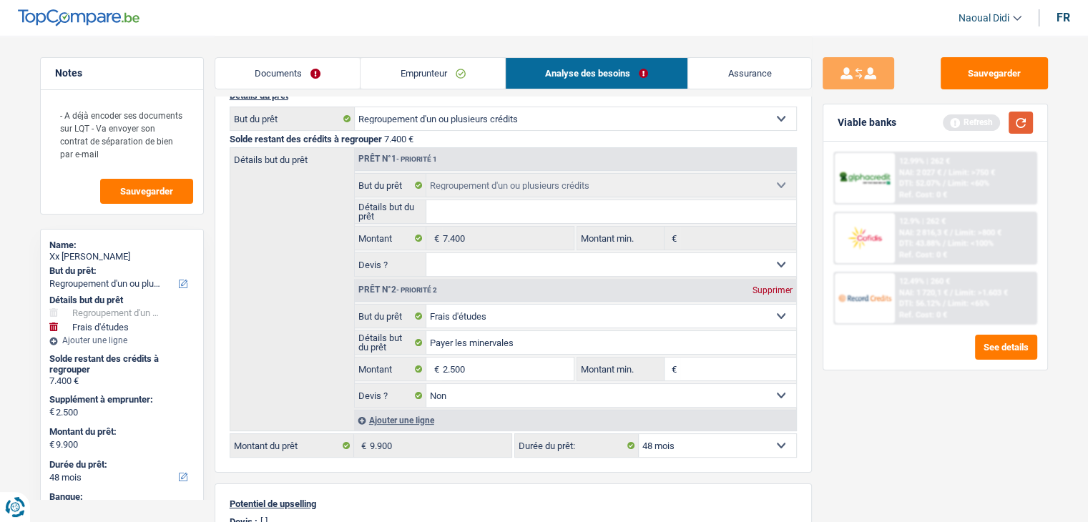
click at [1019, 113] on button "button" at bounding box center [1021, 123] width 24 height 22
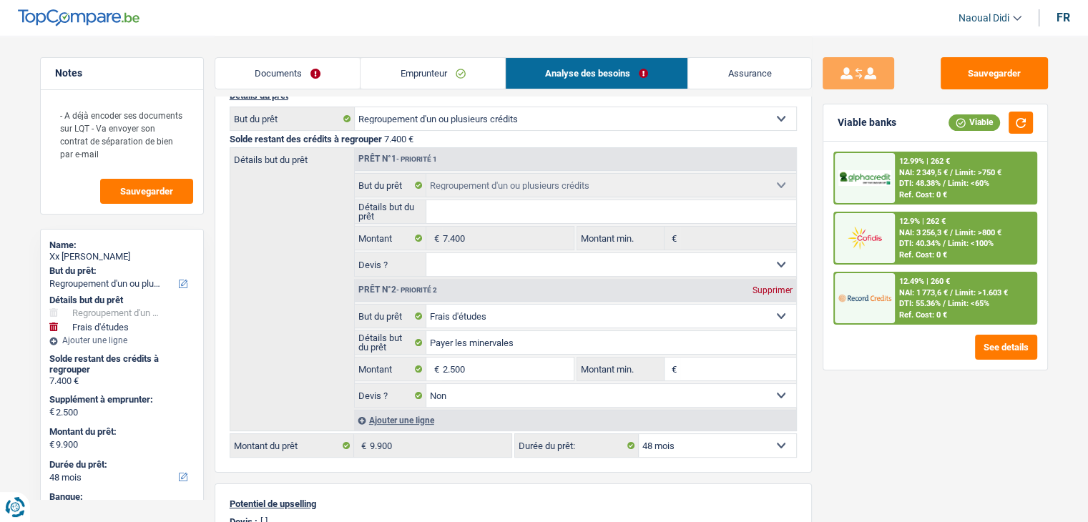
click at [936, 172] on span "NAI: 2 349,5 €" at bounding box center [923, 172] width 49 height 9
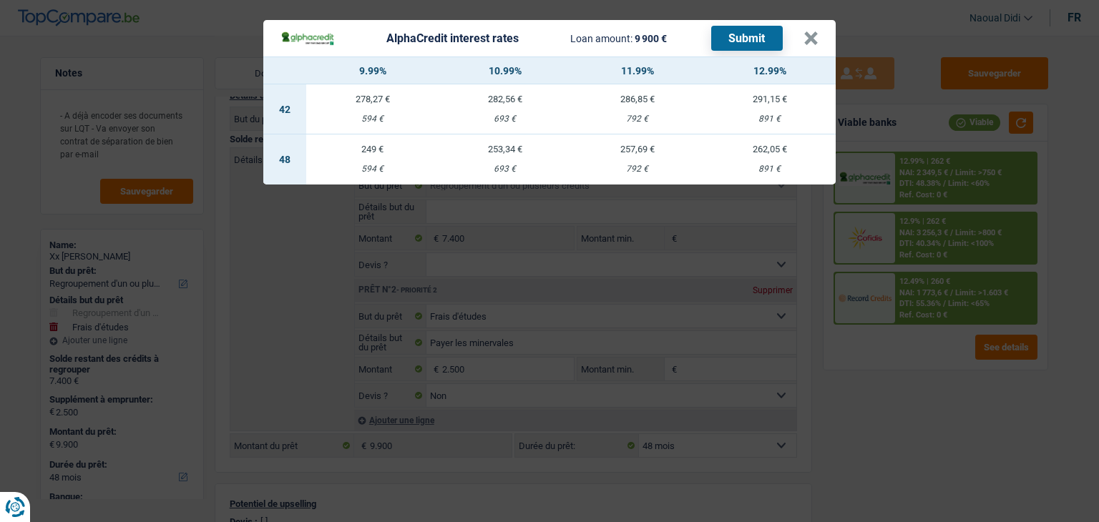
click at [770, 161] on td "262,05 € 891 €" at bounding box center [769, 159] width 132 height 50
select select "alphacredit"
type input "12,99"
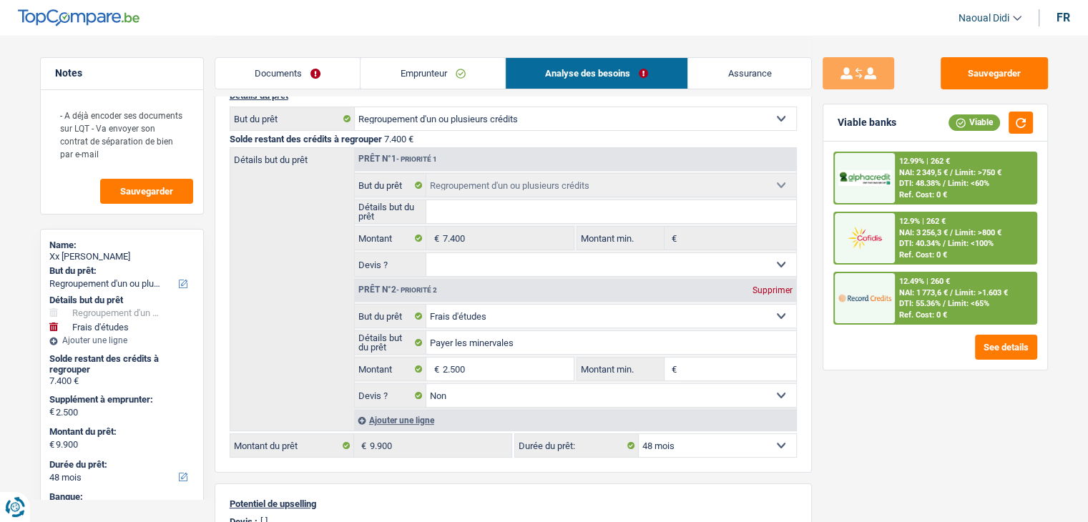
click at [898, 177] on div "12.99% | 262 € NAI: 2 349,5 € / Limit: >750 € DTI: 48.38% / Limit: <60% Ref. Co…" at bounding box center [965, 178] width 141 height 50
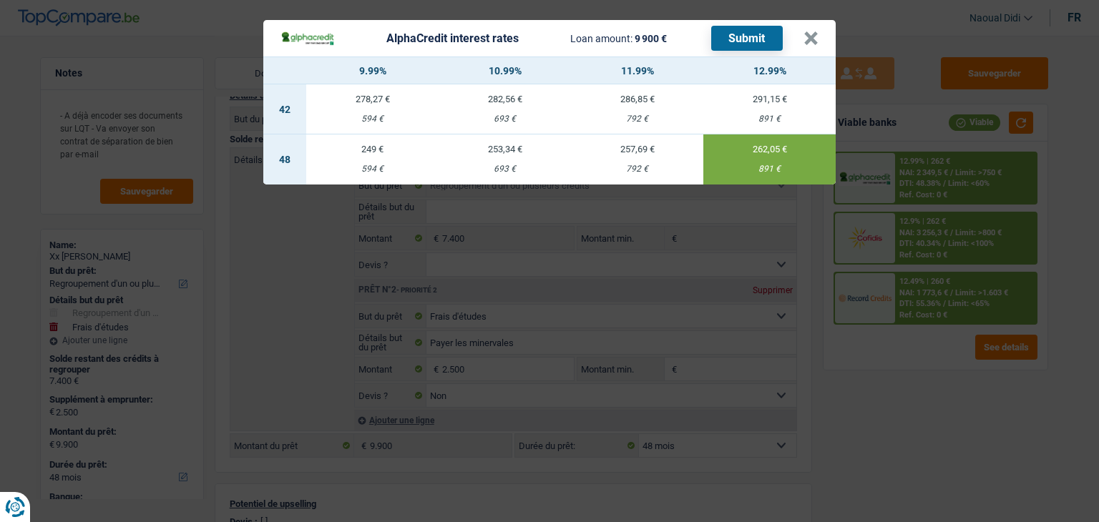
click at [753, 41] on button "Submit" at bounding box center [747, 38] width 72 height 25
click at [813, 39] on button "×" at bounding box center [810, 38] width 15 height 14
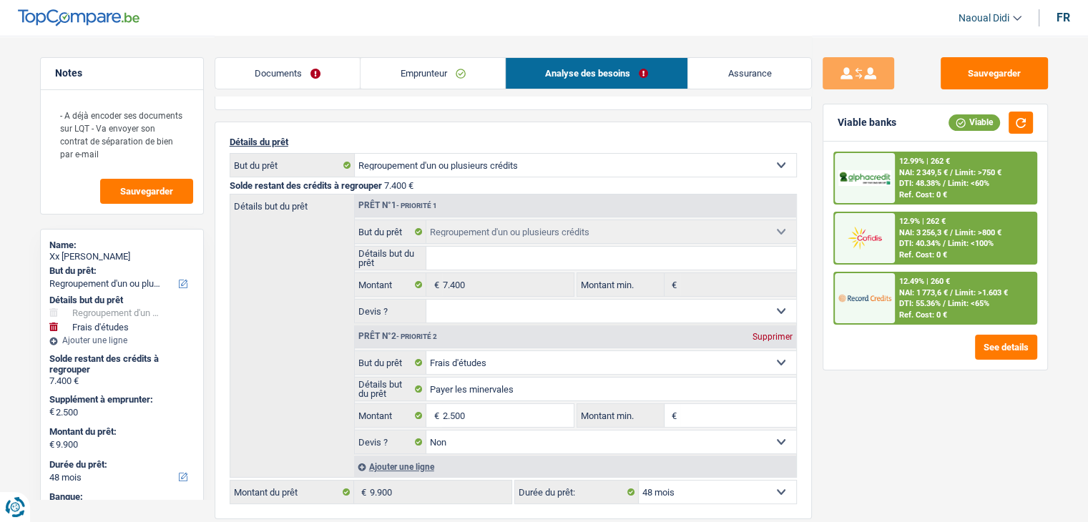
scroll to position [0, 0]
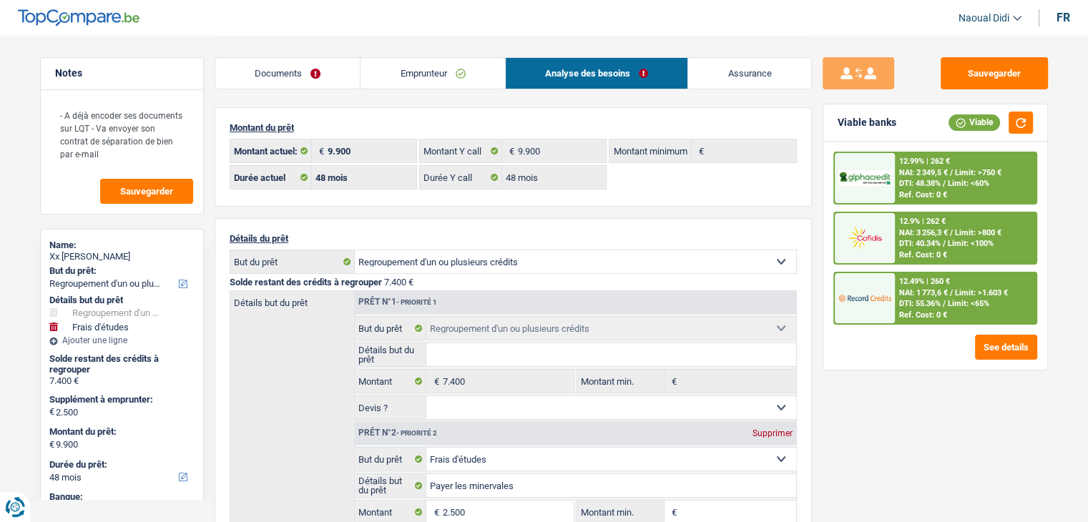
click at [921, 294] on span "NAI: 1 773,6 €" at bounding box center [923, 292] width 49 height 9
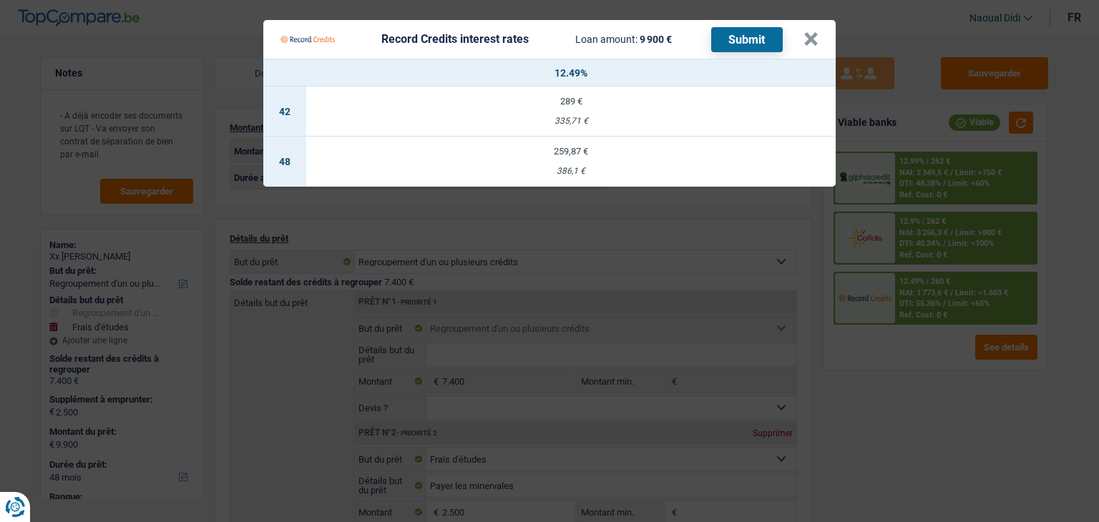
click at [564, 152] on div "259,87 €" at bounding box center [570, 151] width 529 height 9
select select "record credits"
type input "12,49"
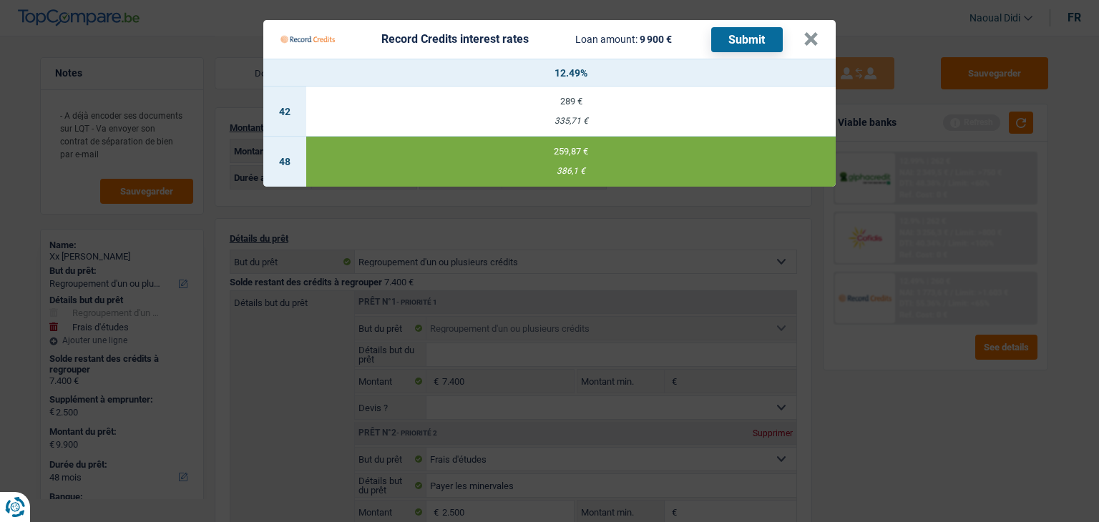
click at [748, 34] on button "Submit" at bounding box center [747, 39] width 72 height 25
click at [808, 43] on button "×" at bounding box center [810, 39] width 15 height 14
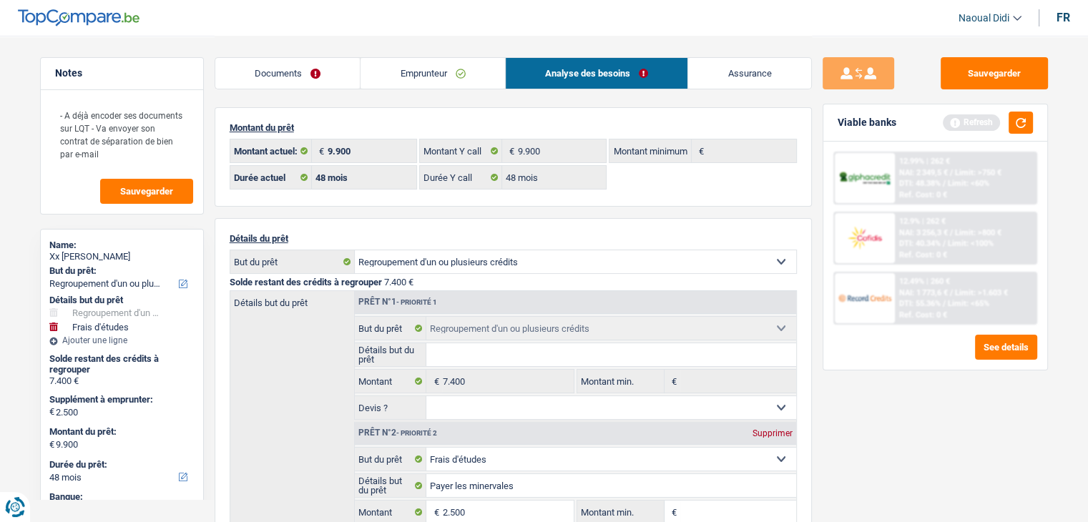
click at [1027, 106] on div "Viable banks Refresh" at bounding box center [935, 122] width 224 height 37
click at [1025, 114] on button "button" at bounding box center [1021, 123] width 24 height 22
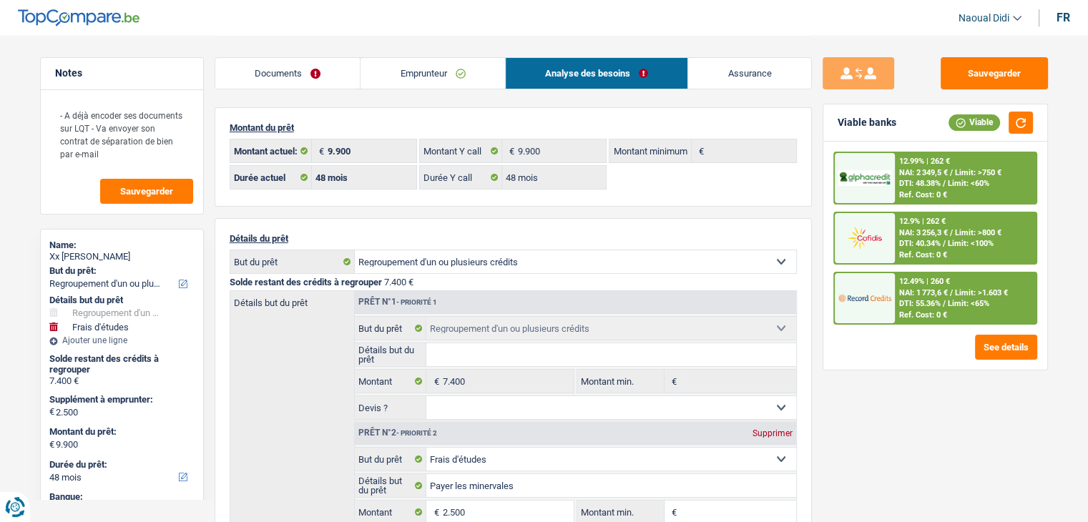
click at [931, 230] on span "NAI: 3 256,3 €" at bounding box center [923, 232] width 49 height 9
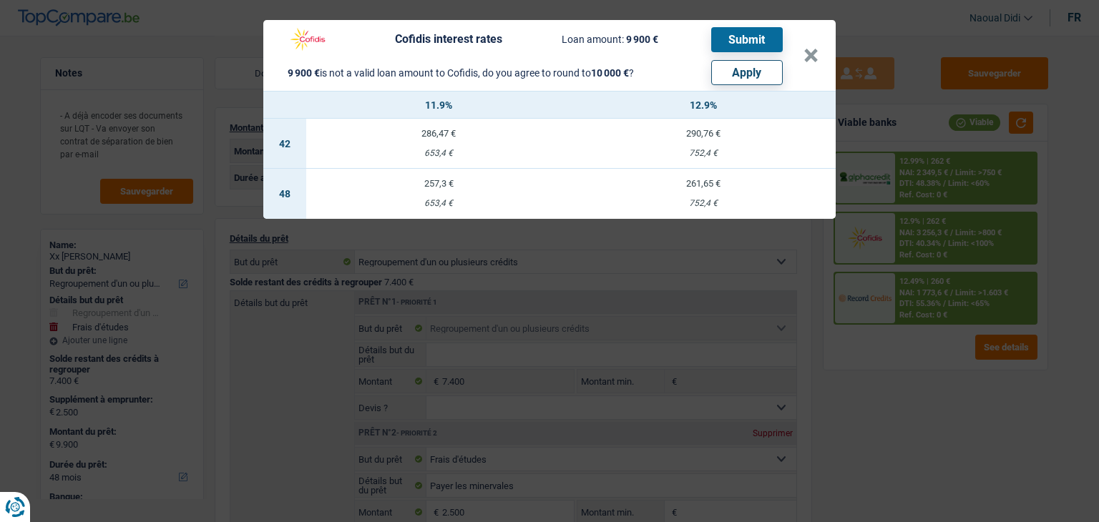
click at [750, 72] on button "Apply" at bounding box center [747, 72] width 72 height 25
type input "2.600"
type input "10.000"
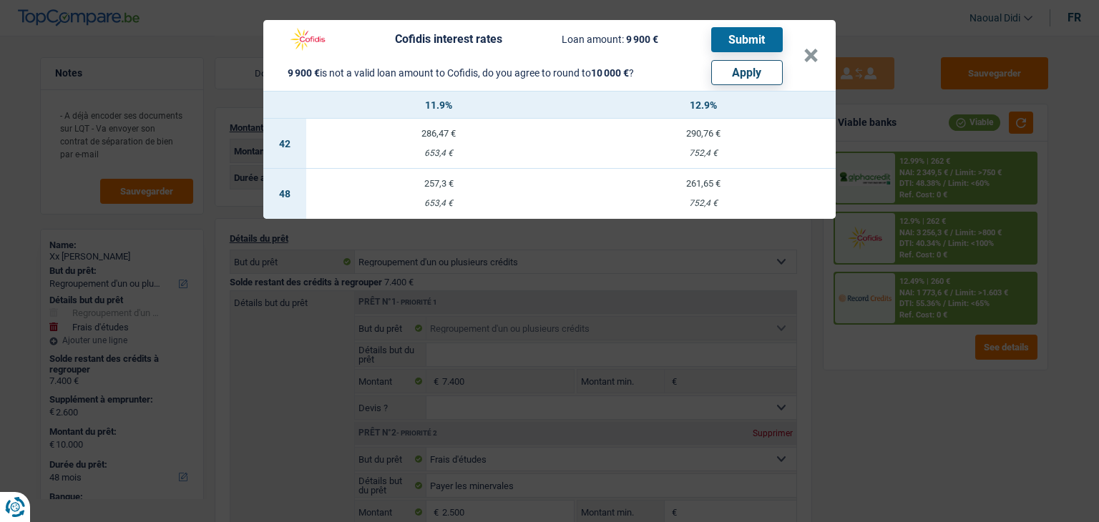
select select "other"
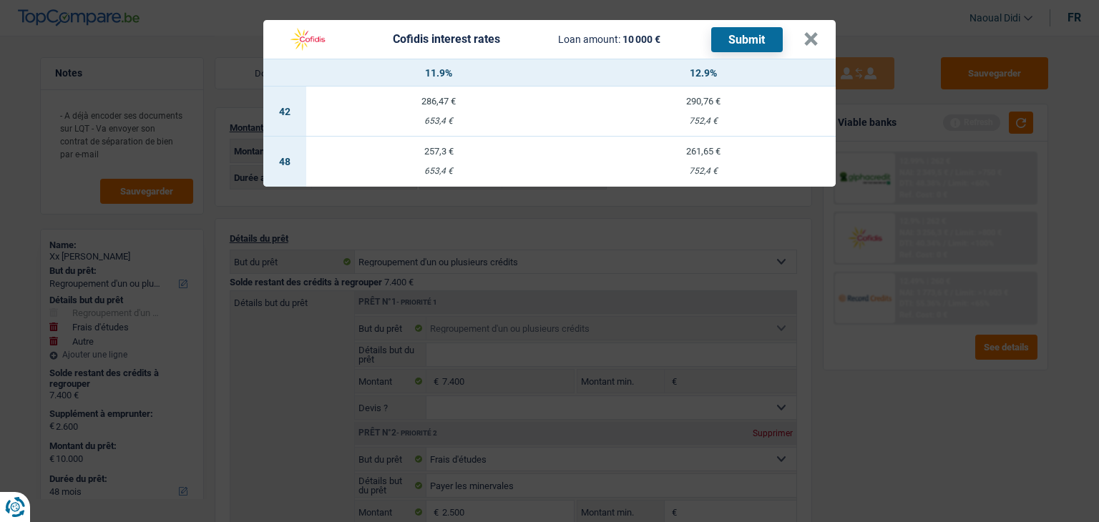
click at [435, 156] on td "257,3 € 653,4 €" at bounding box center [438, 162] width 265 height 50
select select "cofidis"
type input "11,90"
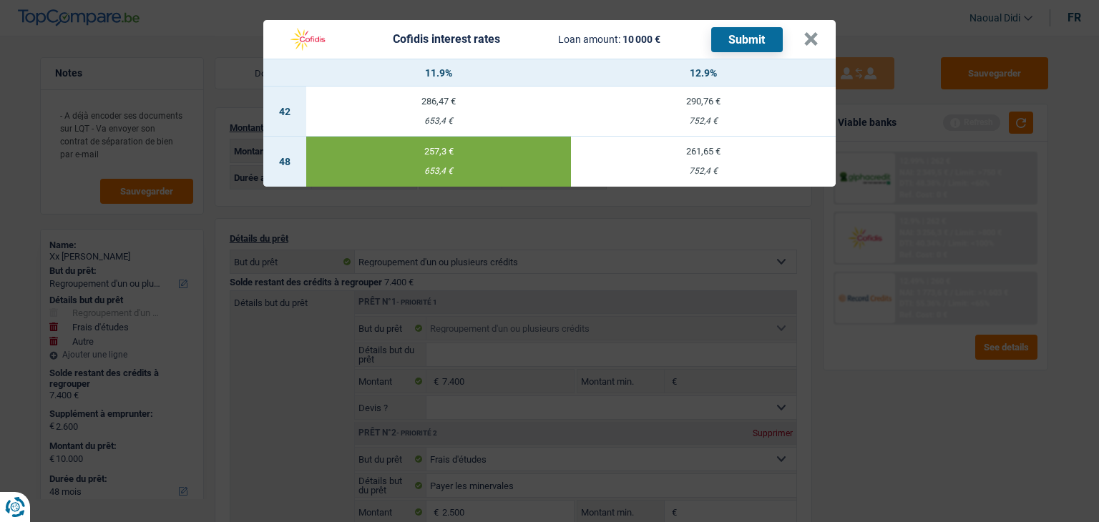
click at [734, 44] on button "Submit" at bounding box center [747, 39] width 72 height 25
click at [809, 38] on button "×" at bounding box center [810, 39] width 15 height 14
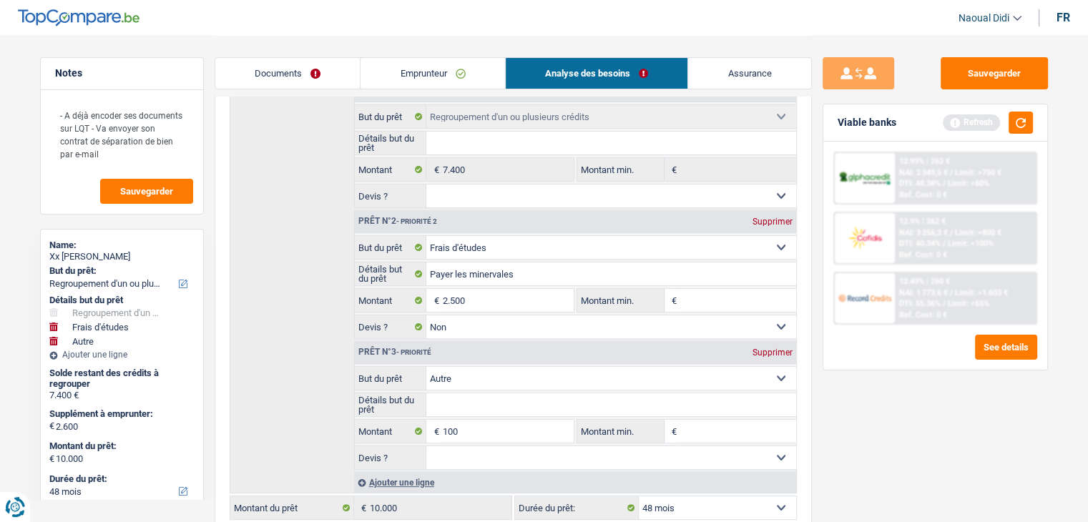
scroll to position [286, 0]
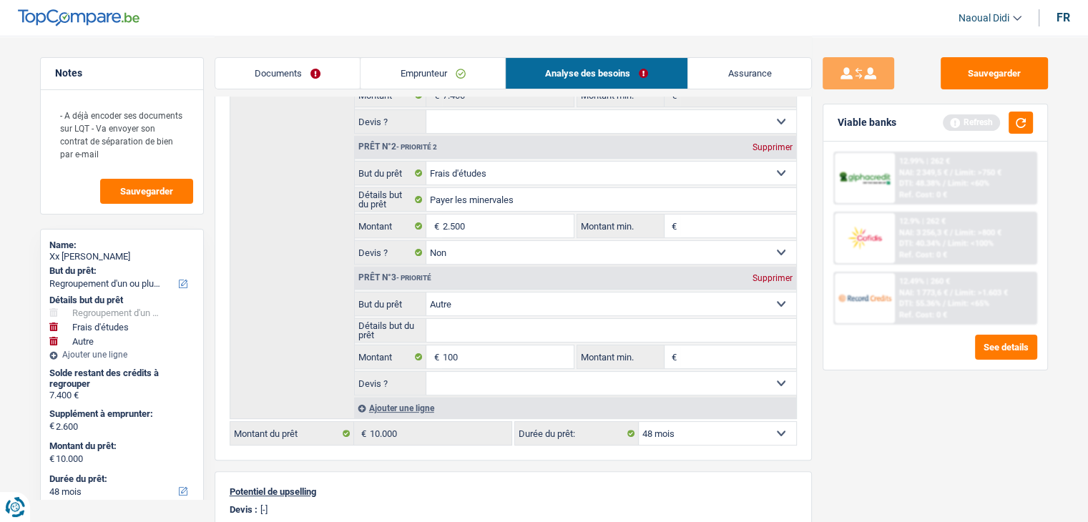
click at [778, 274] on div "Supprimer" at bounding box center [772, 278] width 47 height 9
type input "2.500"
type input "9.900"
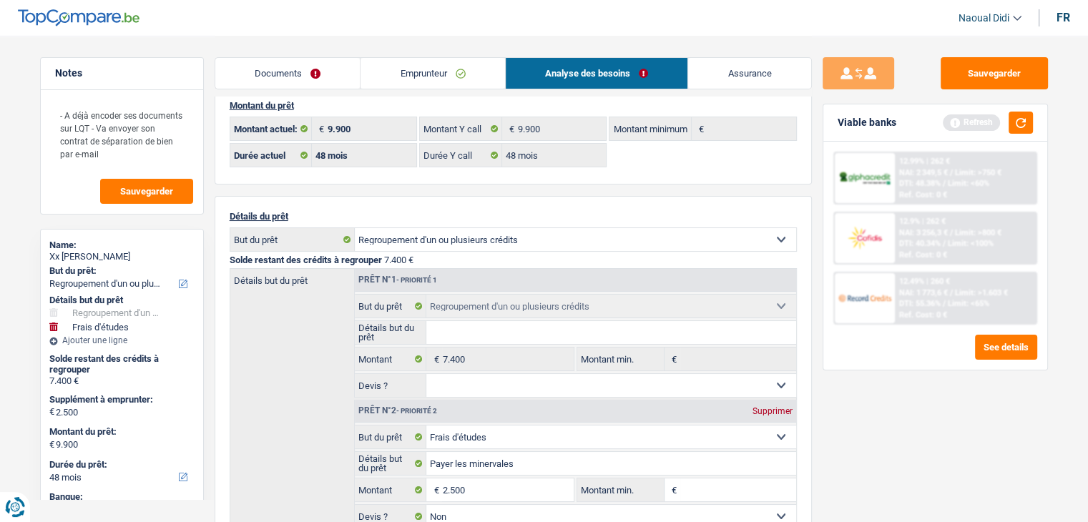
scroll to position [0, 0]
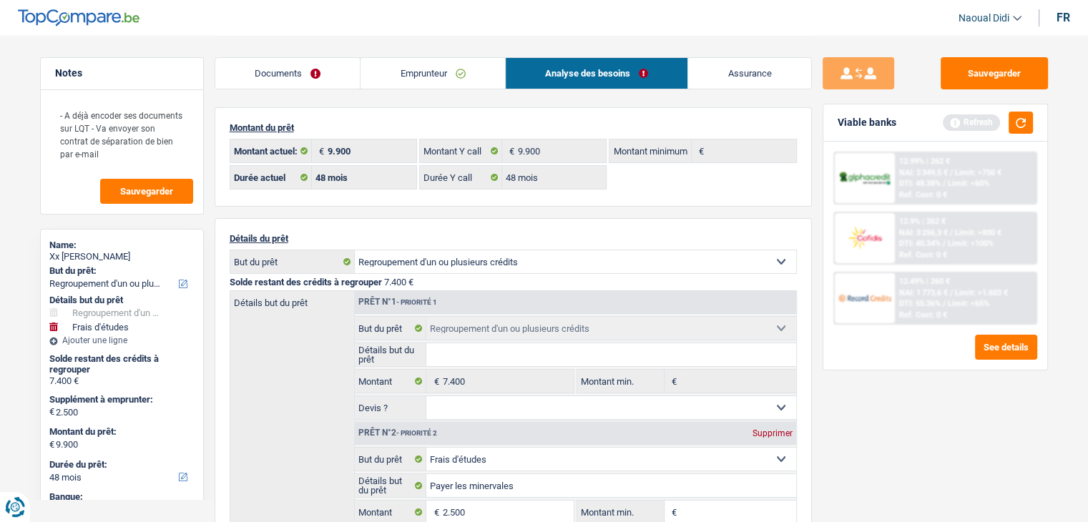
click at [295, 69] on link "Documents" at bounding box center [287, 73] width 145 height 31
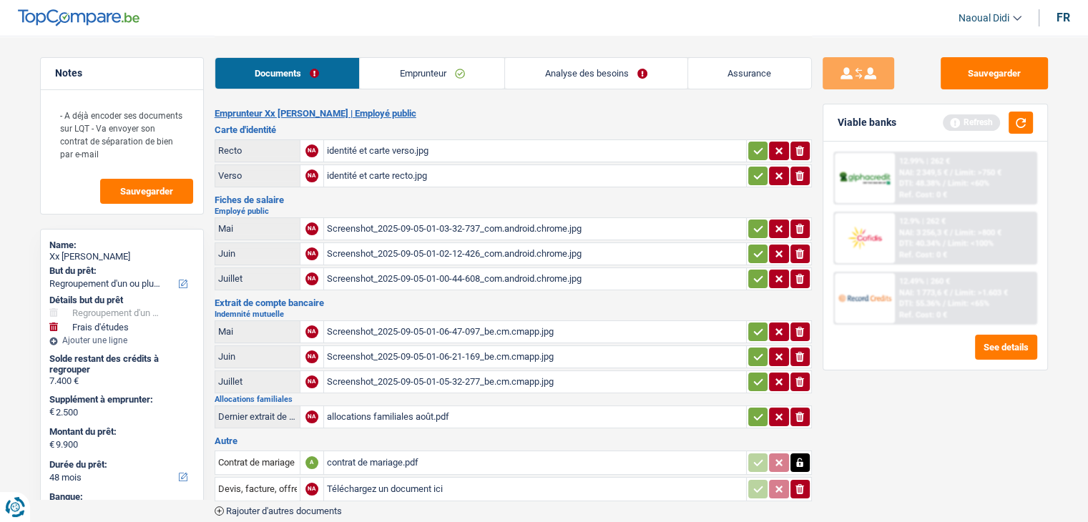
click at [439, 72] on link "Emprunteur" at bounding box center [432, 73] width 145 height 31
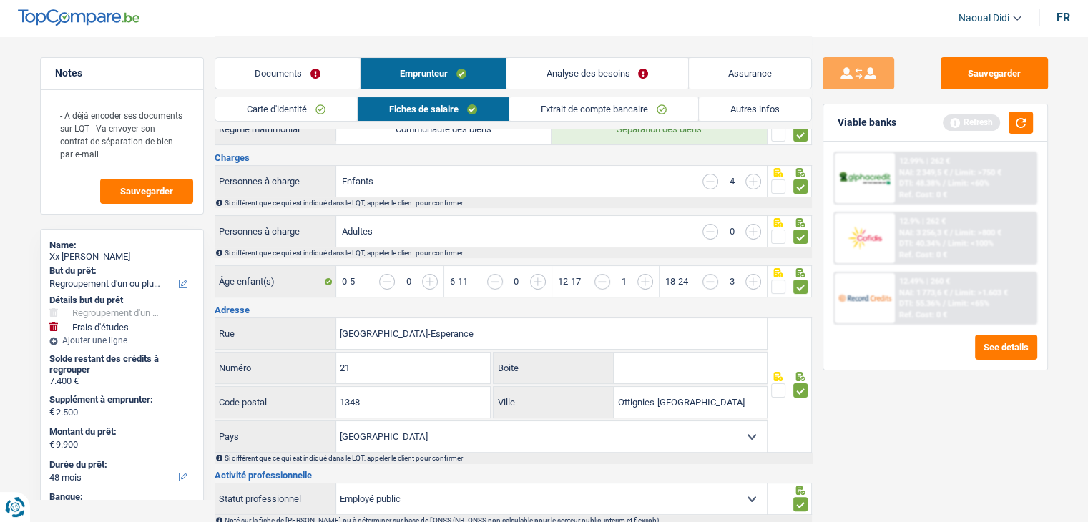
click at [284, 103] on link "Carte d'identité" at bounding box center [286, 109] width 142 height 24
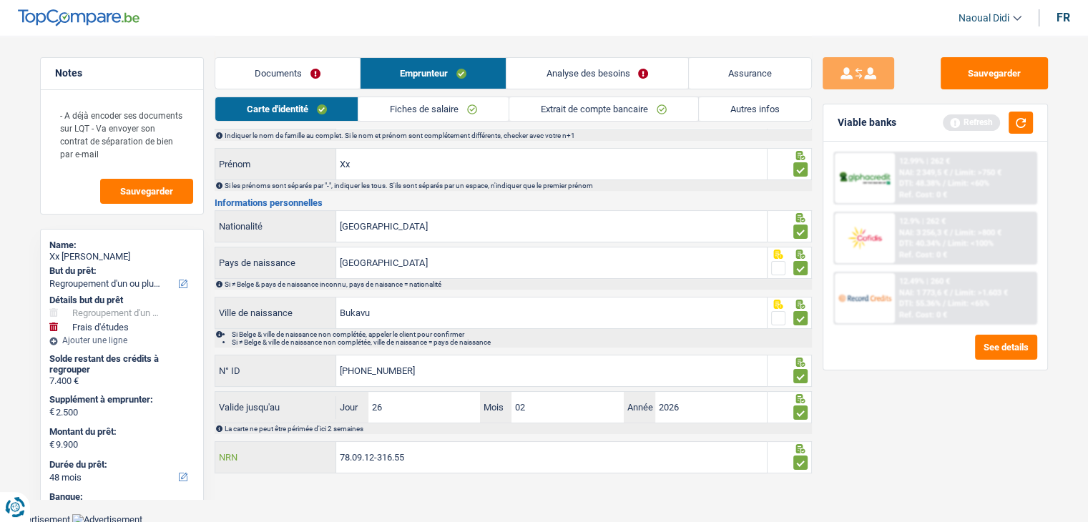
drag, startPoint x: 429, startPoint y: 447, endPoint x: 275, endPoint y: 446, distance: 154.5
click at [275, 446] on div "78.09.12-316.55 NRN" at bounding box center [491, 457] width 552 height 31
drag, startPoint x: 138, startPoint y: 253, endPoint x: 63, endPoint y: 255, distance: 75.2
click at [63, 255] on div "Xx Magabe Basima" at bounding box center [121, 256] width 145 height 11
copy div "Magabe Basima"
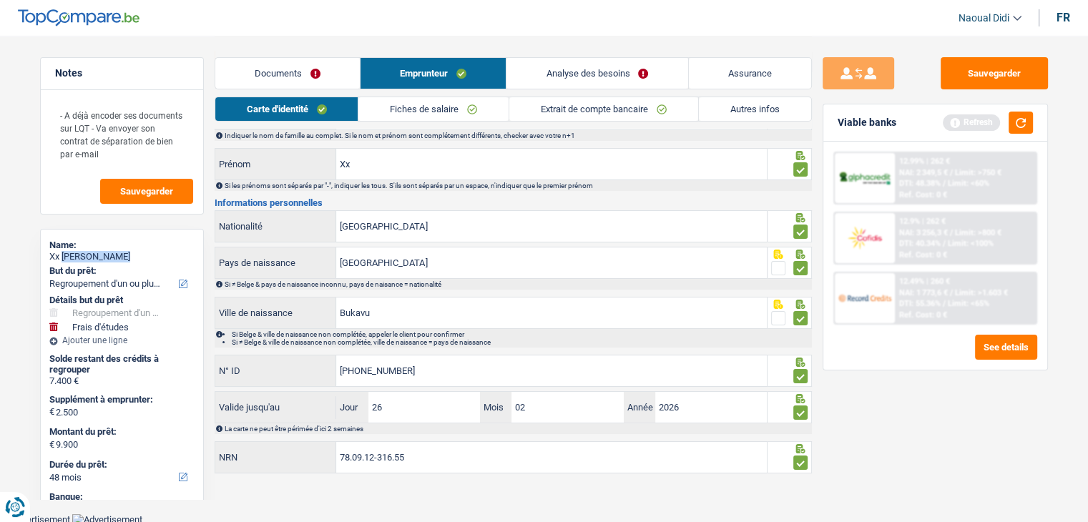
click at [273, 82] on link "Documents" at bounding box center [287, 73] width 145 height 31
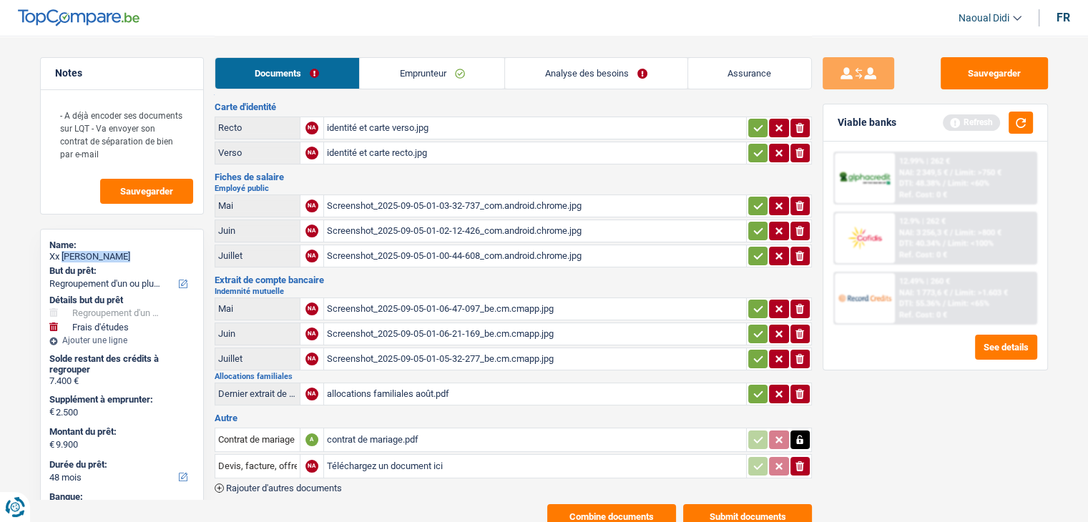
scroll to position [0, 0]
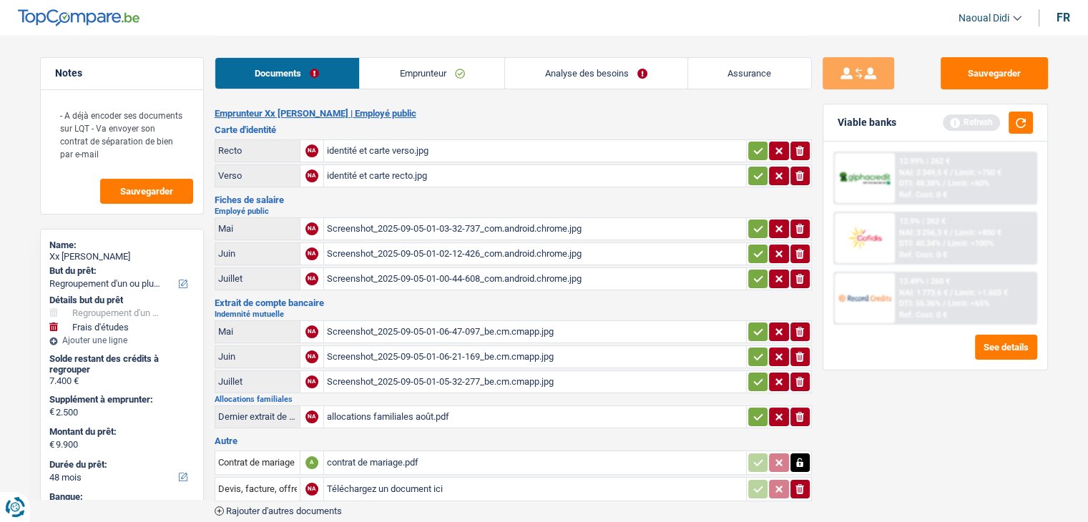
click at [383, 155] on div "identité et carte verso.jpg" at bounding box center [535, 150] width 416 height 21
click at [391, 177] on div "identité et carte recto.jpg" at bounding box center [535, 175] width 416 height 21
click at [986, 65] on button "Sauvegarder" at bounding box center [994, 73] width 107 height 32
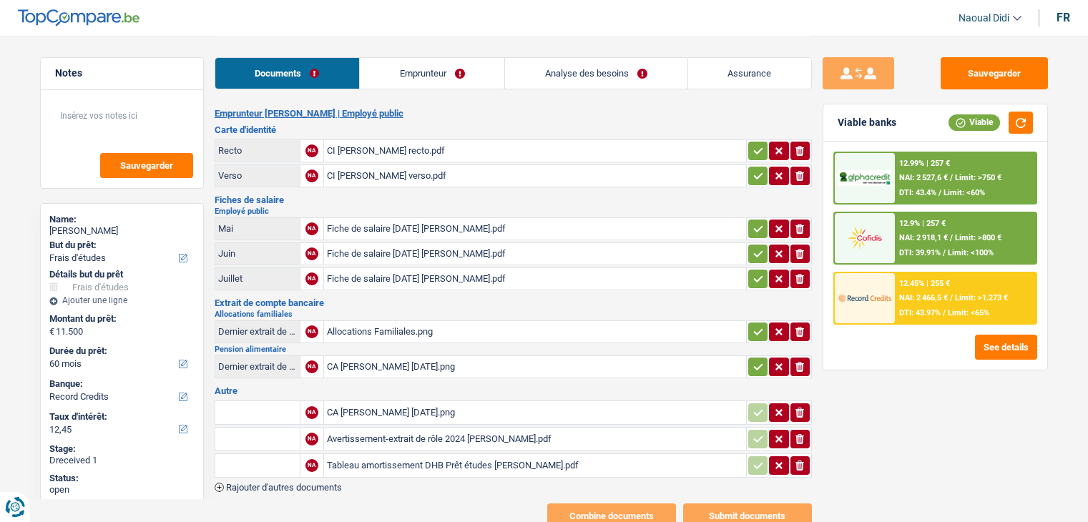
select select "study"
select select "60"
select select "record credits"
click at [392, 150] on div "CI Olivier Dulaunoy recto.pdf" at bounding box center [535, 150] width 416 height 21
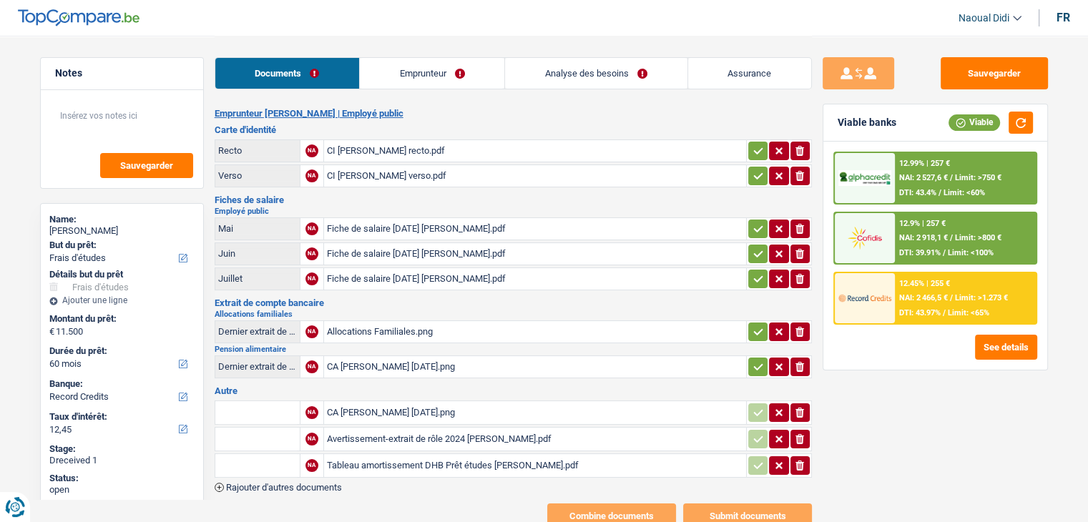
click at [401, 230] on div "Fiche de salaire Juin 2025 Olivier Dulaunoy.pdf" at bounding box center [535, 228] width 416 height 21
click at [426, 245] on div "Fiche de salaire Juillet 2025 Olivier Dulaunoy.pdf" at bounding box center [535, 253] width 416 height 21
click at [394, 273] on div "Fiche de salaire Août 2025 Olivier Dulaunoy.pdf" at bounding box center [535, 278] width 416 height 21
click at [391, 328] on div "Allocations Familiales.png" at bounding box center [535, 331] width 416 height 21
click at [381, 366] on div "CA Nina Godalier Sep 2025.png" at bounding box center [535, 366] width 416 height 21
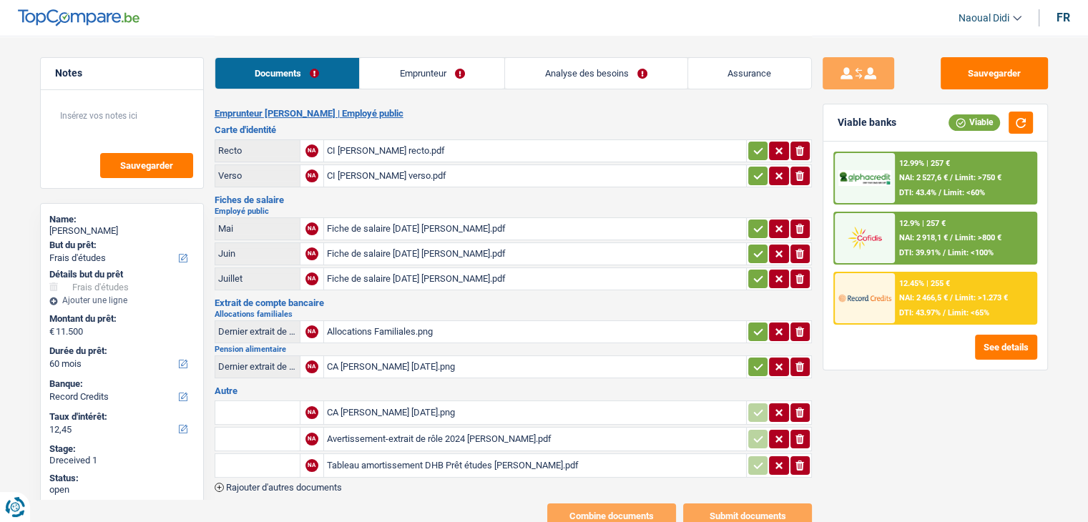
click at [400, 407] on div "CA Elsa Godalier Sep 2025.png" at bounding box center [535, 412] width 416 height 21
click at [370, 429] on div "Avertissement-extrait de rôle 2024 Olivier Dulaunoy.pdf" at bounding box center [535, 438] width 416 height 21
click at [395, 455] on div "Tableau amortissement DHB Prêt études Olivier Dulaunoy.pdf" at bounding box center [535, 465] width 416 height 21
click at [416, 428] on div "Avertissement-extrait de rôle 2024 Olivier Dulaunoy.pdf" at bounding box center [535, 438] width 416 height 21
click at [434, 77] on link "Emprunteur" at bounding box center [432, 73] width 145 height 31
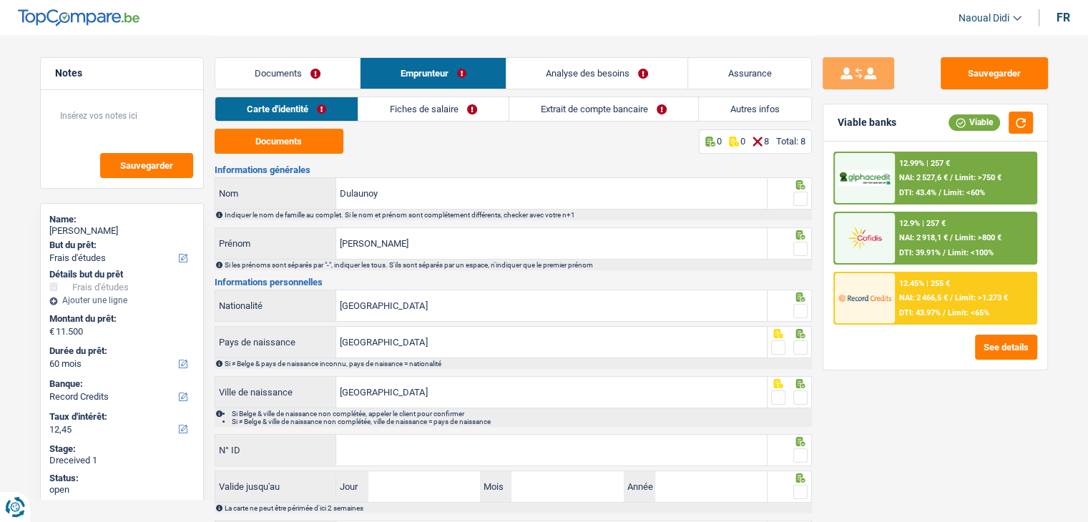
click at [438, 119] on link "Fiches de salaire" at bounding box center [433, 109] width 150 height 24
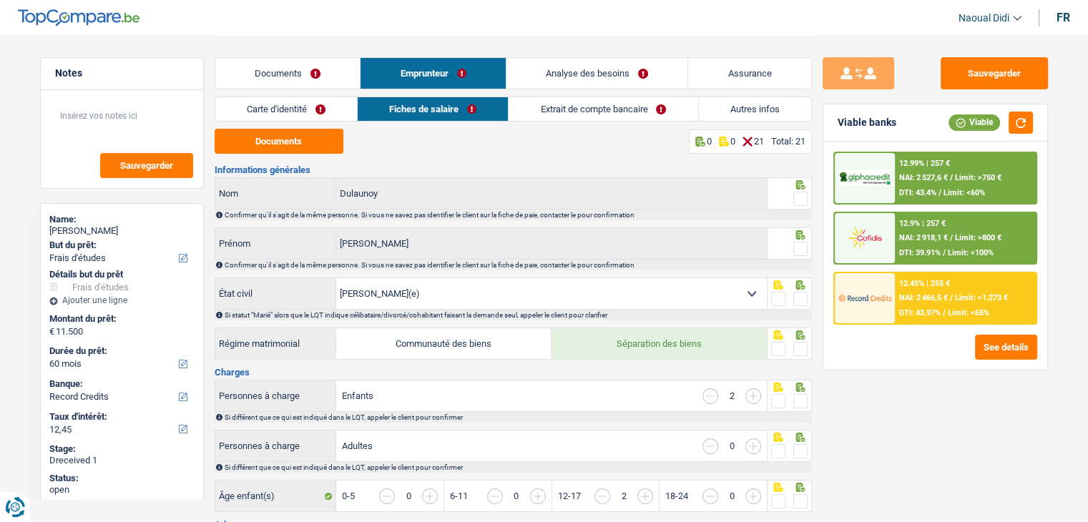
click at [276, 114] on link "Carte d'identité" at bounding box center [286, 109] width 142 height 24
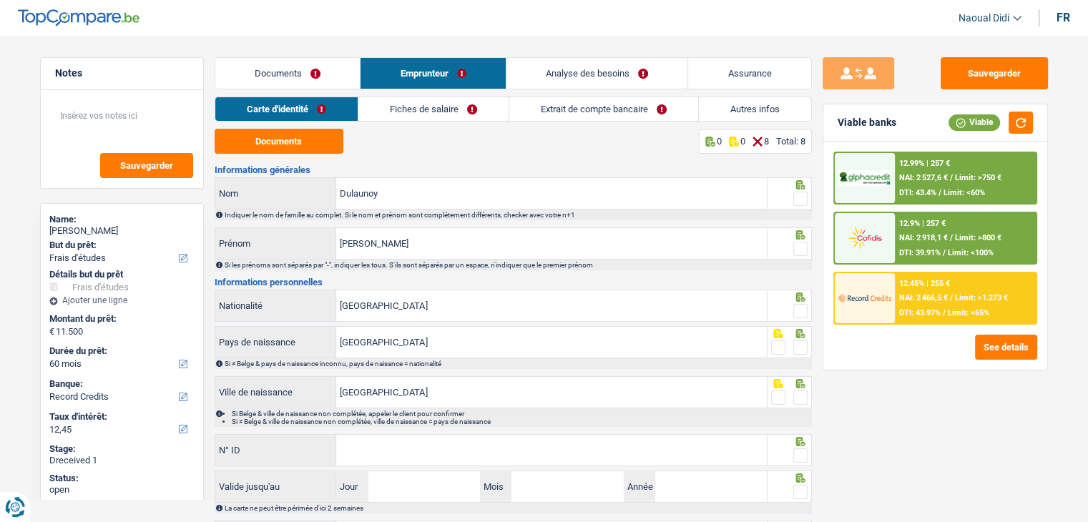
click at [283, 77] on link "Documents" at bounding box center [287, 73] width 145 height 31
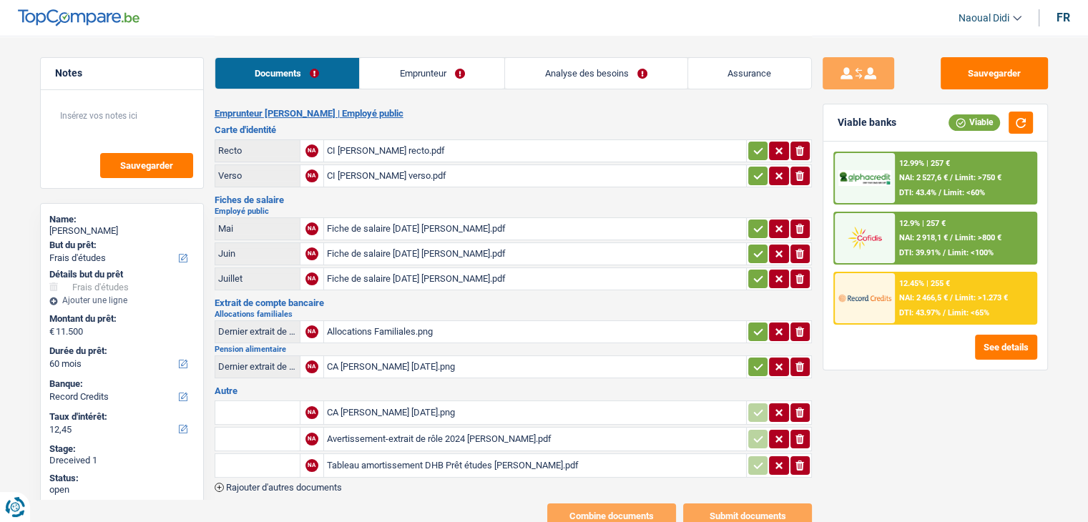
click at [759, 150] on icon "button" at bounding box center [758, 151] width 11 height 14
click at [758, 172] on icon "button" at bounding box center [758, 176] width 11 height 14
click at [753, 222] on icon "button" at bounding box center [758, 229] width 11 height 14
click at [755, 250] on icon "button" at bounding box center [758, 254] width 11 height 14
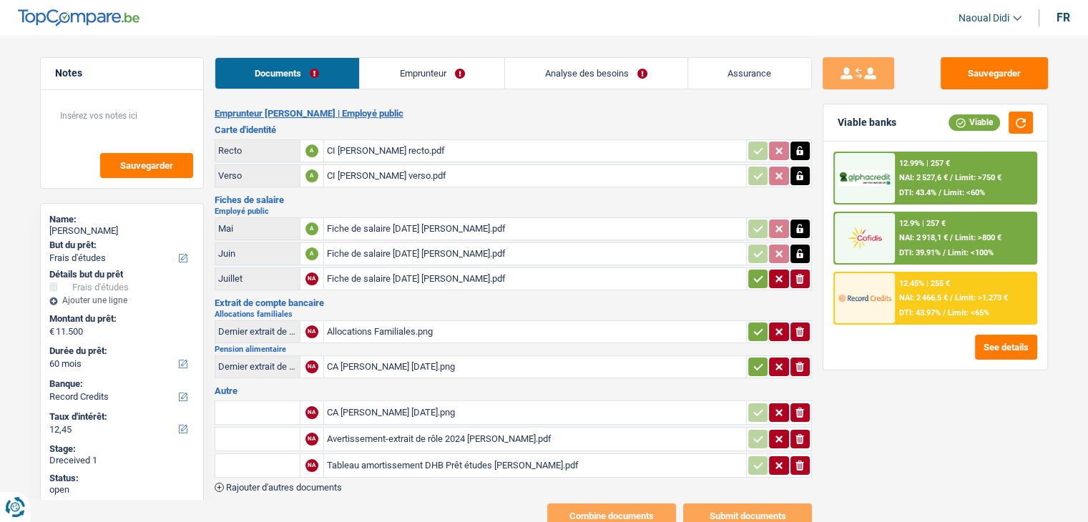
click at [758, 275] on icon "button" at bounding box center [757, 278] width 9 height 6
click at [755, 328] on icon "button" at bounding box center [757, 331] width 9 height 6
click at [760, 361] on icon "button" at bounding box center [758, 367] width 11 height 14
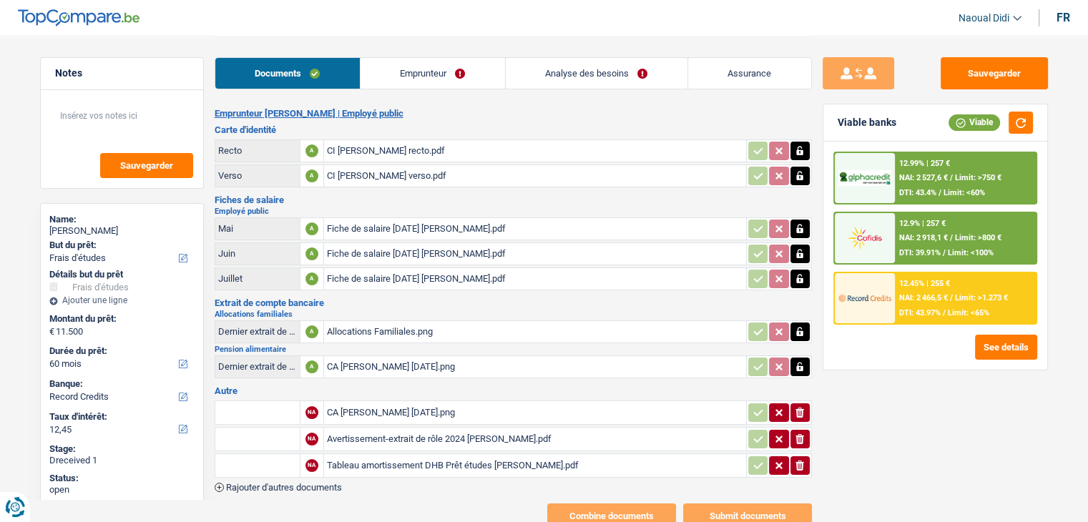
click at [404, 62] on link "Emprunteur" at bounding box center [433, 73] width 145 height 31
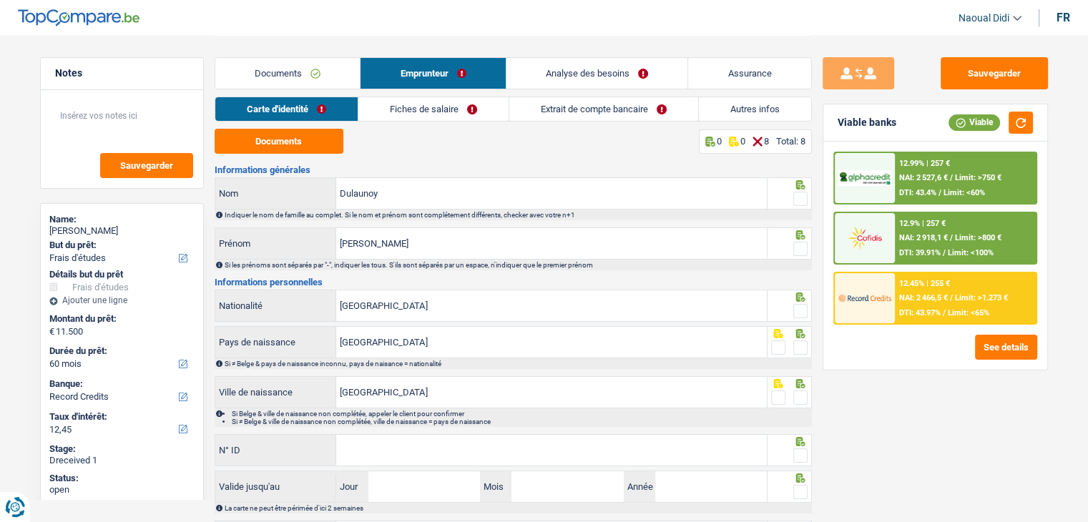
click at [252, 109] on link "Carte d'identité" at bounding box center [286, 109] width 142 height 24
click at [283, 141] on button "Documents" at bounding box center [279, 141] width 129 height 25
click at [800, 201] on span at bounding box center [800, 199] width 14 height 14
click at [0, 0] on input "radio" at bounding box center [0, 0] width 0 height 0
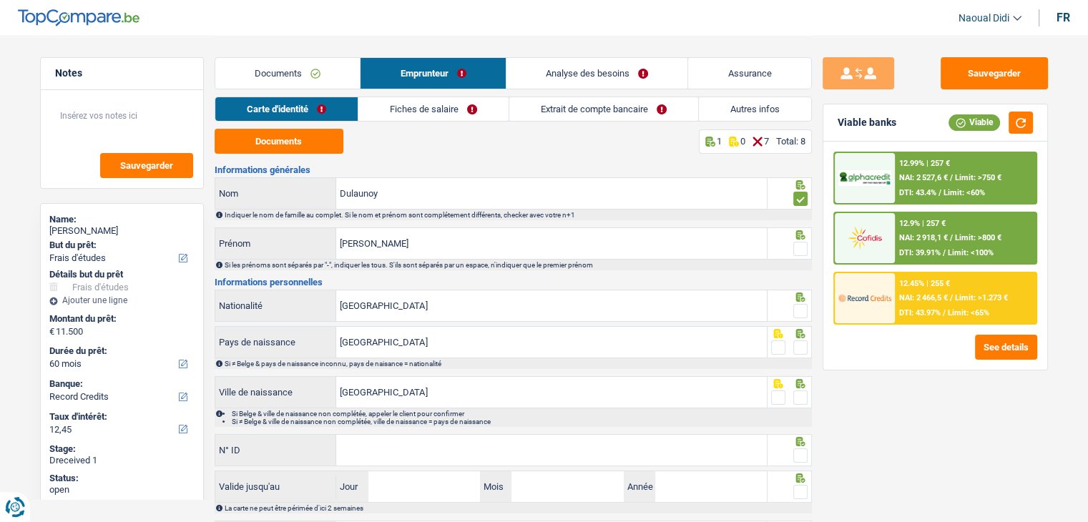
click at [798, 247] on span at bounding box center [800, 249] width 14 height 14
click at [0, 0] on input "radio" at bounding box center [0, 0] width 0 height 0
click at [798, 247] on span at bounding box center [800, 249] width 14 height 14
click at [0, 0] on input "radio" at bounding box center [0, 0] width 0 height 0
click at [806, 310] on span at bounding box center [800, 311] width 14 height 14
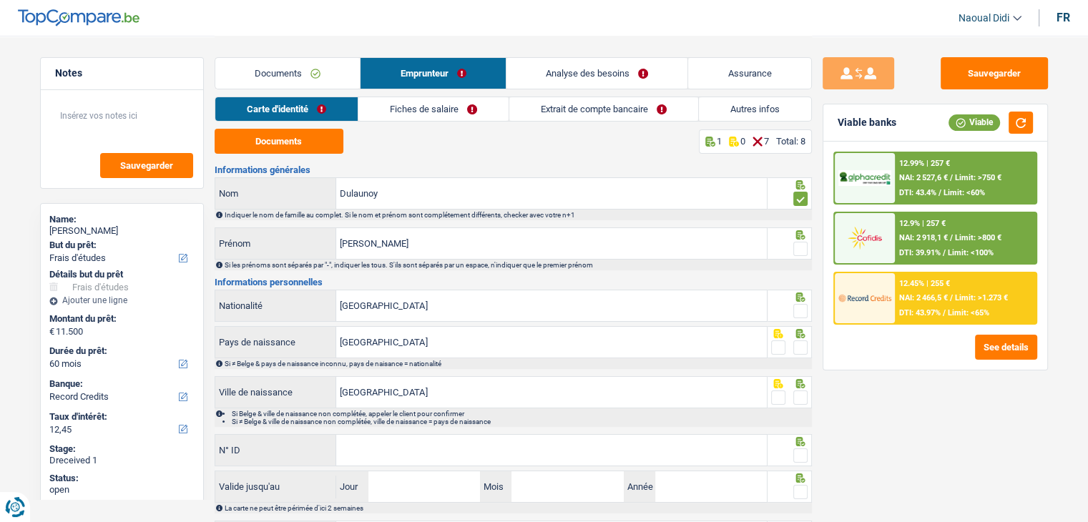
click at [0, 0] on input "radio" at bounding box center [0, 0] width 0 height 0
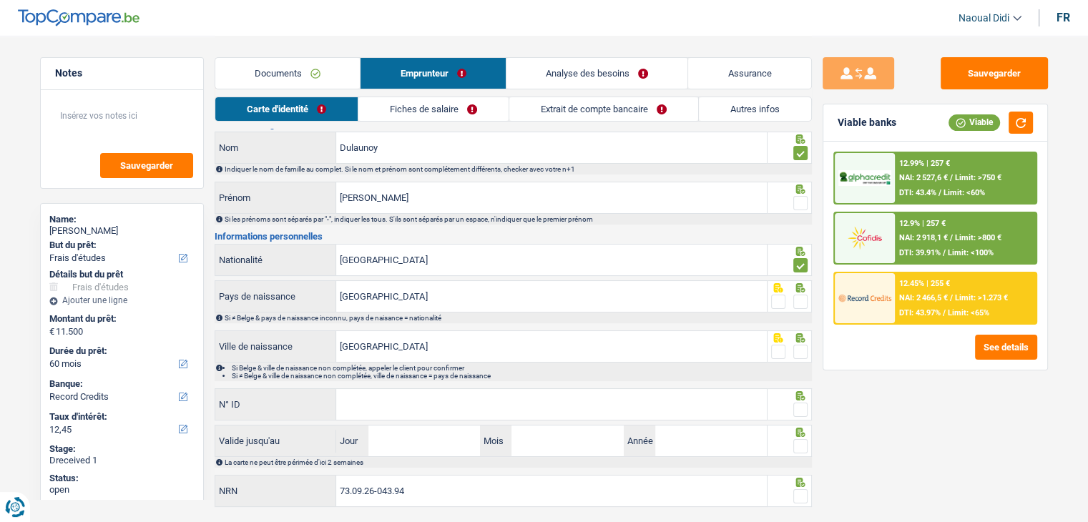
scroll to position [72, 0]
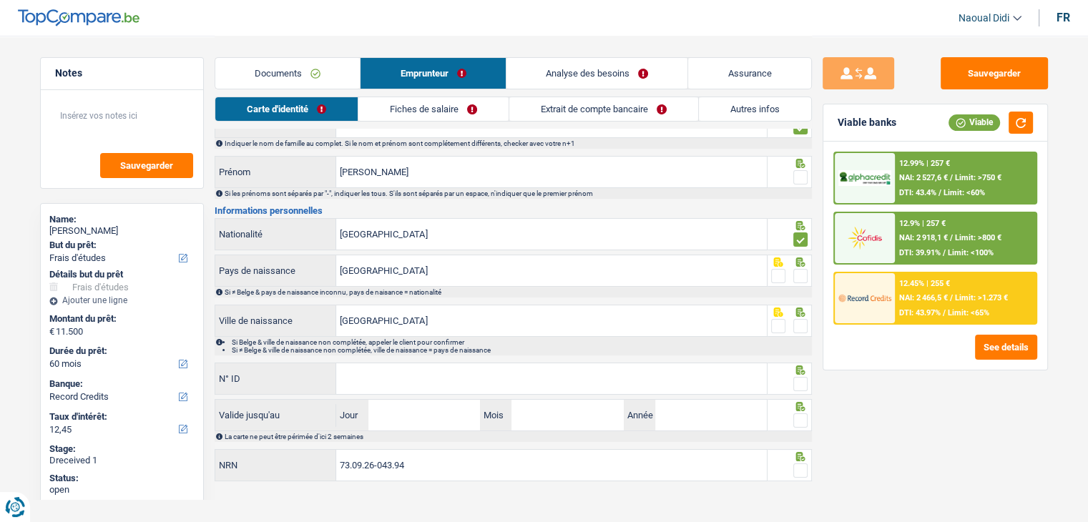
click at [799, 273] on span at bounding box center [800, 276] width 14 height 14
click at [0, 0] on input "radio" at bounding box center [0, 0] width 0 height 0
click at [797, 321] on span at bounding box center [800, 326] width 14 height 14
click at [0, 0] on input "radio" at bounding box center [0, 0] width 0 height 0
click at [797, 321] on span at bounding box center [800, 326] width 14 height 14
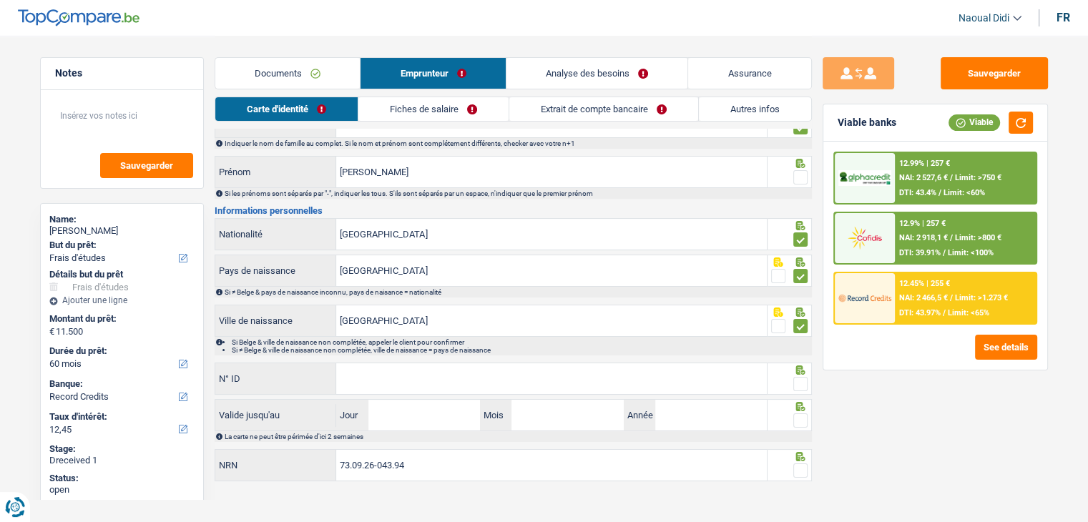
click at [0, 0] on input "radio" at bounding box center [0, 0] width 0 height 0
click at [800, 330] on span at bounding box center [800, 326] width 14 height 14
click at [0, 0] on input "radio" at bounding box center [0, 0] width 0 height 0
click at [430, 376] on input "N° ID" at bounding box center [551, 378] width 431 height 31
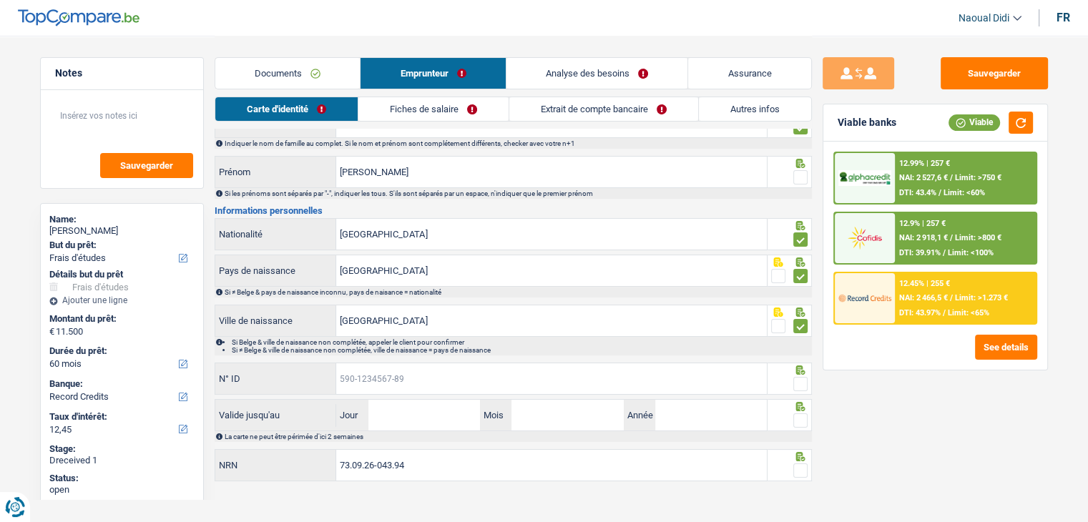
paste input "592-5329974-02"
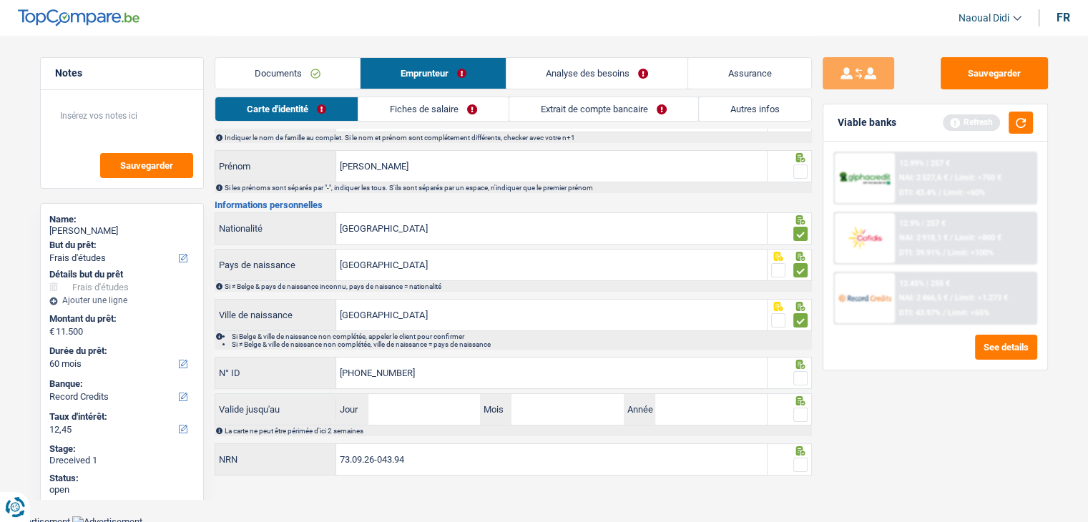
scroll to position [79, 0]
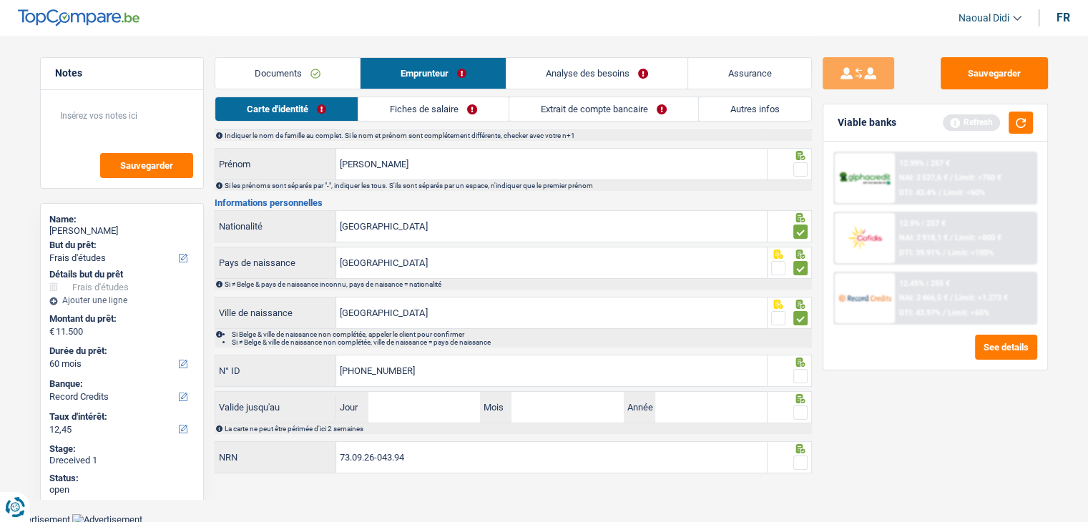
type input "592-5329974-02"
click at [804, 373] on span at bounding box center [800, 376] width 14 height 14
click at [0, 0] on input "radio" at bounding box center [0, 0] width 0 height 0
click at [804, 373] on span at bounding box center [800, 376] width 14 height 14
click at [0, 0] on input "radio" at bounding box center [0, 0] width 0 height 0
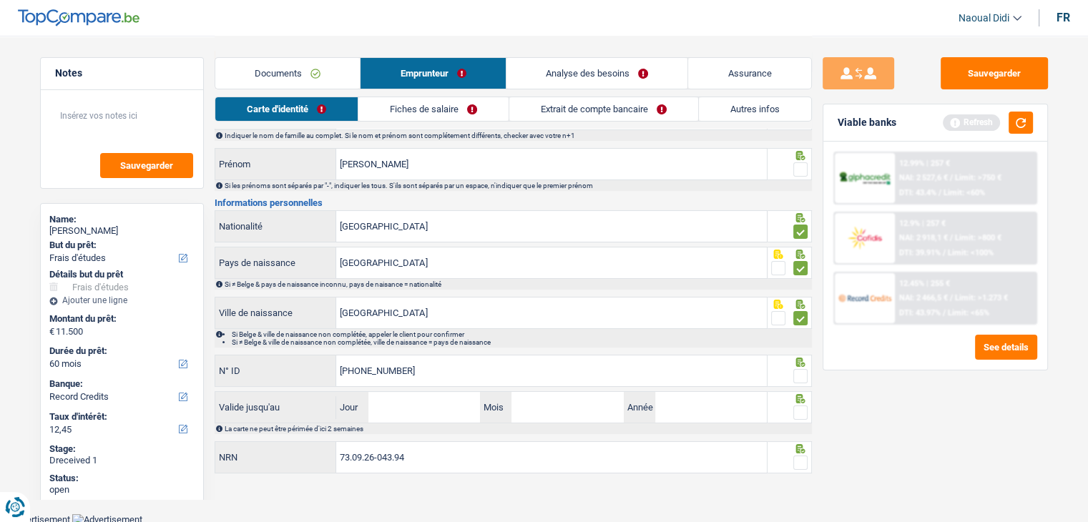
click at [797, 378] on span at bounding box center [800, 376] width 14 height 14
click at [0, 0] on input "radio" at bounding box center [0, 0] width 0 height 0
click at [453, 402] on input "Jour" at bounding box center [424, 407] width 112 height 31
drag, startPoint x: 433, startPoint y: 401, endPoint x: 363, endPoint y: 396, distance: 70.3
click at [363, 396] on div "4 Jour" at bounding box center [408, 407] width 144 height 31
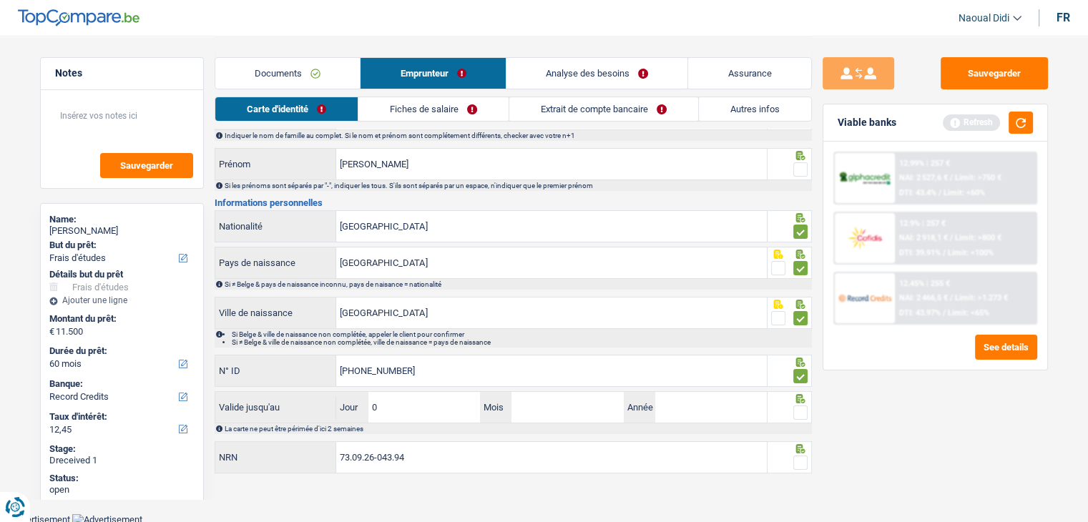
type input "04"
type input "02"
type input "2027"
drag, startPoint x: 804, startPoint y: 459, endPoint x: 802, endPoint y: 451, distance: 8.2
click at [804, 459] on span at bounding box center [800, 463] width 14 height 14
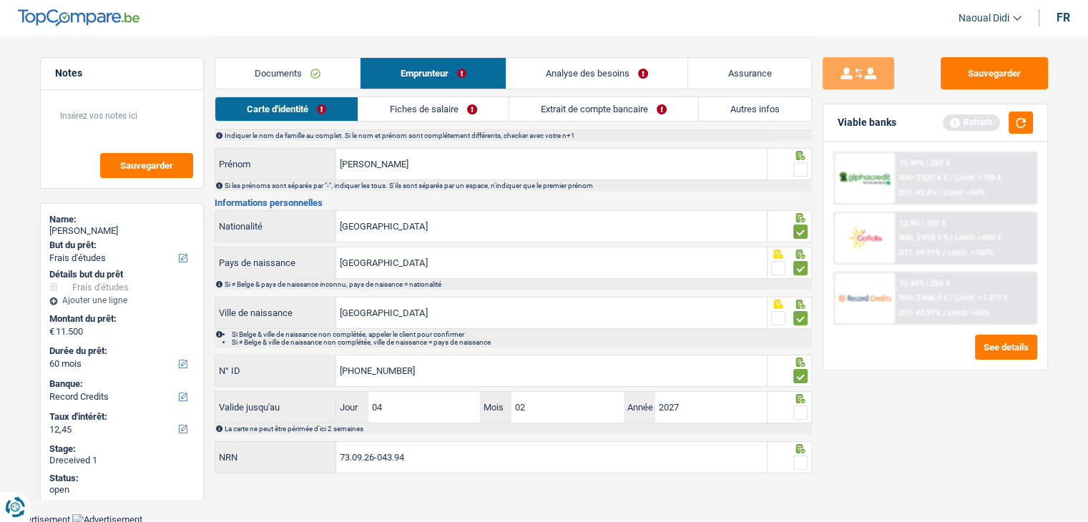
click at [0, 0] on input "radio" at bounding box center [0, 0] width 0 height 0
click at [804, 459] on span at bounding box center [800, 463] width 14 height 14
click at [0, 0] on input "radio" at bounding box center [0, 0] width 0 height 0
click at [798, 413] on span at bounding box center [800, 413] width 14 height 14
click at [0, 0] on input "radio" at bounding box center [0, 0] width 0 height 0
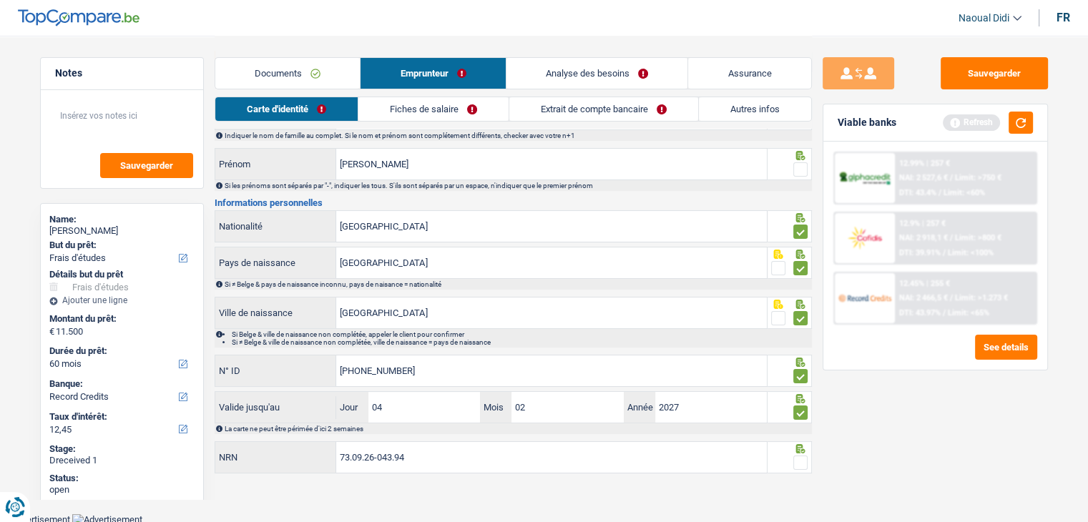
click at [799, 461] on span at bounding box center [800, 463] width 14 height 14
click at [0, 0] on input "radio" at bounding box center [0, 0] width 0 height 0
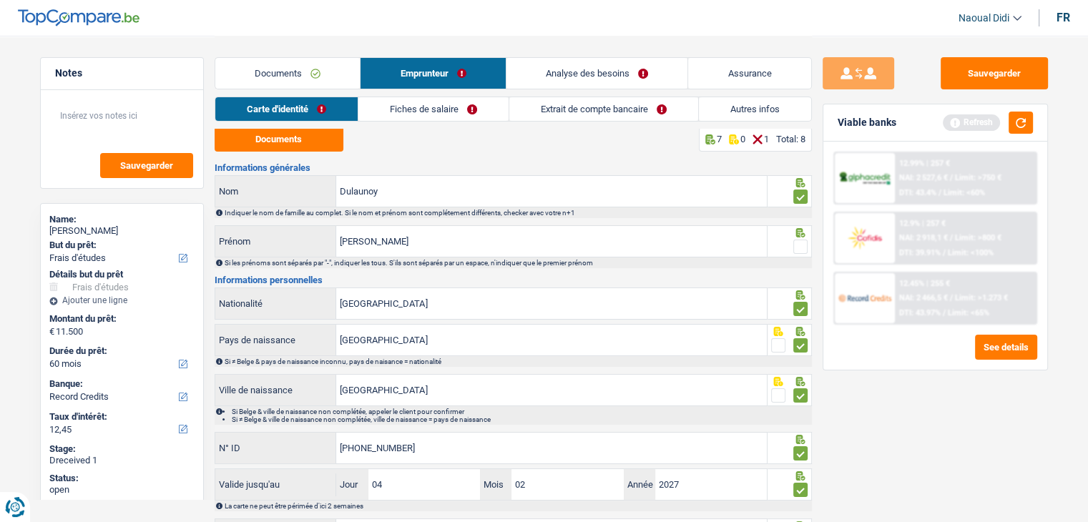
scroll to position [0, 0]
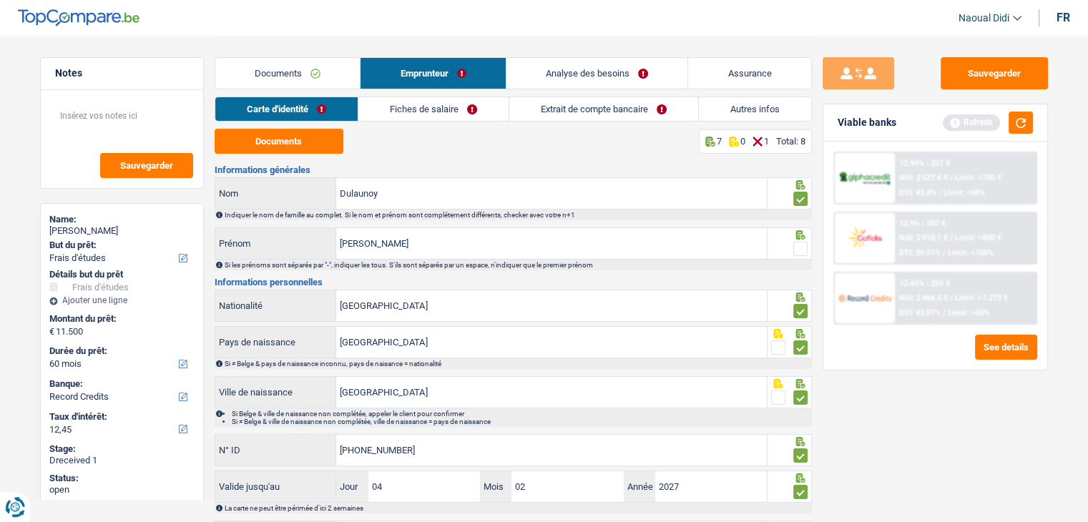
click at [803, 250] on span at bounding box center [800, 249] width 14 height 14
click at [0, 0] on input "radio" at bounding box center [0, 0] width 0 height 0
click at [803, 250] on span at bounding box center [800, 249] width 14 height 14
click at [0, 0] on input "radio" at bounding box center [0, 0] width 0 height 0
click at [800, 240] on div at bounding box center [800, 249] width 14 height 18
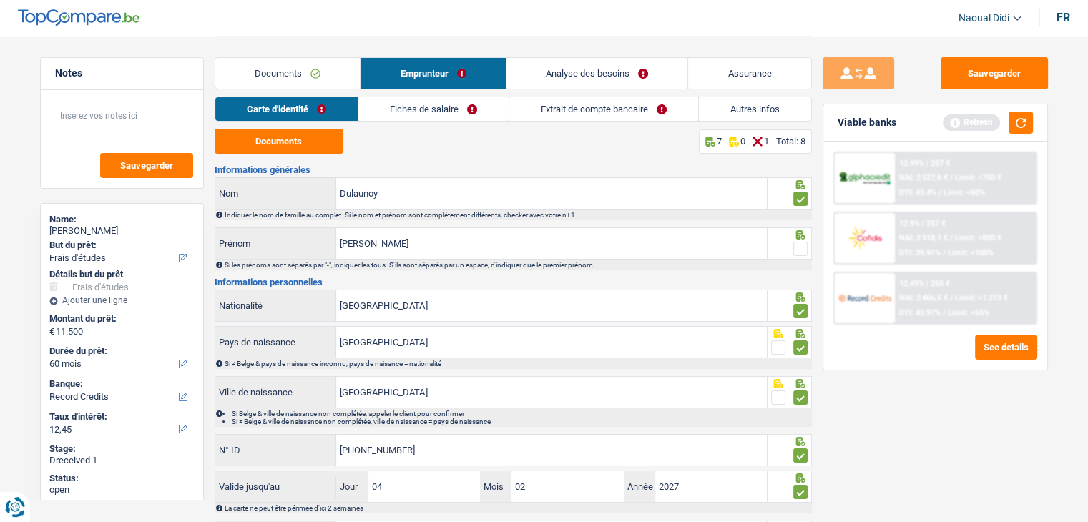
click at [798, 253] on span at bounding box center [800, 249] width 14 height 14
click at [0, 0] on input "radio" at bounding box center [0, 0] width 0 height 0
click at [1009, 67] on button "Sauvegarder" at bounding box center [994, 73] width 107 height 32
drag, startPoint x: 412, startPoint y: 101, endPoint x: 411, endPoint y: 110, distance: 9.3
click at [412, 101] on link "Fiches de salaire" at bounding box center [433, 109] width 150 height 24
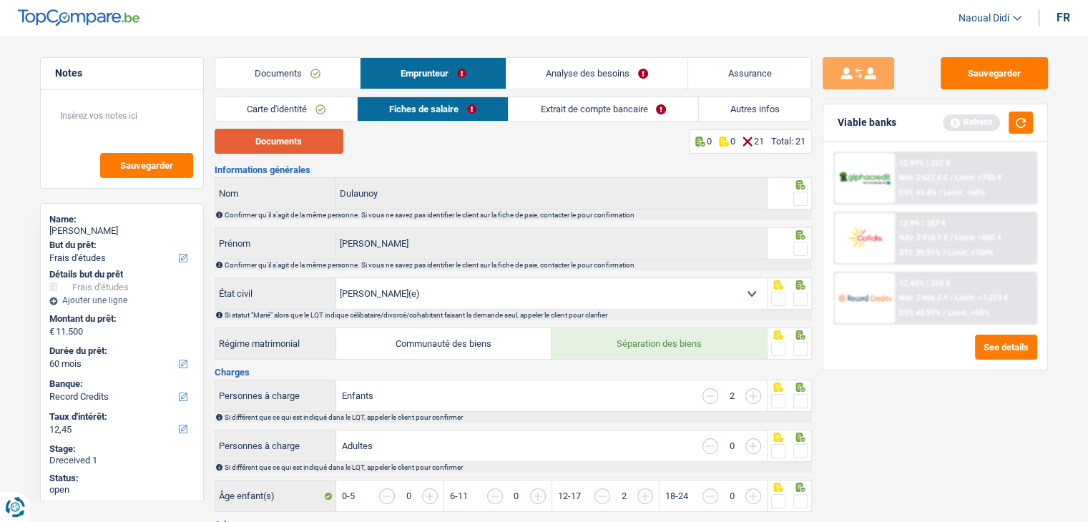
click at [295, 141] on button "Documents" at bounding box center [279, 141] width 129 height 25
click at [555, 110] on link "Extrait de compte bancaire" at bounding box center [603, 109] width 189 height 24
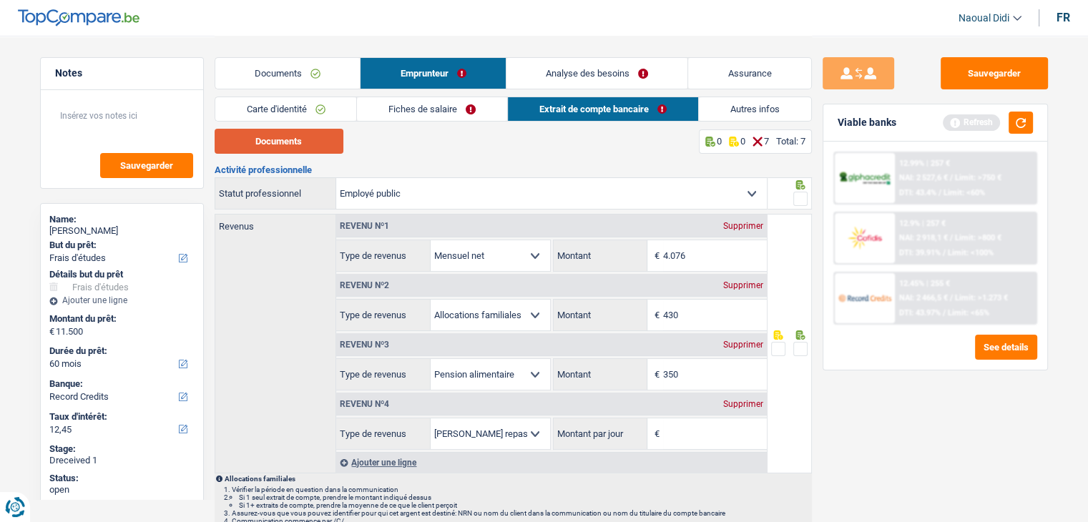
click at [237, 145] on button "Documents" at bounding box center [279, 141] width 129 height 25
click at [386, 109] on link "Fiches de salaire" at bounding box center [432, 109] width 150 height 24
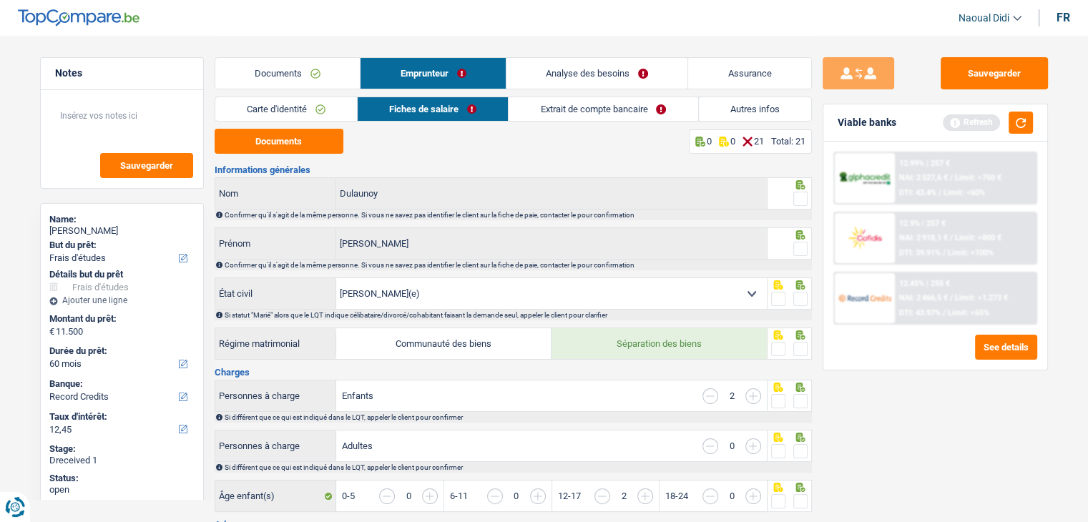
click at [803, 298] on span at bounding box center [800, 299] width 14 height 14
click at [0, 0] on input "radio" at bounding box center [0, 0] width 0 height 0
click at [798, 250] on span at bounding box center [800, 249] width 14 height 14
click at [0, 0] on input "radio" at bounding box center [0, 0] width 0 height 0
drag, startPoint x: 798, startPoint y: 250, endPoint x: 801, endPoint y: 213, distance: 36.6
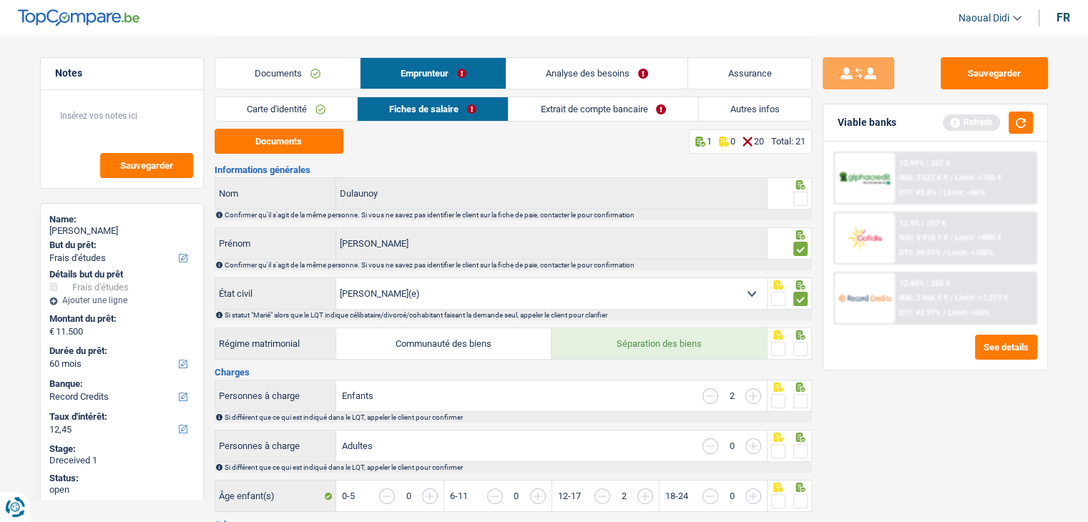
click at [798, 250] on span at bounding box center [800, 249] width 14 height 14
click at [0, 0] on input "radio" at bounding box center [0, 0] width 0 height 0
click at [801, 201] on span at bounding box center [800, 199] width 14 height 14
click at [0, 0] on input "radio" at bounding box center [0, 0] width 0 height 0
click at [801, 250] on span at bounding box center [800, 249] width 14 height 14
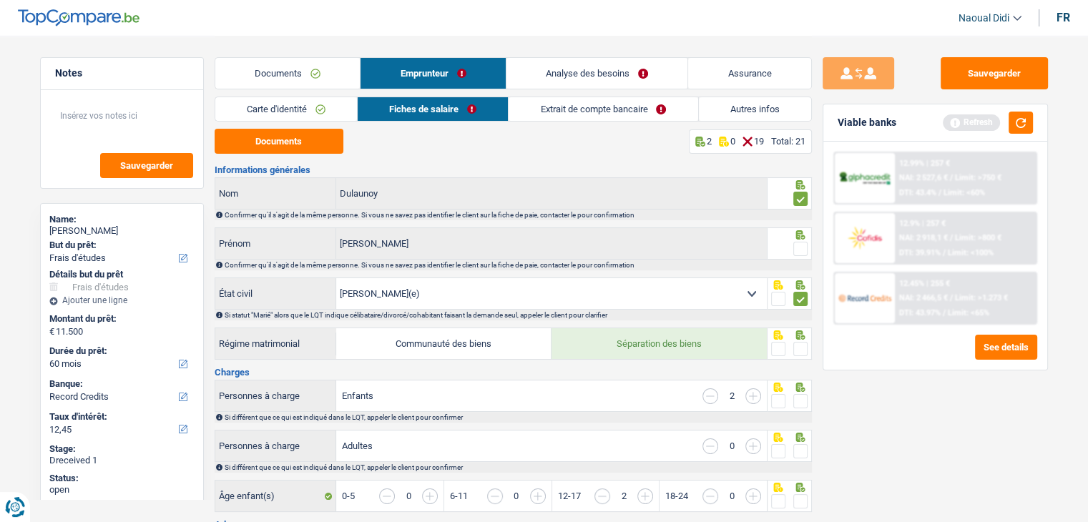
click at [0, 0] on input "radio" at bounding box center [0, 0] width 0 height 0
drag, startPoint x: 801, startPoint y: 347, endPoint x: 801, endPoint y: 355, distance: 7.9
click at [801, 347] on span at bounding box center [800, 349] width 14 height 14
click at [0, 0] on input "radio" at bounding box center [0, 0] width 0 height 0
click at [798, 398] on span at bounding box center [800, 401] width 14 height 14
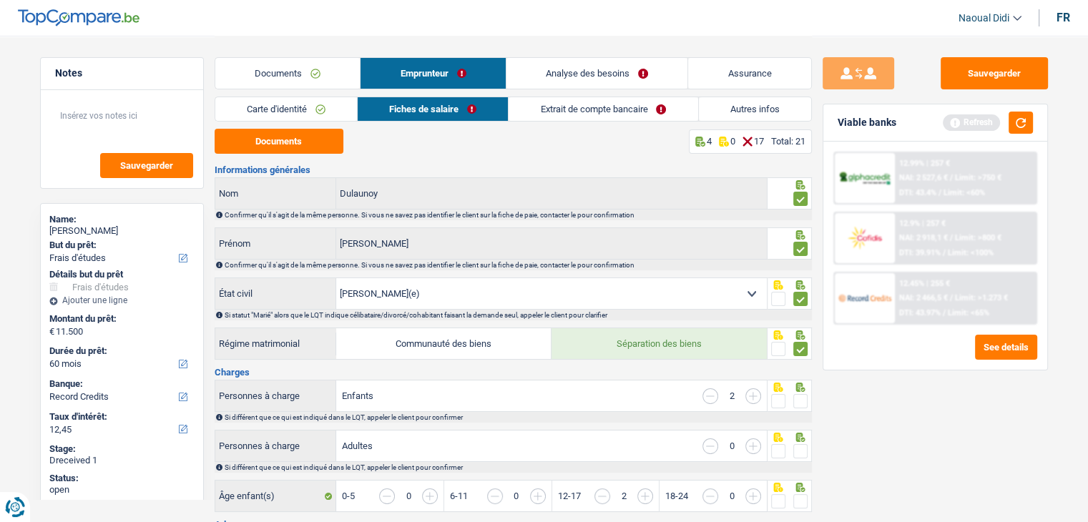
click at [0, 0] on input "radio" at bounding box center [0, 0] width 0 height 0
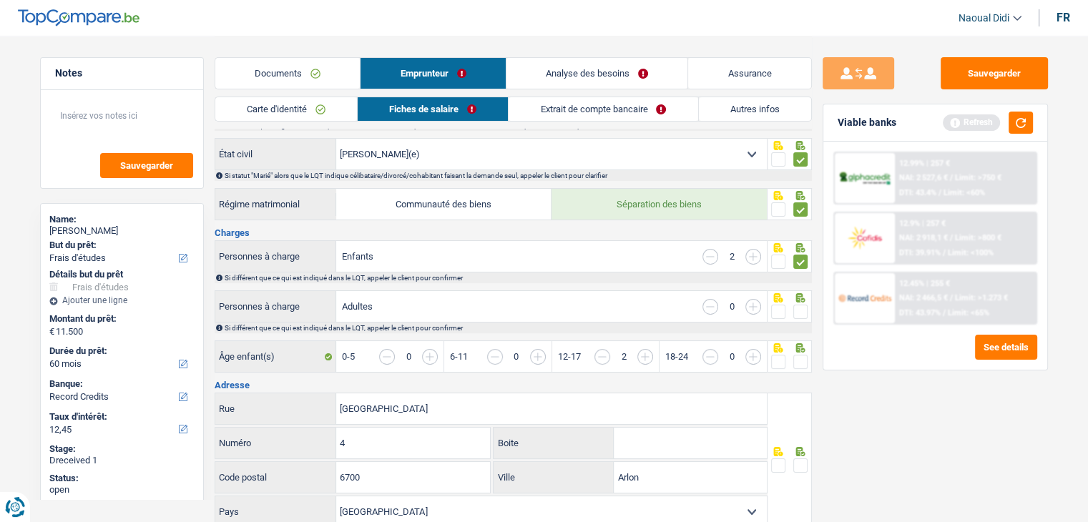
scroll to position [143, 0]
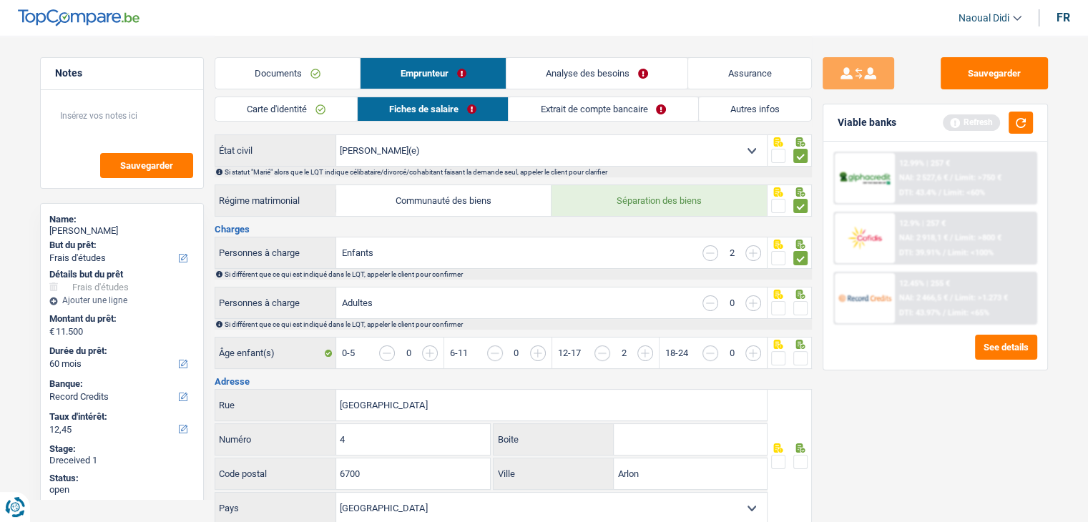
click at [794, 307] on span at bounding box center [800, 308] width 14 height 14
click at [0, 0] on input "radio" at bounding box center [0, 0] width 0 height 0
click at [803, 353] on span at bounding box center [800, 358] width 14 height 14
click at [0, 0] on input "radio" at bounding box center [0, 0] width 0 height 0
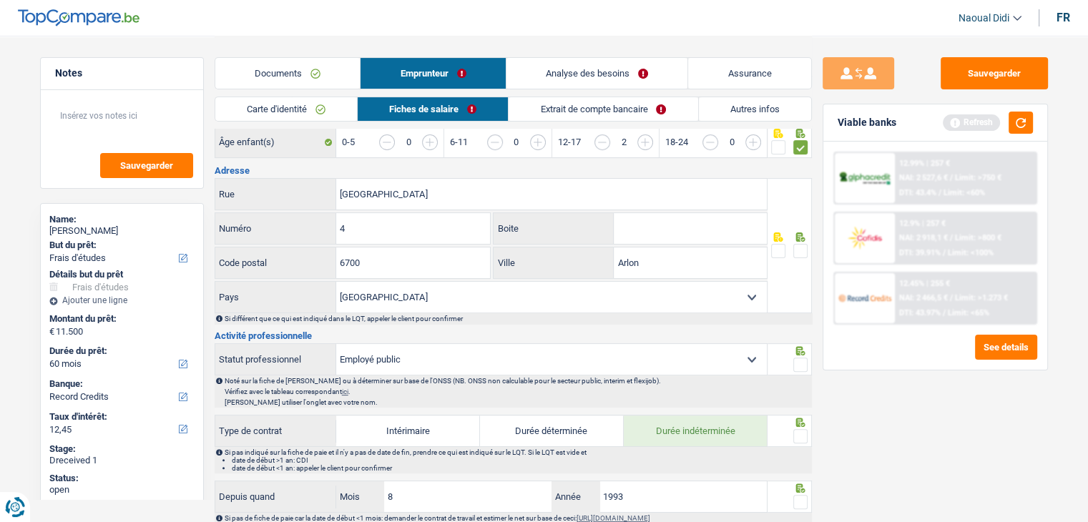
scroll to position [286, 0]
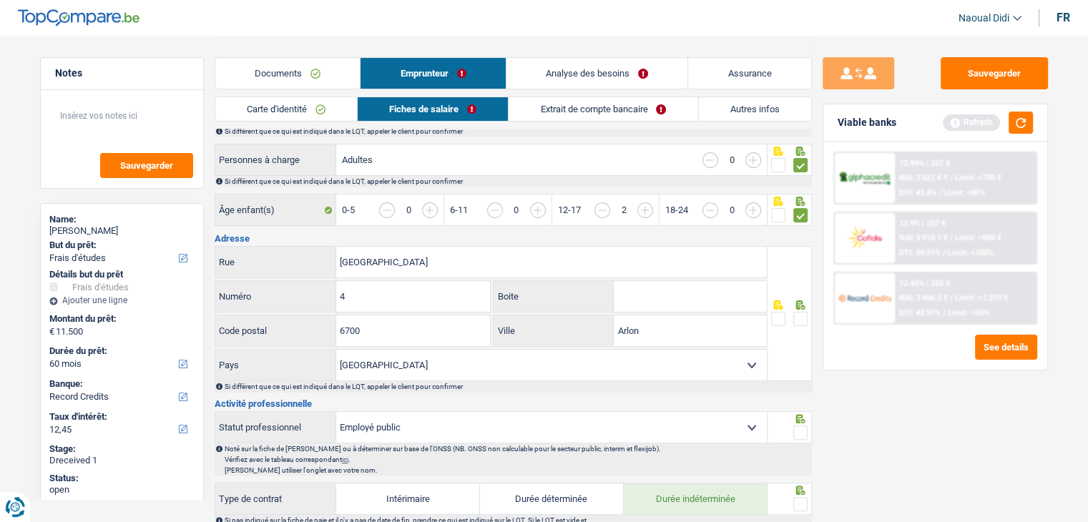
click at [801, 314] on span at bounding box center [800, 319] width 14 height 14
click at [0, 0] on input "radio" at bounding box center [0, 0] width 0 height 0
click at [801, 314] on span at bounding box center [800, 319] width 14 height 14
click at [0, 0] on input "radio" at bounding box center [0, 0] width 0 height 0
click at [800, 428] on span at bounding box center [800, 433] width 14 height 14
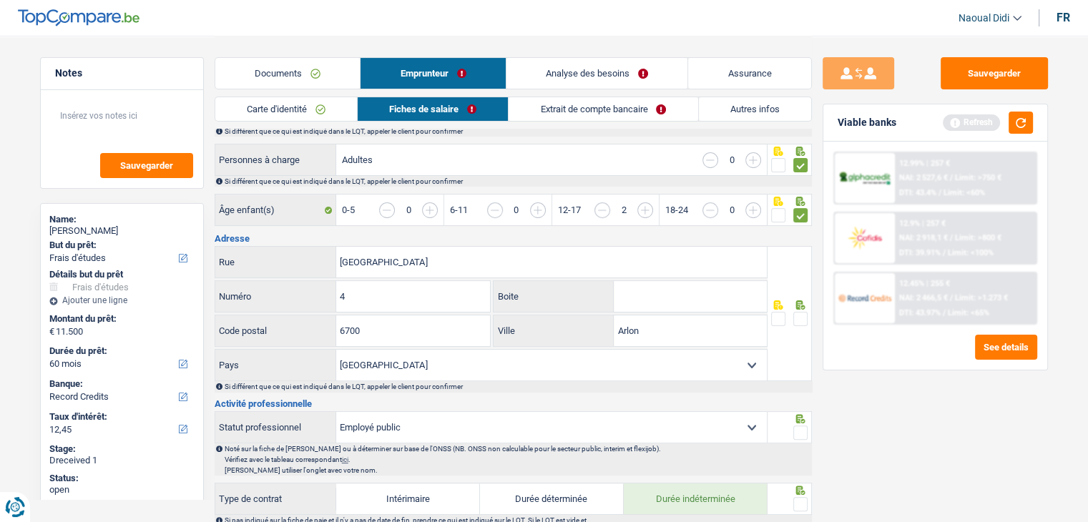
click at [0, 0] on input "radio" at bounding box center [0, 0] width 0 height 0
click at [795, 315] on span at bounding box center [800, 319] width 14 height 14
click at [0, 0] on input "radio" at bounding box center [0, 0] width 0 height 0
click at [795, 315] on span at bounding box center [800, 319] width 14 height 14
click at [0, 0] on input "radio" at bounding box center [0, 0] width 0 height 0
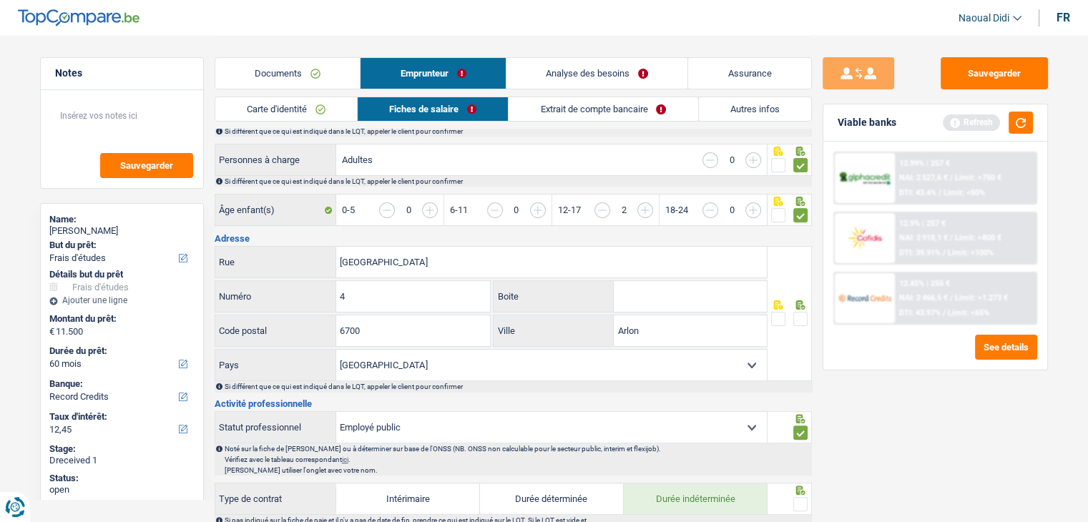
scroll to position [358, 0]
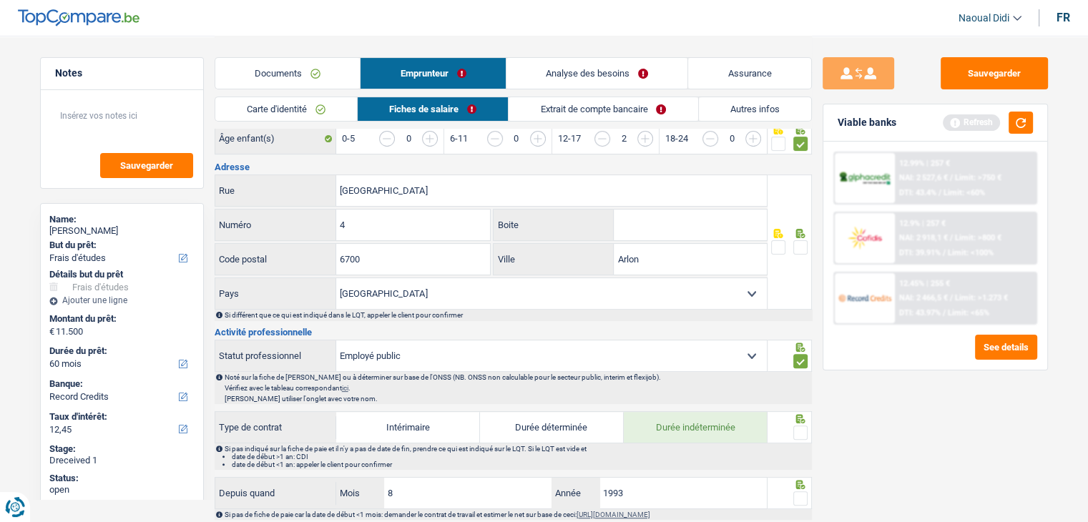
click at [801, 247] on span at bounding box center [800, 247] width 14 height 14
click at [0, 0] on input "radio" at bounding box center [0, 0] width 0 height 0
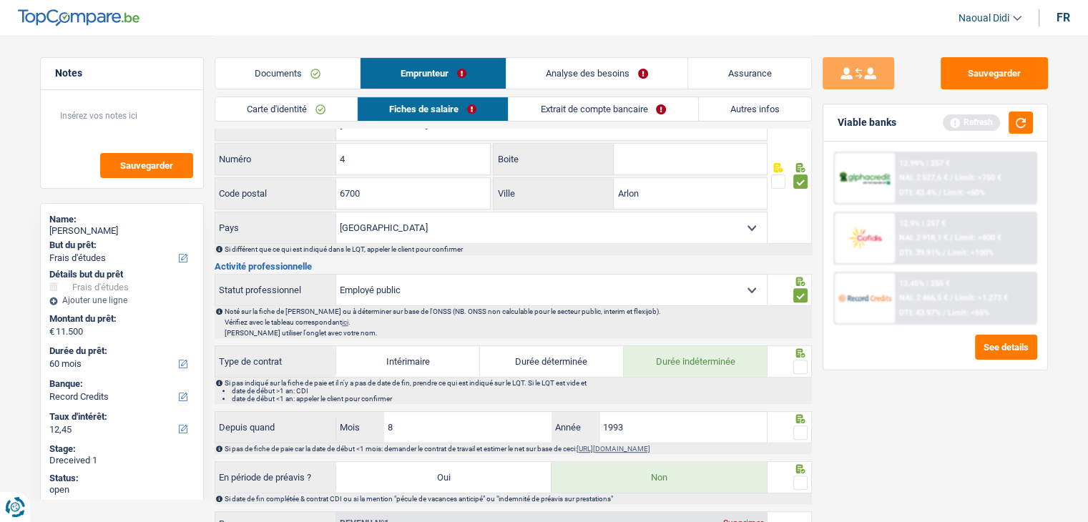
scroll to position [501, 0]
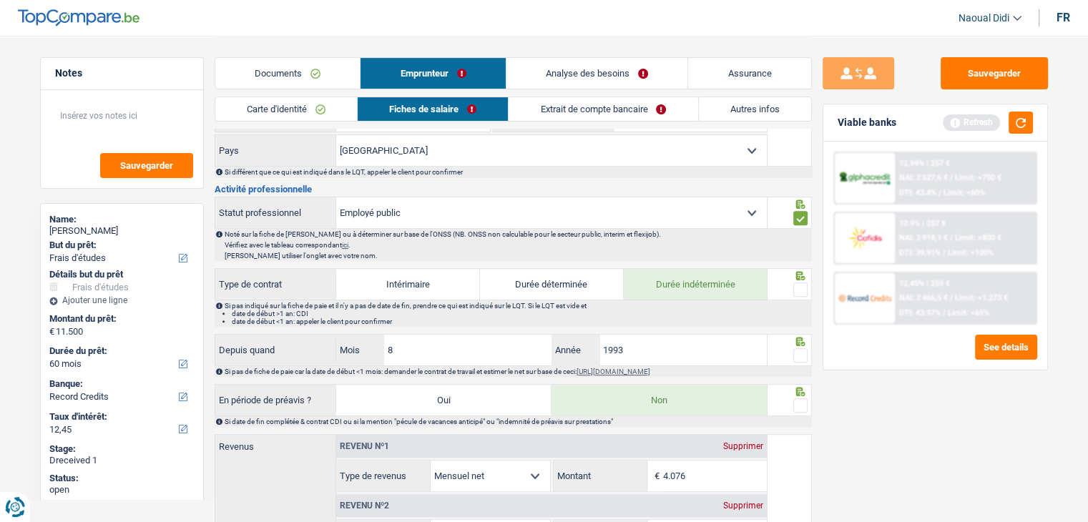
click at [801, 284] on span at bounding box center [800, 290] width 14 height 14
click at [0, 0] on input "radio" at bounding box center [0, 0] width 0 height 0
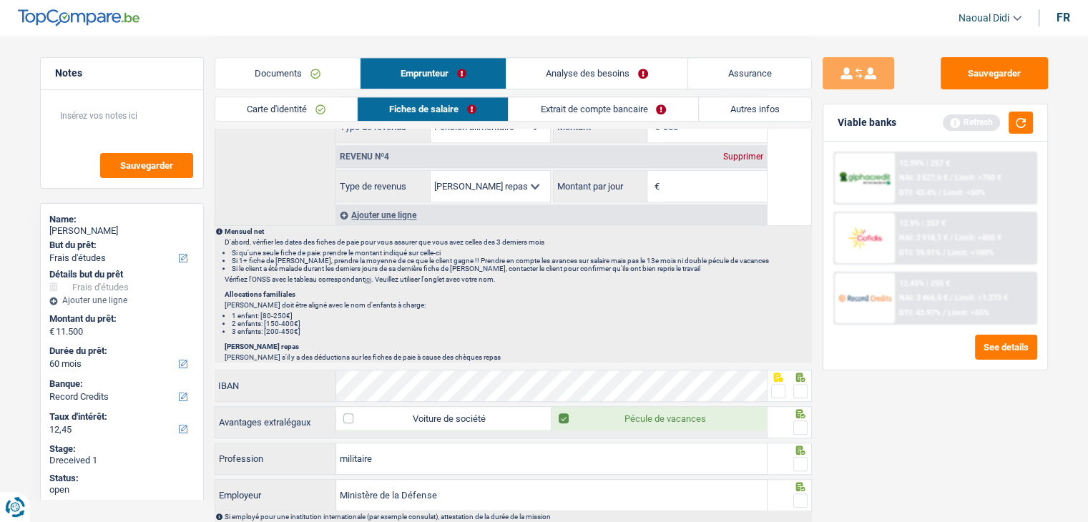
scroll to position [1001, 0]
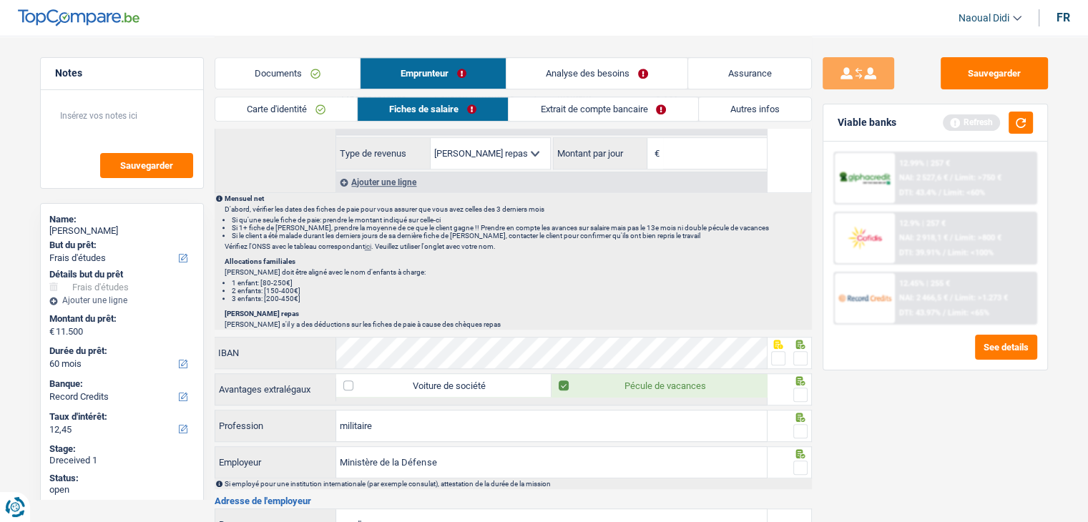
click at [798, 351] on span at bounding box center [800, 358] width 14 height 14
click at [0, 0] on input "radio" at bounding box center [0, 0] width 0 height 0
click at [803, 388] on span at bounding box center [800, 395] width 14 height 14
click at [0, 0] on input "radio" at bounding box center [0, 0] width 0 height 0
click at [799, 425] on span at bounding box center [800, 431] width 14 height 14
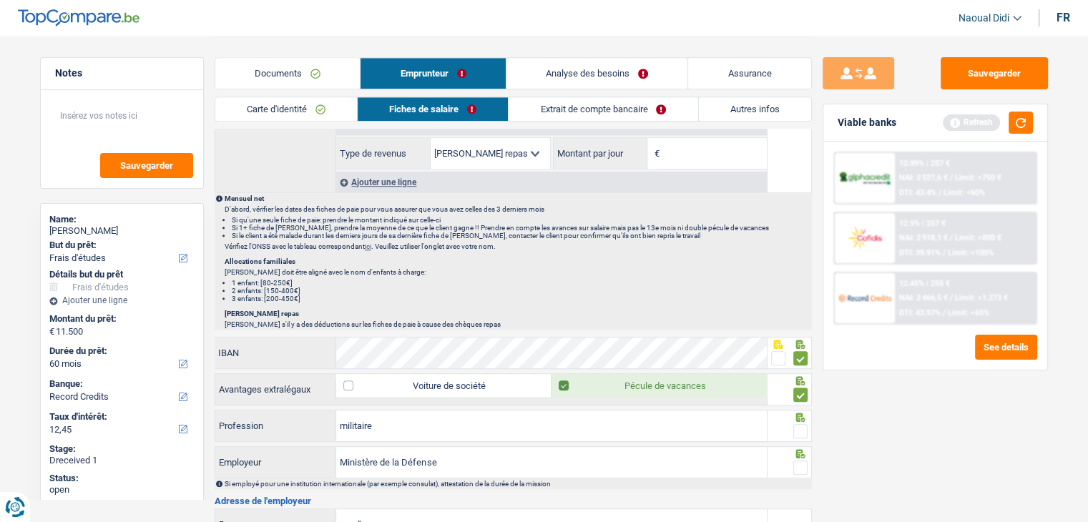
click at [0, 0] on input "radio" at bounding box center [0, 0] width 0 height 0
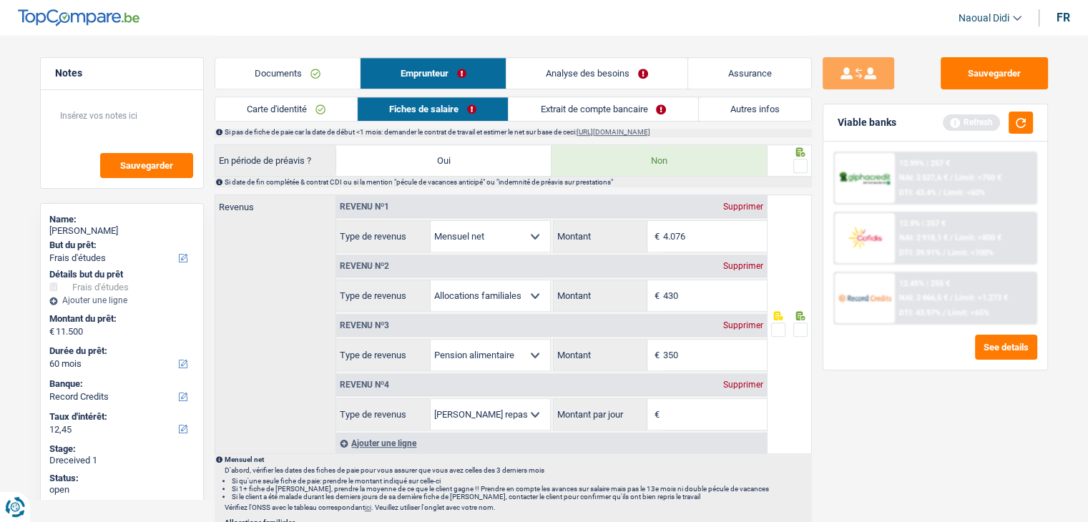
scroll to position [715, 0]
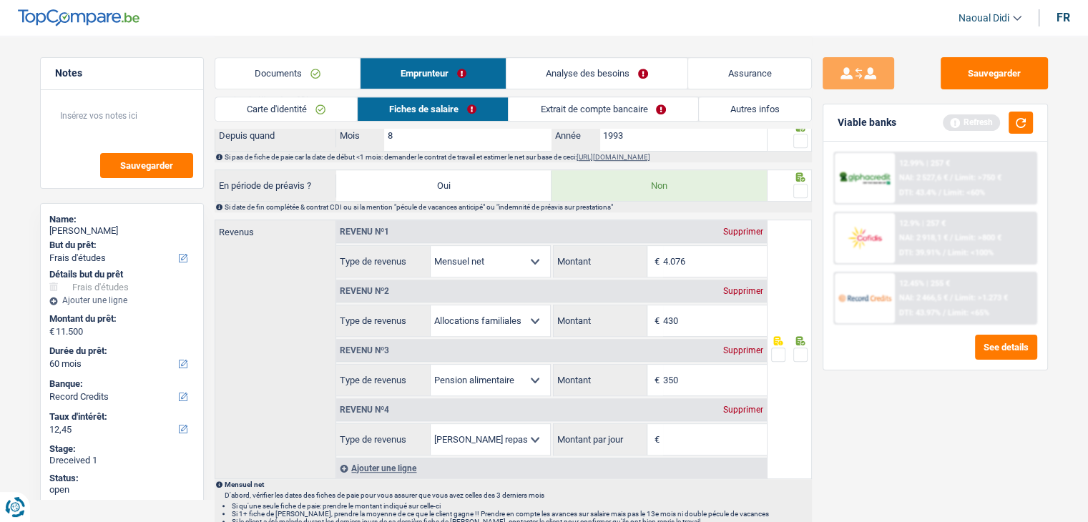
drag, startPoint x: 701, startPoint y: 401, endPoint x: 679, endPoint y: 401, distance: 22.2
click at [687, 401] on div "Revenu nº4 Supprimer" at bounding box center [551, 409] width 431 height 23
click at [751, 406] on div "Supprimer" at bounding box center [743, 410] width 47 height 9
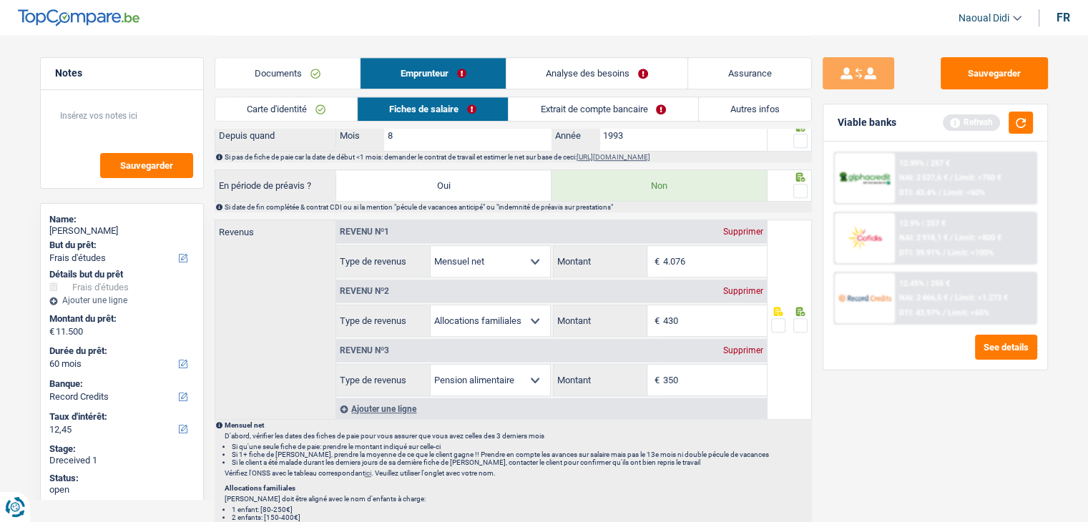
scroll to position [572, 0]
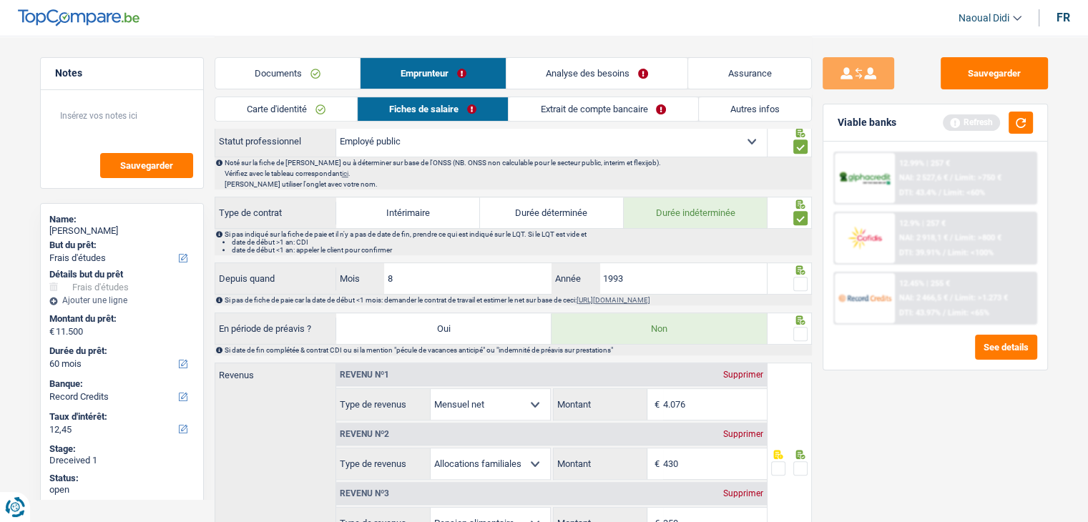
click at [803, 283] on span at bounding box center [800, 284] width 14 height 14
click at [0, 0] on input "radio" at bounding box center [0, 0] width 0 height 0
click at [803, 333] on span at bounding box center [800, 334] width 14 height 14
click at [0, 0] on input "radio" at bounding box center [0, 0] width 0 height 0
click at [703, 397] on input "4.076" at bounding box center [715, 404] width 104 height 31
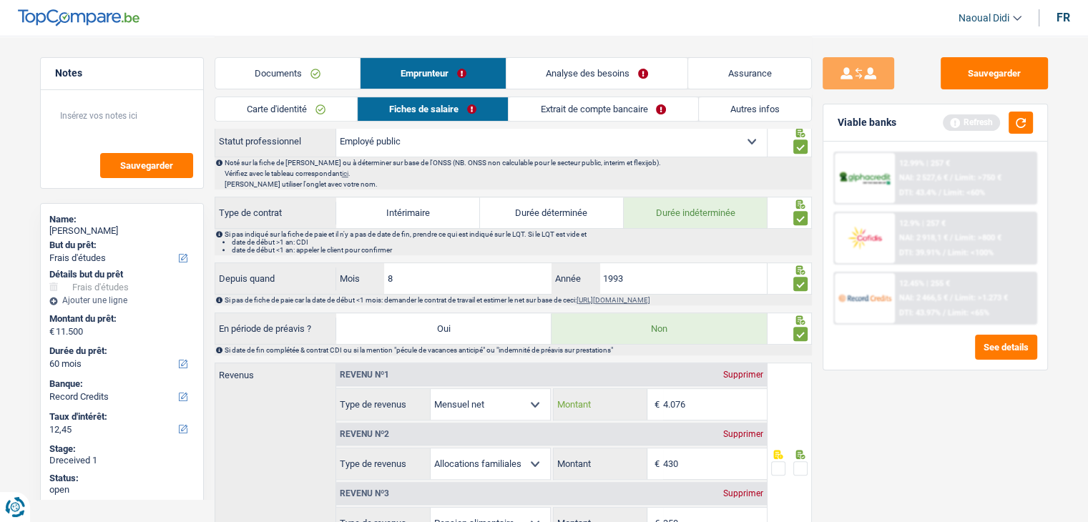
click at [703, 397] on input "4.076" at bounding box center [715, 404] width 104 height 31
type input "4.012"
click at [707, 449] on input "430" at bounding box center [715, 464] width 104 height 31
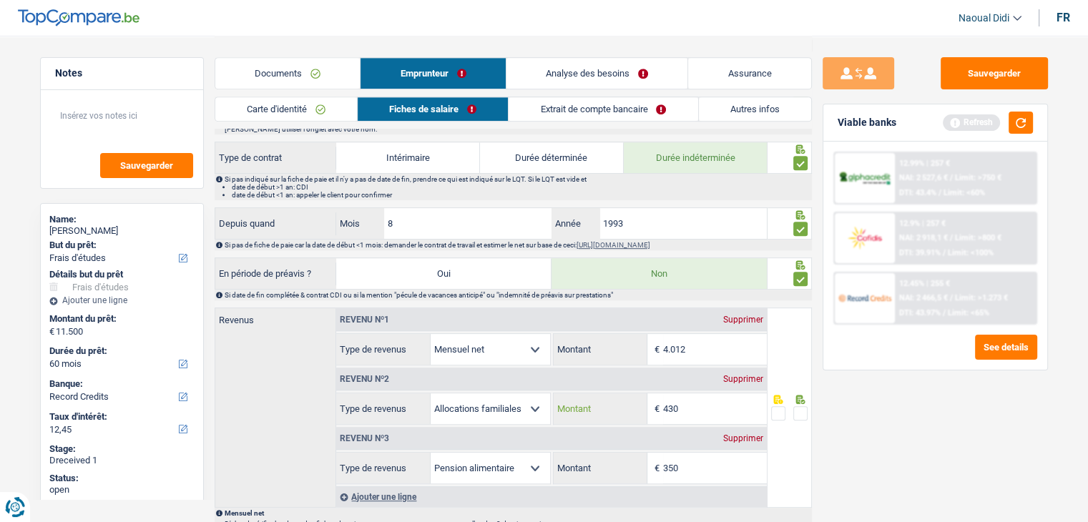
scroll to position [644, 0]
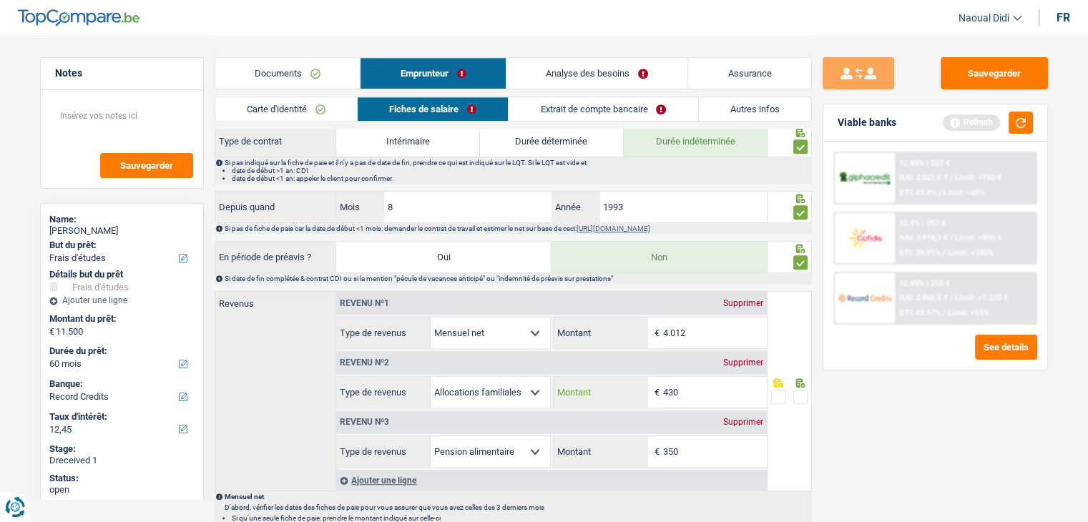
click at [690, 387] on input "430" at bounding box center [715, 392] width 104 height 31
type input "443"
click at [700, 451] on input "350" at bounding box center [715, 451] width 104 height 31
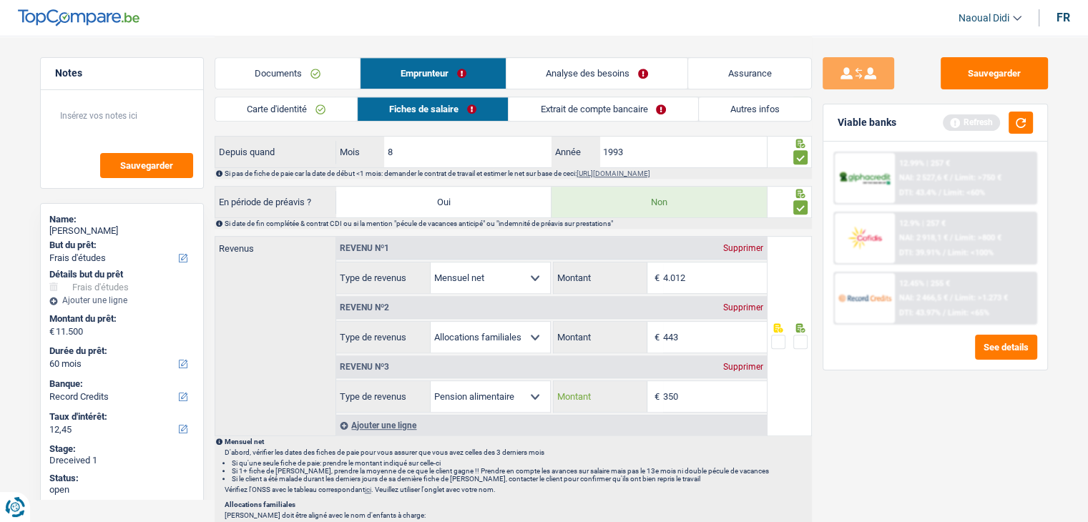
scroll to position [690, 0]
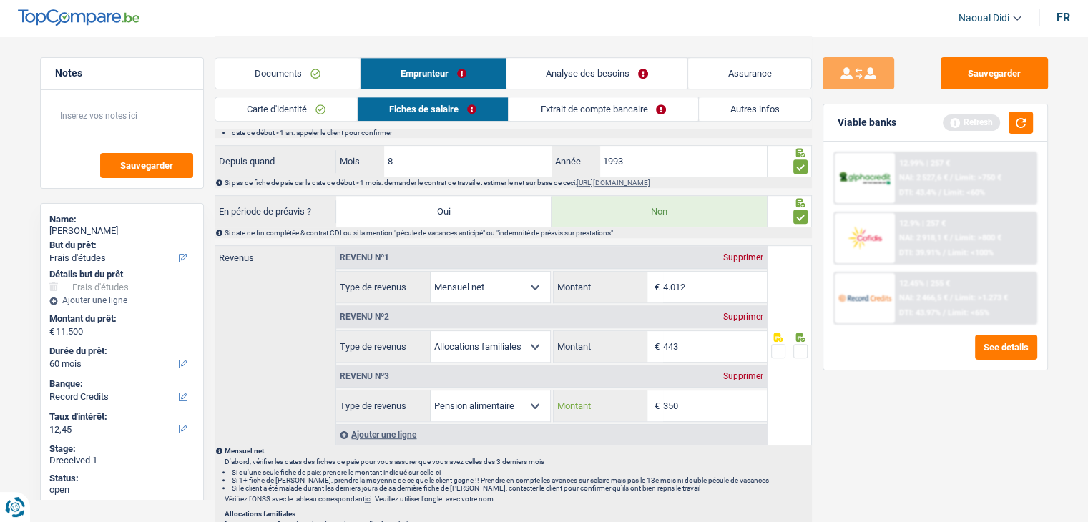
drag, startPoint x: 700, startPoint y: 398, endPoint x: 646, endPoint y: 396, distance: 54.4
click at [646, 396] on div "350 € Montant" at bounding box center [660, 406] width 213 height 31
type input "182"
click at [909, 441] on div "Sauvegarder Viable banks Refresh 12.99% | 257 € NAI: 2 527,6 € / Limit: >750 € …" at bounding box center [935, 278] width 247 height 442
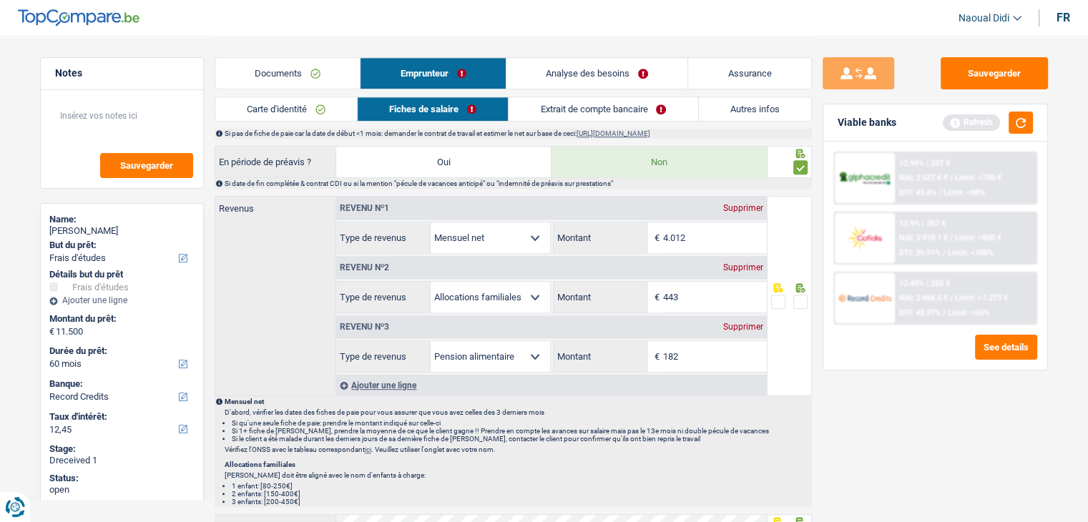
scroll to position [761, 0]
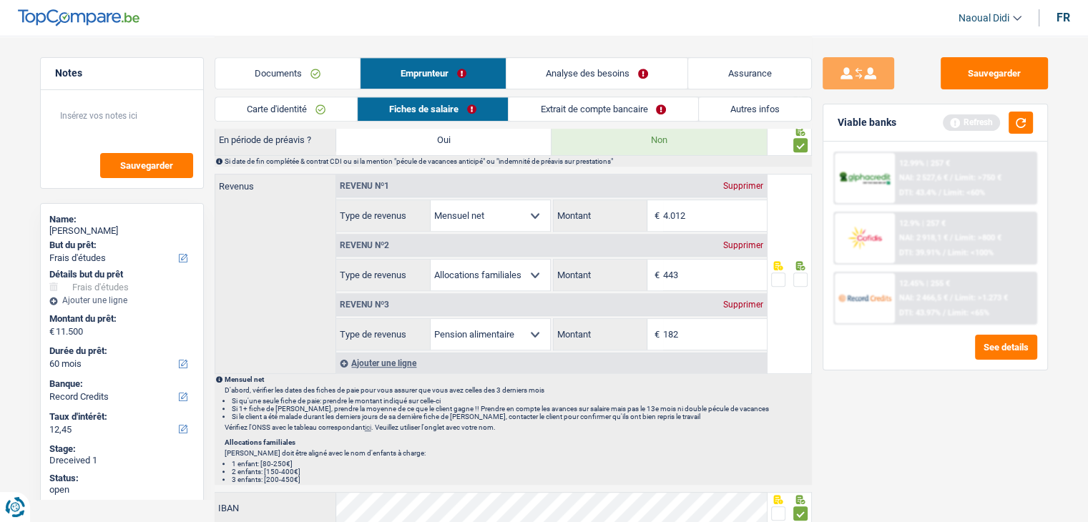
click at [398, 359] on div "Ajouter une ligne" at bounding box center [551, 363] width 431 height 21
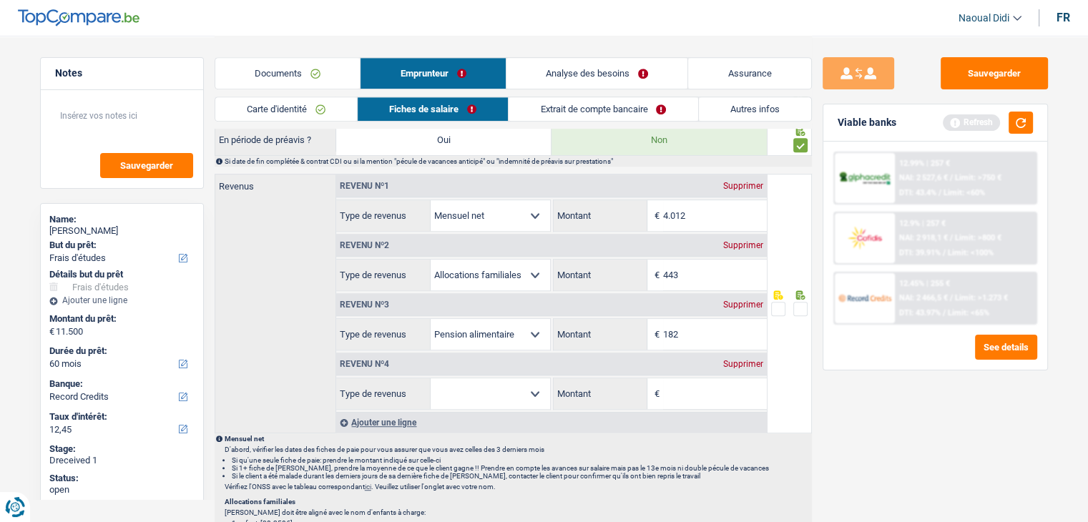
click at [496, 387] on select "Allocation d'handicap Allocations chômage Allocations familiales Chèques repas …" at bounding box center [490, 393] width 119 height 31
select select "mealVouchers"
click at [718, 394] on input "Montant par jour" at bounding box center [715, 393] width 104 height 31
type input "4,0"
click at [849, 434] on div "Sauvegarder Viable banks Refresh 12.99% | 257 € NAI: 2 527,6 € / Limit: >750 € …" at bounding box center [935, 278] width 247 height 442
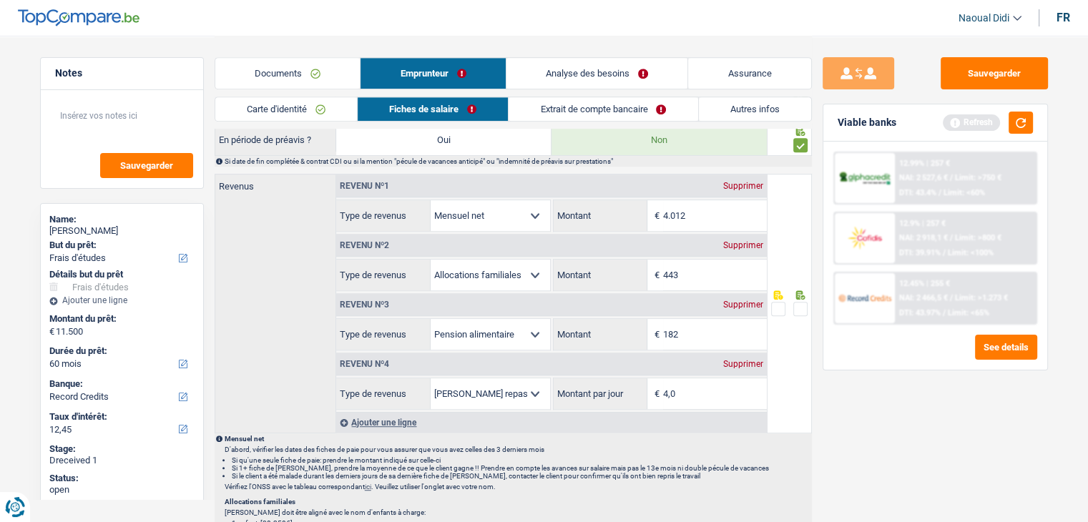
click at [801, 306] on span at bounding box center [800, 309] width 14 height 14
click at [0, 0] on input "radio" at bounding box center [0, 0] width 0 height 0
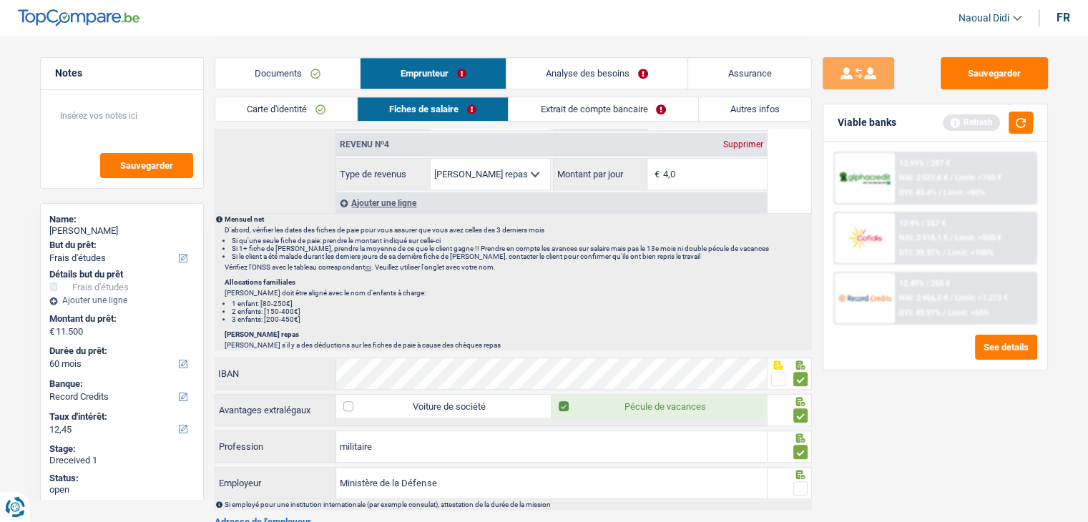
scroll to position [1145, 0]
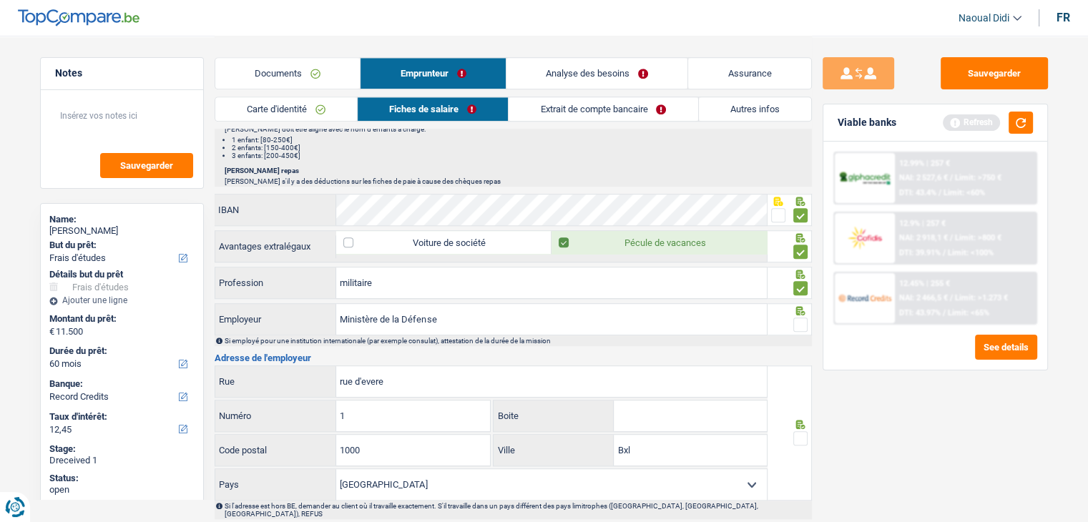
click at [798, 323] on span at bounding box center [800, 325] width 14 height 14
click at [0, 0] on input "radio" at bounding box center [0, 0] width 0 height 0
drag, startPoint x: 378, startPoint y: 444, endPoint x: 279, endPoint y: 427, distance: 100.1
click at [363, 441] on input "1000" at bounding box center [413, 450] width 154 height 31
click at [278, 434] on div "1000 Code postal" at bounding box center [353, 450] width 277 height 32
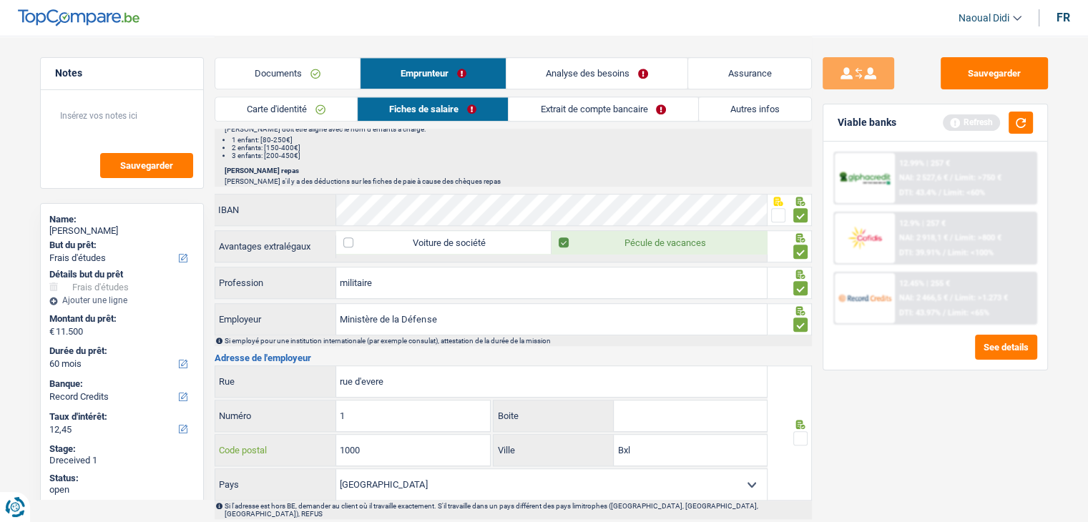
click at [393, 446] on input "1000" at bounding box center [413, 450] width 154 height 31
drag, startPoint x: 393, startPoint y: 446, endPoint x: 368, endPoint y: 444, distance: 25.1
click at [368, 444] on input "1000" at bounding box center [413, 450] width 154 height 31
paste input "14"
type input "1140"
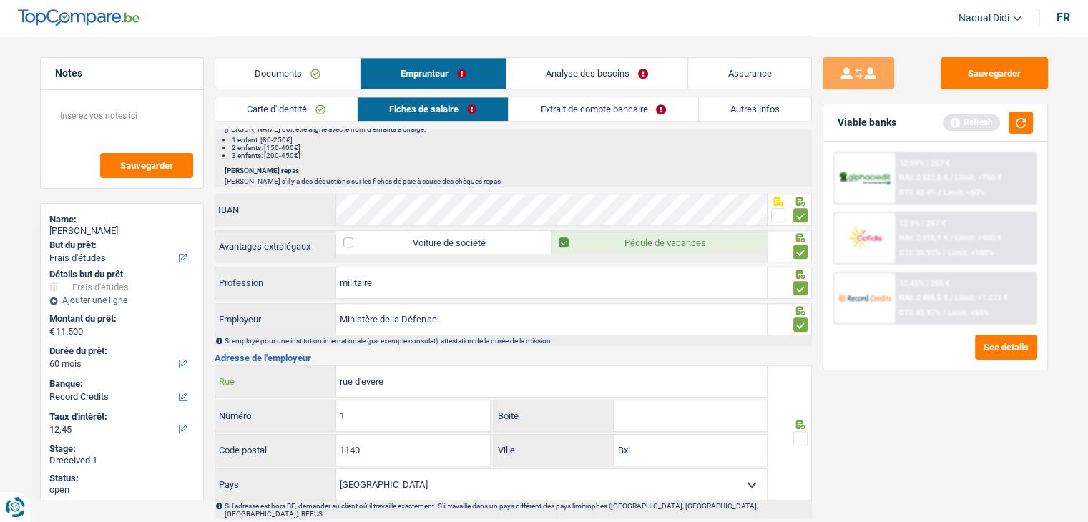
drag, startPoint x: 386, startPoint y: 378, endPoint x: 325, endPoint y: 367, distance: 62.4
click at [325, 367] on div "rue d'evere Rue" at bounding box center [491, 381] width 552 height 31
drag, startPoint x: 627, startPoint y: 443, endPoint x: 602, endPoint y: 437, distance: 25.7
click at [602, 437] on div "Bxl Ville" at bounding box center [630, 450] width 273 height 31
paste input "Evere"
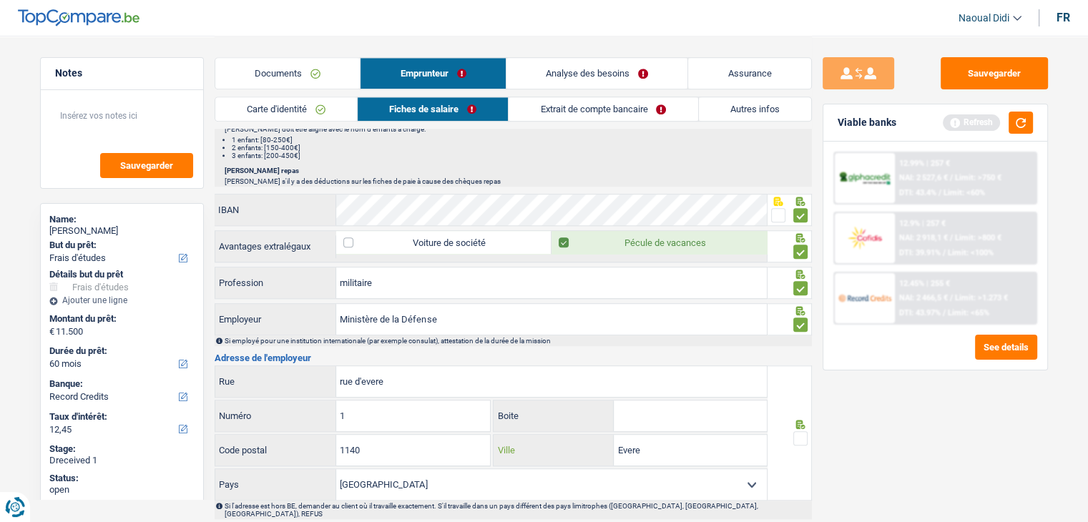
type input "Evere"
click at [802, 431] on span at bounding box center [800, 438] width 14 height 14
click at [0, 0] on input "radio" at bounding box center [0, 0] width 0 height 0
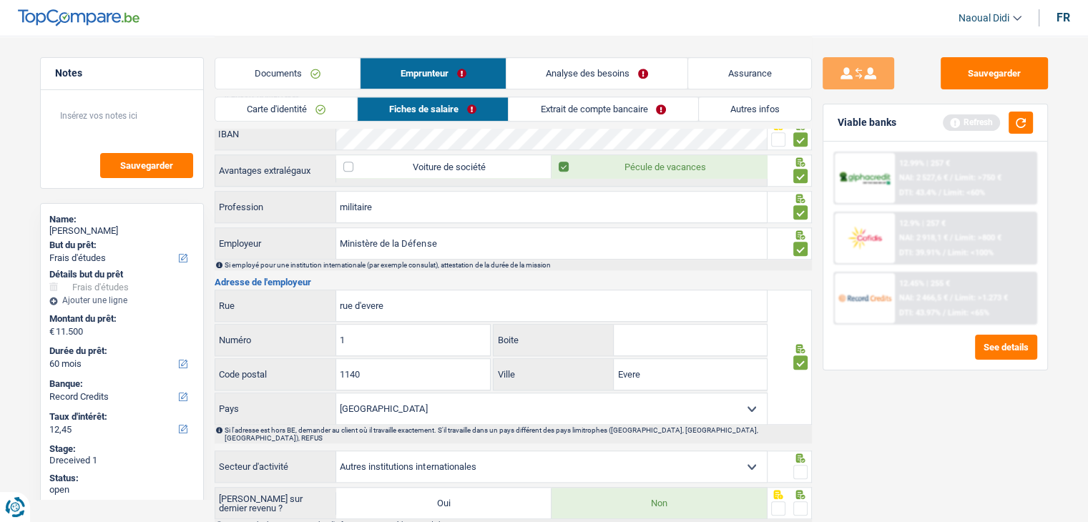
scroll to position [1288, 0]
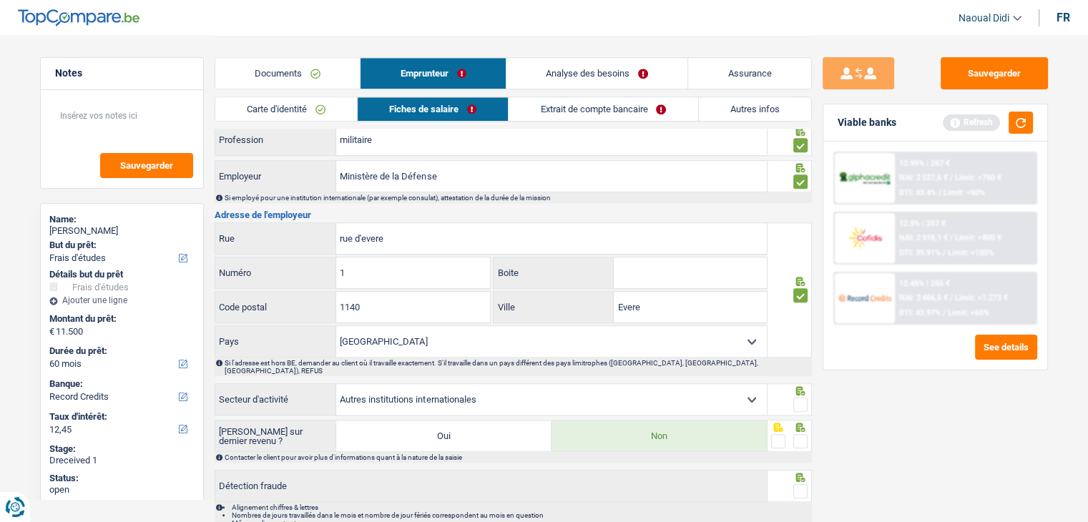
click at [798, 398] on span at bounding box center [800, 405] width 14 height 14
click at [0, 0] on input "radio" at bounding box center [0, 0] width 0 height 0
click at [798, 398] on span at bounding box center [800, 405] width 14 height 14
click at [0, 0] on input "radio" at bounding box center [0, 0] width 0 height 0
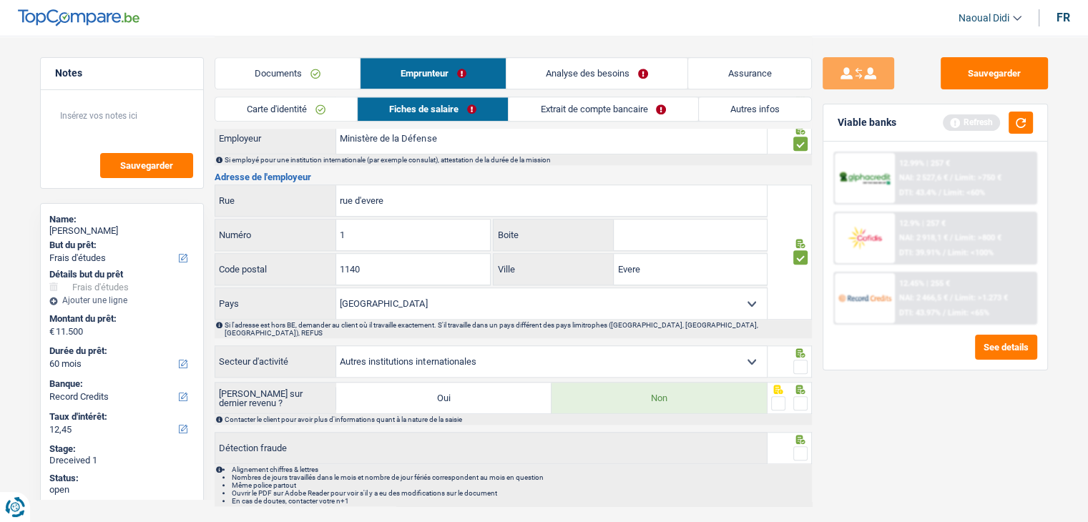
scroll to position [1347, 0]
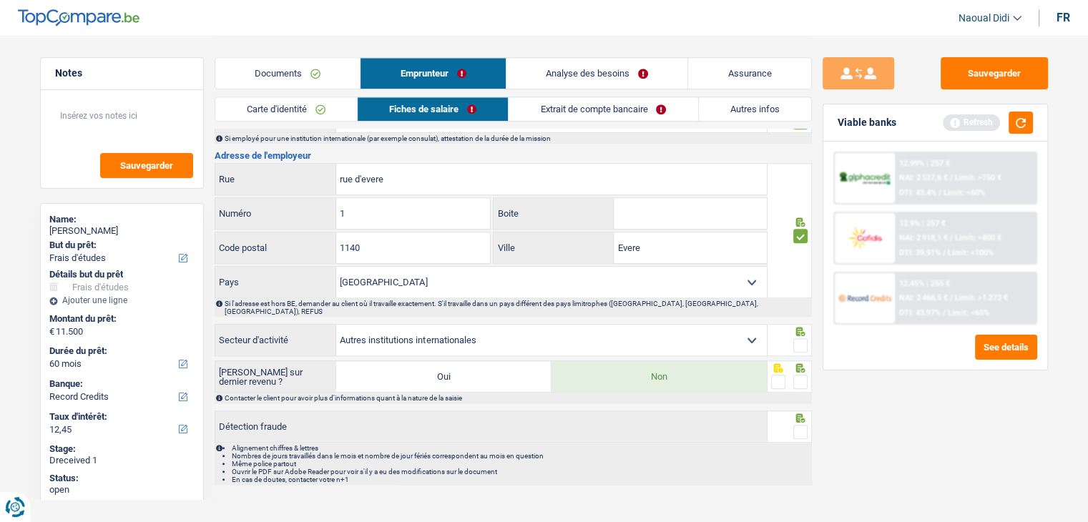
click at [800, 375] on span at bounding box center [800, 382] width 14 height 14
click at [0, 0] on input "radio" at bounding box center [0, 0] width 0 height 0
click at [800, 338] on span at bounding box center [800, 345] width 14 height 14
click at [0, 0] on input "radio" at bounding box center [0, 0] width 0 height 0
click at [800, 425] on span at bounding box center [800, 432] width 14 height 14
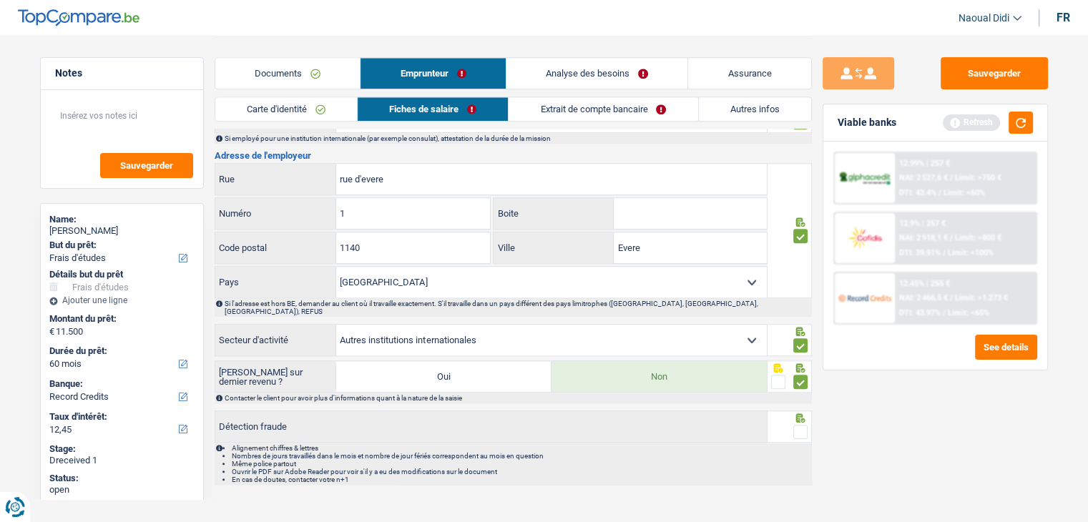
click at [0, 0] on input "radio" at bounding box center [0, 0] width 0 height 0
click at [800, 425] on span at bounding box center [800, 432] width 14 height 14
click at [0, 0] on input "radio" at bounding box center [0, 0] width 0 height 0
click at [799, 425] on span at bounding box center [800, 432] width 14 height 14
click at [0, 0] on input "radio" at bounding box center [0, 0] width 0 height 0
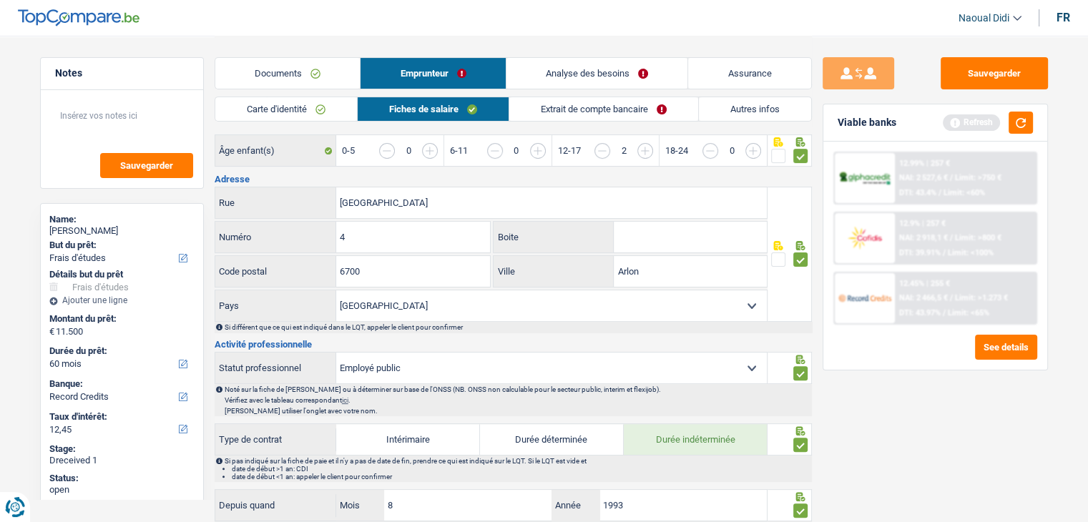
scroll to position [0, 0]
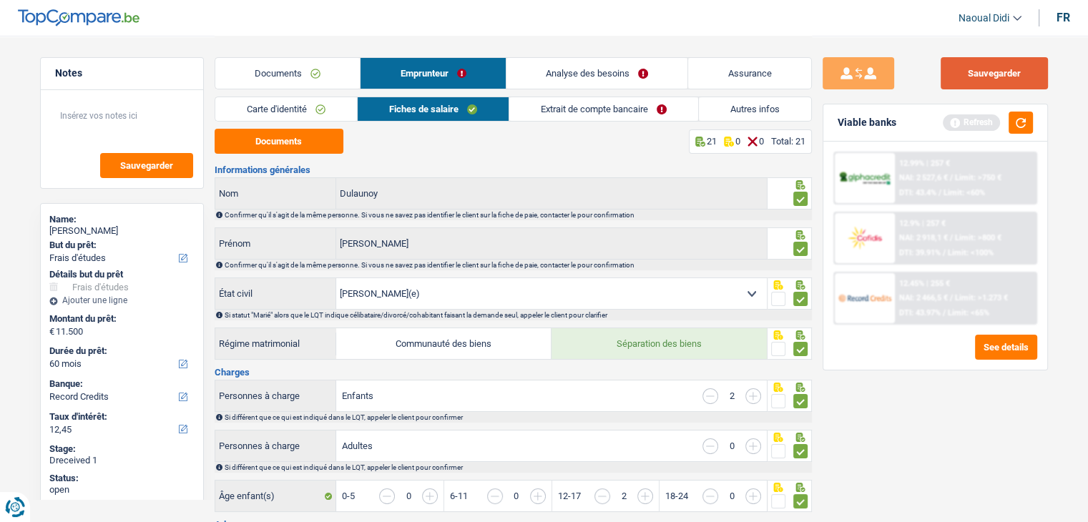
click at [1004, 65] on button "Sauvegarder" at bounding box center [994, 73] width 107 height 32
click at [576, 112] on link "Extrait de compte bancaire" at bounding box center [603, 109] width 189 height 24
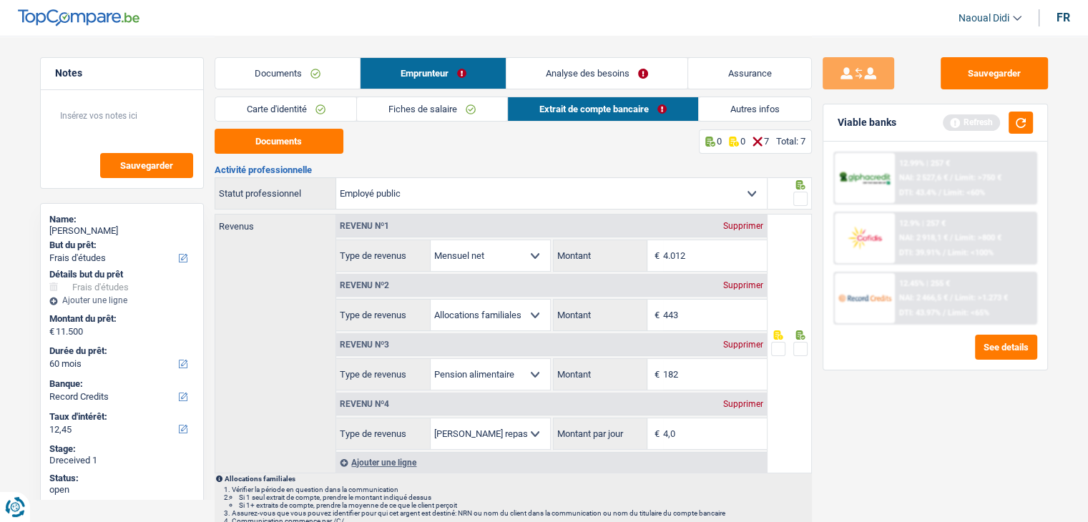
click at [796, 202] on span at bounding box center [800, 199] width 14 height 14
click at [0, 0] on input "radio" at bounding box center [0, 0] width 0 height 0
click at [803, 347] on span at bounding box center [800, 349] width 14 height 14
click at [0, 0] on input "radio" at bounding box center [0, 0] width 0 height 0
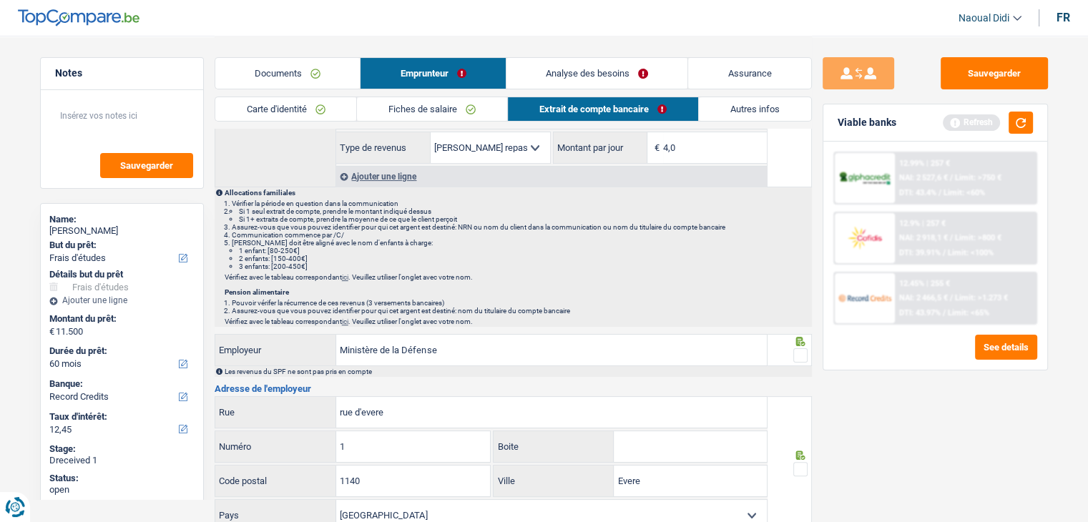
click at [798, 352] on span at bounding box center [800, 355] width 14 height 14
click at [0, 0] on input "radio" at bounding box center [0, 0] width 0 height 0
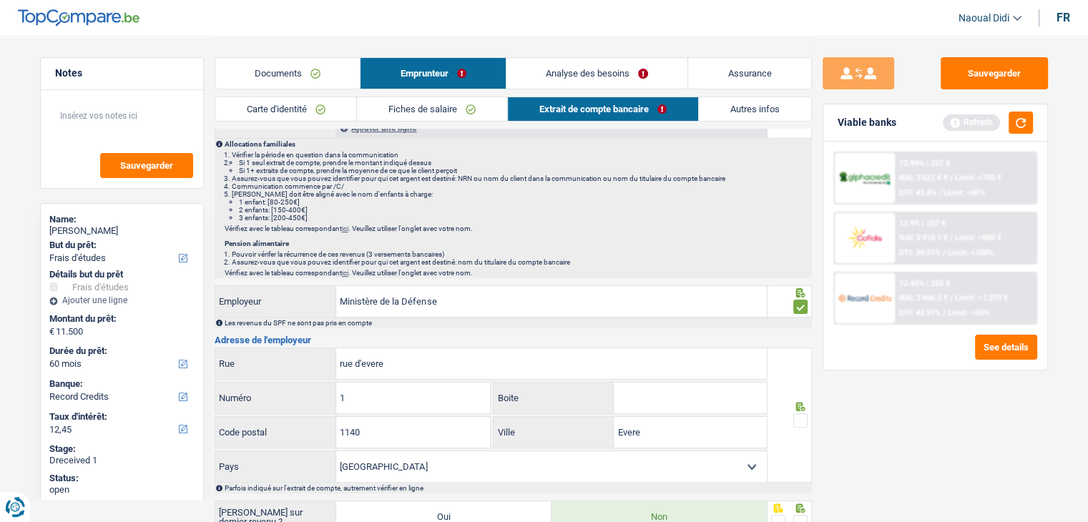
scroll to position [429, 0]
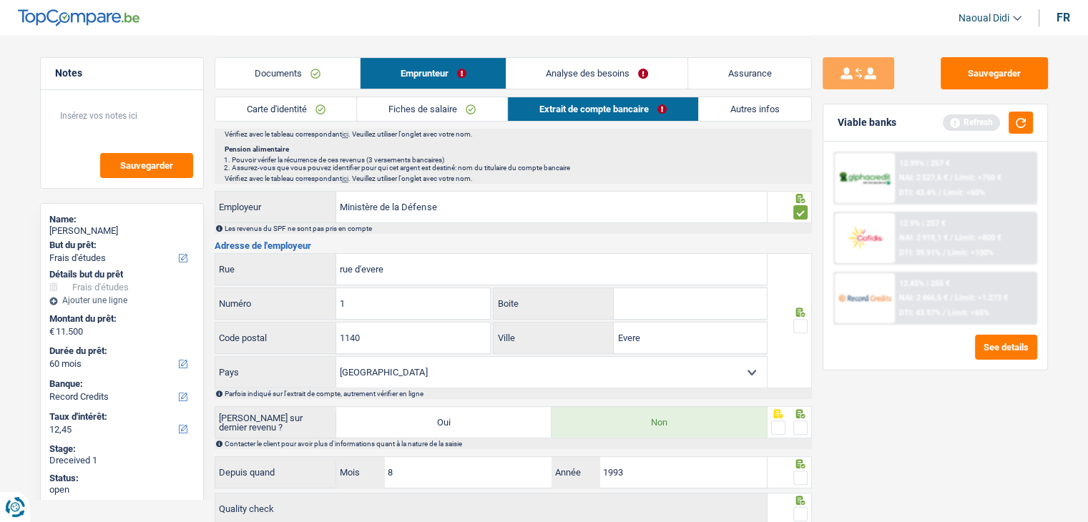
click at [801, 324] on span at bounding box center [800, 326] width 14 height 14
click at [0, 0] on input "radio" at bounding box center [0, 0] width 0 height 0
click at [803, 421] on span at bounding box center [800, 428] width 14 height 14
click at [0, 0] on input "radio" at bounding box center [0, 0] width 0 height 0
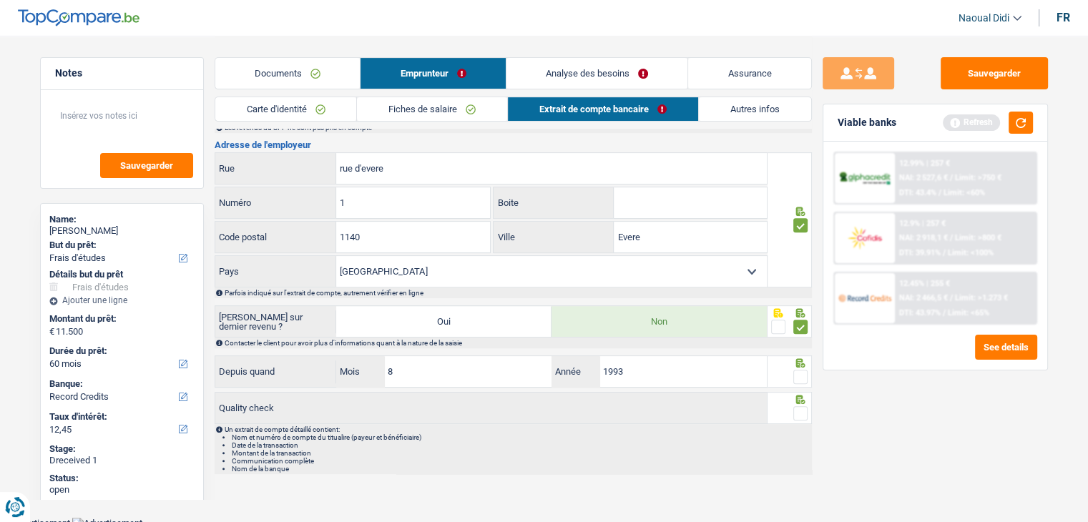
scroll to position [532, 0]
click at [801, 371] on span at bounding box center [800, 375] width 14 height 14
click at [0, 0] on input "radio" at bounding box center [0, 0] width 0 height 0
click at [798, 404] on span at bounding box center [800, 411] width 14 height 14
click at [0, 0] on input "radio" at bounding box center [0, 0] width 0 height 0
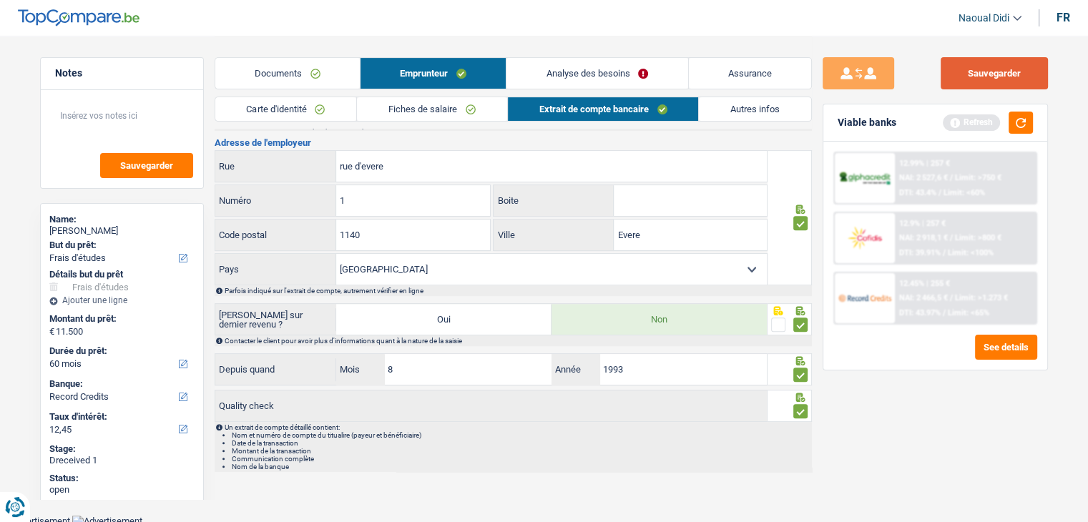
click at [986, 63] on button "Sauvegarder" at bounding box center [994, 73] width 107 height 32
click at [1024, 118] on button "button" at bounding box center [1021, 123] width 24 height 22
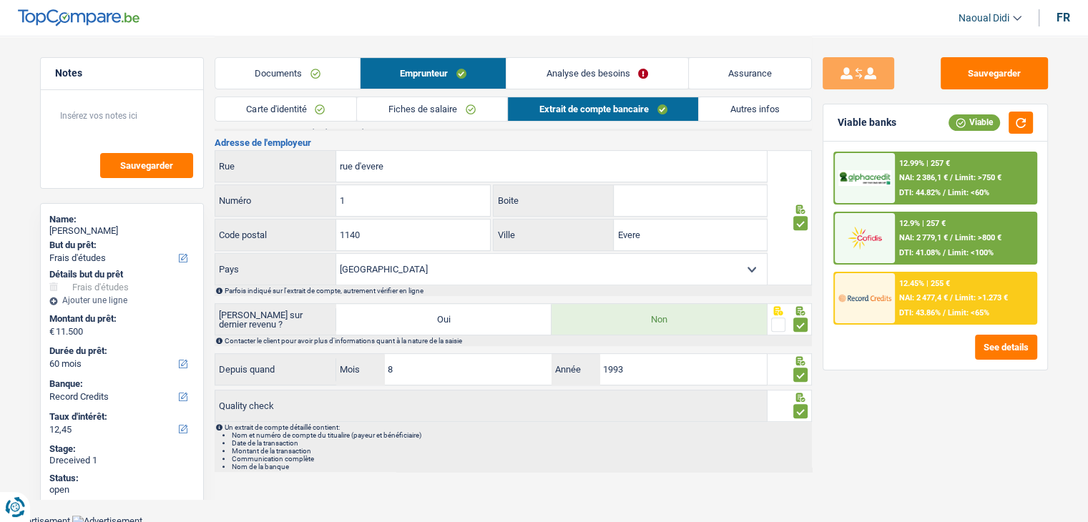
click at [929, 235] on span "NAI: 2 779,1 €" at bounding box center [923, 237] width 49 height 9
click at [620, 72] on link "Analyse des besoins" at bounding box center [596, 73] width 181 height 31
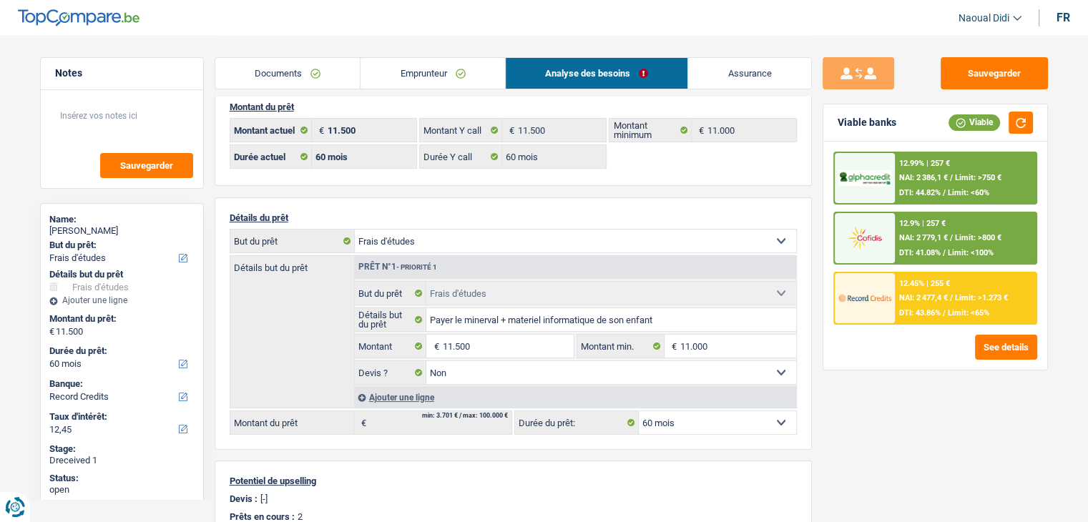
scroll to position [0, 0]
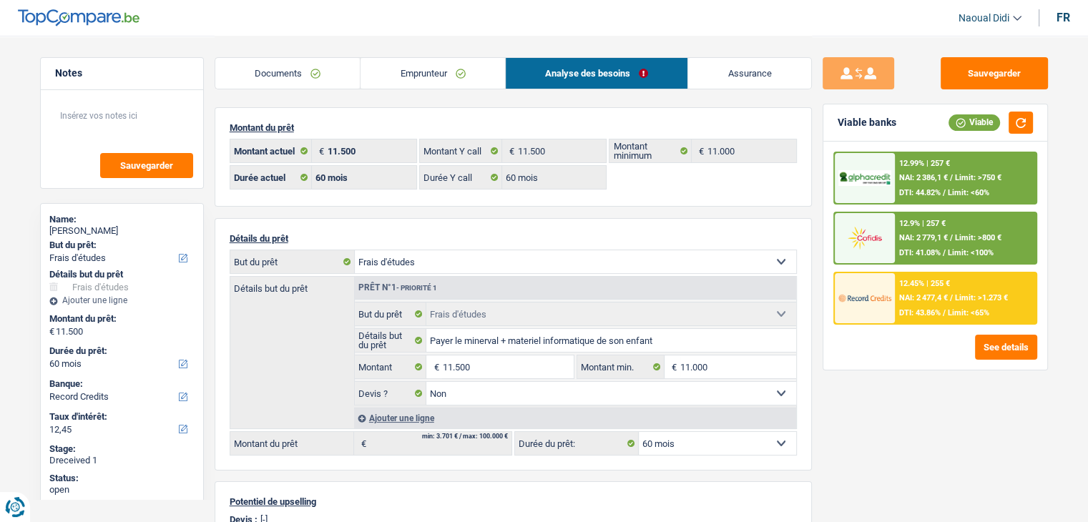
click at [941, 237] on span "NAI: 2 779,1 €" at bounding box center [923, 237] width 49 height 9
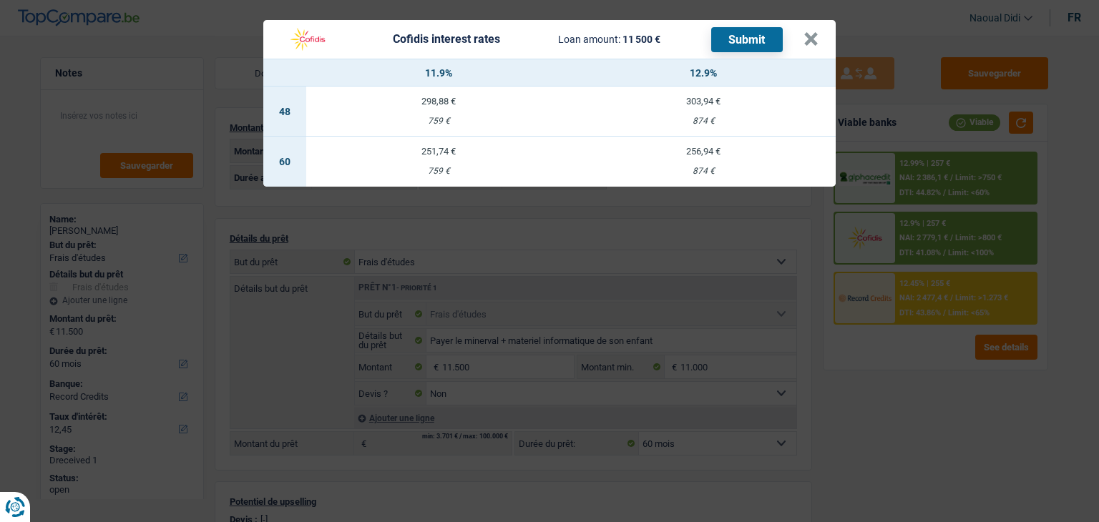
click at [436, 167] on div "759 €" at bounding box center [438, 171] width 265 height 9
select select "cofidis"
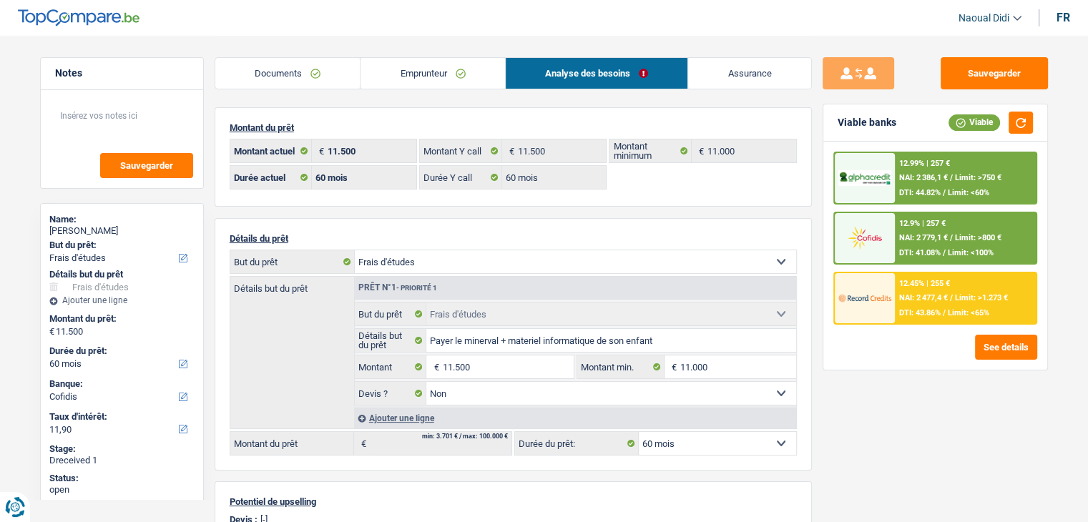
click at [947, 221] on div "12.9% | 257 € NAI: 2 779,1 € / Limit: >800 € DTI: 41.08% / Limit: <100%" at bounding box center [965, 238] width 141 height 50
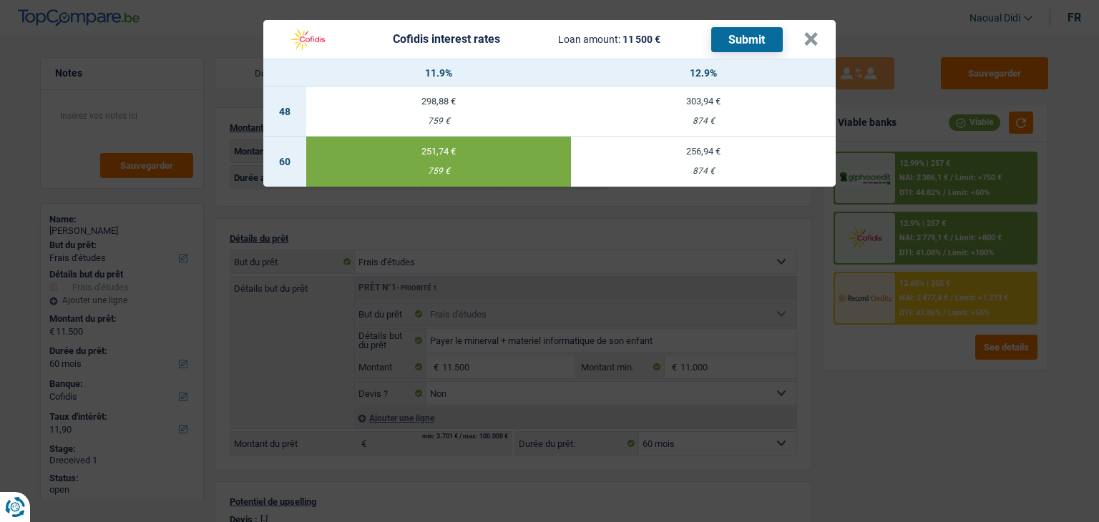
click at [708, 159] on td "256,94 € 874 €" at bounding box center [703, 162] width 265 height 50
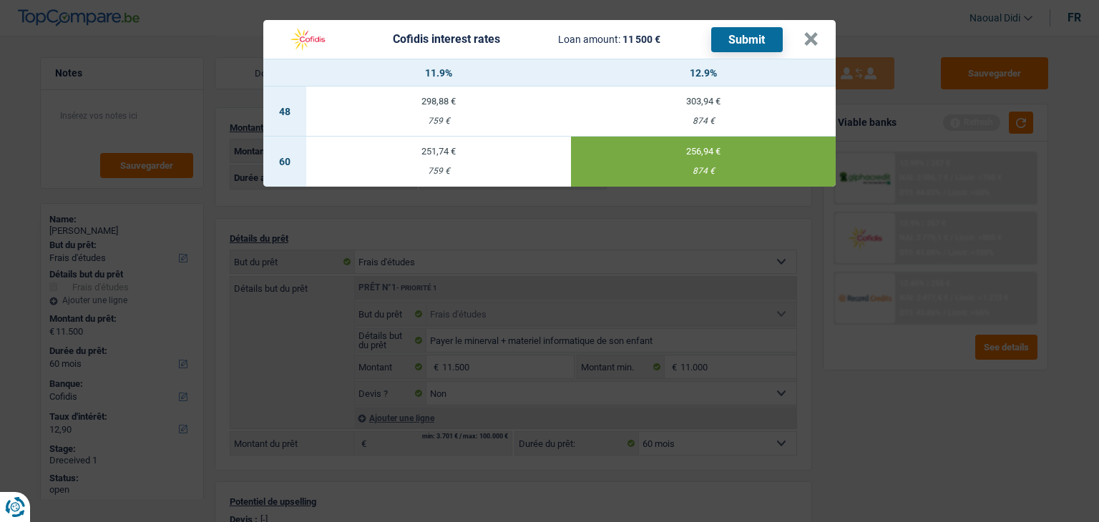
click at [459, 161] on td "251,74 € 759 €" at bounding box center [438, 162] width 265 height 50
type input "11,90"
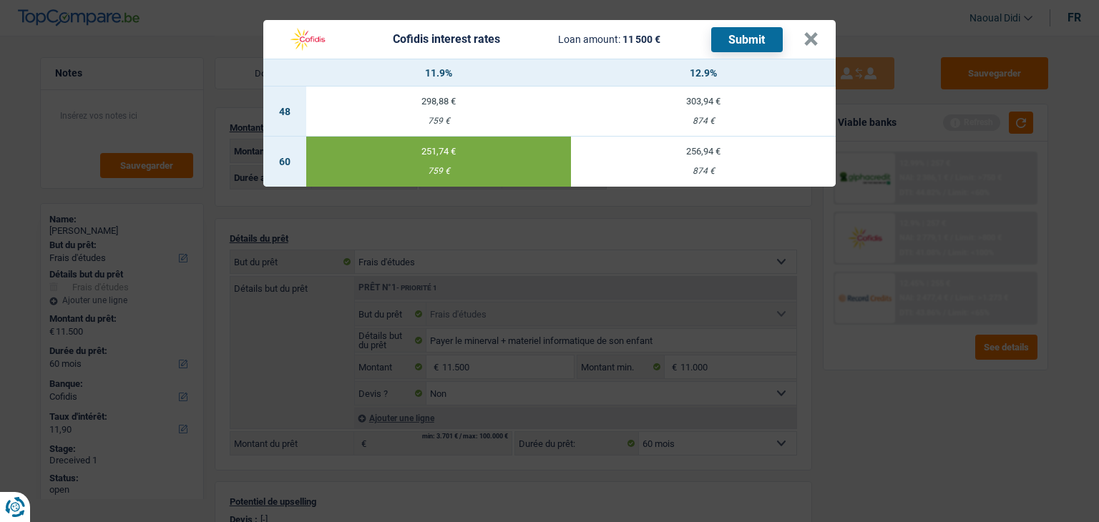
click at [769, 37] on button "Submit" at bounding box center [747, 39] width 72 height 25
click at [810, 39] on button "×" at bounding box center [810, 39] width 15 height 14
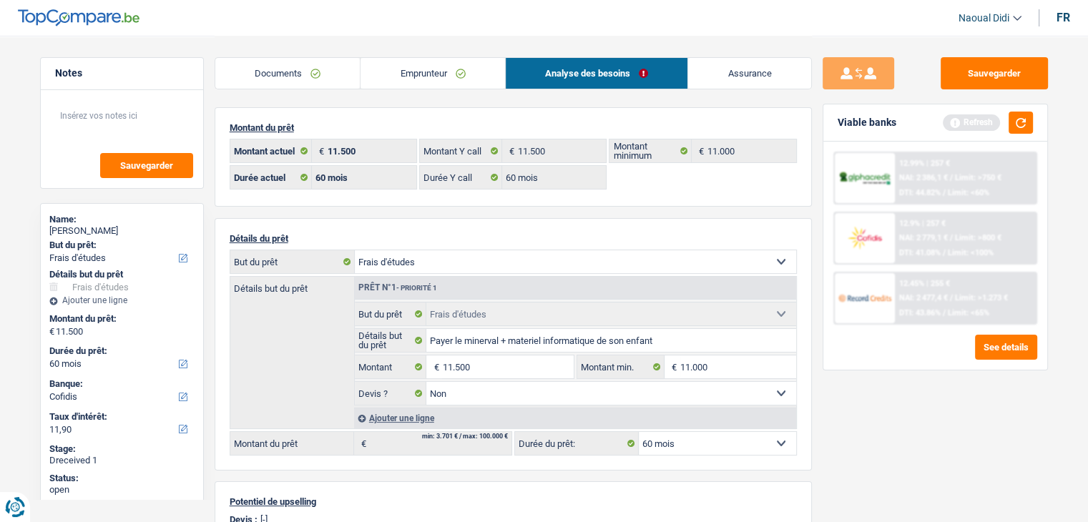
click at [398, 73] on link "Emprunteur" at bounding box center [433, 73] width 145 height 31
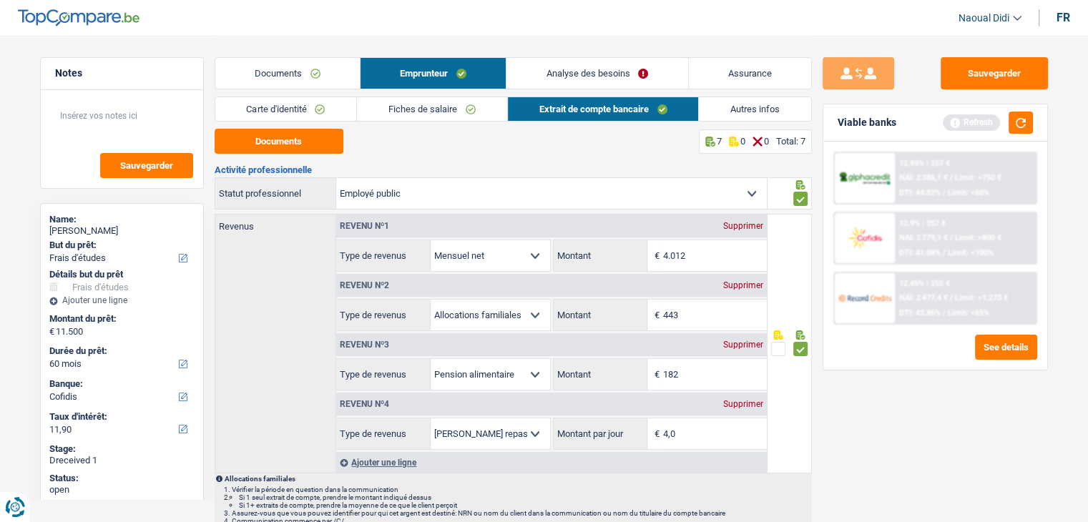
click at [278, 112] on link "Carte d'identité" at bounding box center [286, 109] width 142 height 24
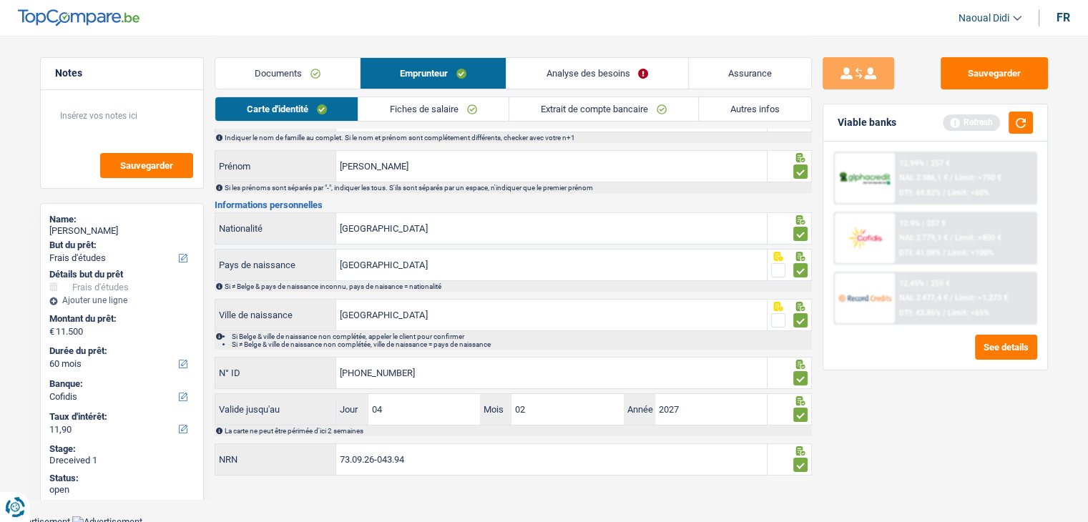
scroll to position [79, 0]
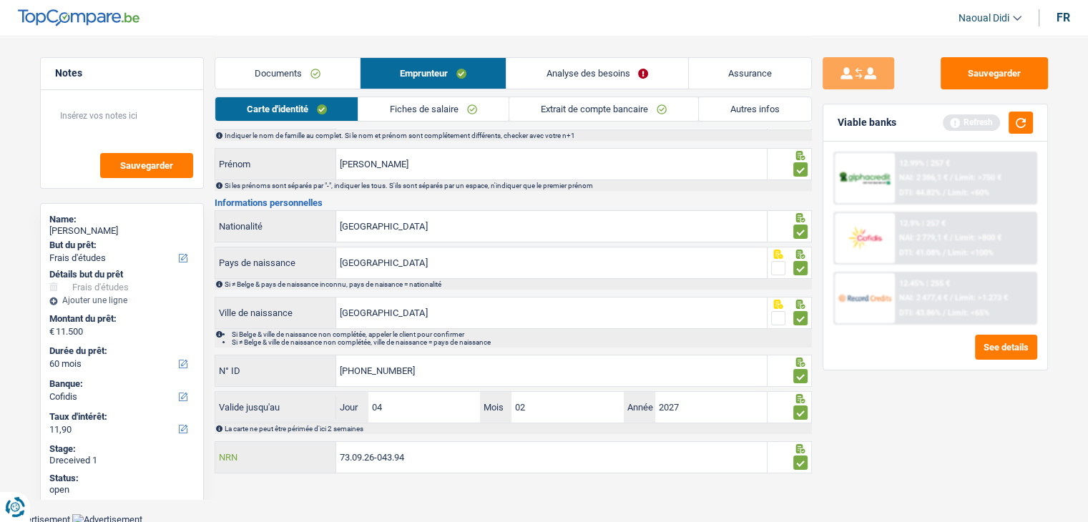
drag, startPoint x: 428, startPoint y: 460, endPoint x: 302, endPoint y: 453, distance: 126.1
click at [302, 453] on div "73.09.26-043.94 NRN" at bounding box center [491, 457] width 552 height 31
click at [286, 80] on link "Documents" at bounding box center [287, 73] width 145 height 31
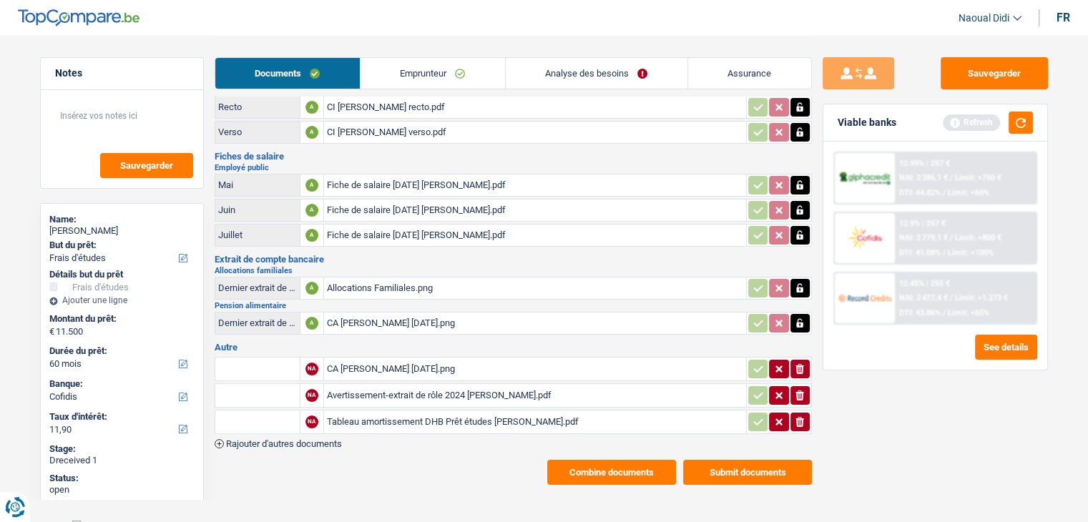
click at [535, 387] on div "Avertissement-extrait de rôle 2024 Olivier Dulaunoy.pdf" at bounding box center [535, 395] width 416 height 21
click at [751, 460] on button "Submit documents" at bounding box center [747, 472] width 129 height 25
click at [716, 471] on button "Submit documents" at bounding box center [747, 472] width 129 height 25
click at [704, 468] on button "Submit documents" at bounding box center [747, 472] width 129 height 25
click at [753, 464] on button "Submit documents" at bounding box center [747, 472] width 129 height 25
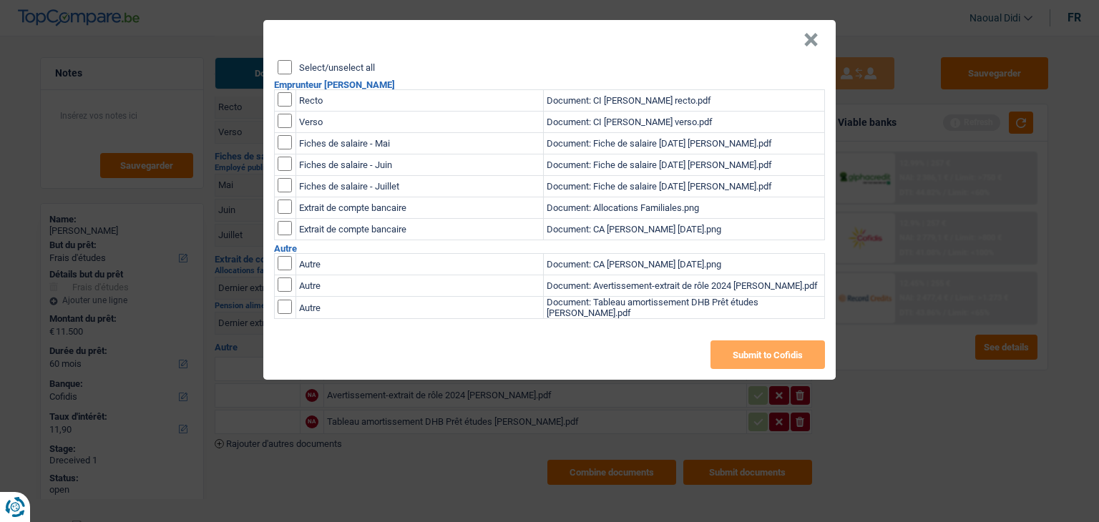
click at [282, 104] on input "checkbox" at bounding box center [285, 99] width 14 height 14
checkbox input "false"
click at [283, 117] on input "checkbox" at bounding box center [285, 121] width 14 height 14
checkbox input "true"
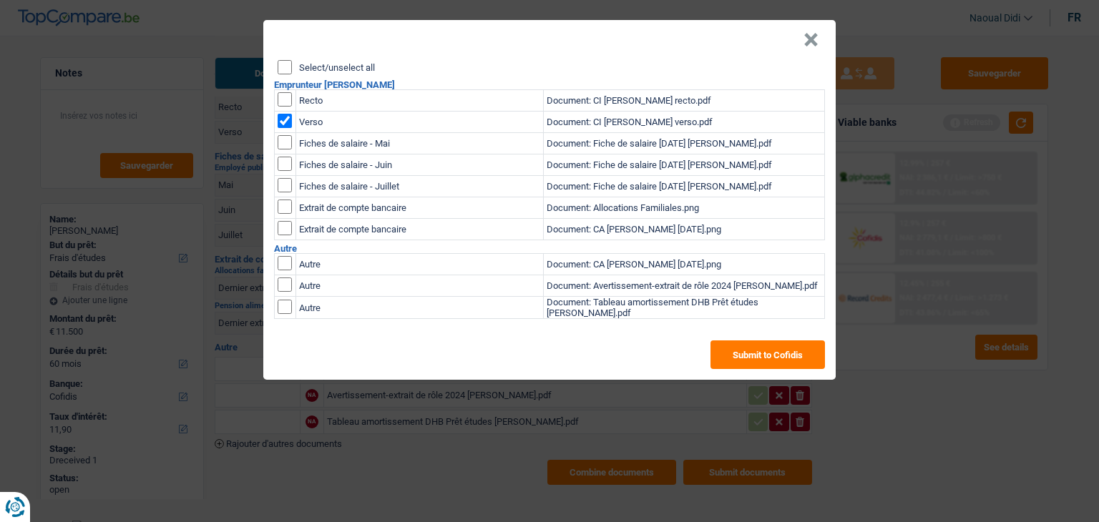
click at [283, 104] on input "checkbox" at bounding box center [285, 99] width 14 height 14
checkbox input "true"
click at [282, 141] on input "checkbox" at bounding box center [285, 142] width 14 height 14
checkbox input "true"
click at [283, 164] on input "checkbox" at bounding box center [285, 164] width 14 height 14
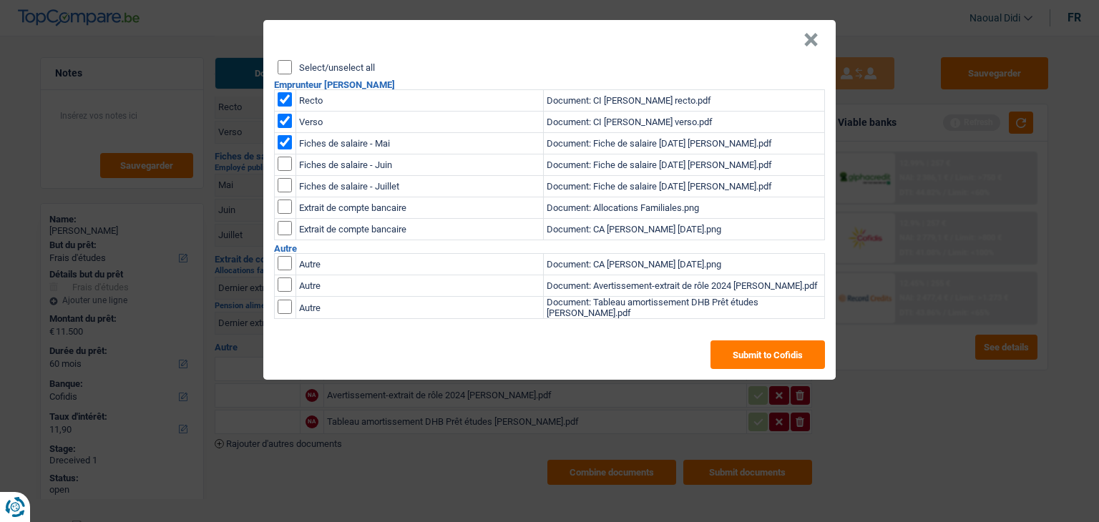
checkbox input "true"
click at [286, 192] on td at bounding box center [285, 186] width 21 height 21
click at [283, 192] on input "checkbox" at bounding box center [285, 185] width 14 height 14
checkbox input "true"
click at [283, 209] on input "checkbox" at bounding box center [285, 207] width 14 height 14
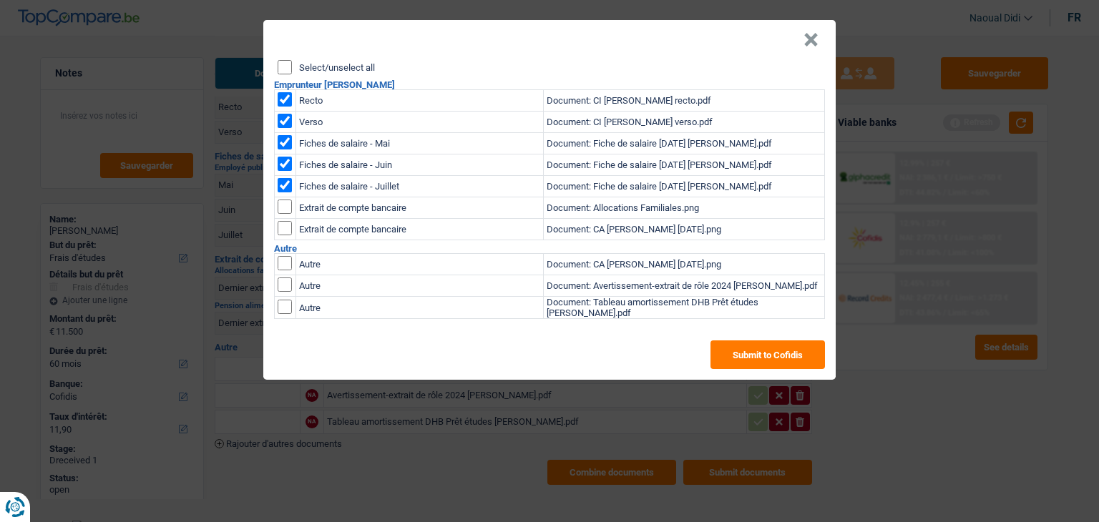
checkbox input "true"
click at [285, 227] on input "checkbox" at bounding box center [285, 228] width 14 height 14
checkbox input "true"
click at [451, 434] on div "× Select/unselect all Emprunteur olivier Dulaunoy Recto Document: CI Olivier Du…" at bounding box center [549, 261] width 1099 height 522
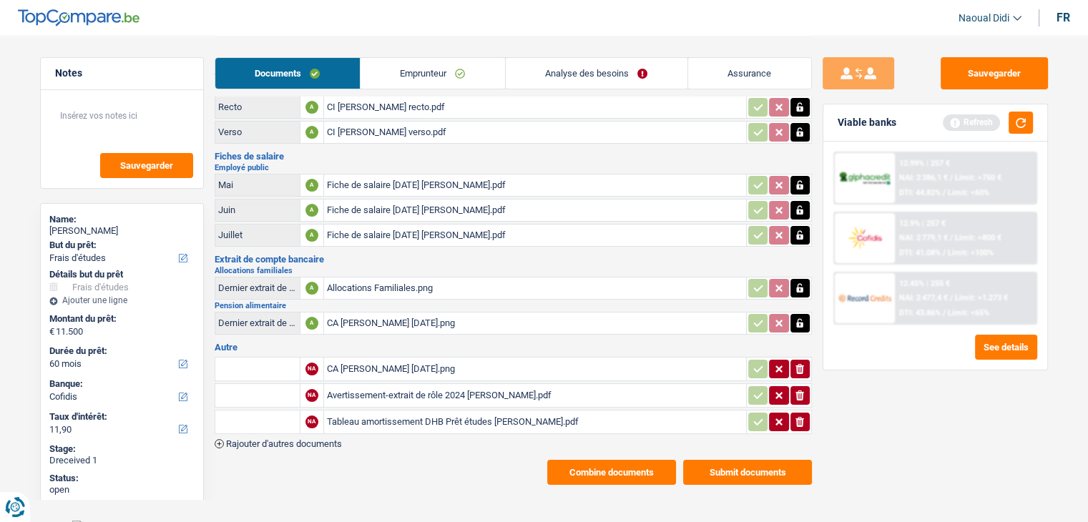
click at [444, 411] on div "Tableau amortissement DHB Prêt études Olivier Dulaunoy.pdf" at bounding box center [535, 421] width 416 height 21
click at [714, 467] on button "Submit documents" at bounding box center [747, 472] width 129 height 25
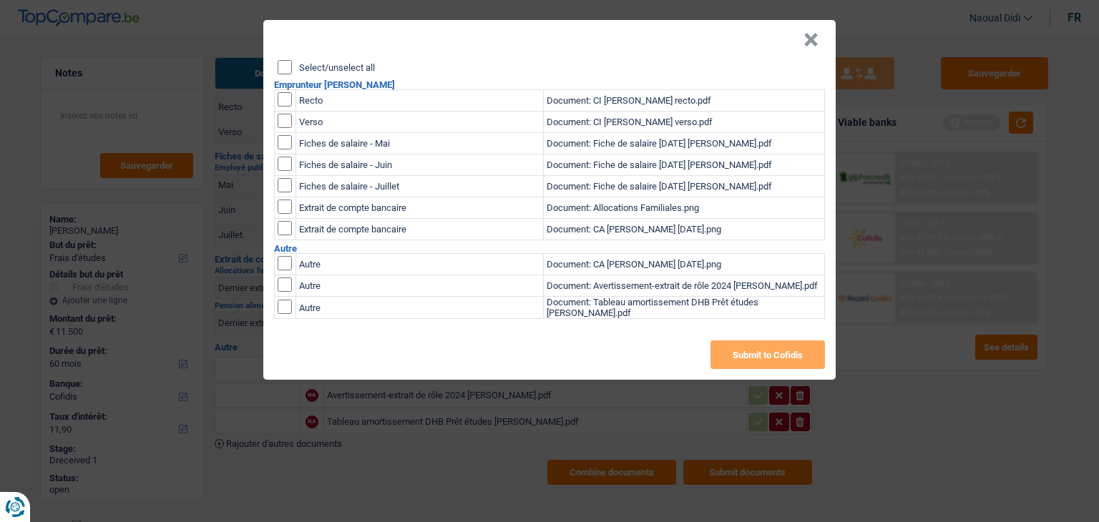
click at [283, 99] on input "checkbox" at bounding box center [285, 99] width 14 height 14
checkbox input "true"
click at [283, 121] on input "checkbox" at bounding box center [285, 121] width 14 height 14
checkbox input "false"
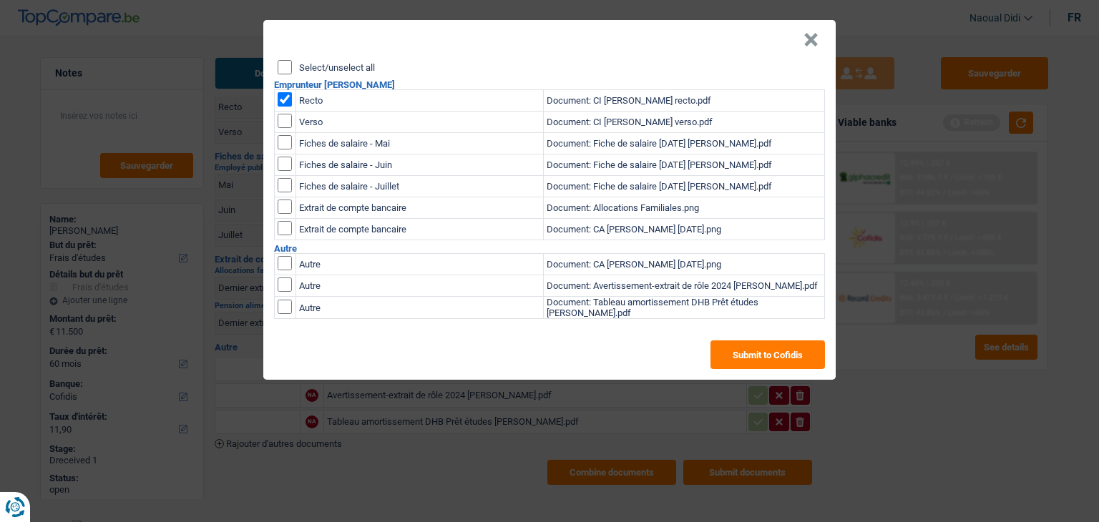
click at [284, 146] on input "checkbox" at bounding box center [285, 142] width 14 height 14
checkbox input "false"
click at [283, 125] on input "checkbox" at bounding box center [285, 121] width 14 height 14
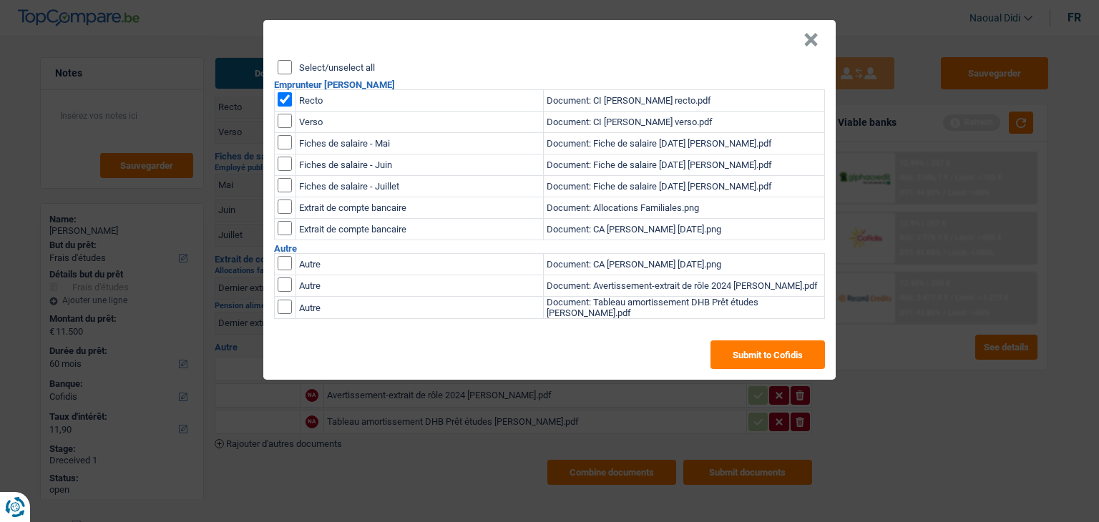
click at [283, 125] on input "checkbox" at bounding box center [285, 121] width 14 height 14
checkbox input "true"
click at [289, 142] on input "checkbox" at bounding box center [285, 142] width 14 height 14
checkbox input "true"
click at [283, 169] on input "checkbox" at bounding box center [285, 164] width 14 height 14
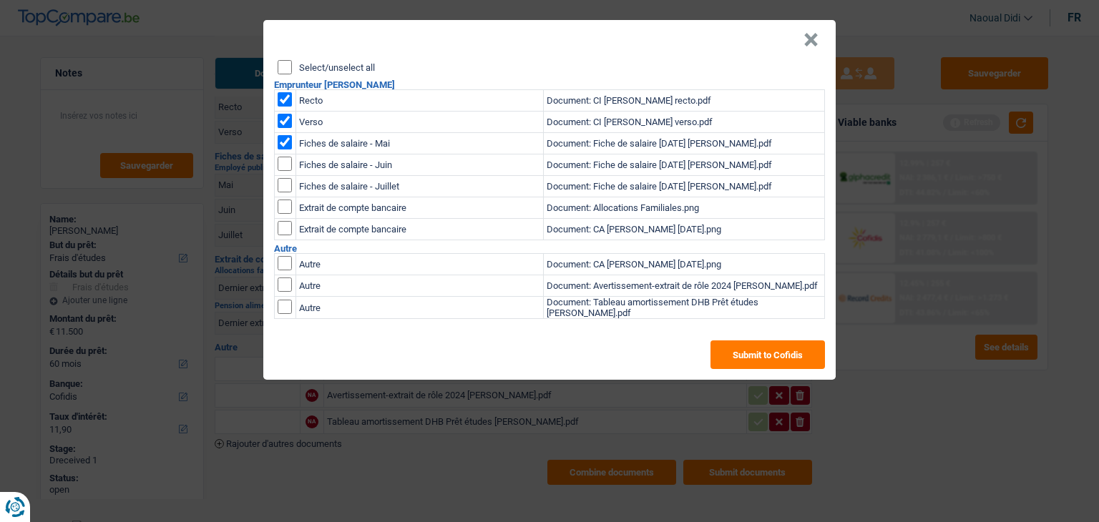
checkbox input "true"
click at [286, 192] on input "checkbox" at bounding box center [285, 185] width 14 height 14
checkbox input "true"
click at [283, 208] on input "checkbox" at bounding box center [285, 207] width 14 height 14
checkbox input "true"
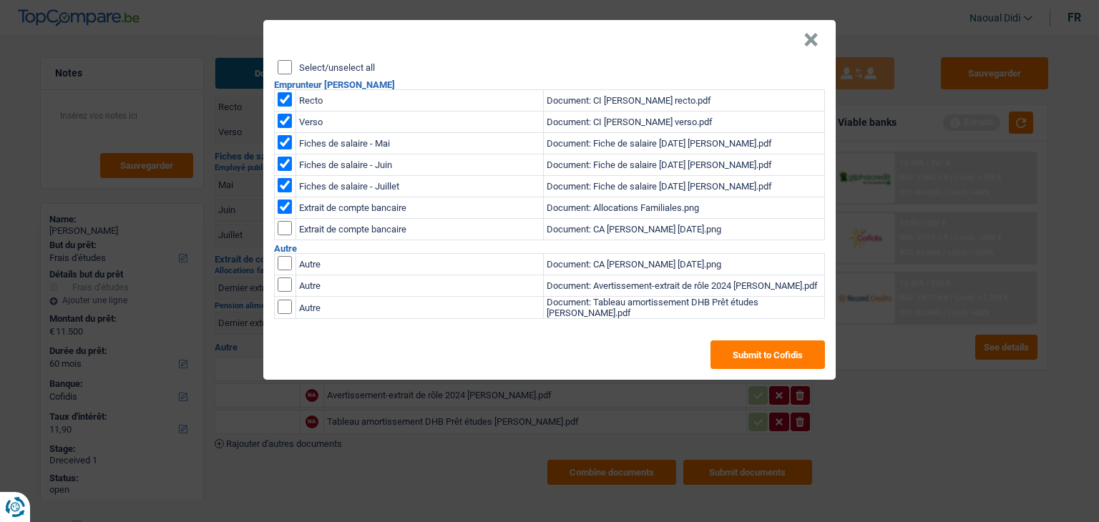
click at [285, 229] on input "checkbox" at bounding box center [285, 228] width 14 height 14
checkbox input "true"
click at [756, 359] on button "Submit to Cofidis" at bounding box center [767, 355] width 114 height 29
click at [813, 37] on button "×" at bounding box center [810, 40] width 15 height 14
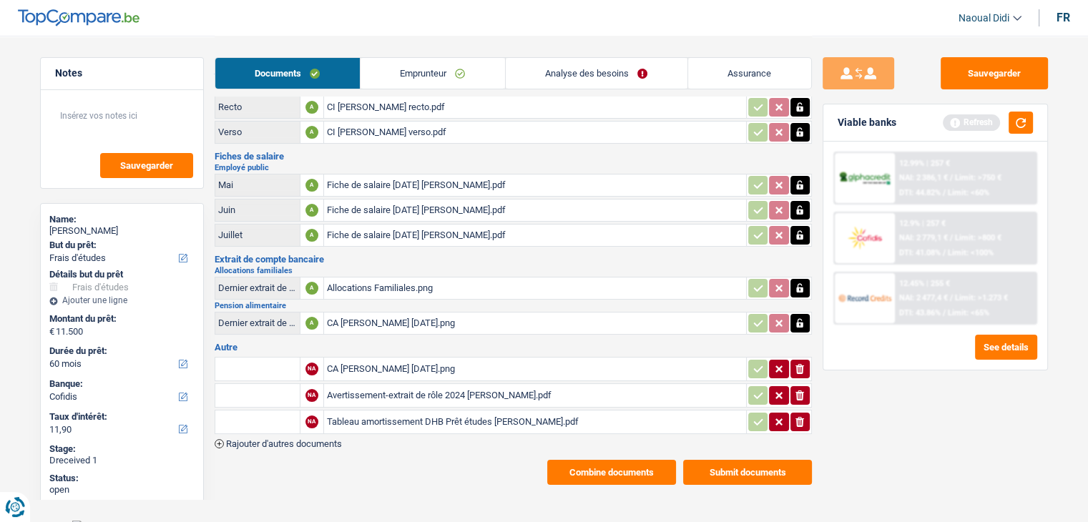
click at [616, 461] on button "Combine documents" at bounding box center [611, 472] width 129 height 25
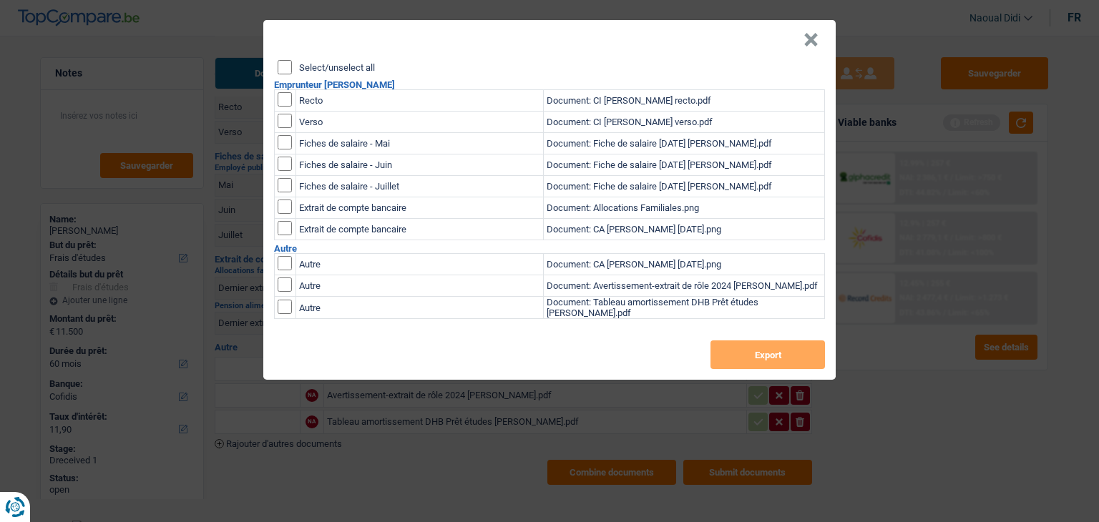
click at [283, 73] on input "Select/unselect all" at bounding box center [285, 67] width 14 height 14
checkbox input "true"
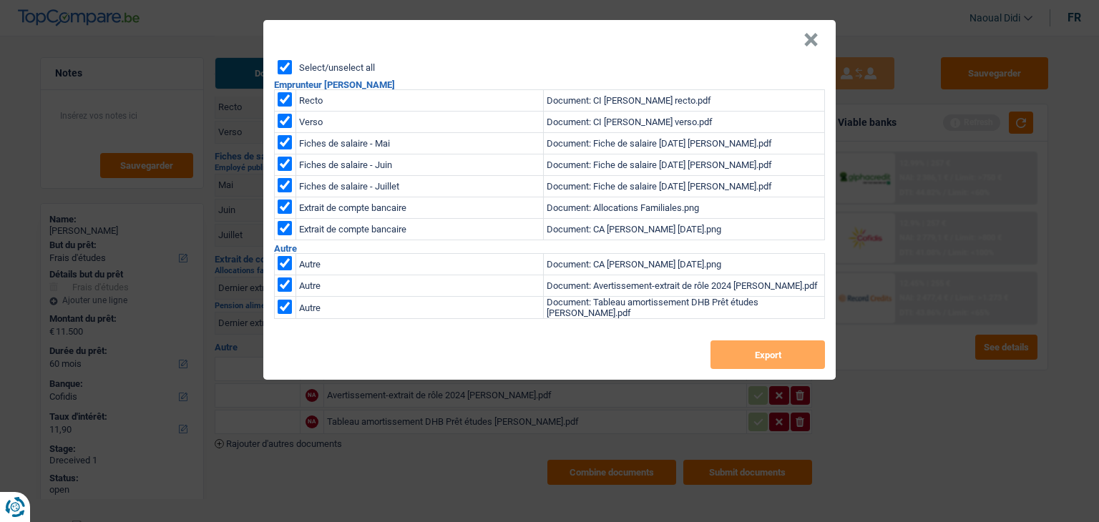
checkbox input "true"
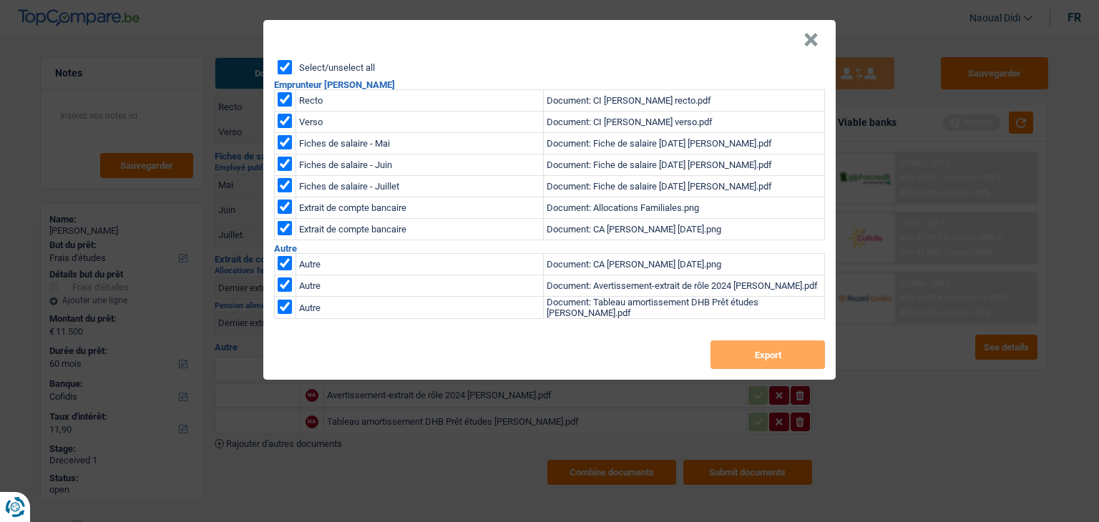
checkbox input "true"
click at [283, 73] on input "Select/unselect all" at bounding box center [285, 67] width 14 height 14
checkbox input "false"
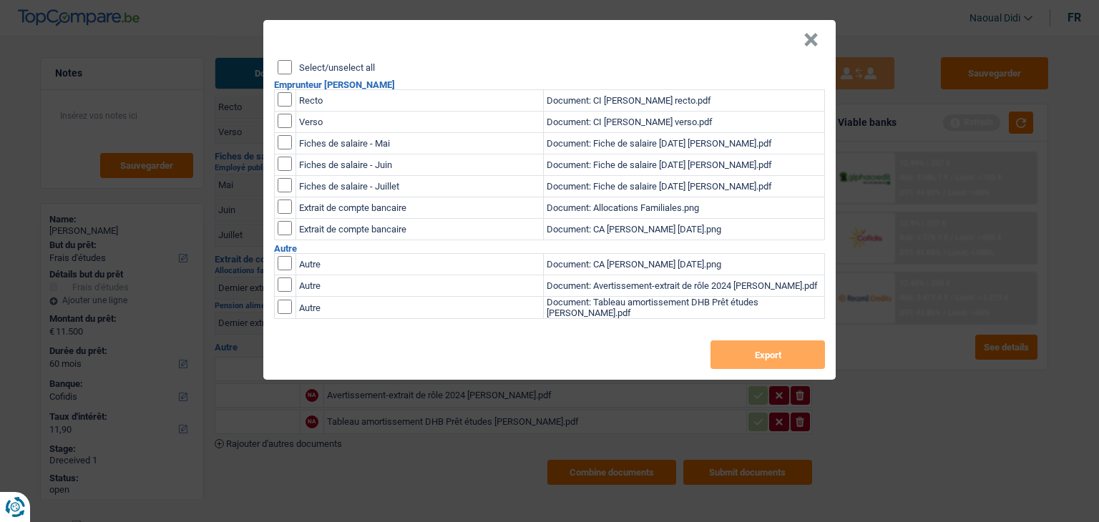
checkbox input "false"
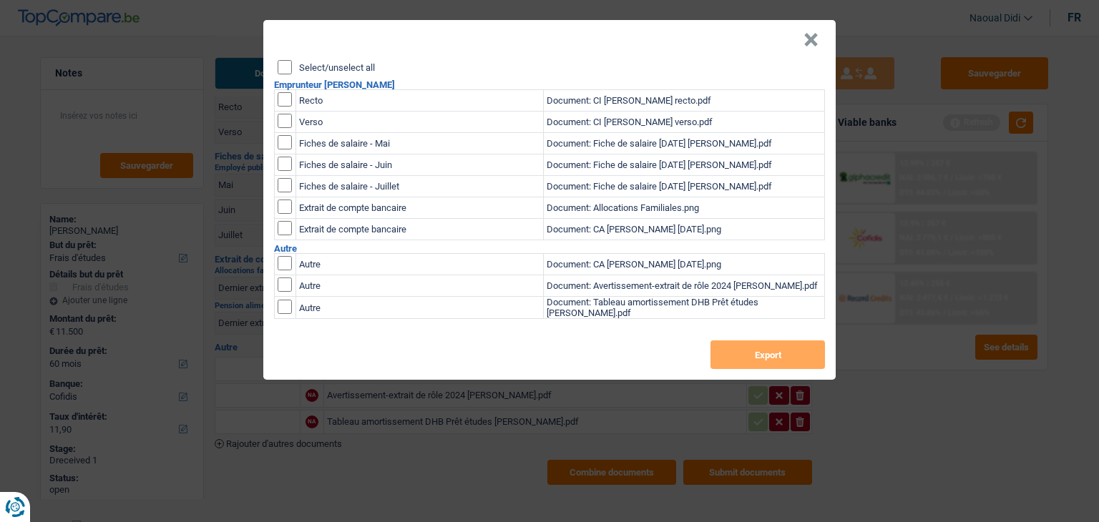
checkbox input "false"
click at [278, 68] on input "Select/unselect all" at bounding box center [285, 67] width 14 height 14
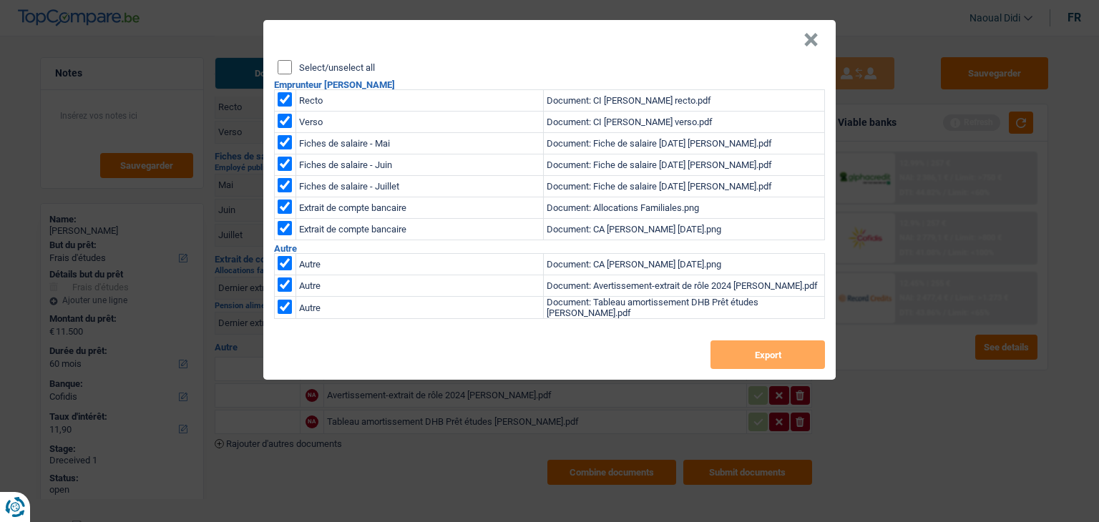
checkbox input "true"
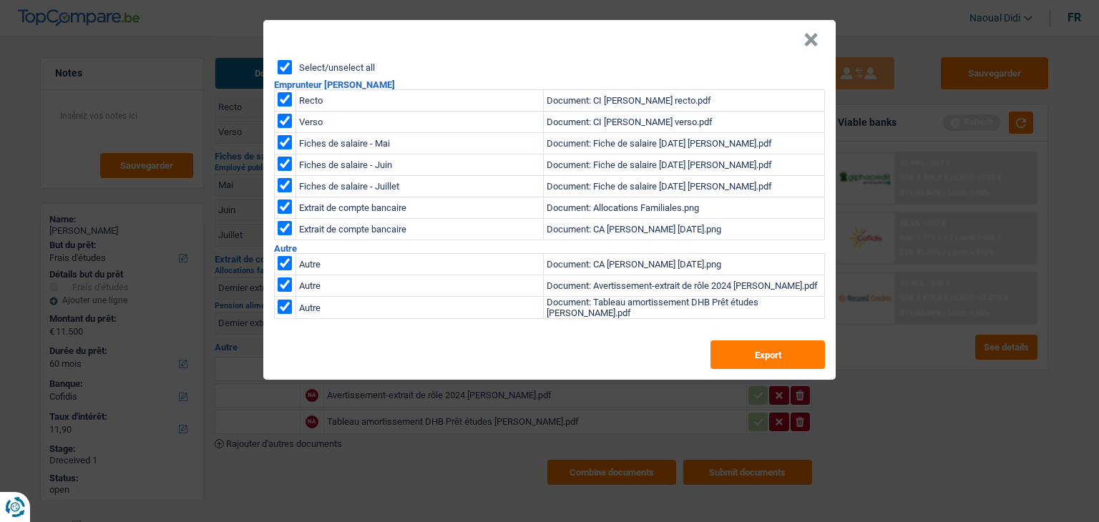
checkbox input "true"
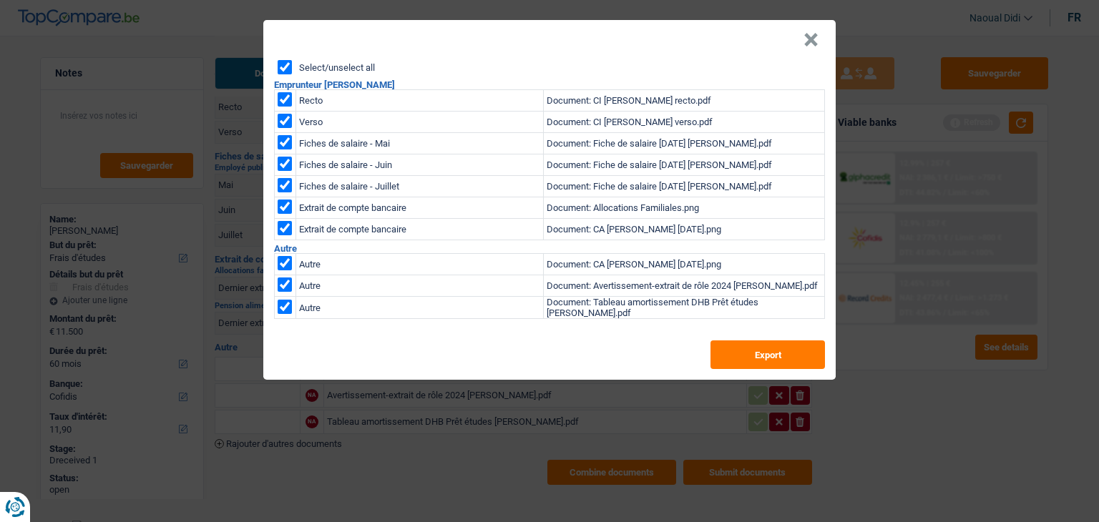
checkbox input "true"
click at [286, 258] on input "checkbox" at bounding box center [285, 263] width 14 height 14
checkbox input "false"
click at [288, 288] on input "checkbox" at bounding box center [285, 285] width 14 height 14
checkbox input "false"
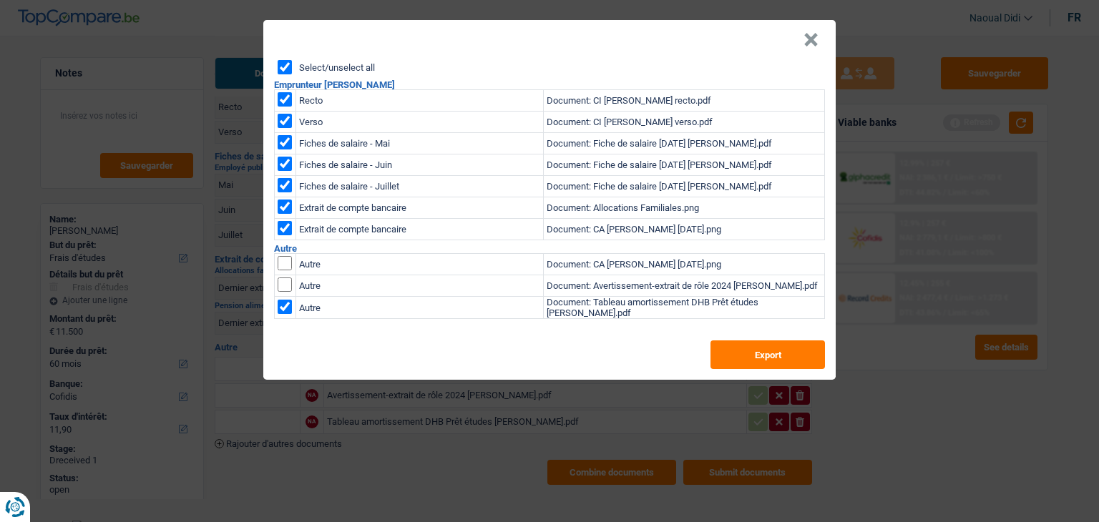
click at [286, 304] on input "checkbox" at bounding box center [285, 307] width 14 height 14
click at [280, 311] on input "checkbox" at bounding box center [285, 307] width 14 height 14
checkbox input "false"
click at [775, 364] on button "Export" at bounding box center [767, 355] width 114 height 29
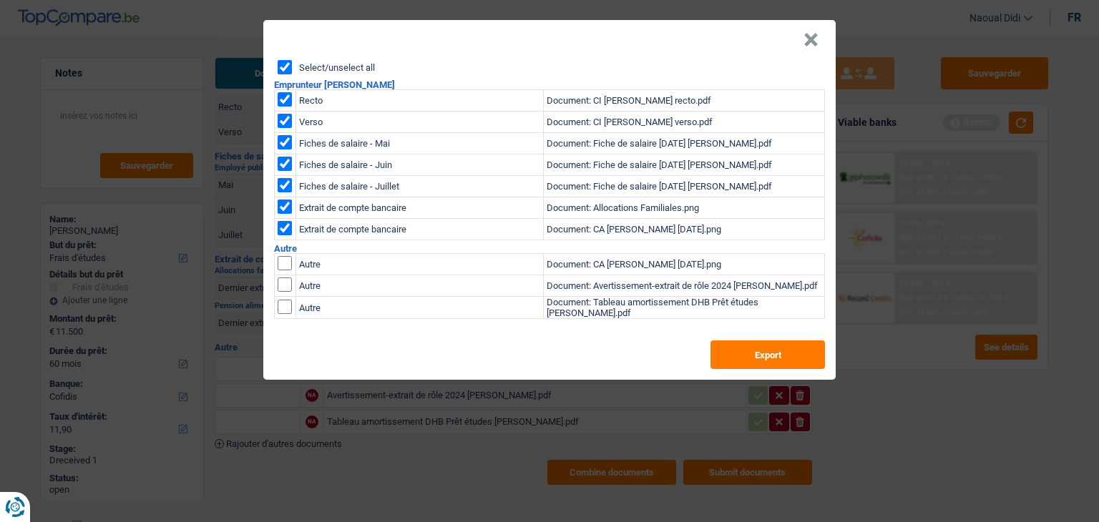
click at [814, 41] on button "×" at bounding box center [810, 40] width 15 height 14
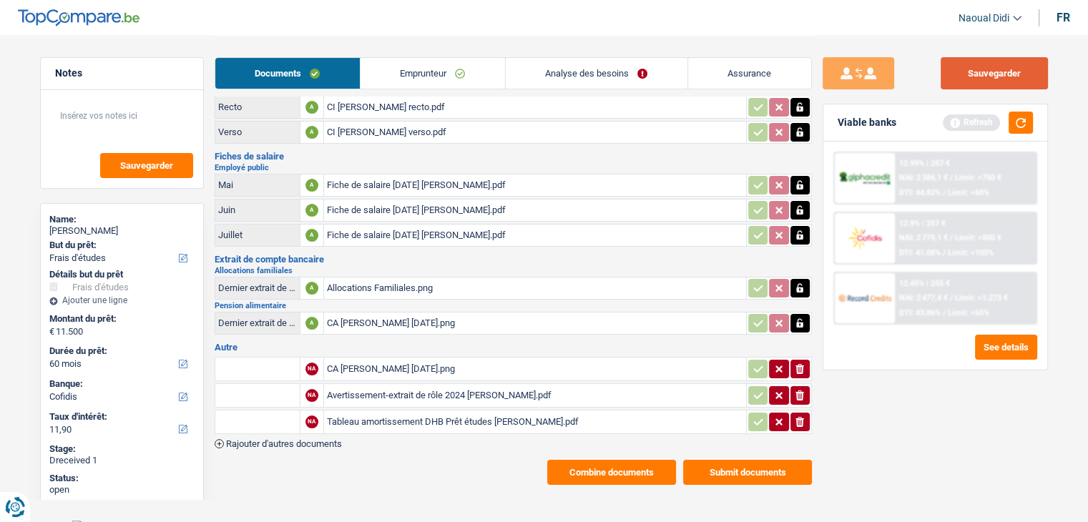
click at [973, 67] on button "Sauvegarder" at bounding box center [994, 73] width 107 height 32
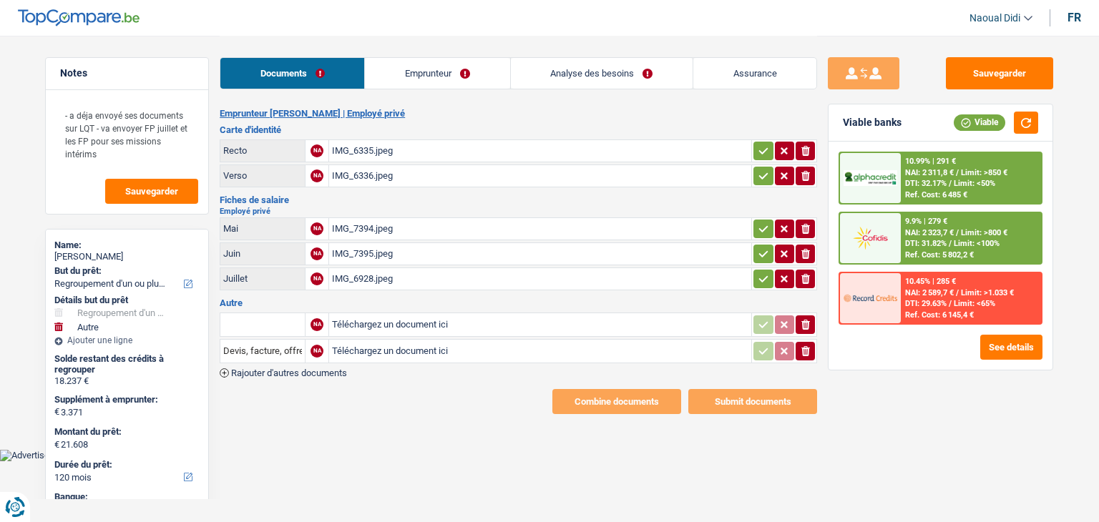
select select "refinancing"
select select "other"
select select "120"
select select "cofidis"
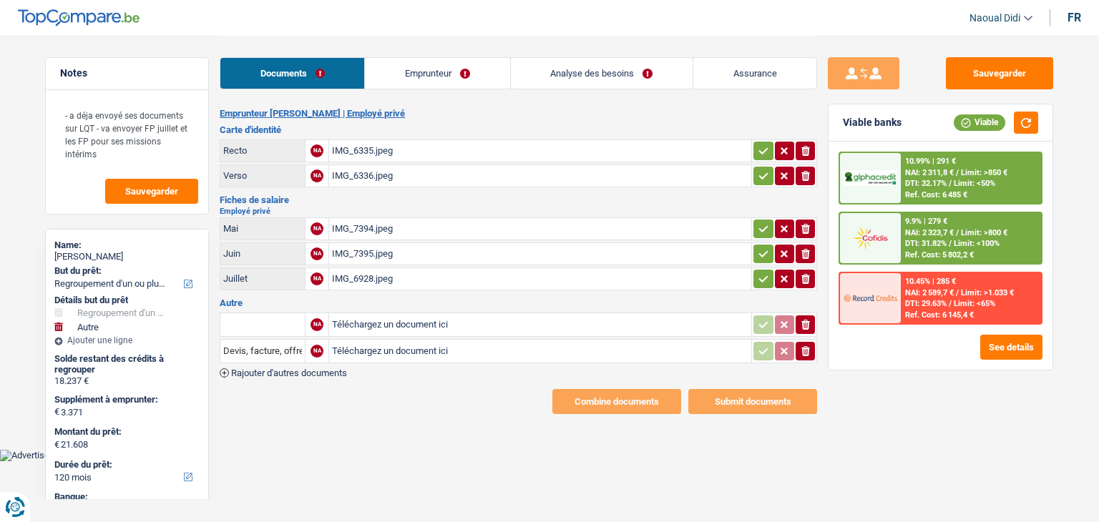
click at [343, 155] on div "IMG_6335.jpeg" at bounding box center [540, 150] width 416 height 21
click at [380, 178] on div "IMG_6336.jpeg" at bounding box center [540, 175] width 416 height 21
click at [355, 218] on div "IMG_7394.jpeg" at bounding box center [540, 228] width 416 height 21
click at [368, 250] on div "IMG_7395.jpeg" at bounding box center [540, 253] width 416 height 21
click at [364, 273] on div "IMG_6928.jpeg" at bounding box center [540, 278] width 416 height 21
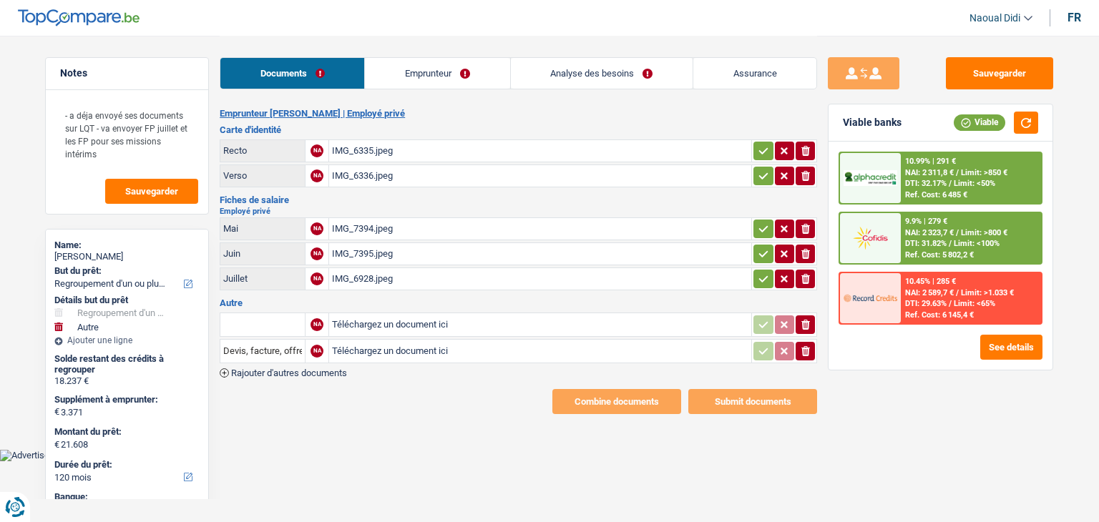
click at [364, 275] on div "IMG_6928.jpeg" at bounding box center [540, 278] width 416 height 21
click at [358, 245] on div "IMG_7395.jpeg" at bounding box center [540, 253] width 416 height 21
click at [366, 252] on div "IMG_7395.jpeg" at bounding box center [540, 253] width 416 height 21
click at [803, 274] on icon "ionicons-v5-e" at bounding box center [805, 279] width 11 height 14
click at [412, 275] on input "Téléchargez un document ici" at bounding box center [540, 278] width 416 height 21
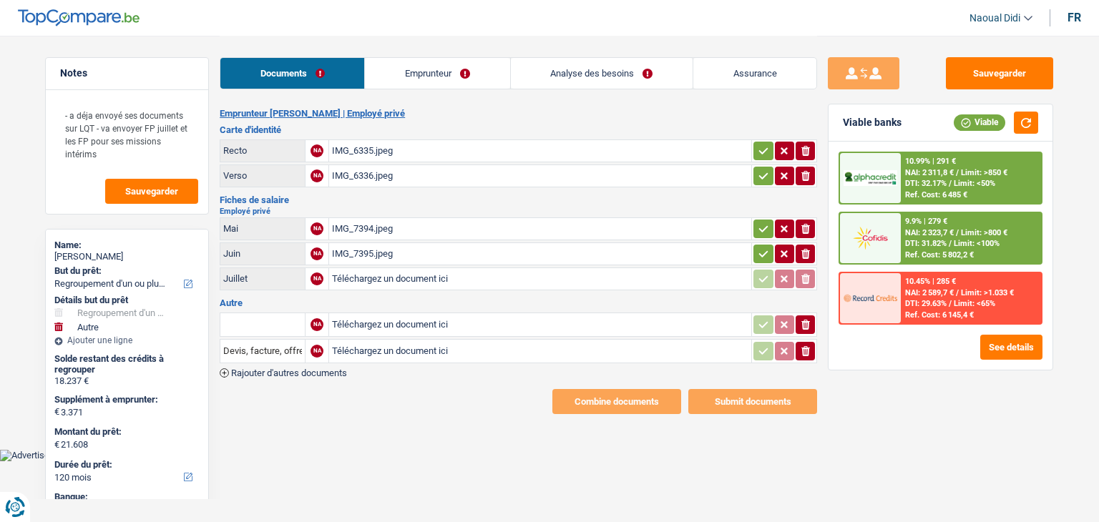
type input "C:\fakepath\IMG_7452.jpeg"
drag, startPoint x: 761, startPoint y: 250, endPoint x: 760, endPoint y: 228, distance: 21.5
click at [761, 249] on icon "button" at bounding box center [763, 254] width 11 height 14
click at [759, 228] on icon "button" at bounding box center [763, 229] width 11 height 14
click at [765, 169] on icon "button" at bounding box center [763, 176] width 11 height 14
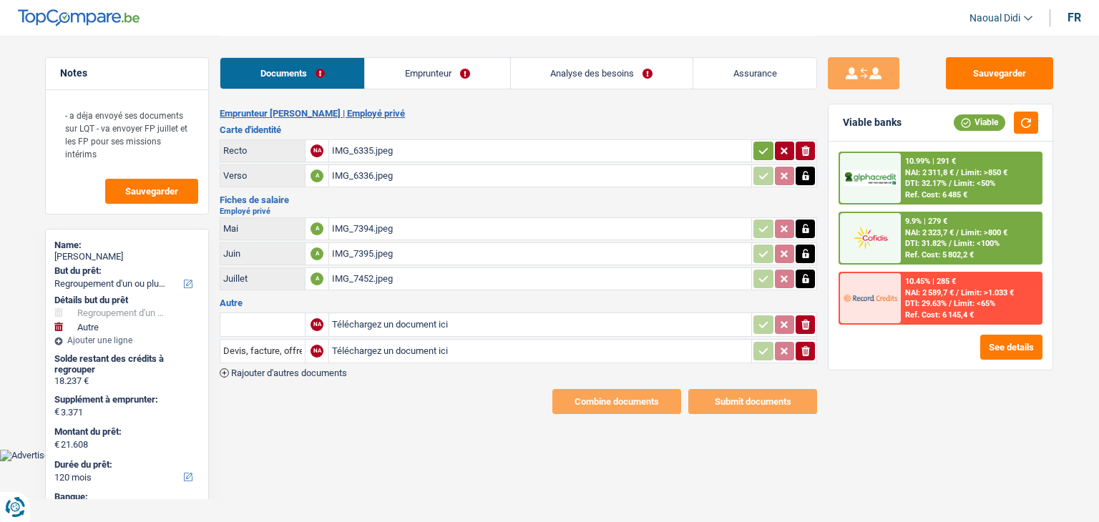
click at [764, 157] on button "button" at bounding box center [762, 151] width 19 height 19
click at [1040, 77] on button "Sauvegarder" at bounding box center [999, 73] width 107 height 32
click at [672, 75] on link "Analyse des besoins" at bounding box center [602, 73] width 182 height 31
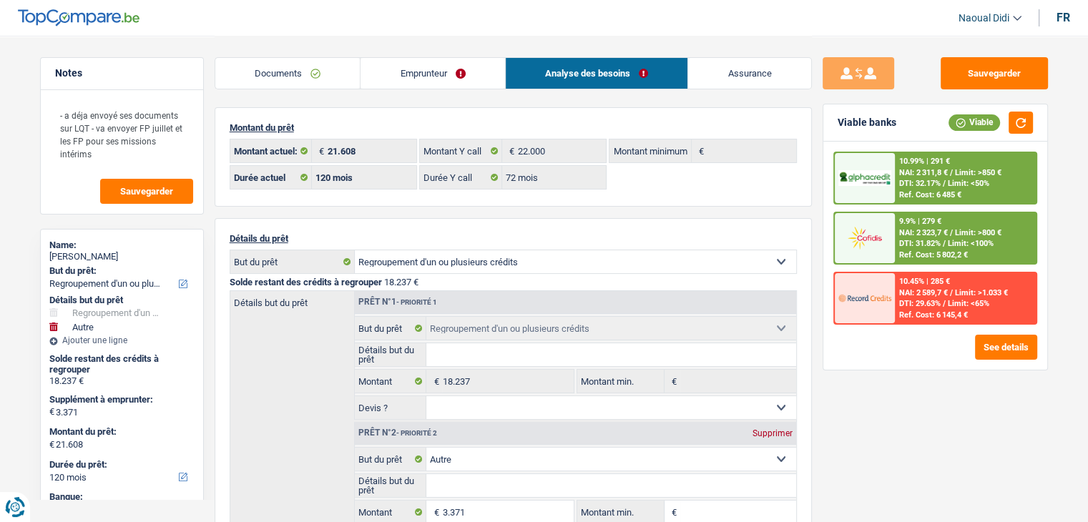
click at [388, 73] on link "Emprunteur" at bounding box center [433, 73] width 145 height 31
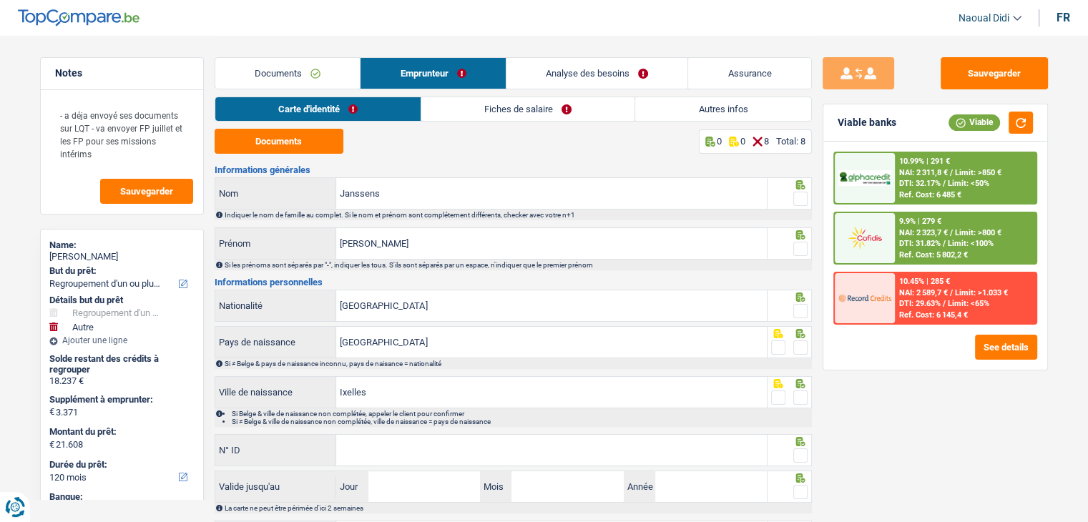
click at [311, 67] on link "Documents" at bounding box center [287, 73] width 145 height 31
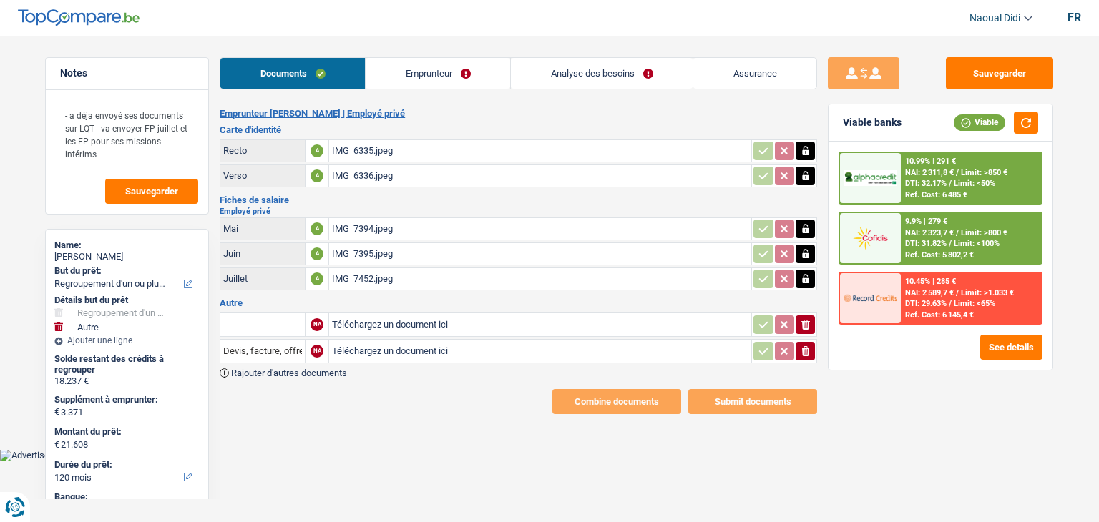
click at [372, 147] on div "IMG_6335.jpeg" at bounding box center [540, 150] width 416 height 21
click at [400, 67] on link "Emprunteur" at bounding box center [438, 73] width 145 height 31
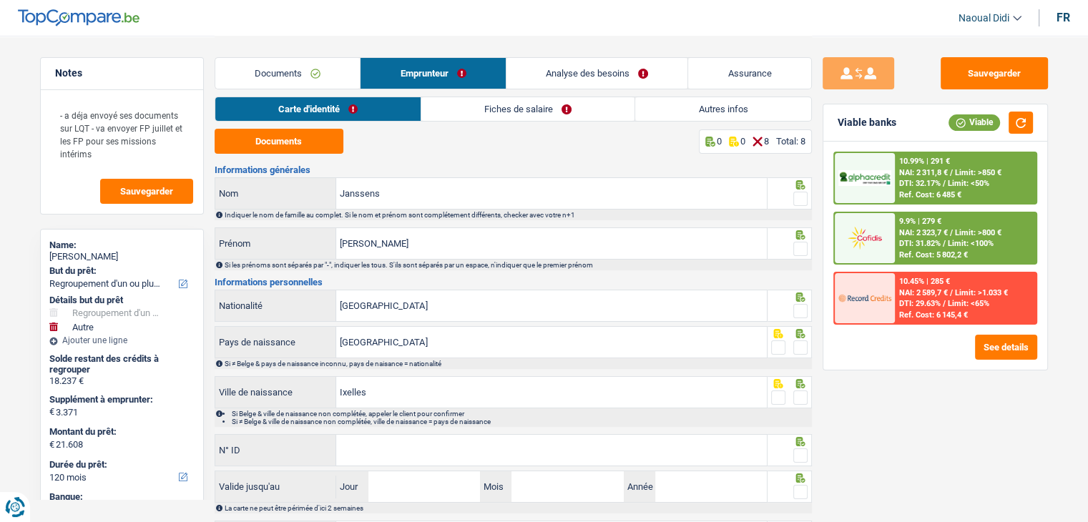
click at [273, 110] on link "Carte d'identité" at bounding box center [317, 109] width 205 height 24
click at [284, 150] on button "Documents" at bounding box center [279, 141] width 129 height 25
click at [471, 101] on link "Fiches de salaire" at bounding box center [527, 109] width 213 height 24
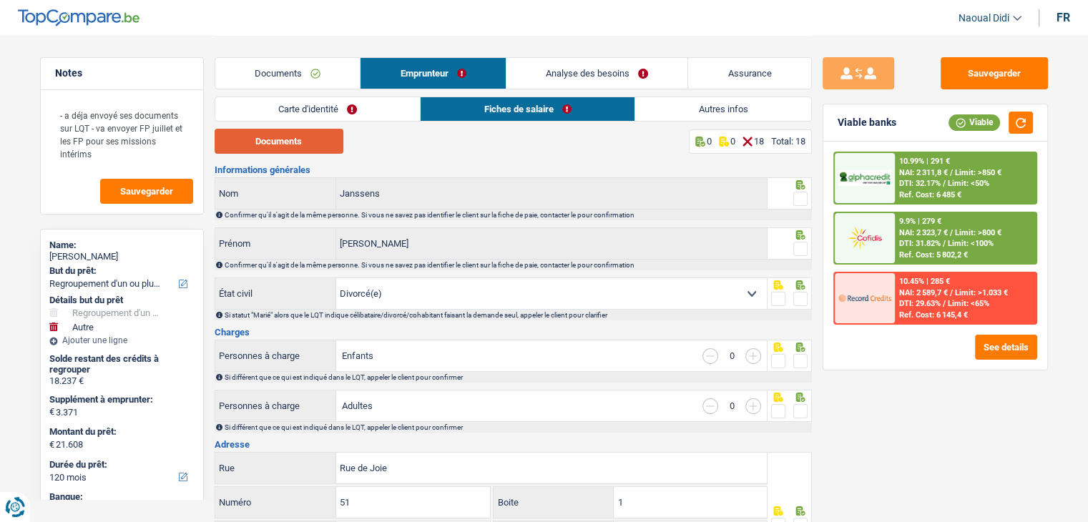
click at [304, 137] on button "Documents" at bounding box center [279, 141] width 129 height 25
click at [303, 112] on link "Carte d'identité" at bounding box center [317, 109] width 205 height 24
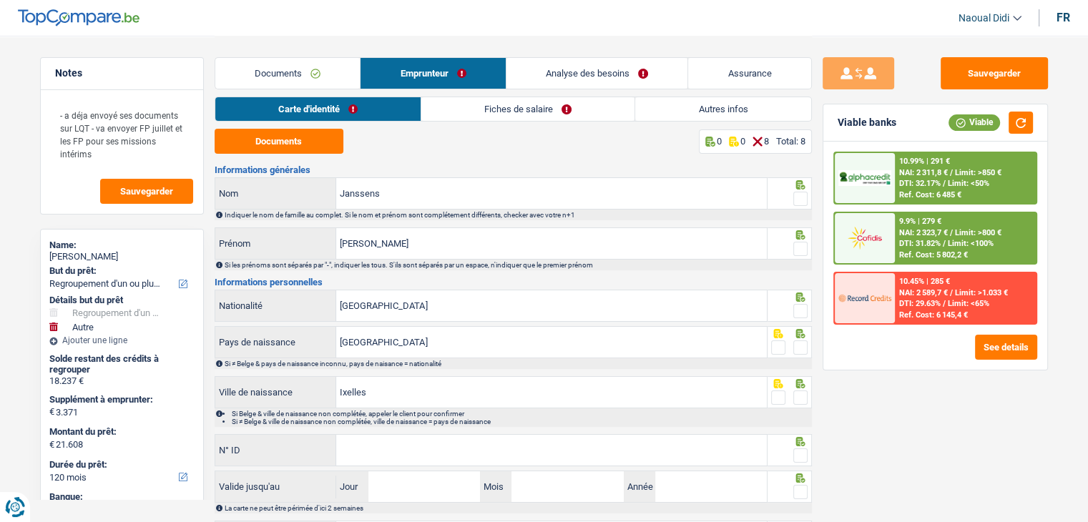
click at [804, 195] on span at bounding box center [800, 199] width 14 height 14
click at [0, 0] on input "radio" at bounding box center [0, 0] width 0 height 0
click at [800, 245] on span at bounding box center [800, 249] width 14 height 14
click at [0, 0] on input "radio" at bounding box center [0, 0] width 0 height 0
click at [800, 245] on span at bounding box center [800, 249] width 14 height 14
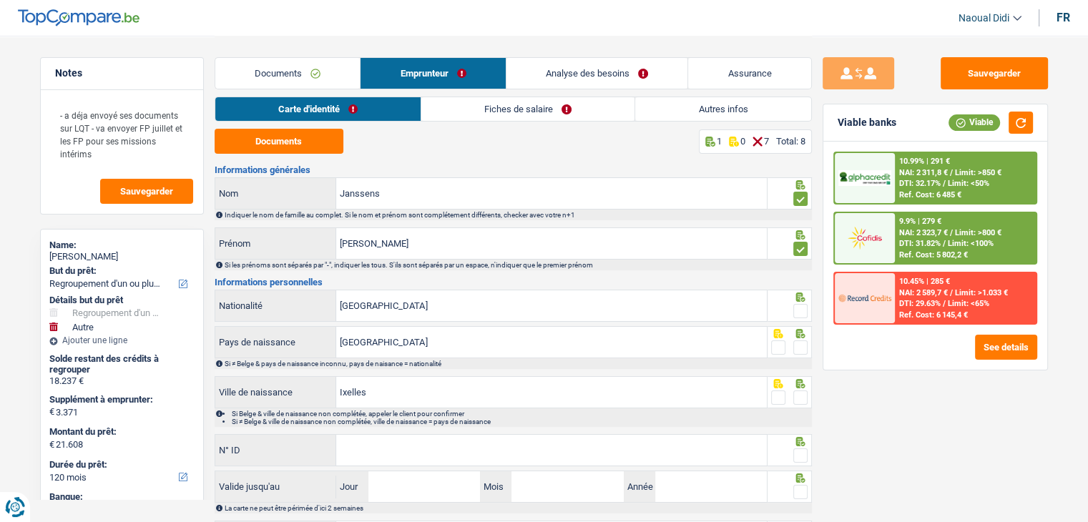
click at [0, 0] on input "radio" at bounding box center [0, 0] width 0 height 0
drag, startPoint x: 801, startPoint y: 305, endPoint x: 800, endPoint y: 293, distance: 12.9
click at [801, 305] on span at bounding box center [800, 311] width 14 height 14
click at [0, 0] on input "radio" at bounding box center [0, 0] width 0 height 0
click at [800, 245] on span at bounding box center [800, 249] width 14 height 14
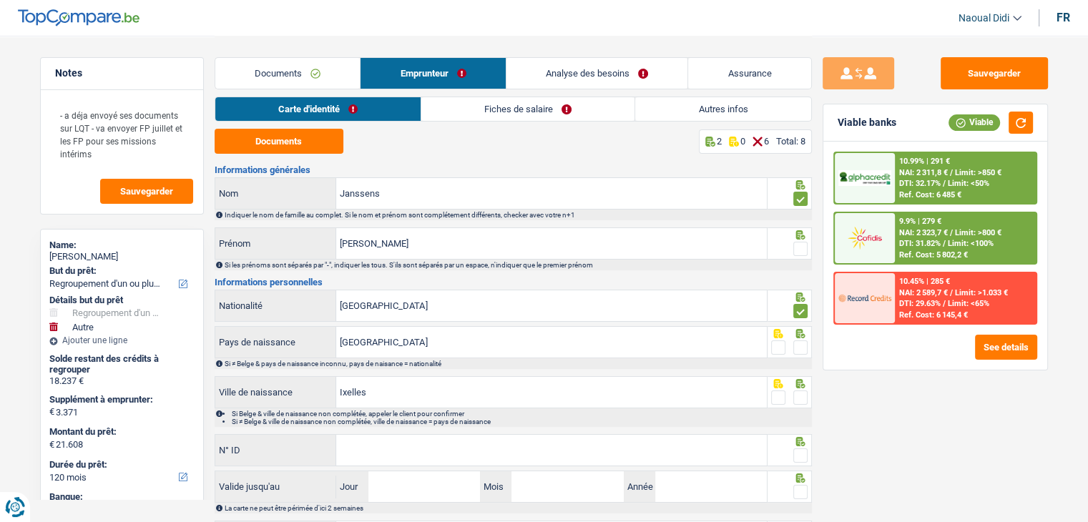
click at [0, 0] on input "radio" at bounding box center [0, 0] width 0 height 0
click at [801, 347] on span at bounding box center [800, 348] width 14 height 14
click at [0, 0] on input "radio" at bounding box center [0, 0] width 0 height 0
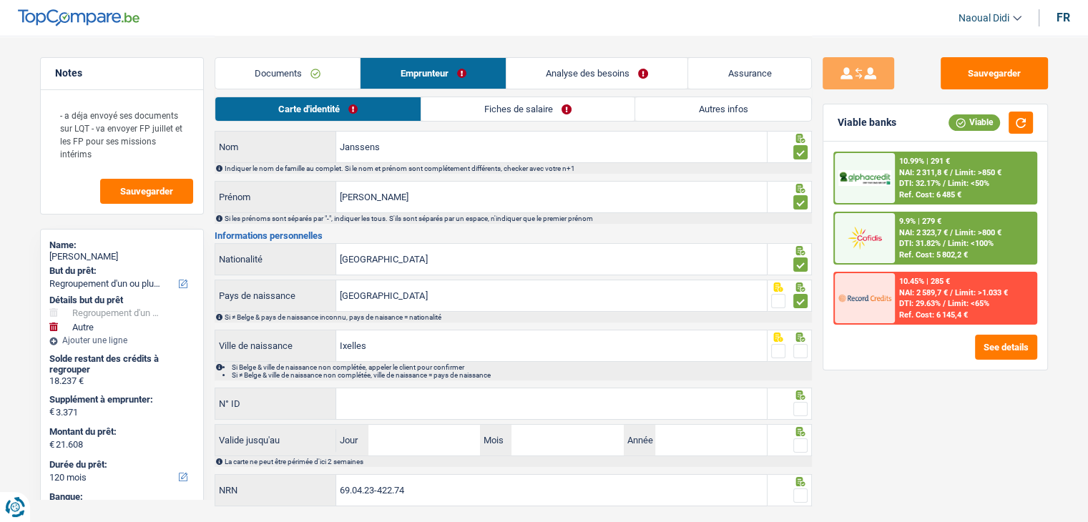
scroll to position [79, 0]
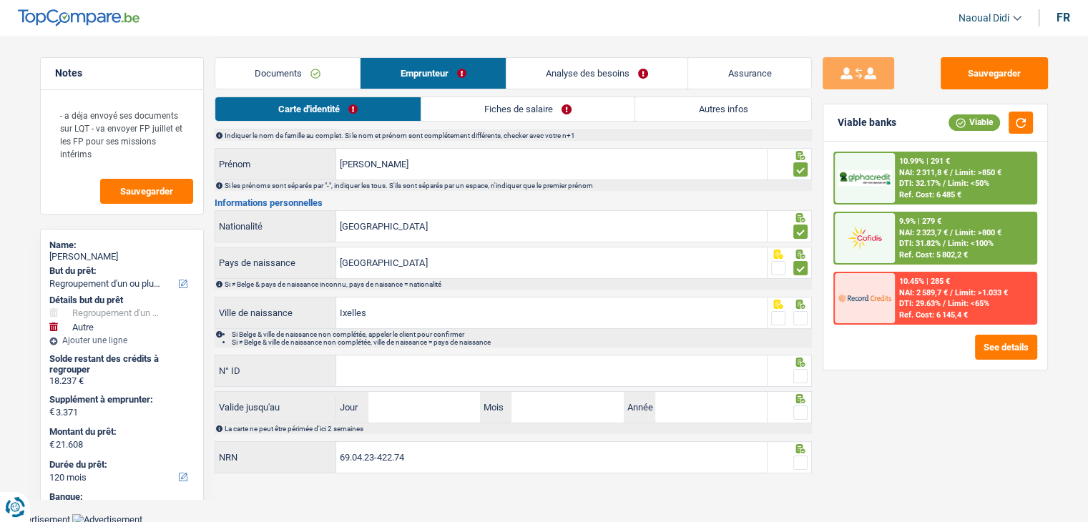
click at [800, 313] on span at bounding box center [800, 318] width 14 height 14
click at [0, 0] on input "radio" at bounding box center [0, 0] width 0 height 0
click at [569, 361] on input "N° ID" at bounding box center [551, 371] width 431 height 31
paste input "[PHONE_NUMBER]"
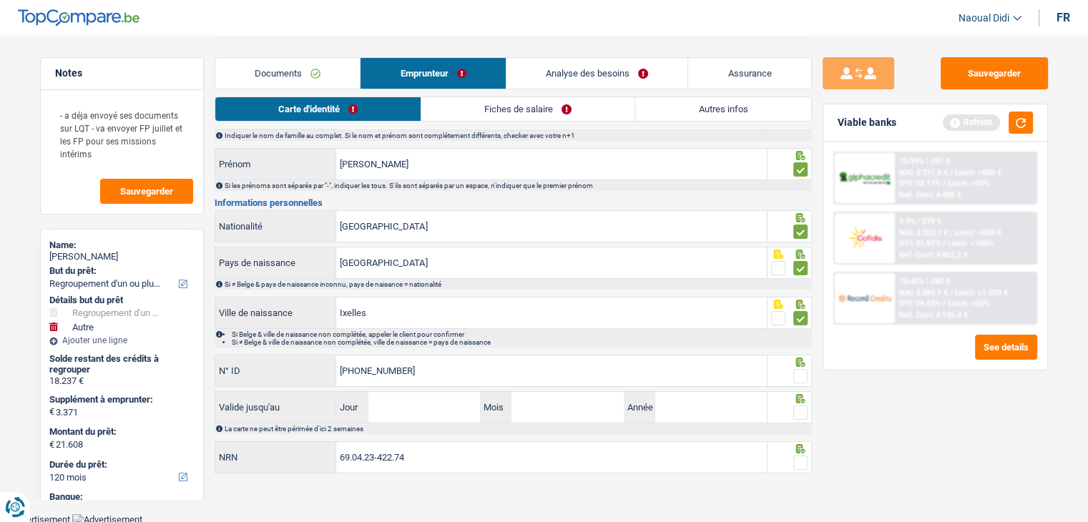
type input "[PHONE_NUMBER]"
click at [416, 406] on input "Jour" at bounding box center [424, 407] width 112 height 31
type input "28"
type input "03"
click at [697, 405] on input "Année" at bounding box center [711, 407] width 112 height 31
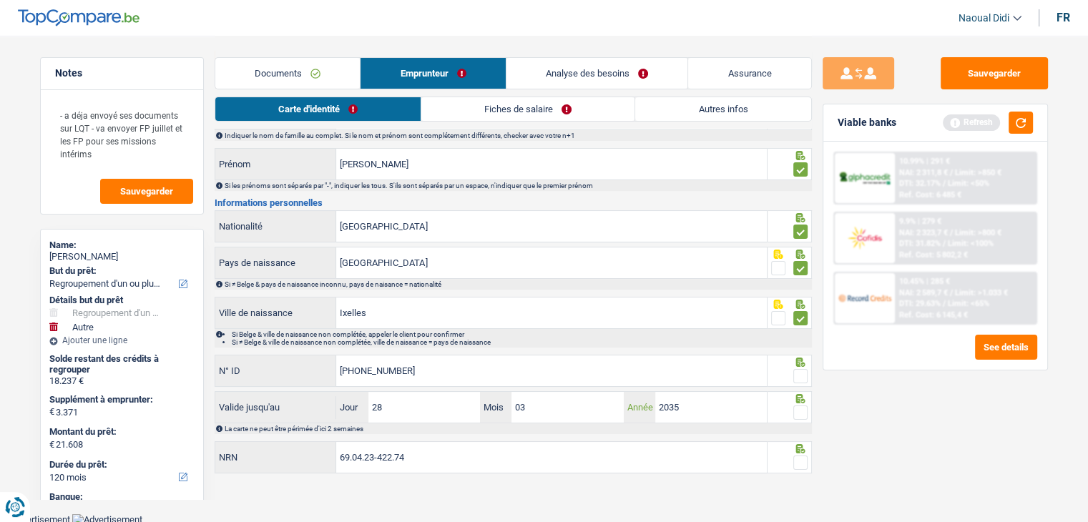
type input "2035"
click at [803, 401] on icon at bounding box center [800, 398] width 14 height 9
click at [803, 409] on span at bounding box center [800, 413] width 14 height 14
click at [0, 0] on input "radio" at bounding box center [0, 0] width 0 height 0
drag, startPoint x: 803, startPoint y: 409, endPoint x: 803, endPoint y: 398, distance: 10.7
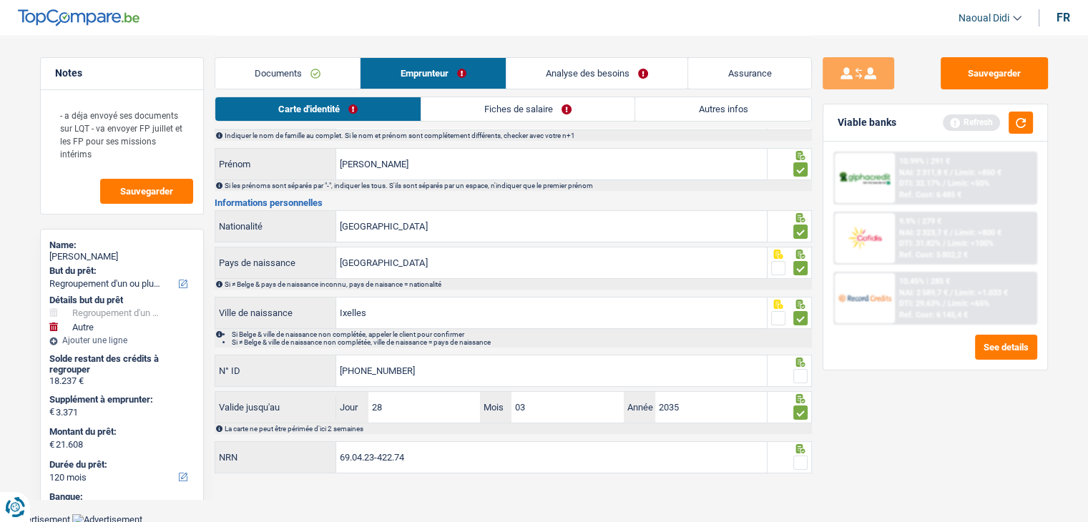
click at [803, 409] on span at bounding box center [800, 413] width 14 height 14
click at [0, 0] on input "radio" at bounding box center [0, 0] width 0 height 0
click at [800, 372] on span at bounding box center [800, 376] width 14 height 14
click at [0, 0] on input "radio" at bounding box center [0, 0] width 0 height 0
click at [800, 372] on span at bounding box center [800, 376] width 14 height 14
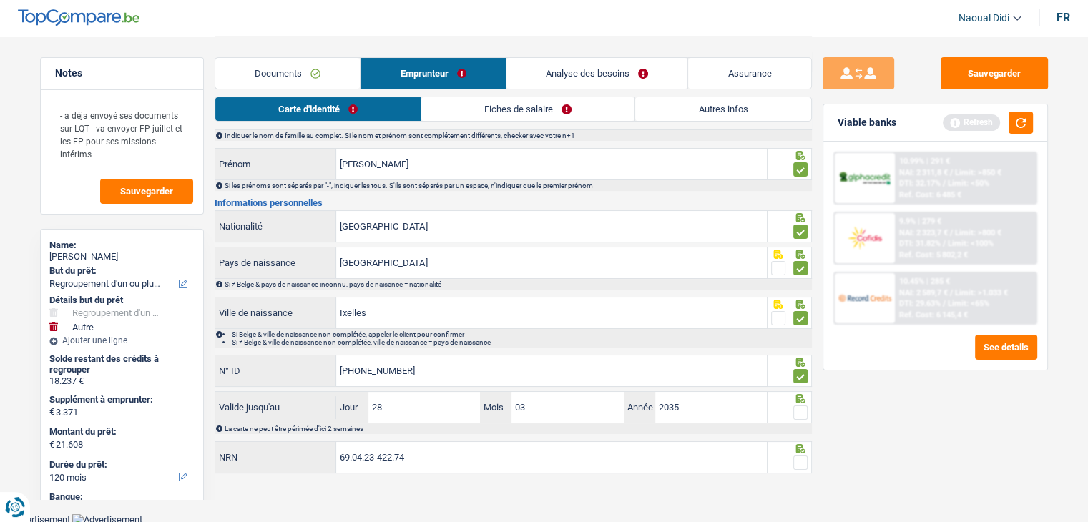
click at [0, 0] on input "radio" at bounding box center [0, 0] width 0 height 0
click at [804, 408] on span at bounding box center [800, 413] width 14 height 14
click at [0, 0] on input "radio" at bounding box center [0, 0] width 0 height 0
click at [801, 373] on span at bounding box center [800, 376] width 14 height 14
click at [0, 0] on input "radio" at bounding box center [0, 0] width 0 height 0
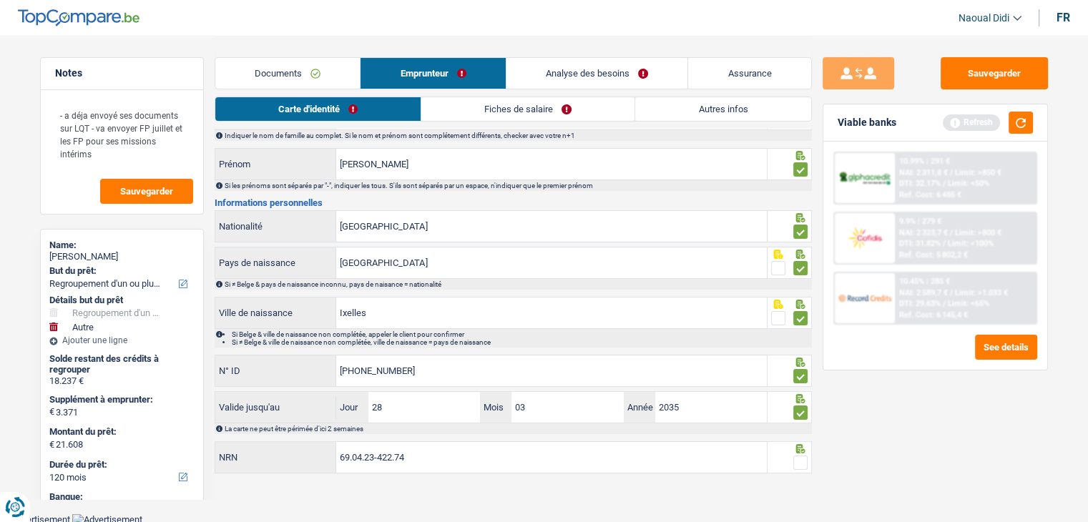
click at [800, 463] on span at bounding box center [800, 463] width 14 height 14
click at [0, 0] on input "radio" at bounding box center [0, 0] width 0 height 0
click at [1005, 77] on button "Sauvegarder" at bounding box center [994, 73] width 107 height 32
click at [544, 106] on link "Fiches de salaire" at bounding box center [528, 109] width 213 height 24
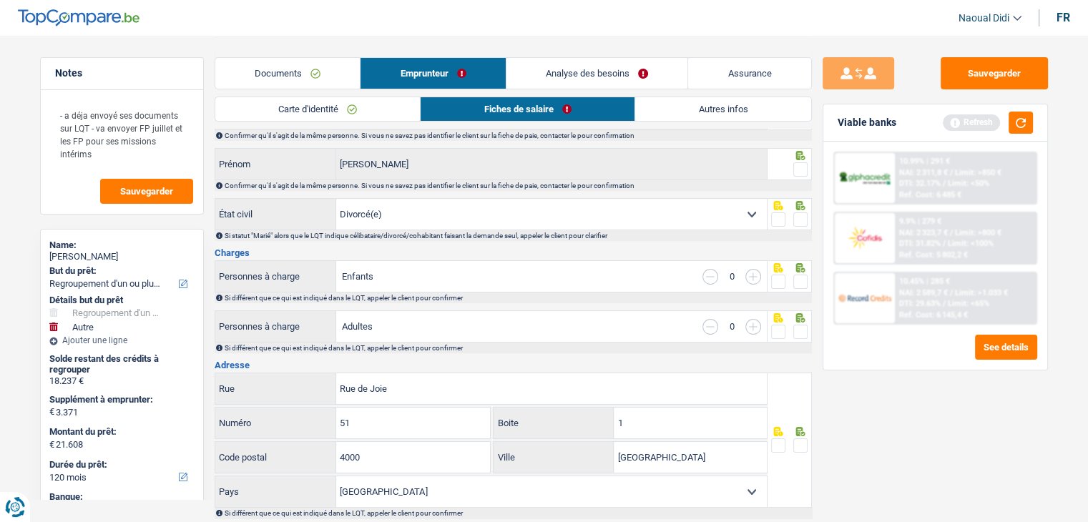
click at [544, 106] on link "Fiches de salaire" at bounding box center [528, 109] width 214 height 24
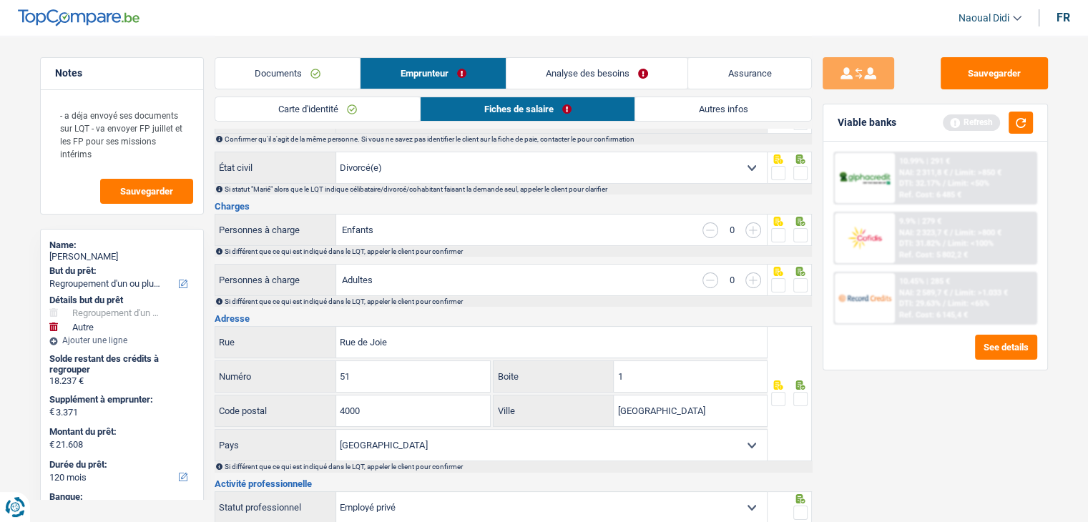
scroll to position [143, 0]
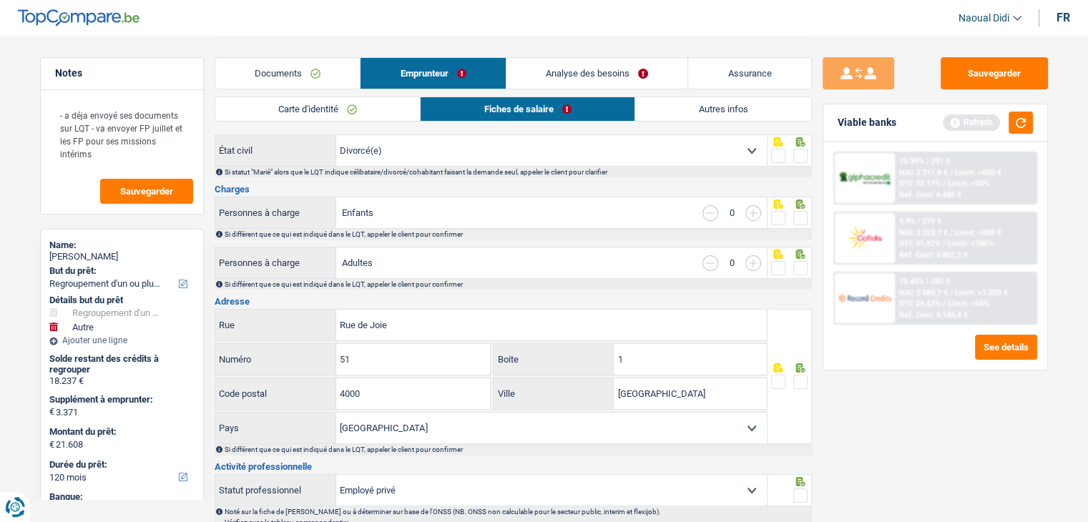
click at [795, 221] on span at bounding box center [800, 218] width 14 height 14
click at [0, 0] on input "radio" at bounding box center [0, 0] width 0 height 0
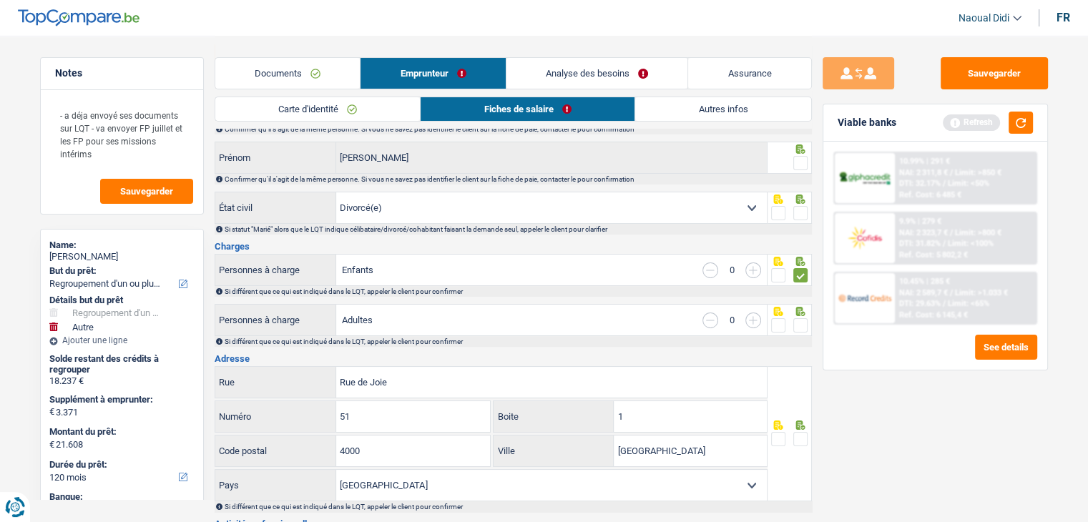
scroll to position [0, 0]
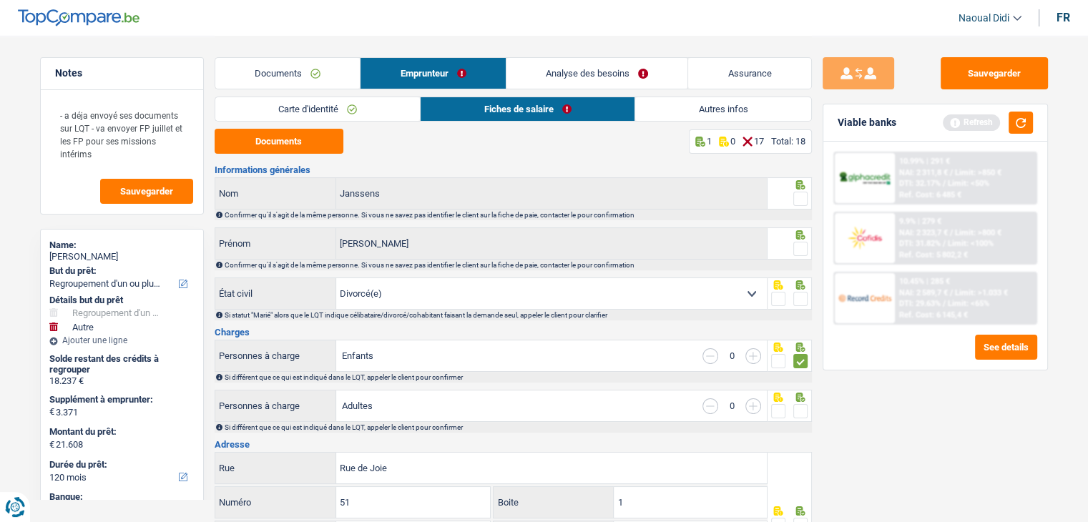
click at [800, 302] on span at bounding box center [800, 299] width 14 height 14
click at [0, 0] on input "radio" at bounding box center [0, 0] width 0 height 0
click at [800, 242] on span at bounding box center [800, 249] width 14 height 14
click at [0, 0] on input "radio" at bounding box center [0, 0] width 0 height 0
click at [800, 242] on span at bounding box center [800, 249] width 14 height 14
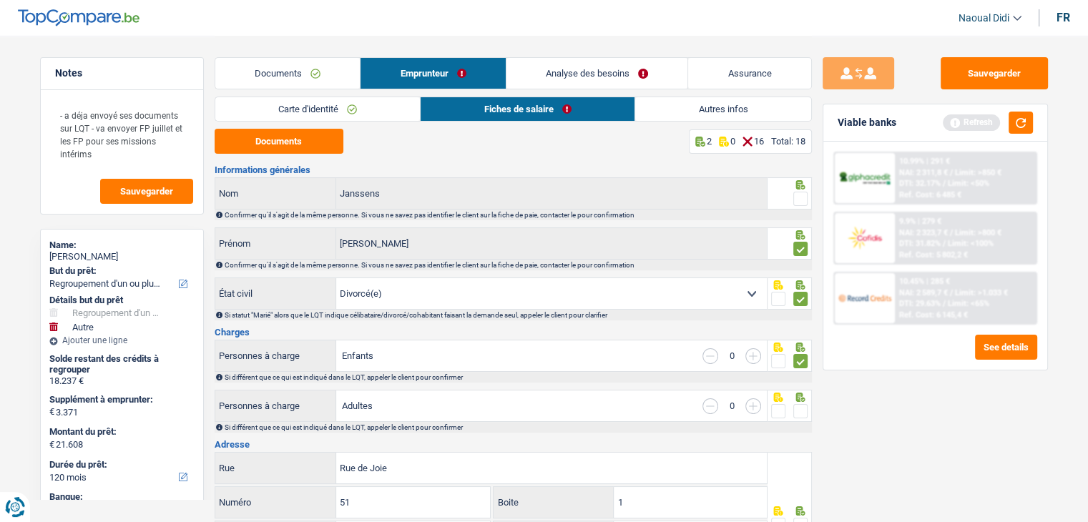
click at [0, 0] on input "radio" at bounding box center [0, 0] width 0 height 0
click at [803, 204] on span at bounding box center [800, 199] width 14 height 14
click at [0, 0] on input "radio" at bounding box center [0, 0] width 0 height 0
click at [803, 244] on span at bounding box center [800, 249] width 14 height 14
click at [0, 0] on input "radio" at bounding box center [0, 0] width 0 height 0
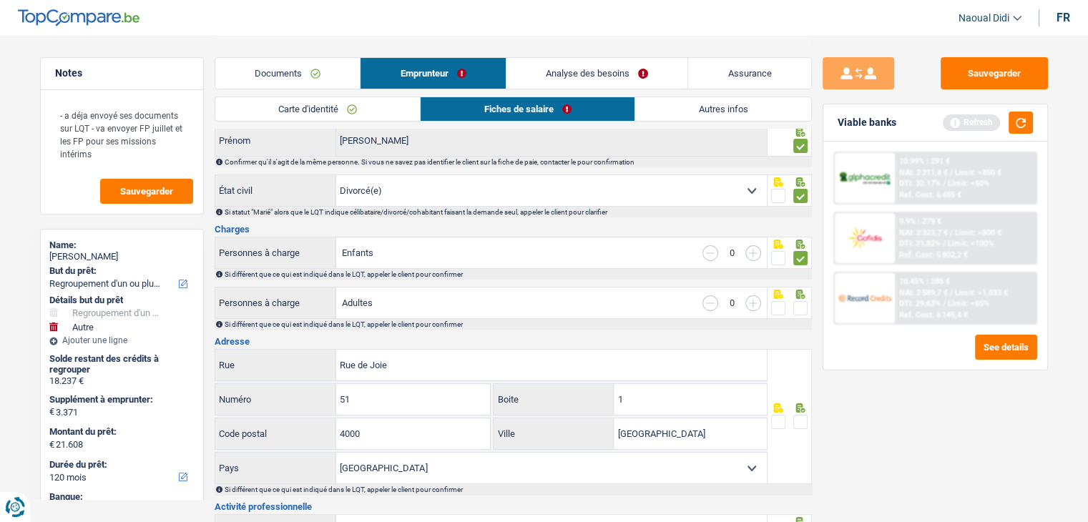
scroll to position [72, 0]
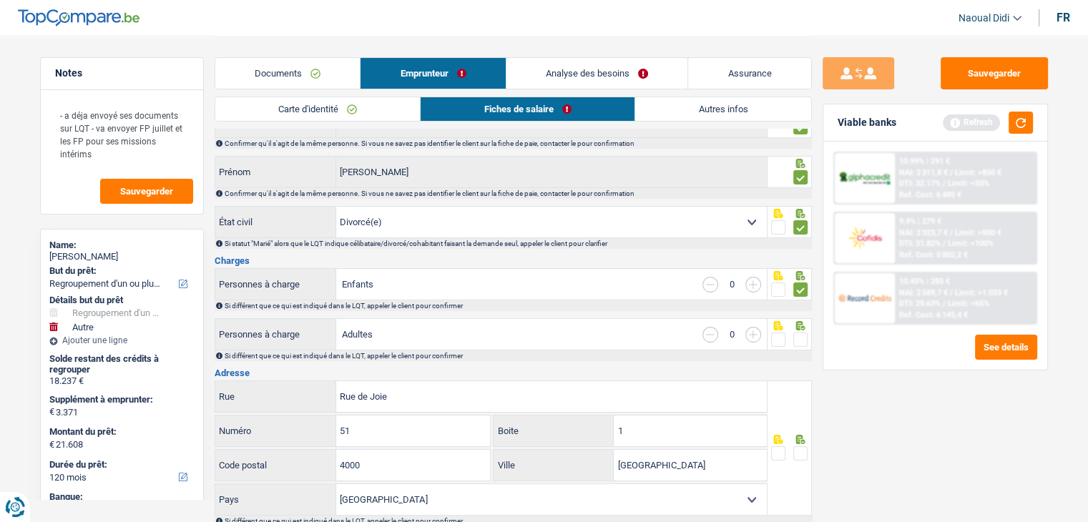
click at [747, 227] on select "Célibataire Marié(e) Cohabitant(e) légal(e) Divorcé(e) Veuf(ve) Séparé (de fait…" at bounding box center [551, 222] width 431 height 31
select select "single"
click at [336, 207] on select "Célibataire Marié(e) Cohabitant(e) légal(e) Divorcé(e) Veuf(ve) Séparé (de fait…" at bounding box center [551, 222] width 431 height 31
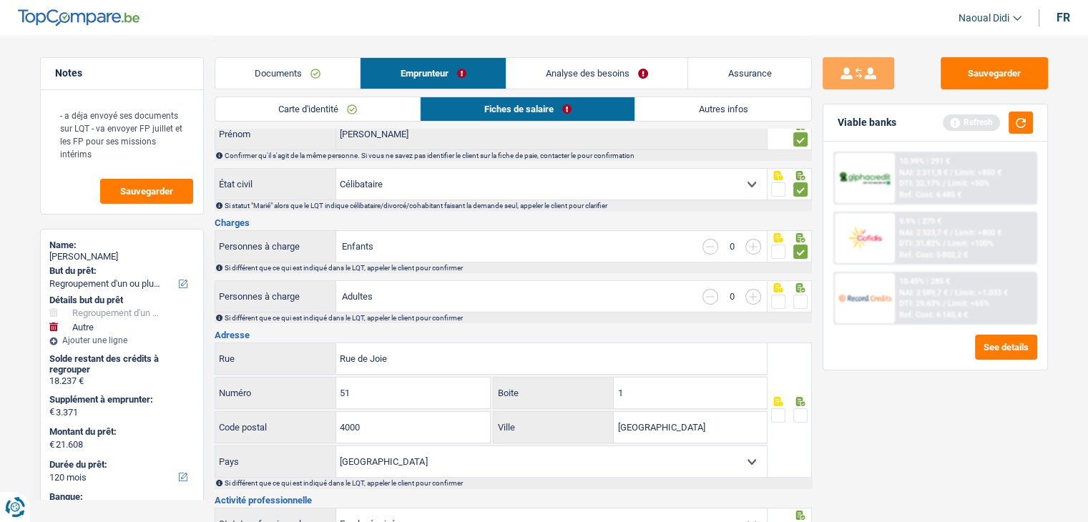
scroll to position [143, 0]
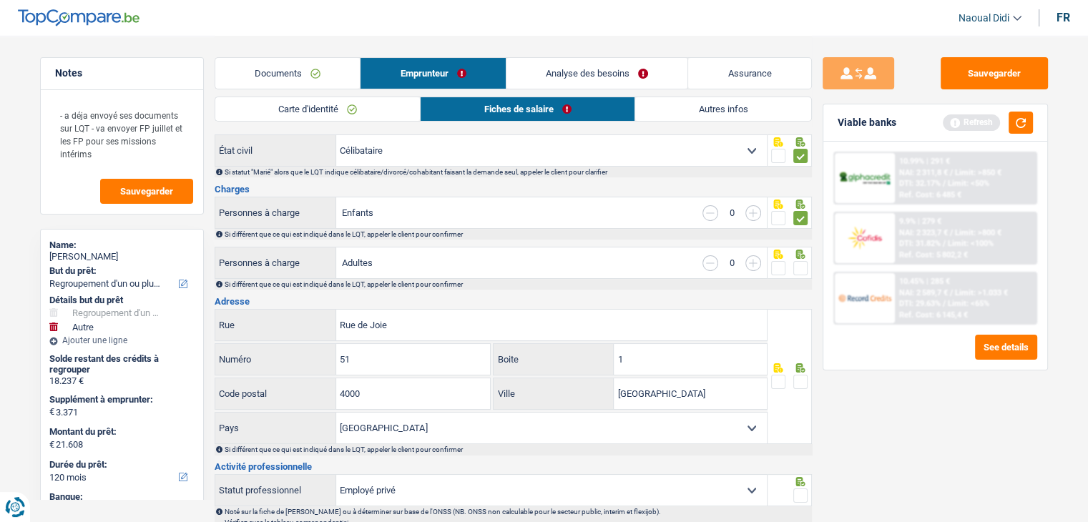
click at [803, 265] on span at bounding box center [800, 268] width 14 height 14
click at [0, 0] on input "radio" at bounding box center [0, 0] width 0 height 0
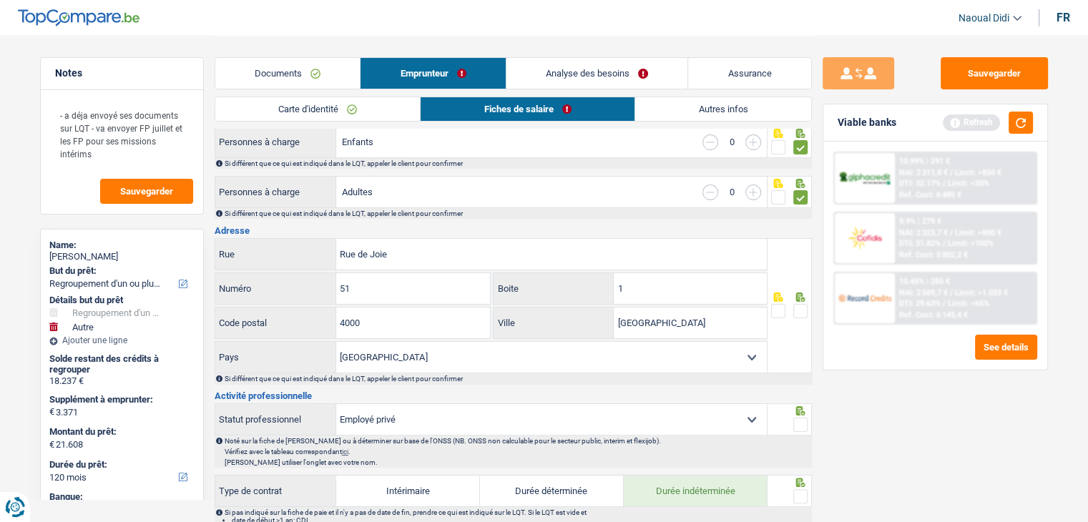
scroll to position [215, 0]
drag, startPoint x: 442, startPoint y: 253, endPoint x: 381, endPoint y: 245, distance: 61.3
click at [402, 248] on input "Rue de Joie" at bounding box center [551, 253] width 431 height 31
drag, startPoint x: 381, startPoint y: 245, endPoint x: 332, endPoint y: 239, distance: 49.8
click at [332, 239] on div "[GEOGRAPHIC_DATA][PERSON_NAME]" at bounding box center [491, 253] width 552 height 31
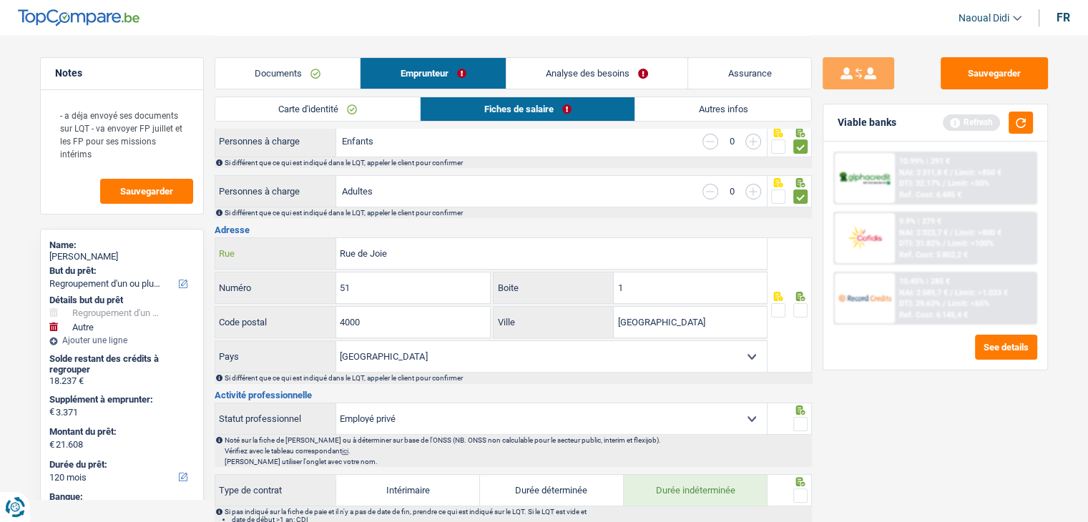
paste input "[PERSON_NAME], 24 1050 IXELLES"
type input "[STREET_ADDRESS][PERSON_NAME]"
drag, startPoint x: 372, startPoint y: 291, endPoint x: 330, endPoint y: 281, distance: 42.7
click at [330, 281] on div "51 Numéro" at bounding box center [352, 288] width 275 height 31
click at [330, 281] on label "Numéro" at bounding box center [275, 288] width 121 height 31
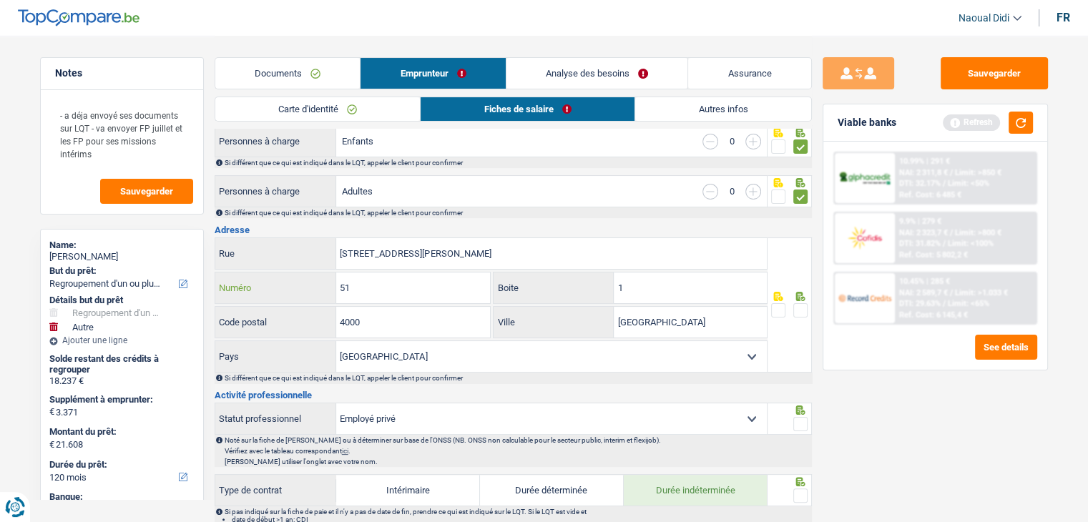
click at [336, 281] on input "51" at bounding box center [413, 288] width 154 height 31
type input "24"
drag, startPoint x: 409, startPoint y: 330, endPoint x: 332, endPoint y: 317, distance: 78.3
click at [332, 317] on div "4000 Code postal" at bounding box center [352, 322] width 275 height 31
click at [332, 317] on label "Code postal" at bounding box center [275, 322] width 121 height 31
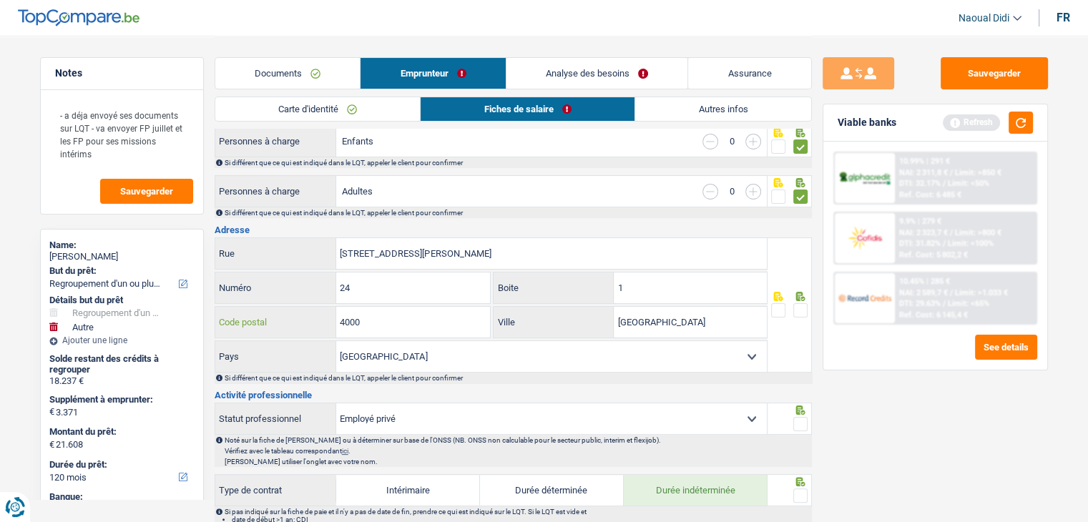
click at [336, 317] on input "4000" at bounding box center [413, 322] width 154 height 31
type input "1050"
drag, startPoint x: 504, startPoint y: 251, endPoint x: 464, endPoint y: 248, distance: 40.2
click at [466, 248] on input "[STREET_ADDRESS][PERSON_NAME]" at bounding box center [551, 253] width 431 height 31
click at [503, 253] on input "[STREET_ADDRESS][PERSON_NAME]" at bounding box center [551, 253] width 431 height 31
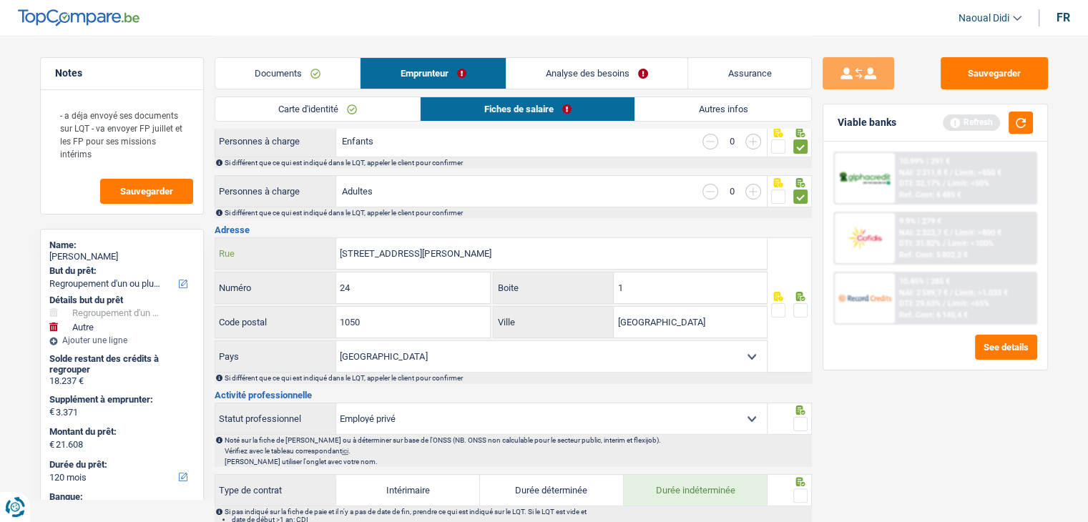
type input "[STREET_ADDRESS][PERSON_NAME]"
drag, startPoint x: 695, startPoint y: 321, endPoint x: 601, endPoint y: 295, distance: 97.9
click at [601, 295] on div "[GEOGRAPHIC_DATA][PERSON_NAME], 24 1050 Rue 24 Numéro 1 Boite 1050 Code postal …" at bounding box center [492, 304] width 554 height 135
paste input "IXELLES"
type input "IXELLES"
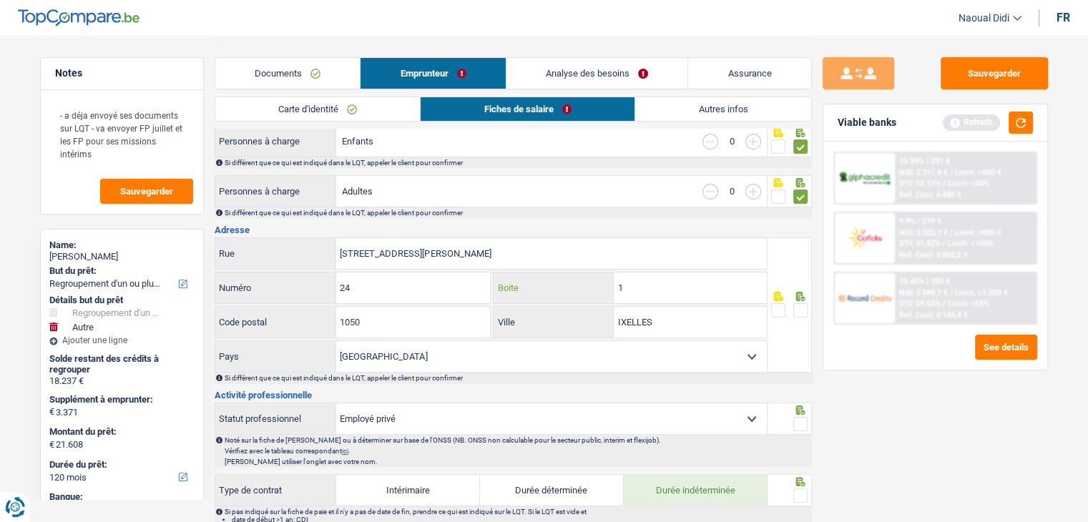
drag, startPoint x: 636, startPoint y: 278, endPoint x: 592, endPoint y: 276, distance: 43.7
click at [592, 276] on div "1 Boite" at bounding box center [630, 288] width 273 height 31
click at [801, 314] on span at bounding box center [800, 310] width 14 height 14
click at [0, 0] on input "radio" at bounding box center [0, 0] width 0 height 0
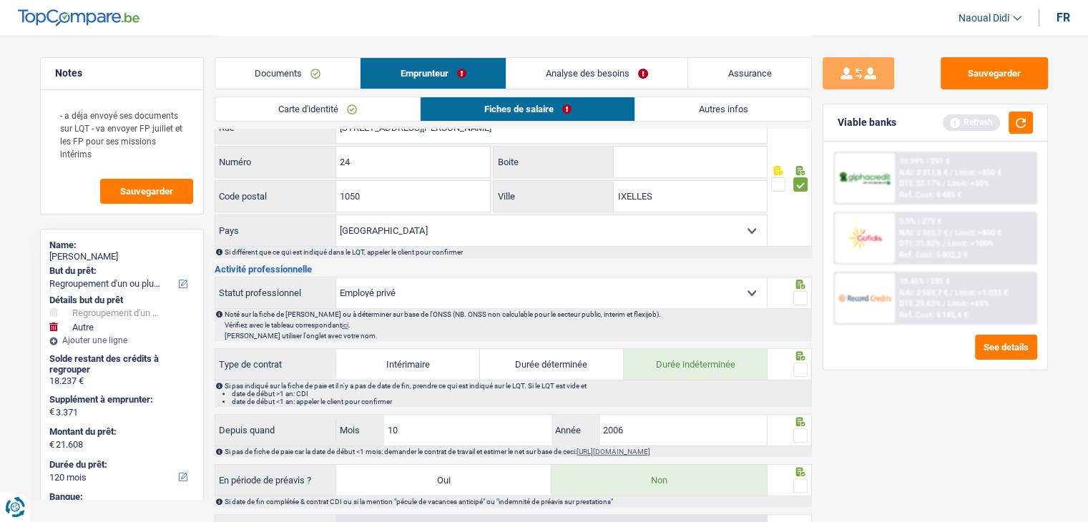
scroll to position [358, 0]
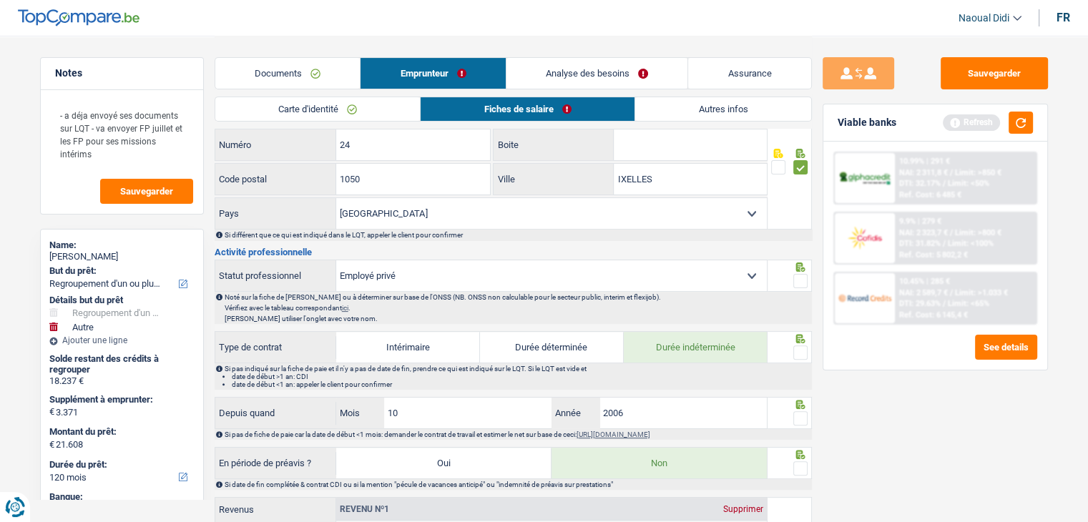
click at [798, 275] on span at bounding box center [800, 281] width 14 height 14
click at [0, 0] on input "radio" at bounding box center [0, 0] width 0 height 0
click at [801, 350] on span at bounding box center [800, 353] width 14 height 14
click at [0, 0] on input "radio" at bounding box center [0, 0] width 0 height 0
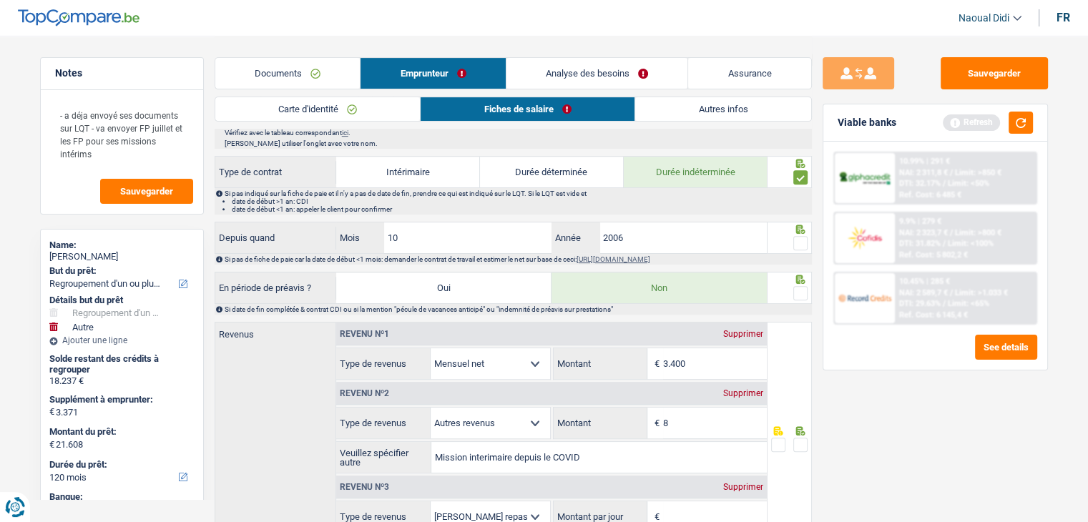
scroll to position [572, 0]
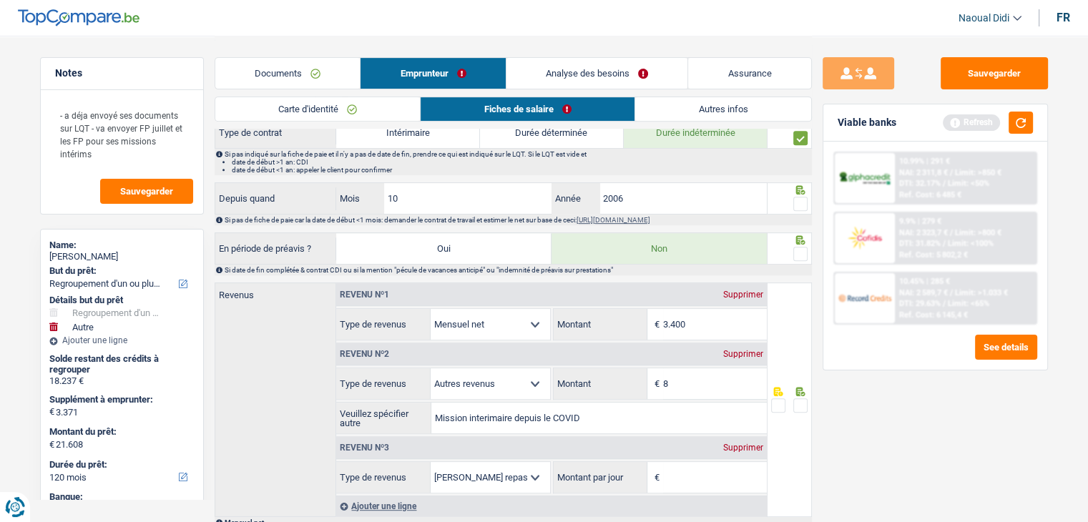
click at [797, 199] on span at bounding box center [800, 204] width 14 height 14
click at [0, 0] on input "radio" at bounding box center [0, 0] width 0 height 0
click at [798, 248] on span at bounding box center [800, 254] width 14 height 14
click at [0, 0] on input "radio" at bounding box center [0, 0] width 0 height 0
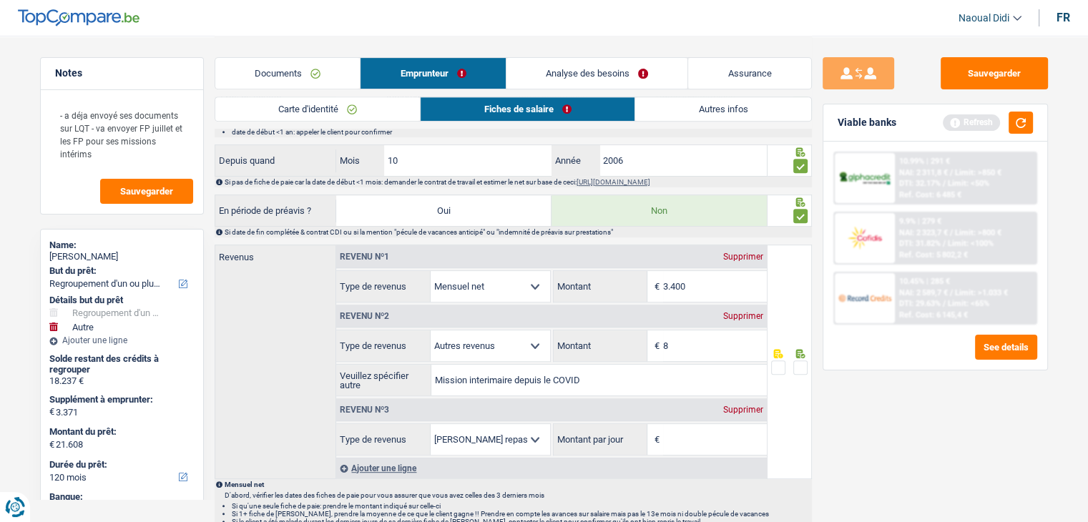
scroll to position [644, 0]
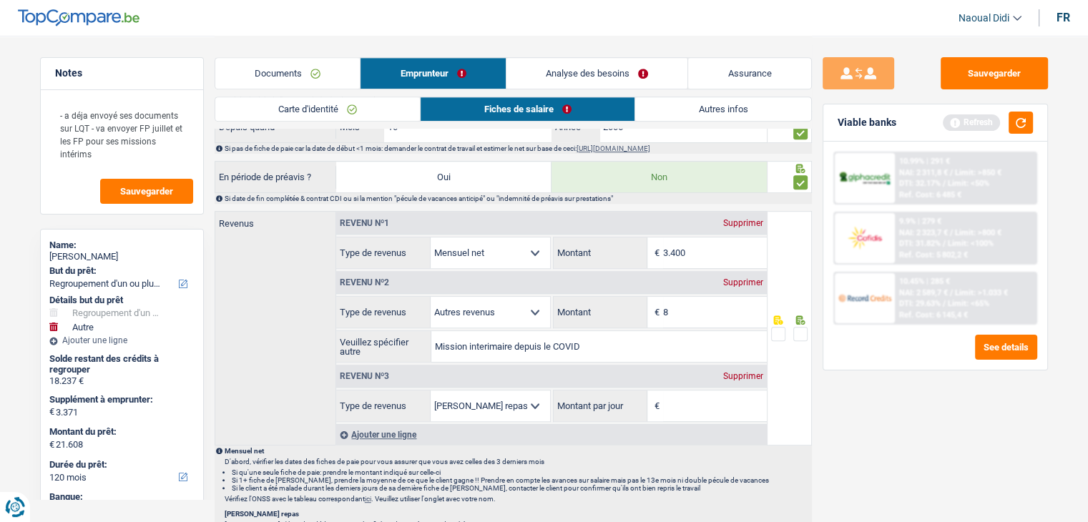
click at [735, 280] on div "Supprimer" at bounding box center [743, 282] width 47 height 9
select select "mealVouchers"
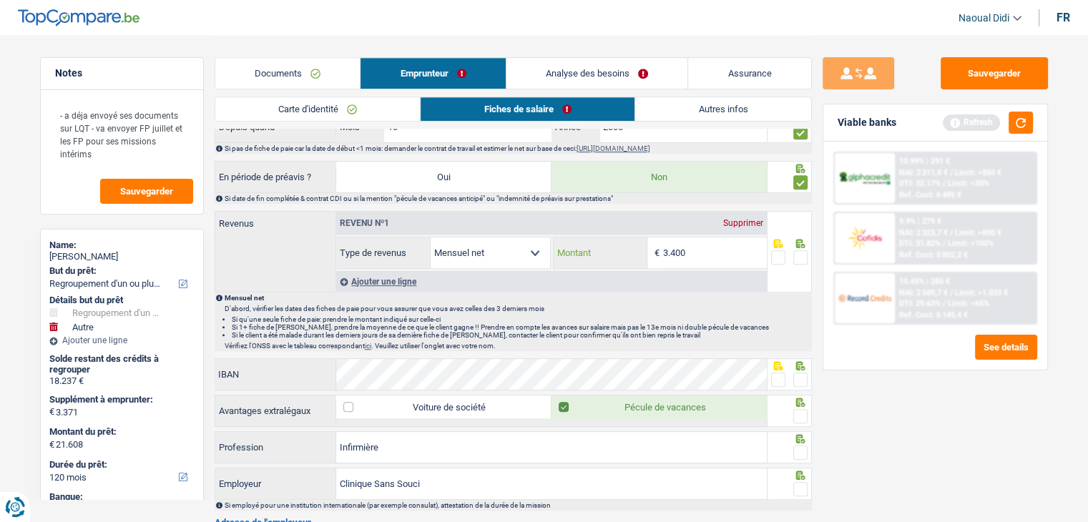
click at [705, 247] on input "3.400" at bounding box center [715, 252] width 104 height 31
type input "3.420"
click at [800, 255] on span at bounding box center [800, 257] width 14 height 14
click at [0, 0] on input "radio" at bounding box center [0, 0] width 0 height 0
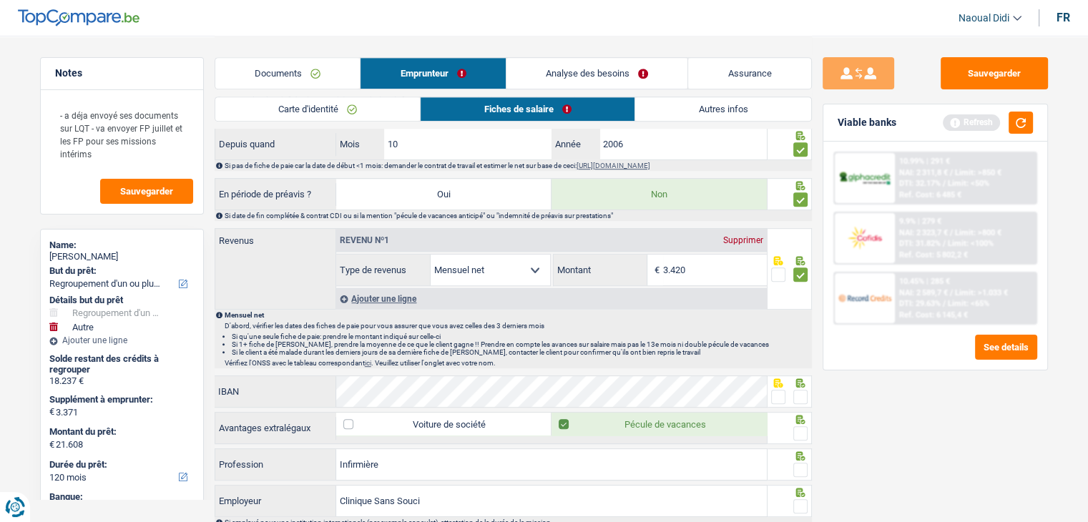
scroll to position [715, 0]
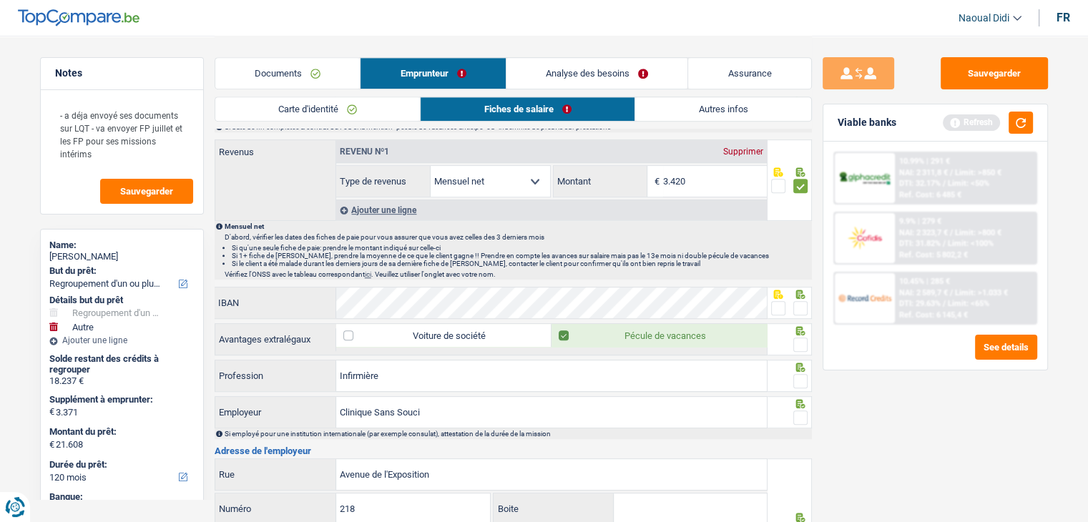
click at [783, 307] on span at bounding box center [778, 308] width 14 height 14
click at [0, 0] on input "radio" at bounding box center [0, 0] width 0 height 0
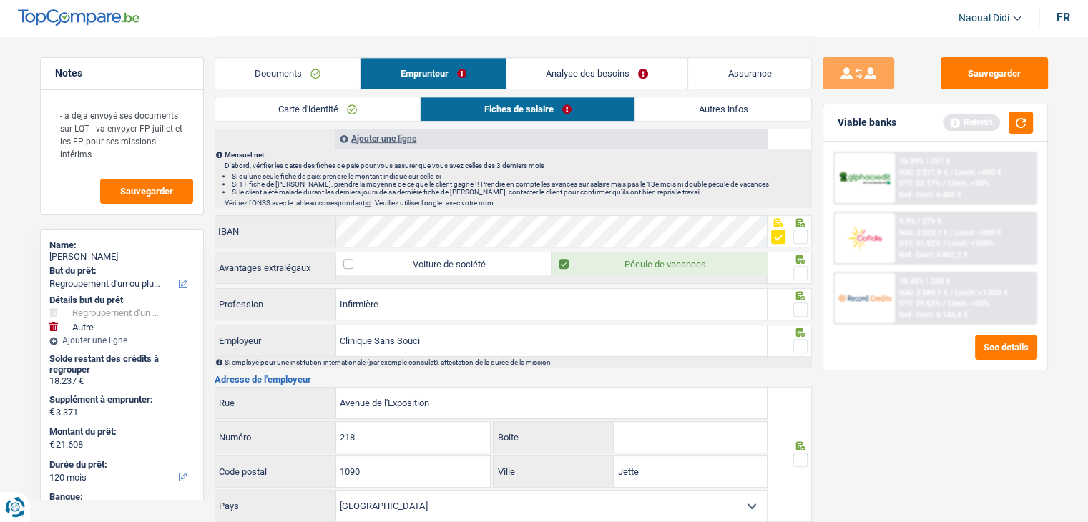
click at [798, 303] on span at bounding box center [800, 310] width 14 height 14
click at [0, 0] on input "radio" at bounding box center [0, 0] width 0 height 0
click at [800, 341] on span at bounding box center [800, 346] width 14 height 14
click at [0, 0] on input "radio" at bounding box center [0, 0] width 0 height 0
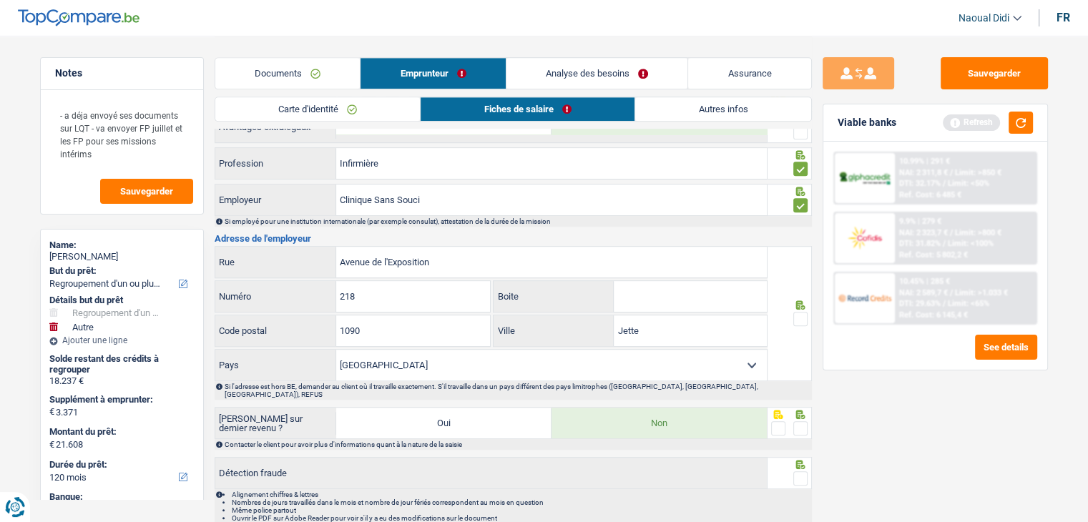
scroll to position [930, 0]
click at [802, 313] on span at bounding box center [800, 317] width 14 height 14
click at [0, 0] on input "radio" at bounding box center [0, 0] width 0 height 0
click at [803, 419] on span at bounding box center [800, 426] width 14 height 14
click at [0, 0] on input "radio" at bounding box center [0, 0] width 0 height 0
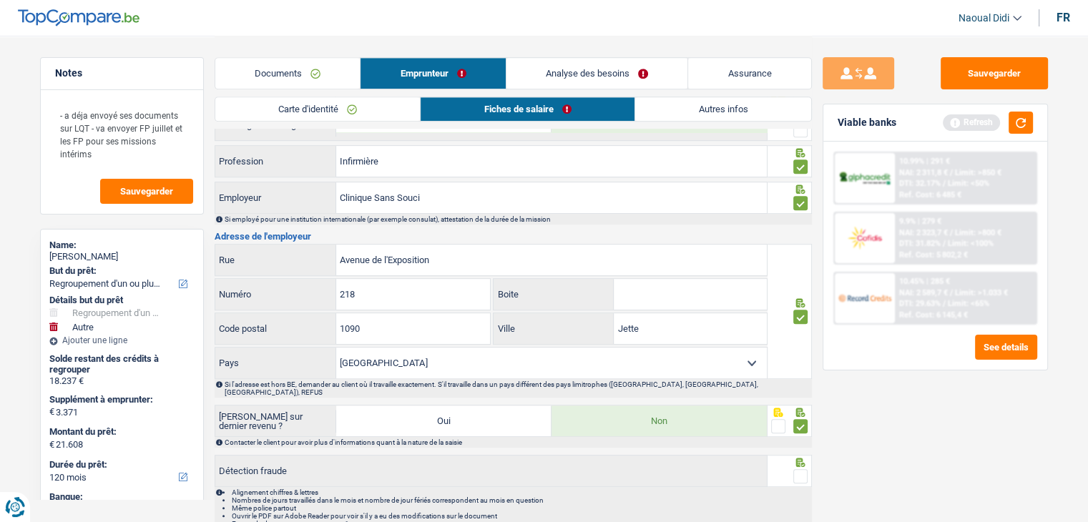
click at [800, 469] on span at bounding box center [800, 476] width 14 height 14
click at [0, 0] on input "radio" at bounding box center [0, 0] width 0 height 0
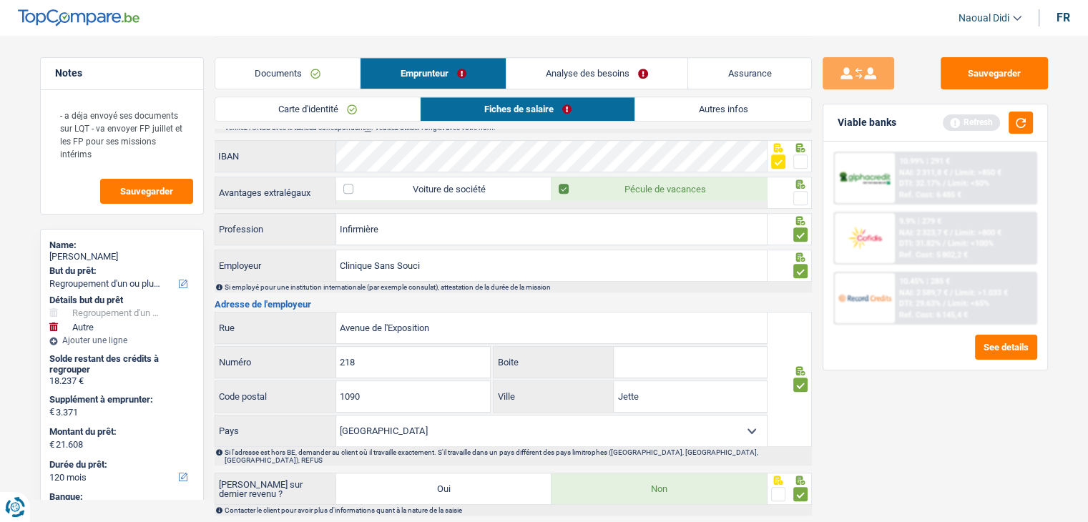
scroll to position [761, 0]
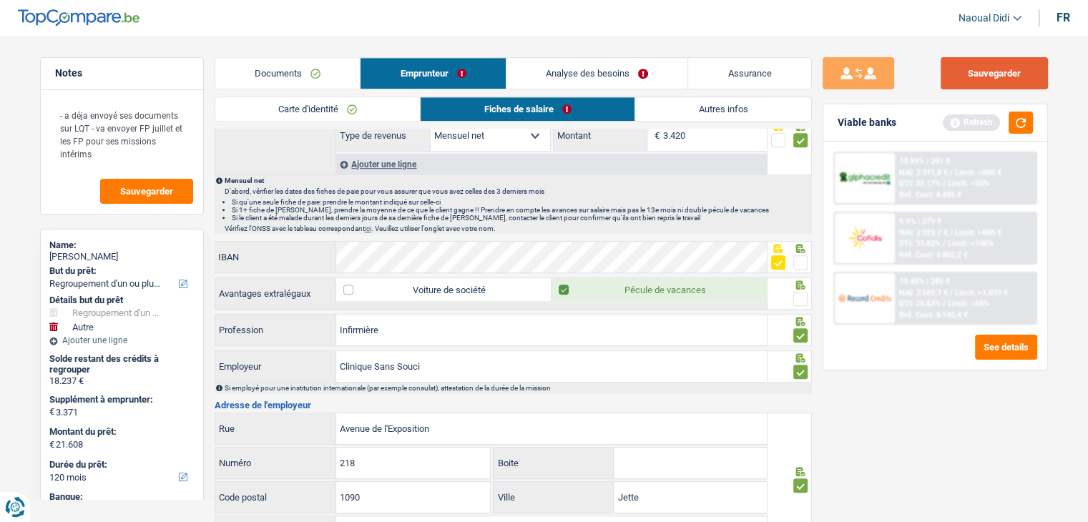
click at [1007, 72] on button "Sauvegarder" at bounding box center [994, 73] width 107 height 32
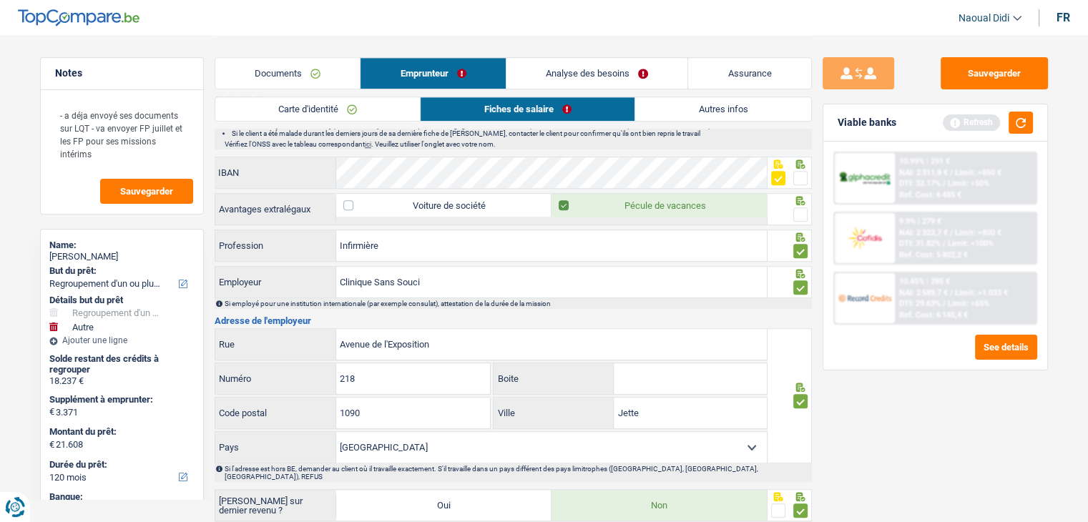
scroll to position [858, 0]
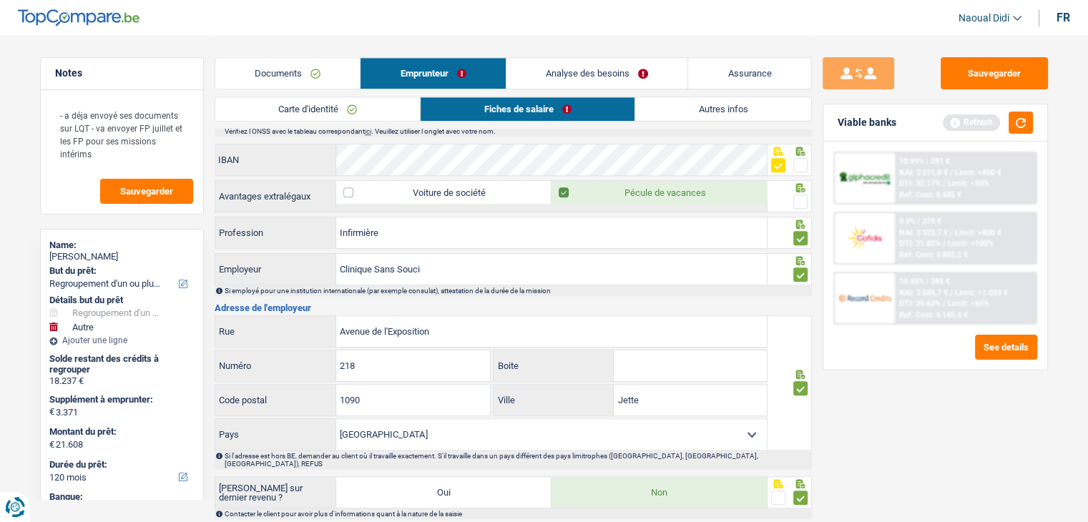
click at [805, 202] on span at bounding box center [800, 202] width 14 height 14
click at [0, 0] on input "radio" at bounding box center [0, 0] width 0 height 0
click at [977, 74] on button "Sauvegarder" at bounding box center [994, 73] width 107 height 32
click at [473, 66] on link "Emprunteur" at bounding box center [433, 73] width 145 height 31
click at [567, 69] on link "Analyse des besoins" at bounding box center [597, 73] width 182 height 31
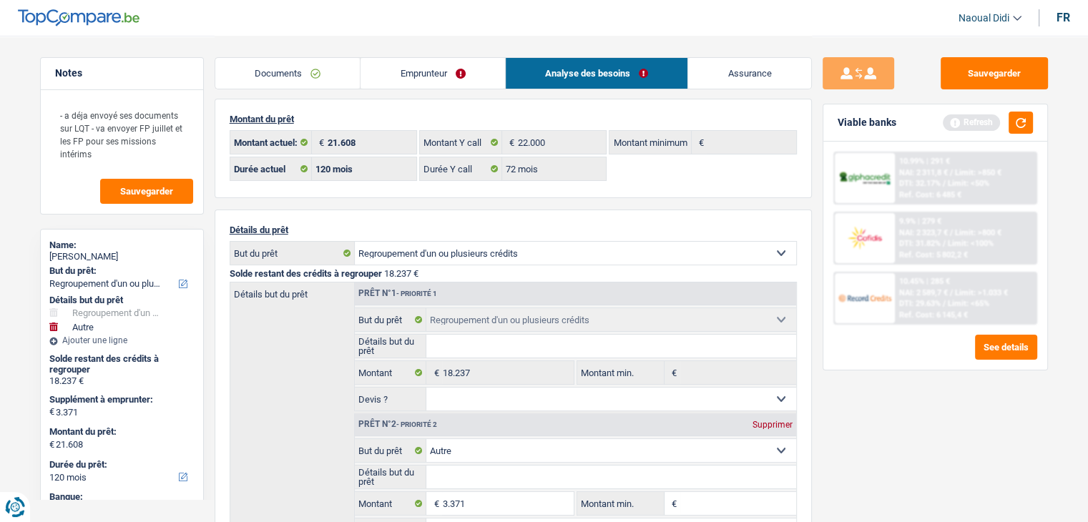
scroll to position [0, 0]
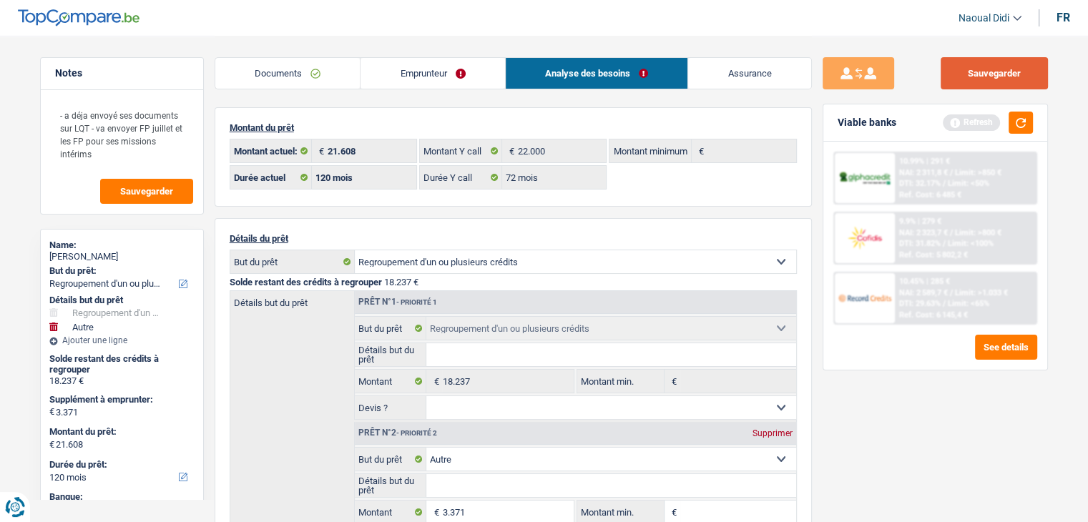
click at [980, 75] on button "Sauvegarder" at bounding box center [994, 73] width 107 height 32
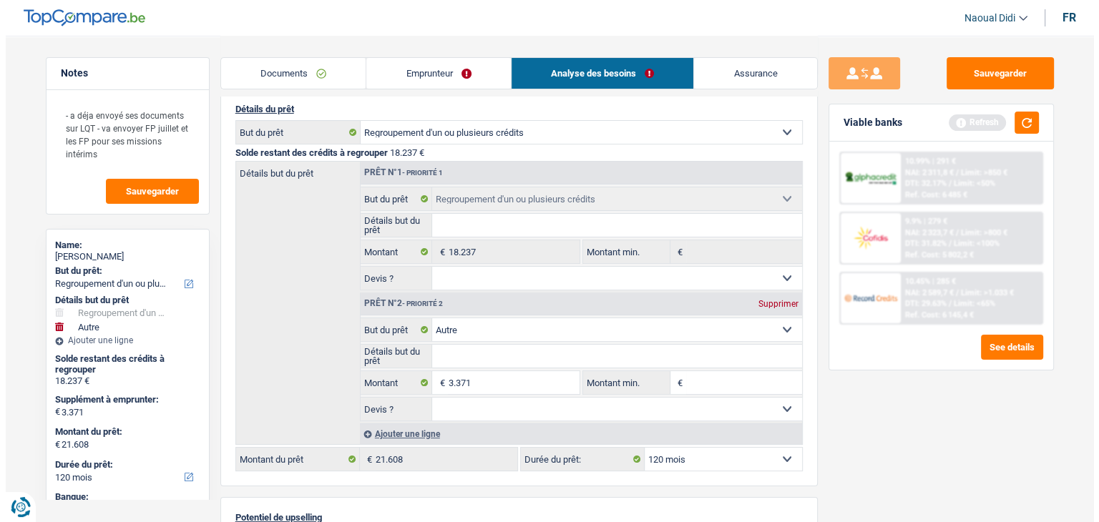
scroll to position [143, 0]
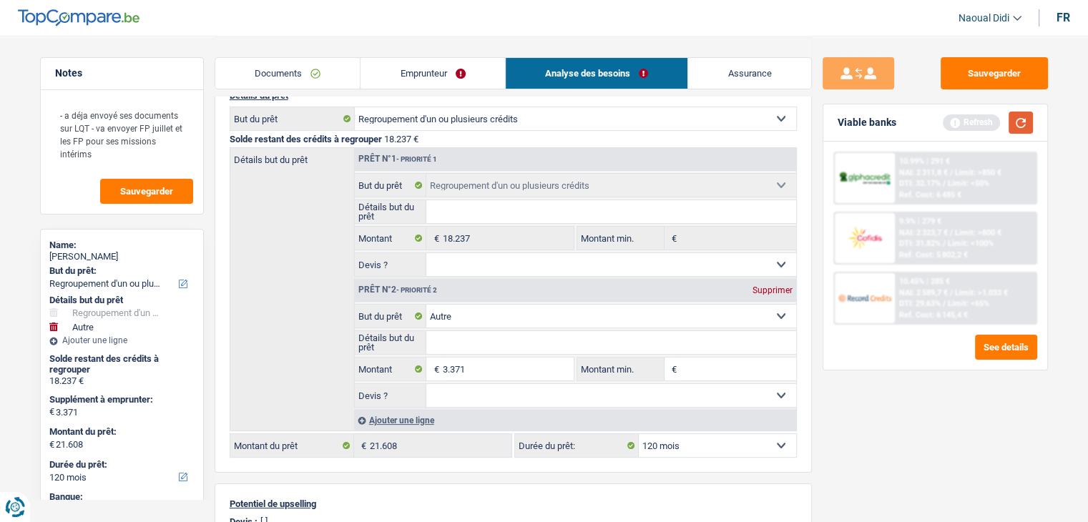
click at [1029, 123] on button "button" at bounding box center [1021, 123] width 24 height 22
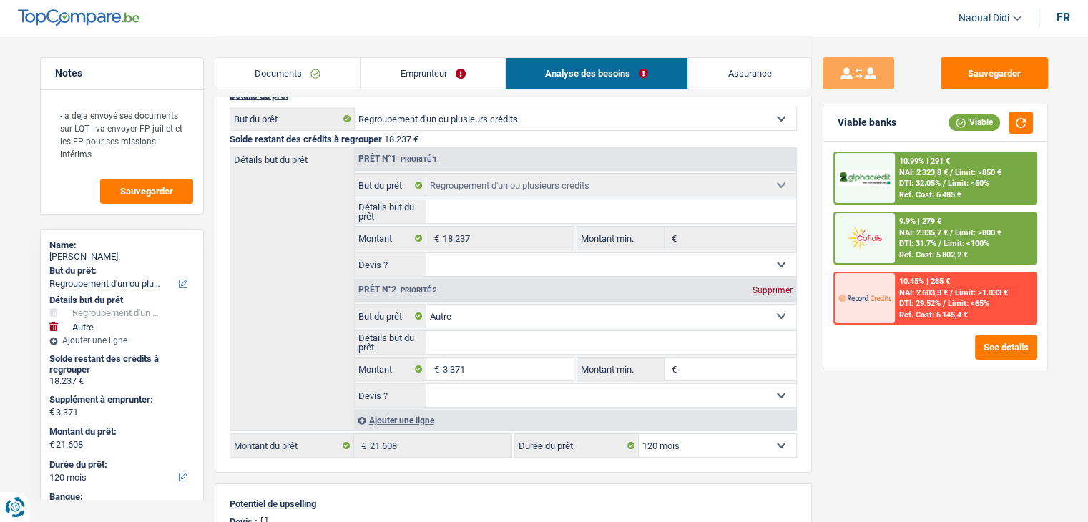
click at [961, 186] on span "Limit: <50%" at bounding box center [968, 183] width 41 height 9
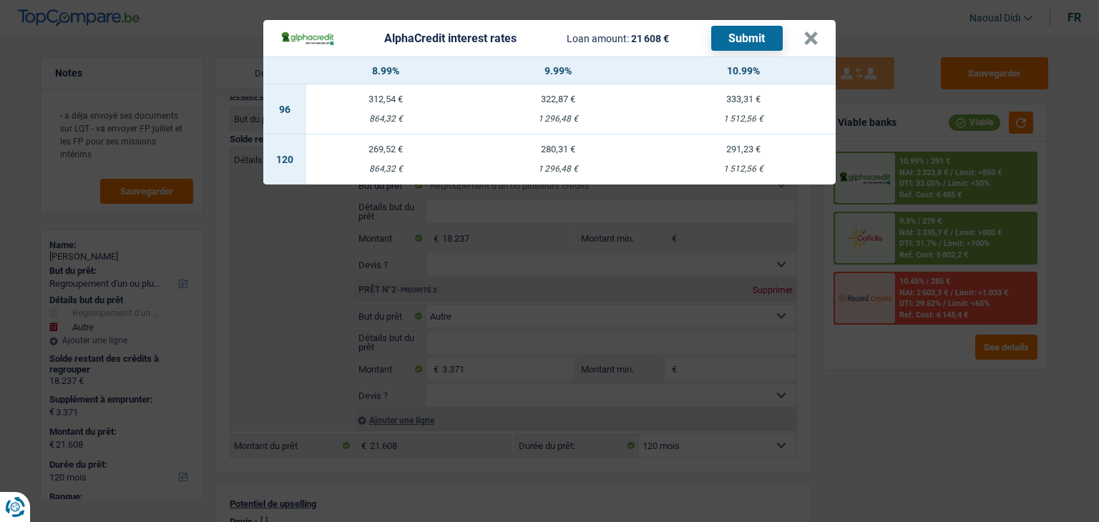
click at [751, 163] on td "291,23 € 1 512,56 €" at bounding box center [742, 159] width 185 height 50
select select "alphacredit"
type input "10,99"
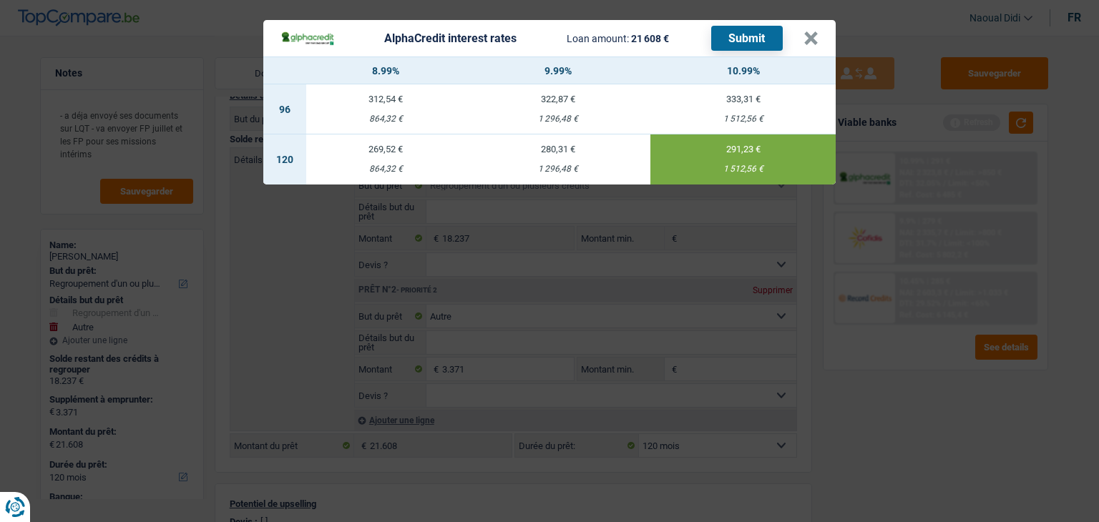
click at [749, 40] on button "Submit" at bounding box center [747, 38] width 72 height 25
click at [814, 36] on button "×" at bounding box center [810, 38] width 15 height 14
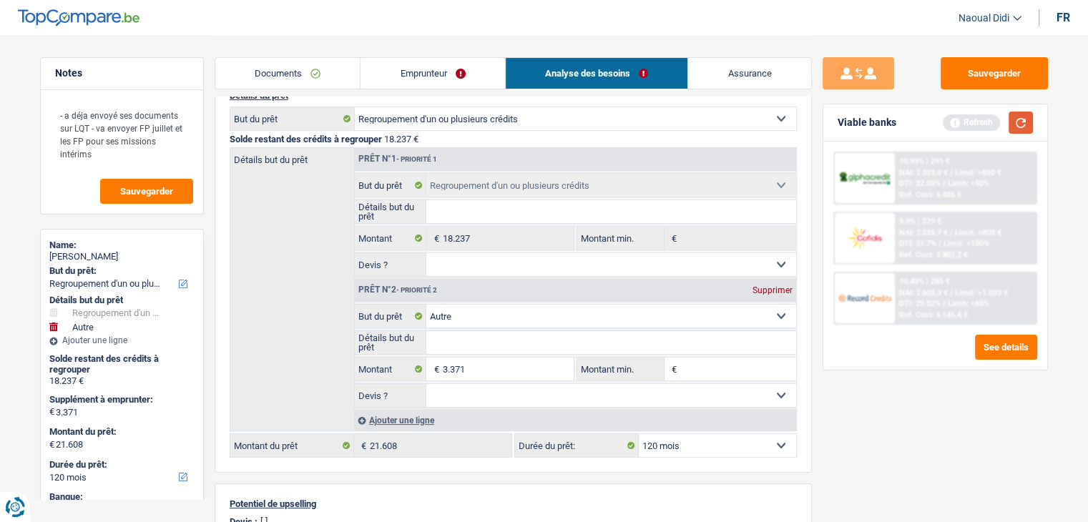
click at [1022, 121] on button "button" at bounding box center [1021, 123] width 24 height 22
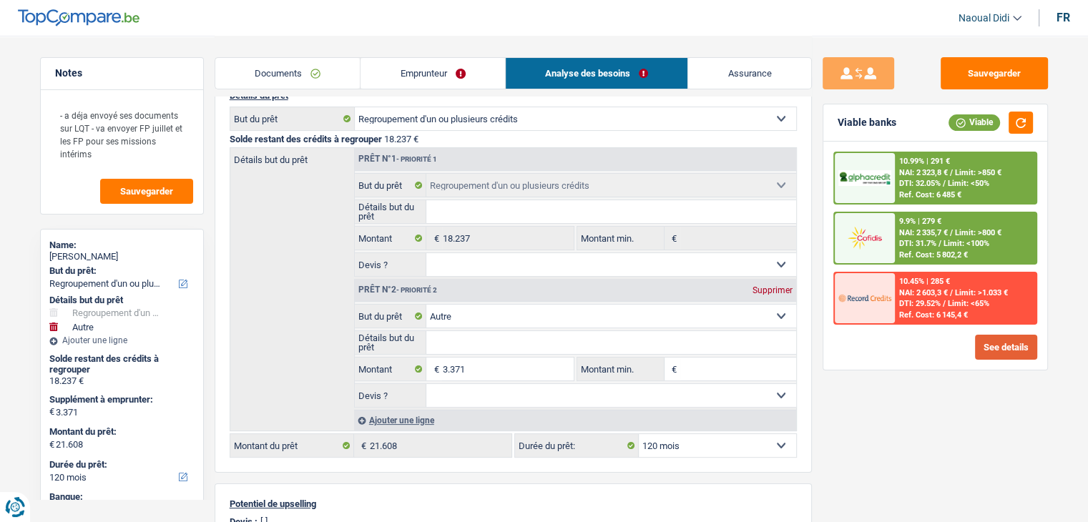
click at [989, 343] on button "See details" at bounding box center [1006, 347] width 62 height 25
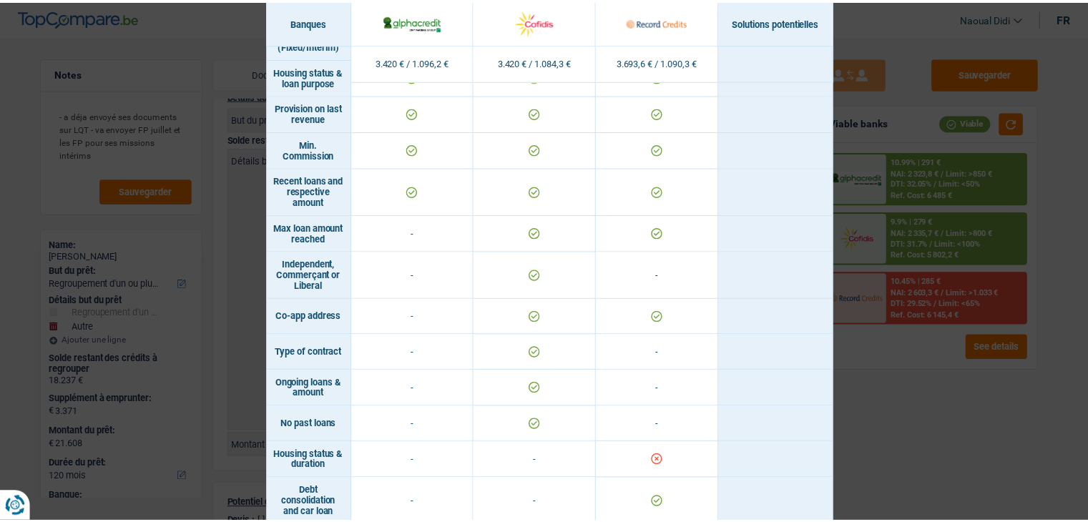
scroll to position [846, 0]
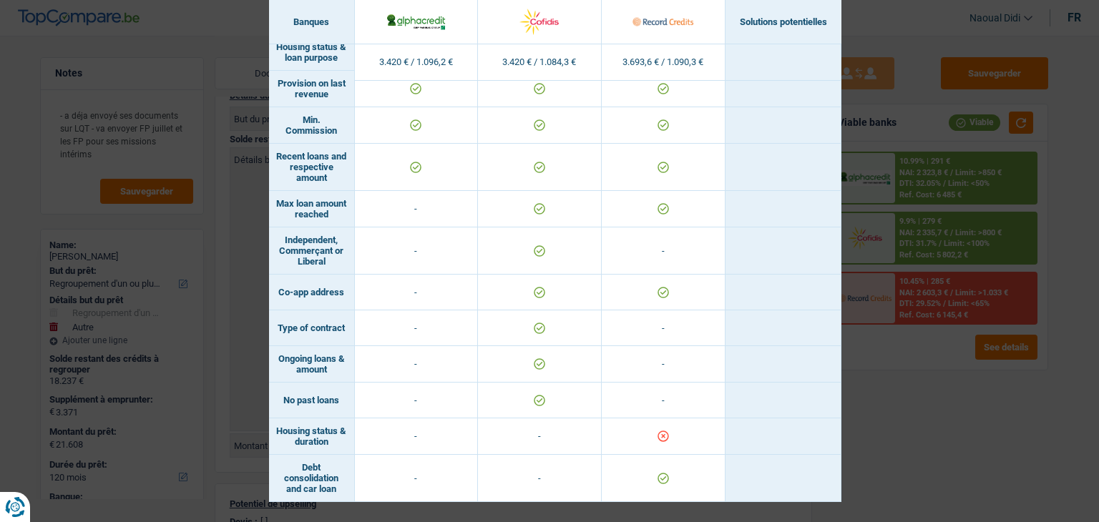
click at [879, 429] on div "Banks conditions × Banques Solutions potentielles Revenus / Charges 3.420 € / 1…" at bounding box center [549, 261] width 1099 height 522
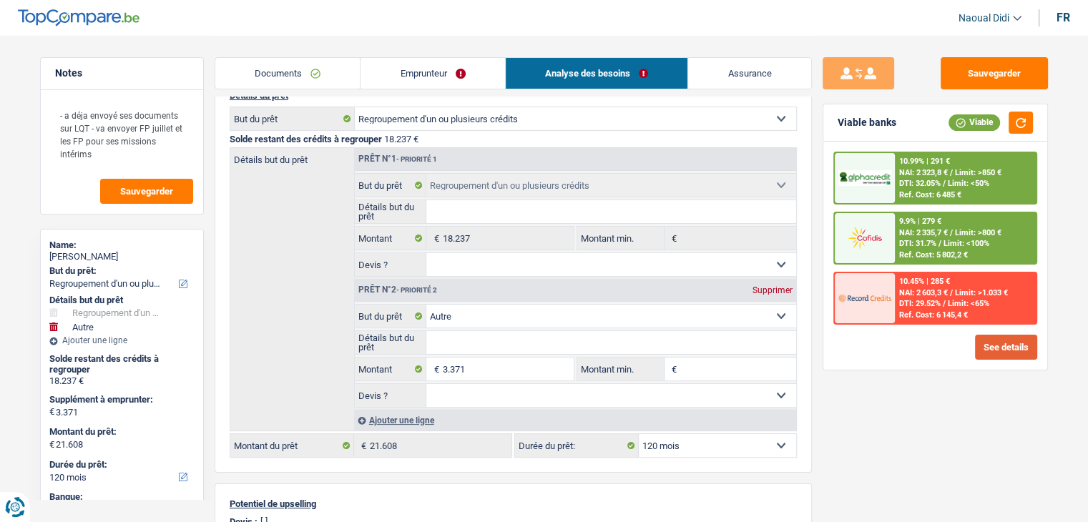
scroll to position [0, 0]
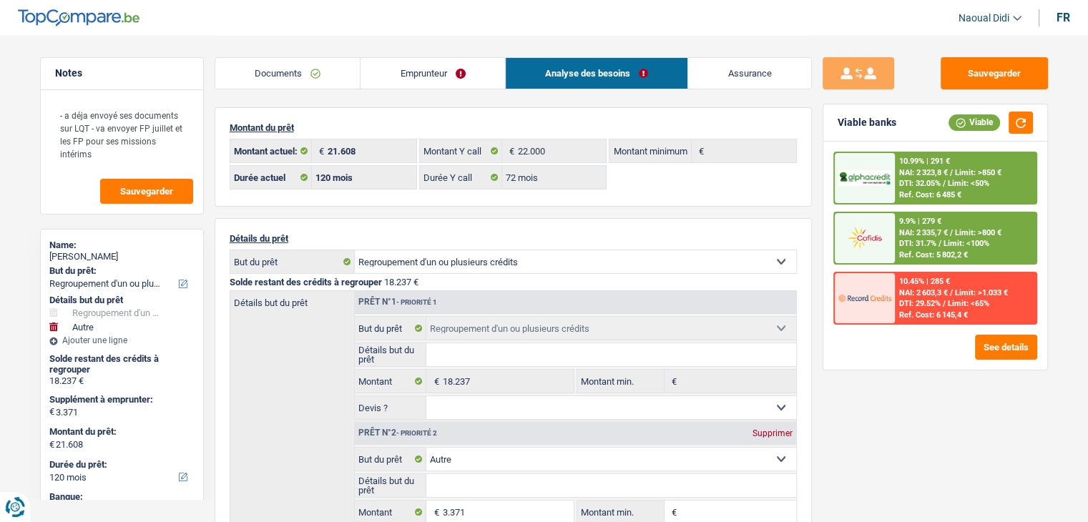
click at [604, 62] on link "Analyse des besoins" at bounding box center [597, 73] width 182 height 31
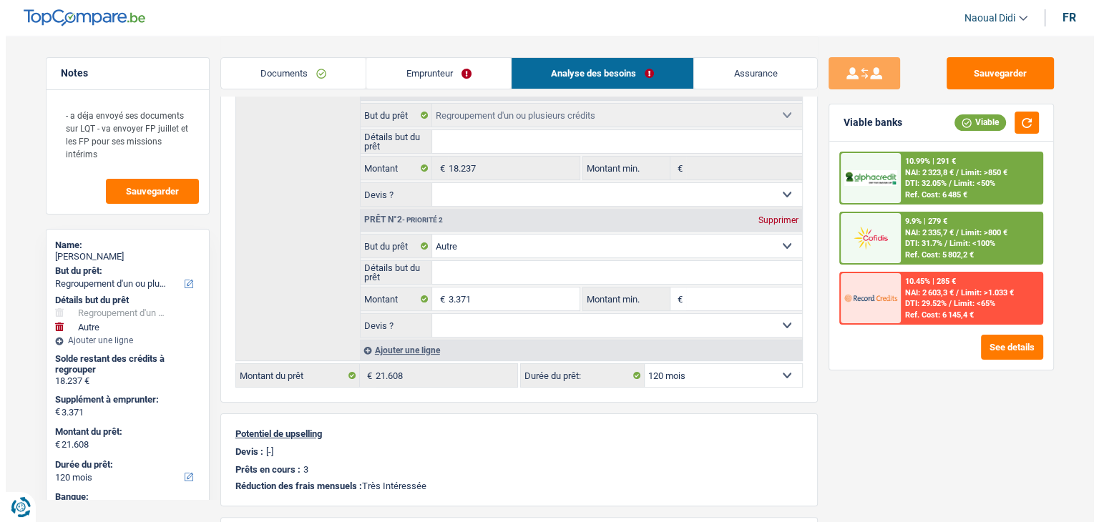
scroll to position [215, 0]
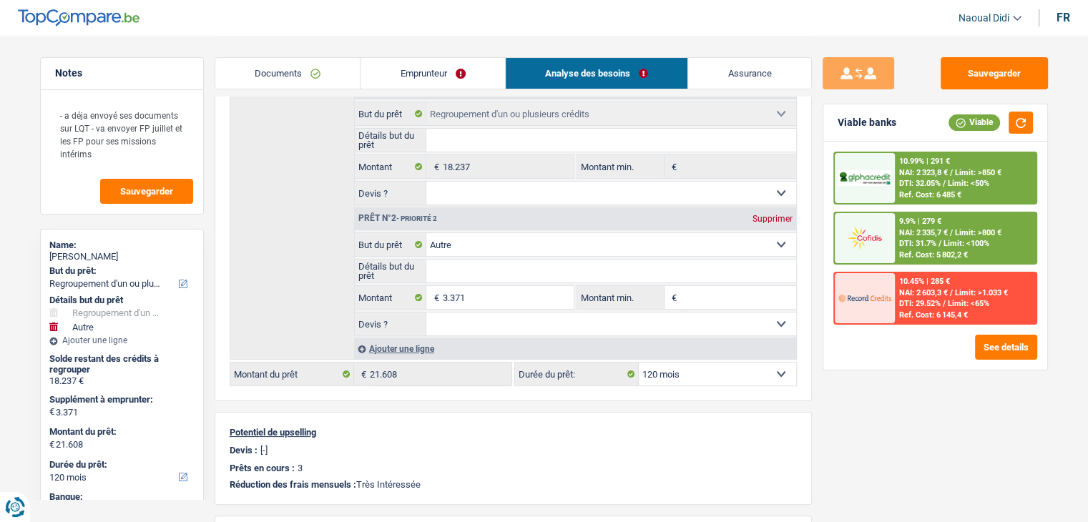
click at [731, 365] on select "12 mois 18 mois 24 mois 30 mois 36 mois 42 mois 48 mois 60 mois 72 mois 84 mois…" at bounding box center [717, 374] width 157 height 23
select select "84"
click at [639, 363] on select "12 mois 18 mois 24 mois 30 mois 36 mois 42 mois 48 mois 60 mois 72 mois 84 mois…" at bounding box center [717, 374] width 157 height 23
select select "84"
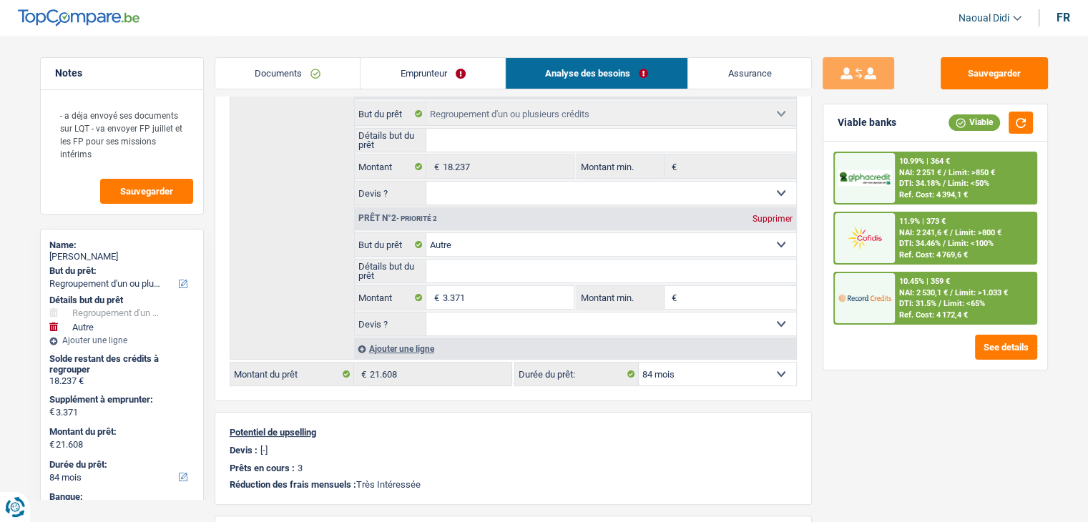
click at [933, 299] on span "DTI: 31.5%" at bounding box center [917, 303] width 37 height 9
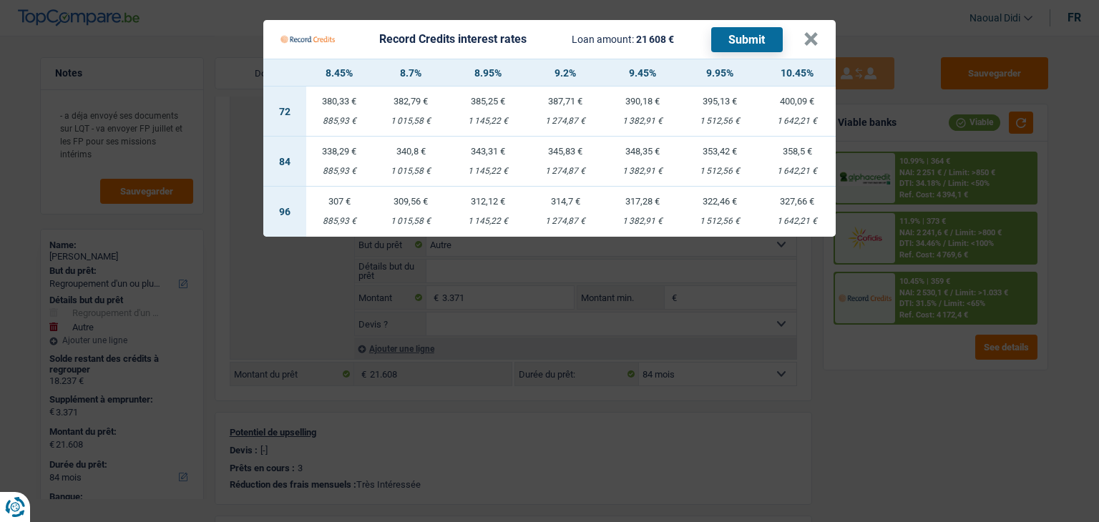
click at [733, 161] on td "353,42 € 1 512,56 €" at bounding box center [719, 162] width 77 height 50
select select "record credits"
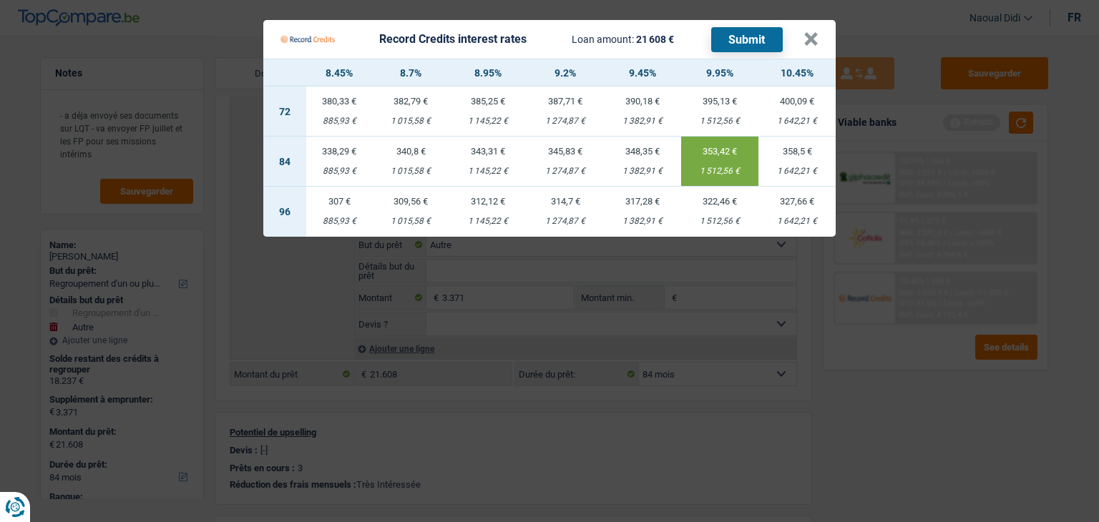
click at [796, 164] on td "358,5 € 1 642,21 €" at bounding box center [796, 162] width 77 height 50
type input "10,45"
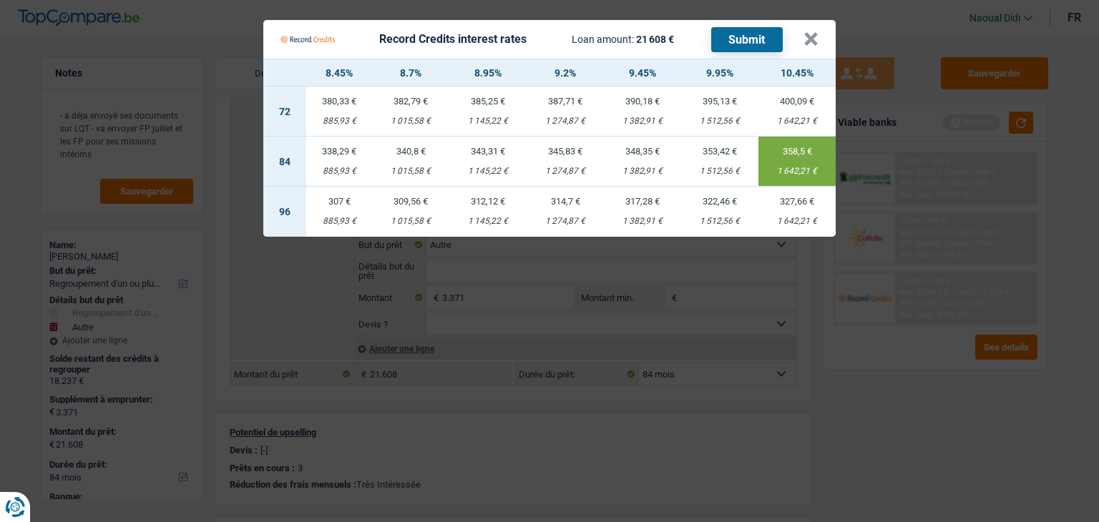
click at [748, 41] on button "Submit" at bounding box center [747, 39] width 72 height 25
click at [684, 80] on th "9.95%" at bounding box center [719, 72] width 77 height 27
